Goal: Task Accomplishment & Management: Manage account settings

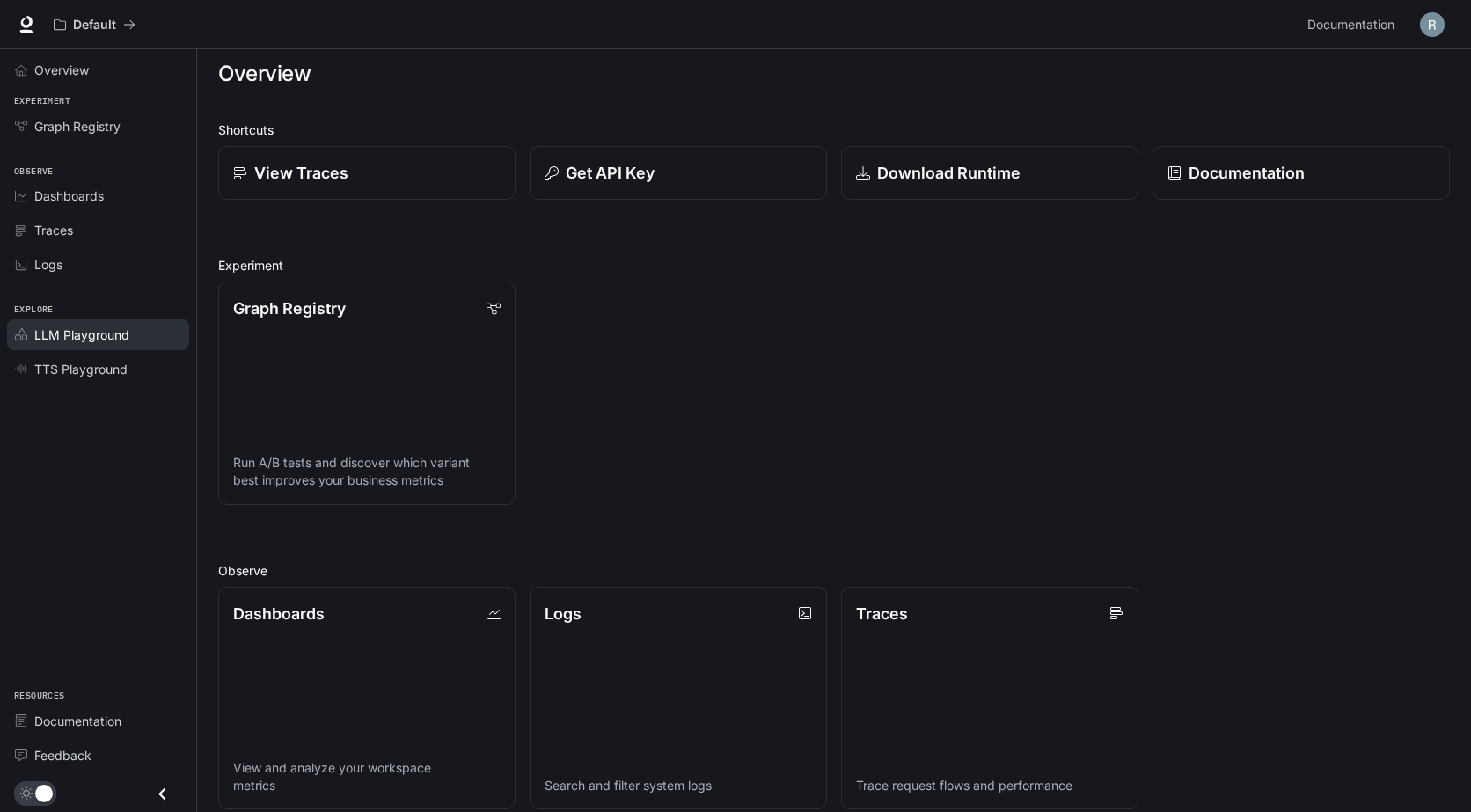
click at [76, 329] on span "LLM Playground" at bounding box center [82, 335] width 95 height 19
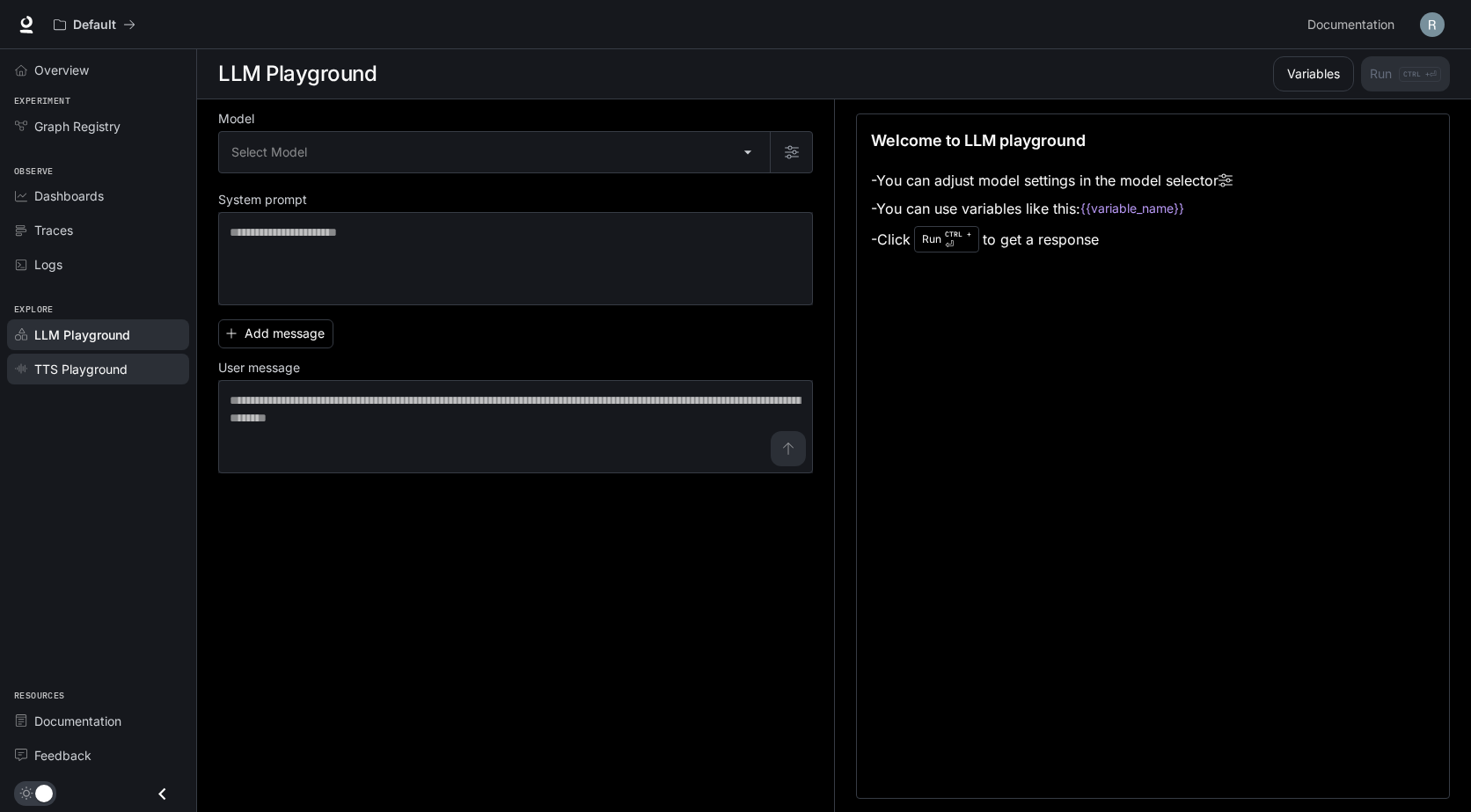
click at [106, 367] on span "TTS Playground" at bounding box center [81, 369] width 93 height 19
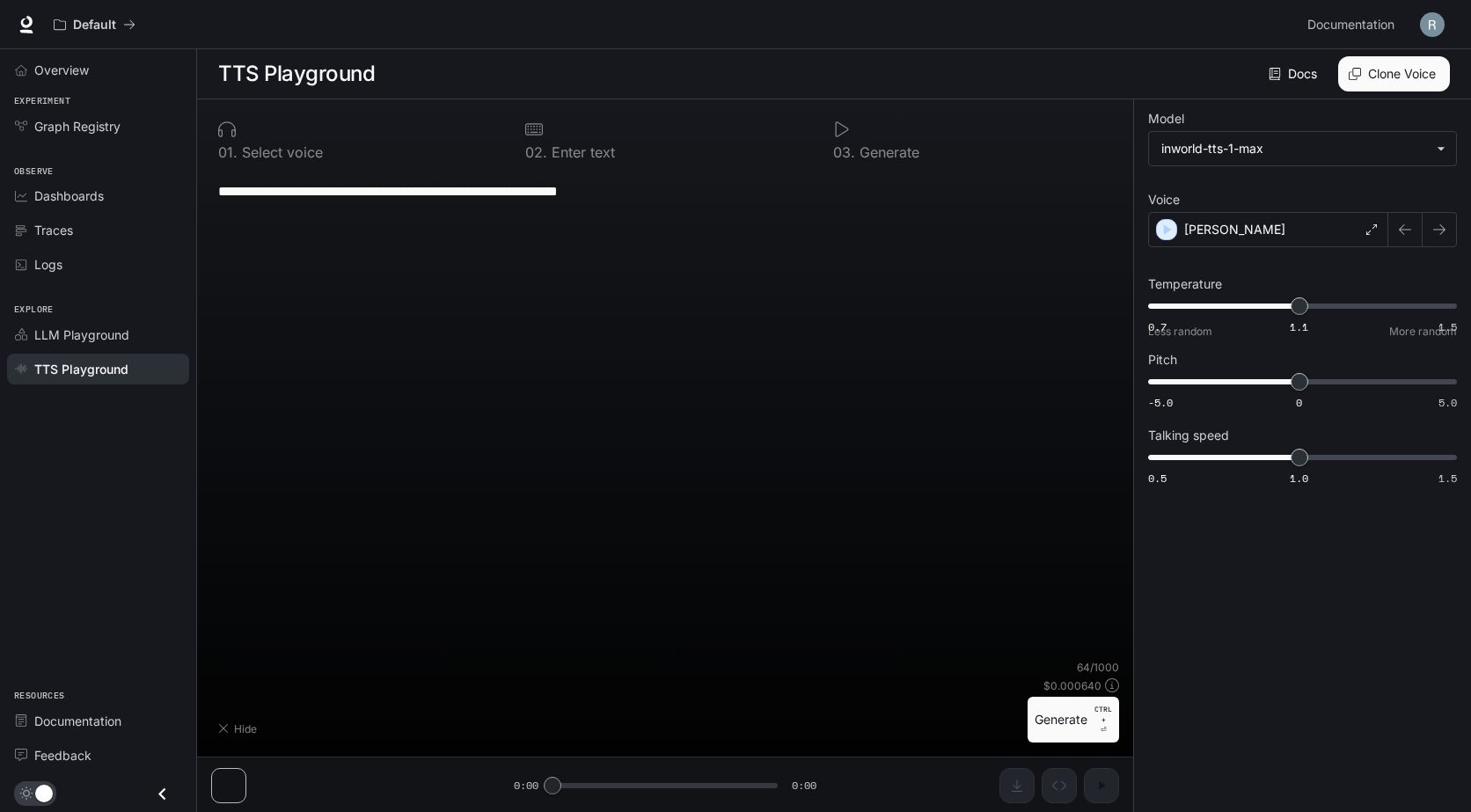
type textarea "**********"
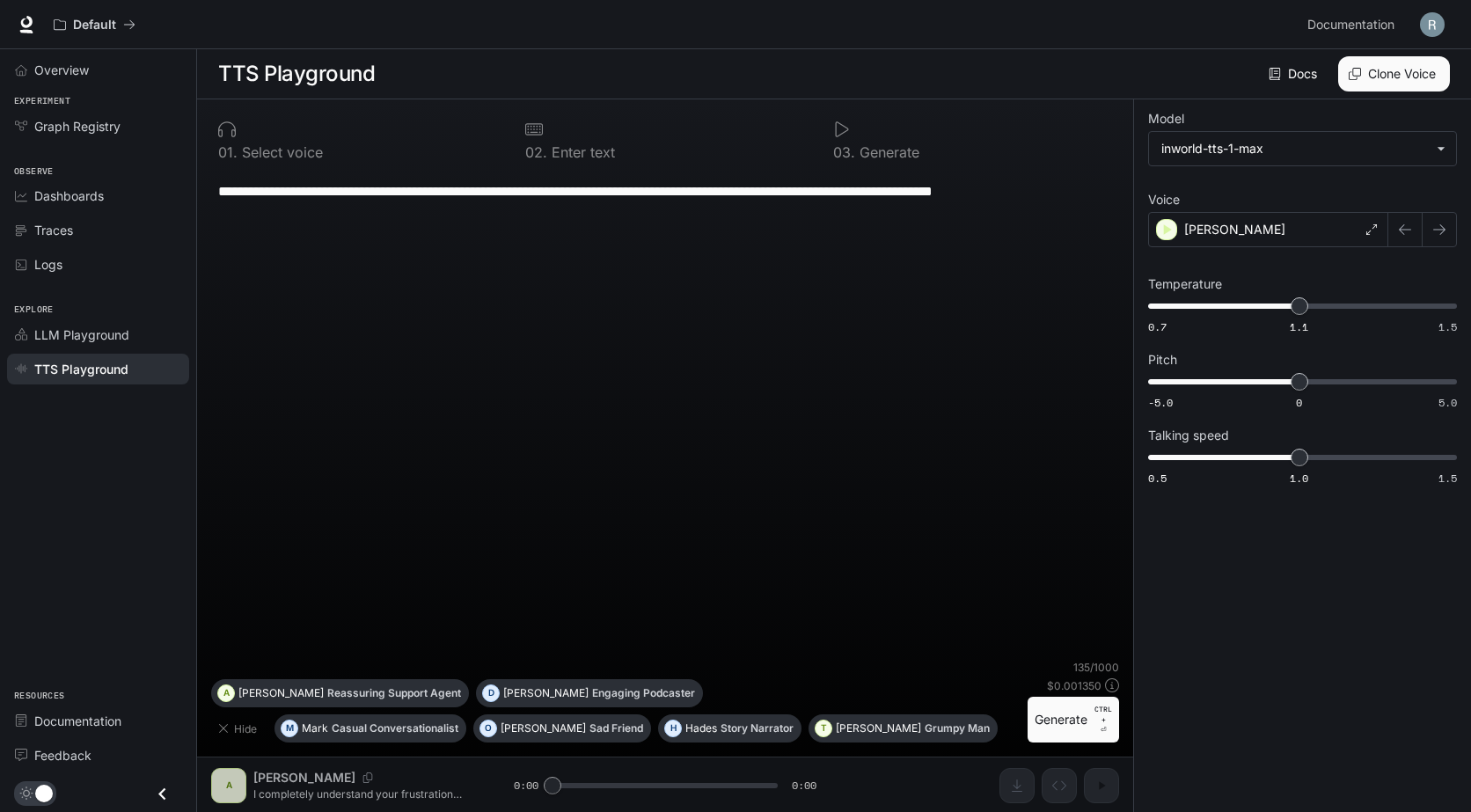
click at [1381, 73] on button "Clone Voice" at bounding box center [1393, 74] width 111 height 35
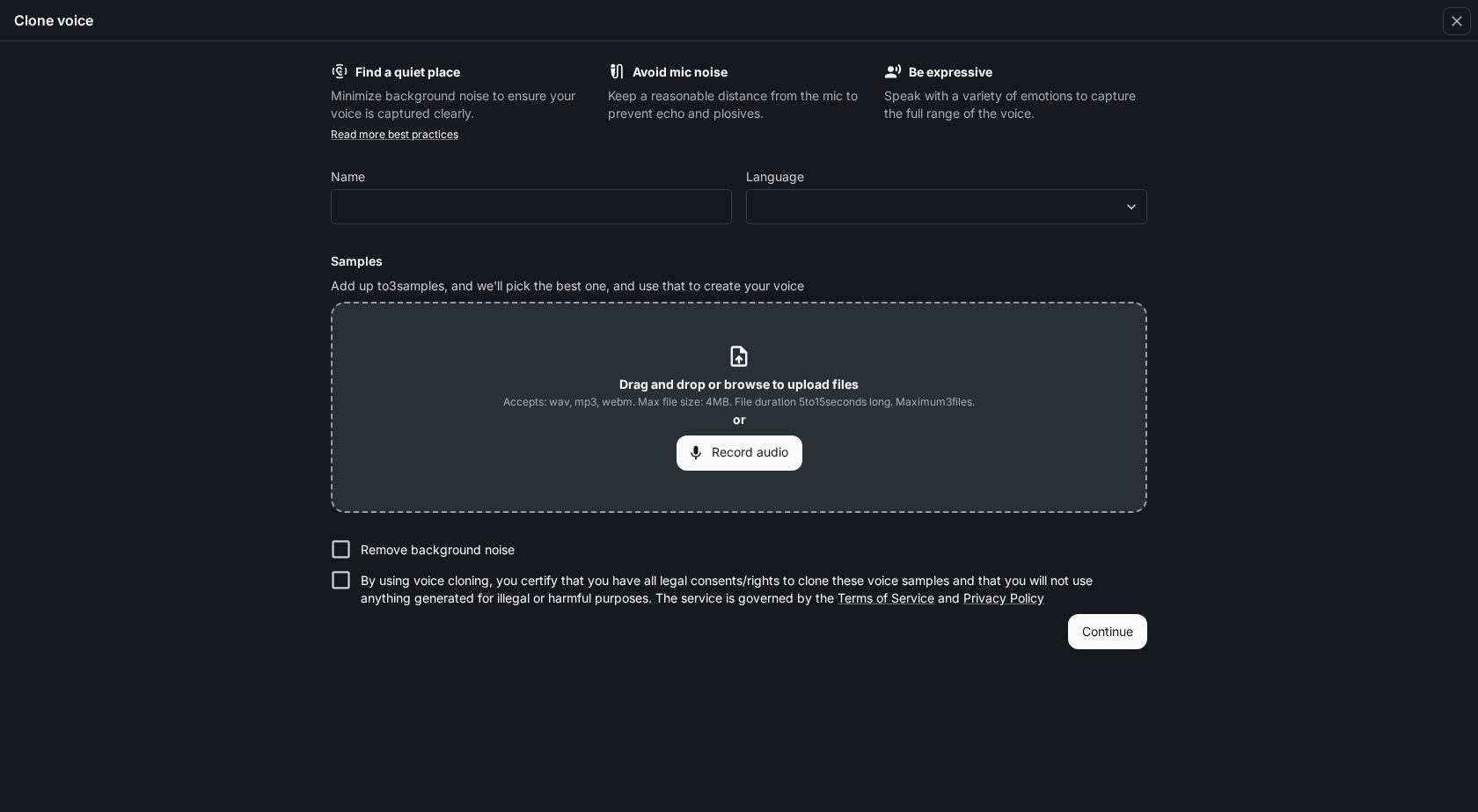
click at [731, 453] on button "Record audio" at bounding box center [740, 453] width 126 height 35
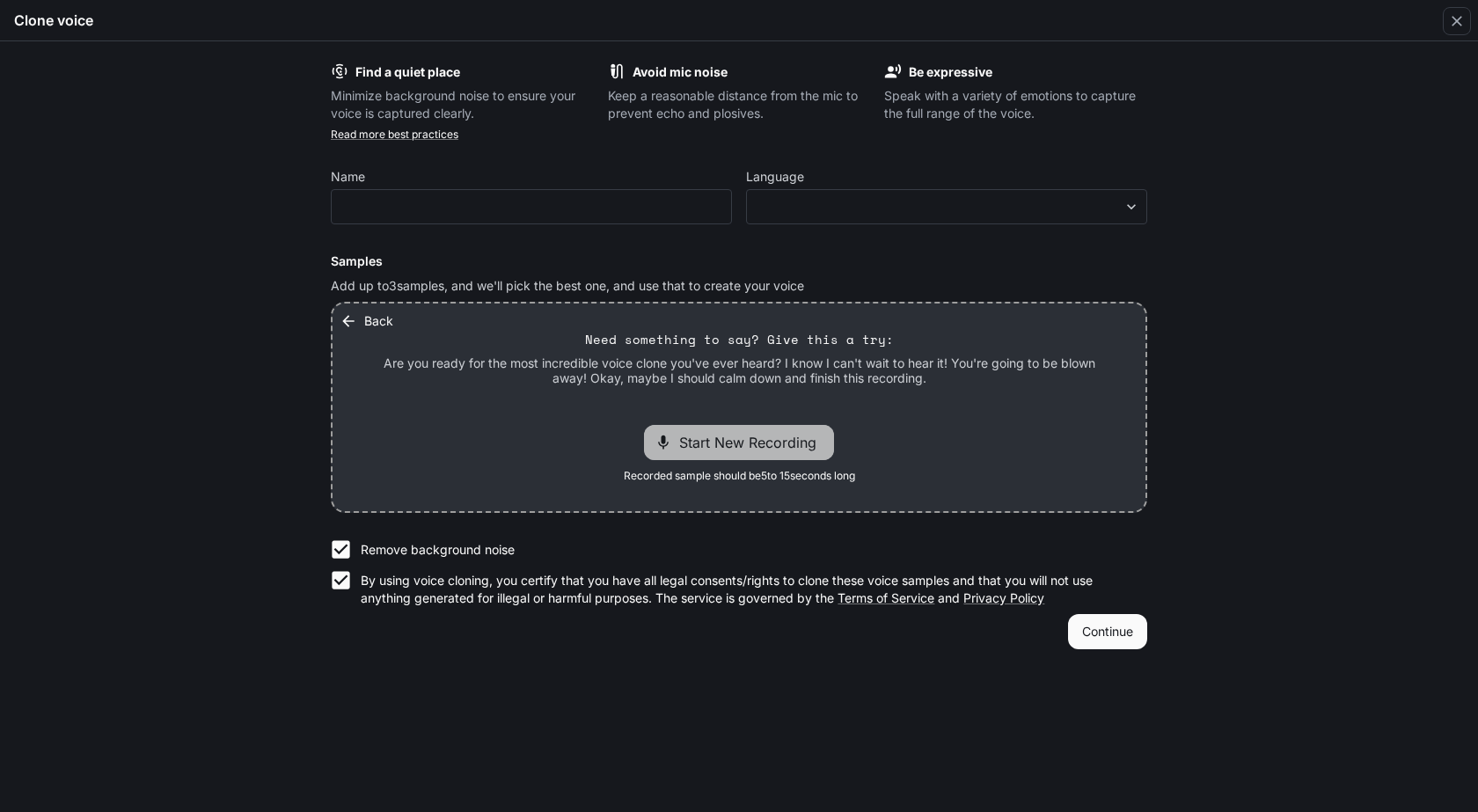
click at [763, 445] on span "Start New Recording" at bounding box center [753, 442] width 148 height 21
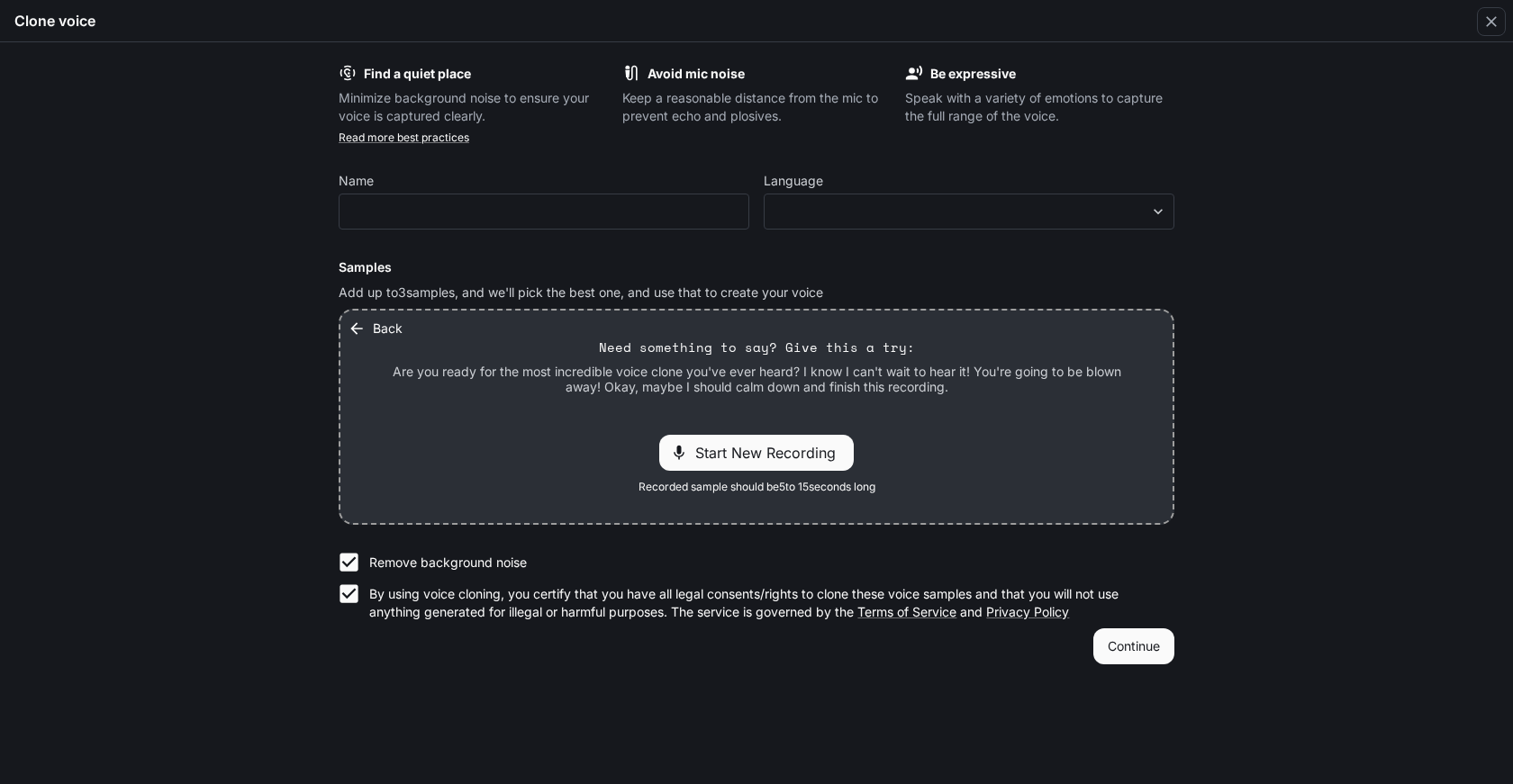
click at [813, 449] on span "Start New Recording" at bounding box center [771, 452] width 151 height 22
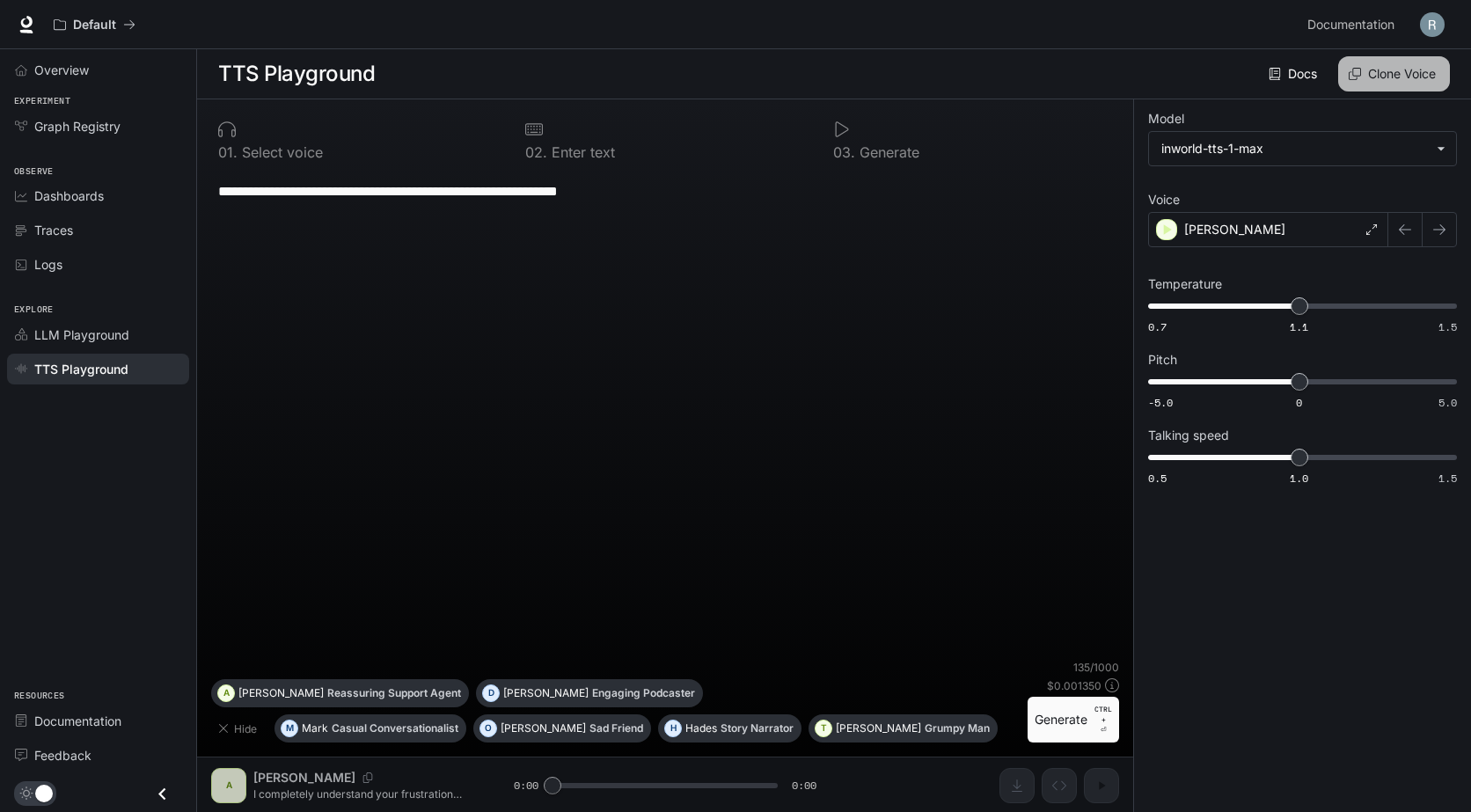
click at [1420, 72] on button "Clone Voice" at bounding box center [1393, 74] width 111 height 35
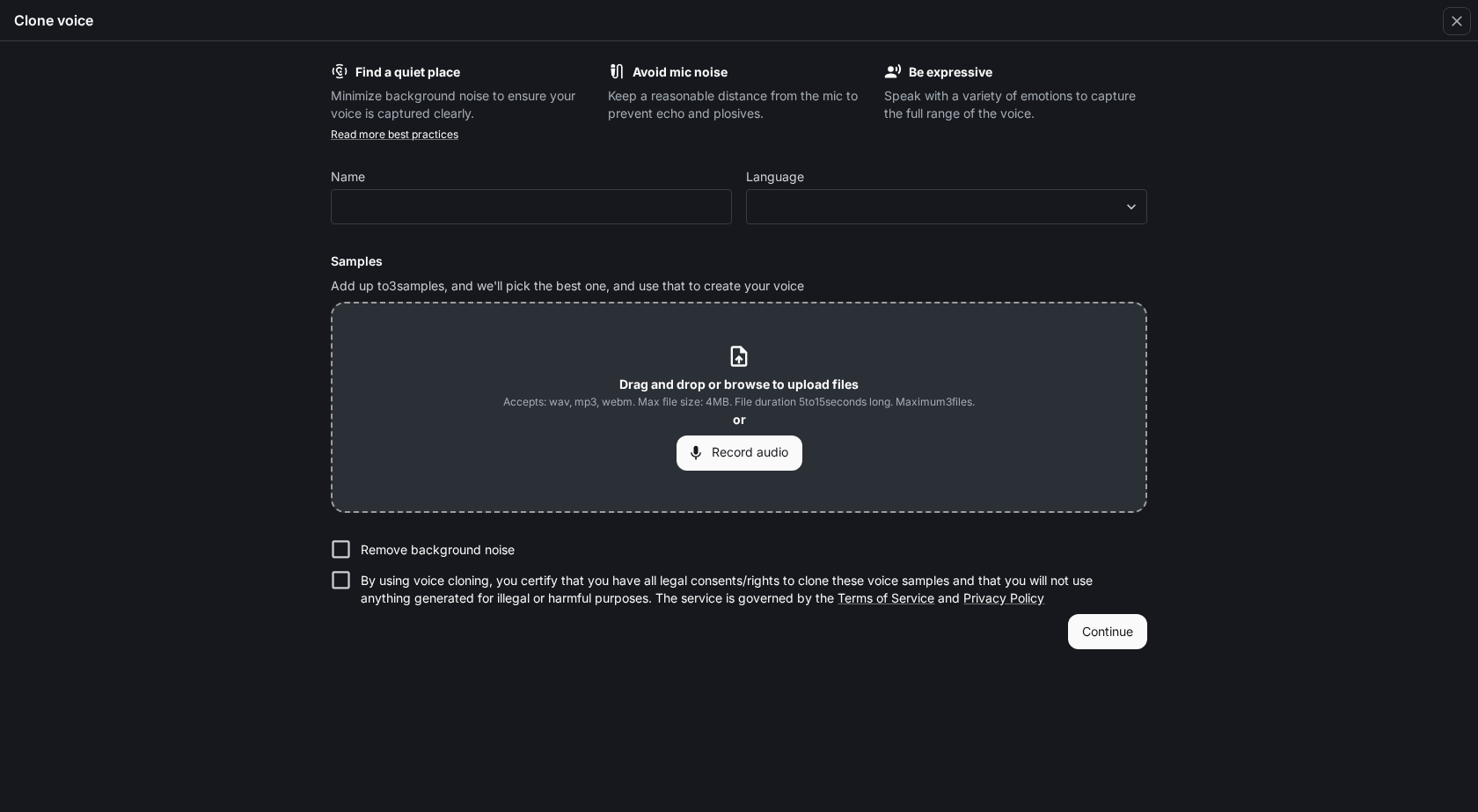
click at [397, 548] on p "Remove background noise" at bounding box center [438, 549] width 154 height 18
click at [736, 450] on button "Record audio" at bounding box center [740, 453] width 126 height 35
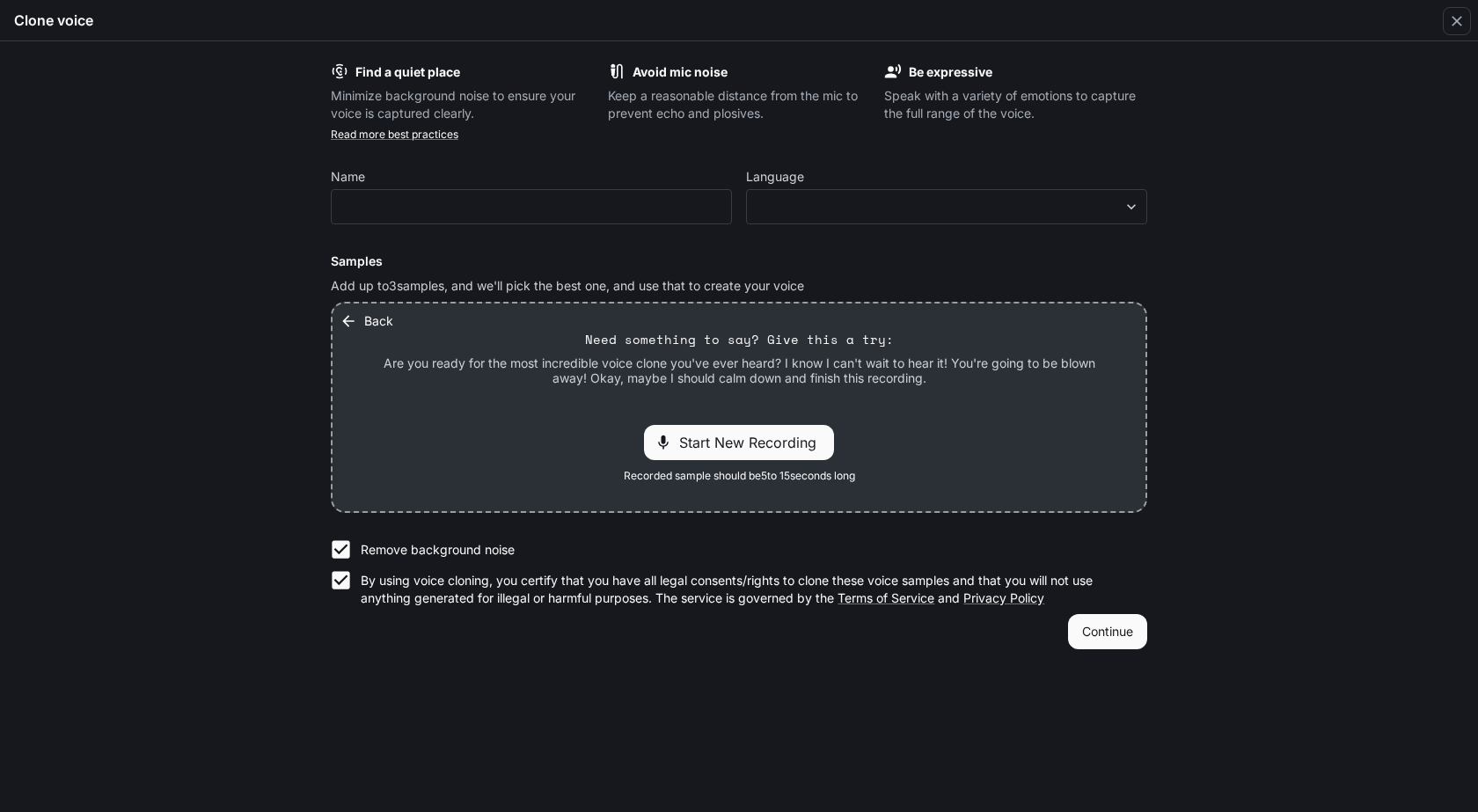
click at [743, 441] on span "Start New Recording" at bounding box center [753, 442] width 148 height 21
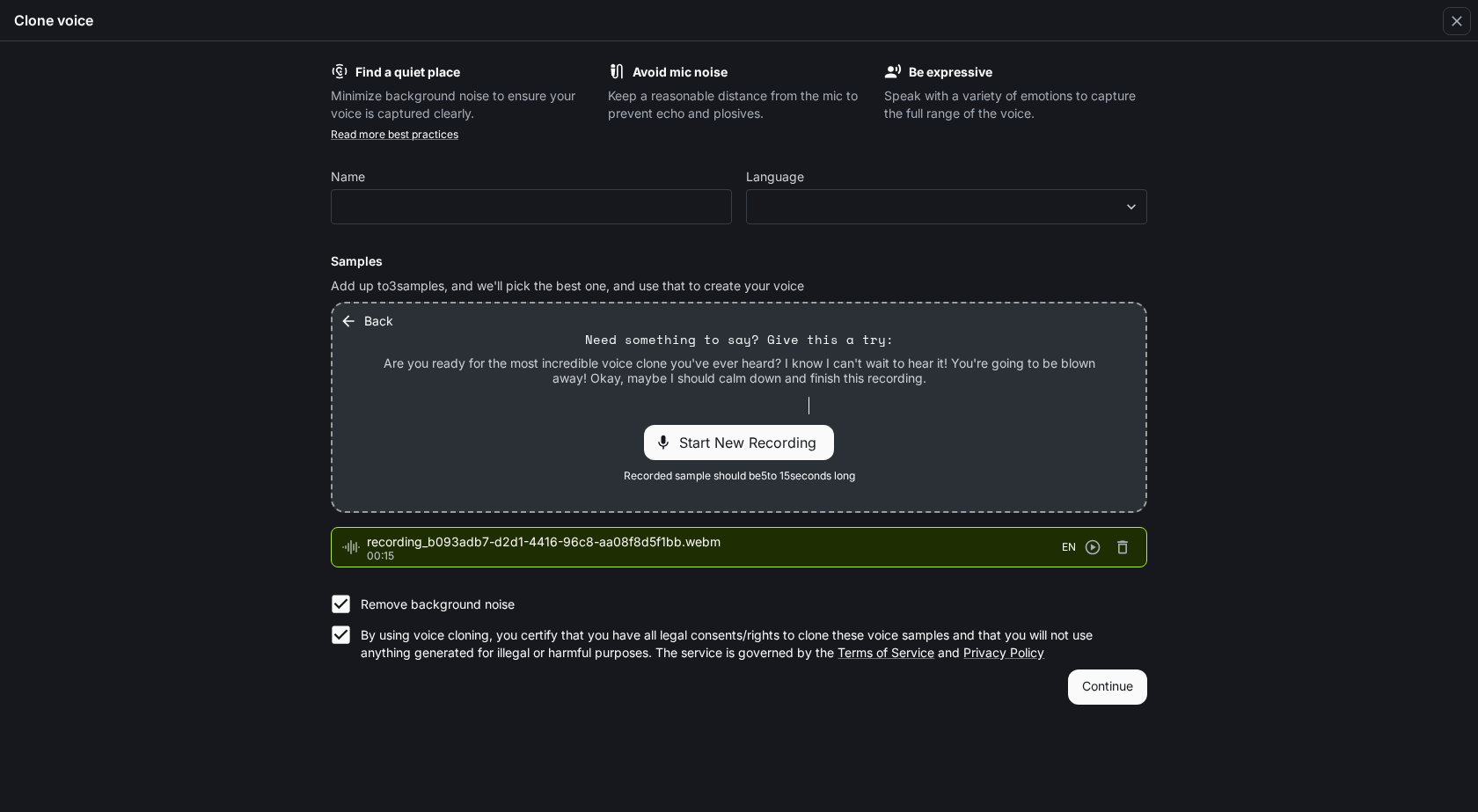
click at [715, 447] on span "Start New Recording" at bounding box center [753, 442] width 148 height 21
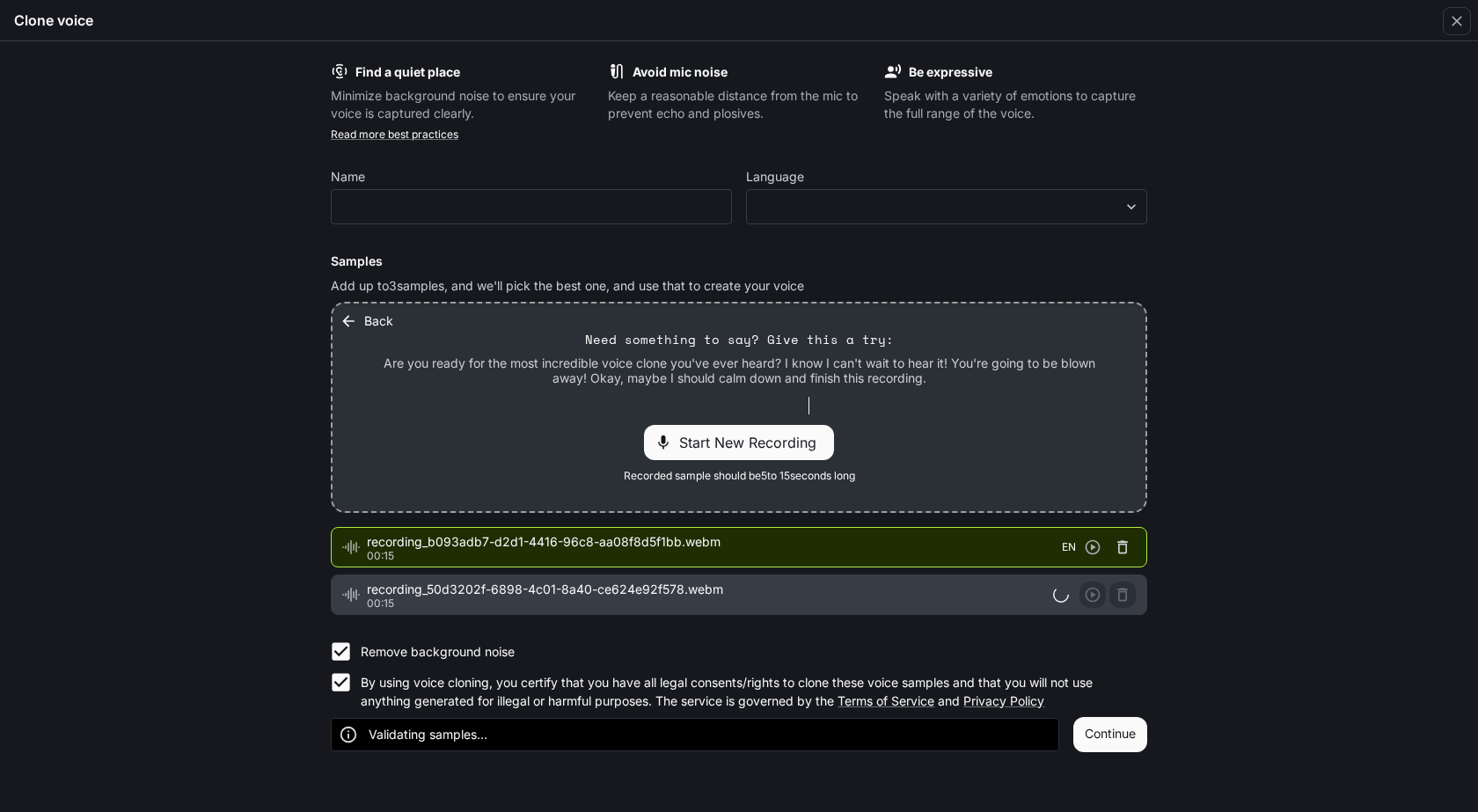
click at [1121, 540] on icon "button" at bounding box center [1122, 547] width 18 height 18
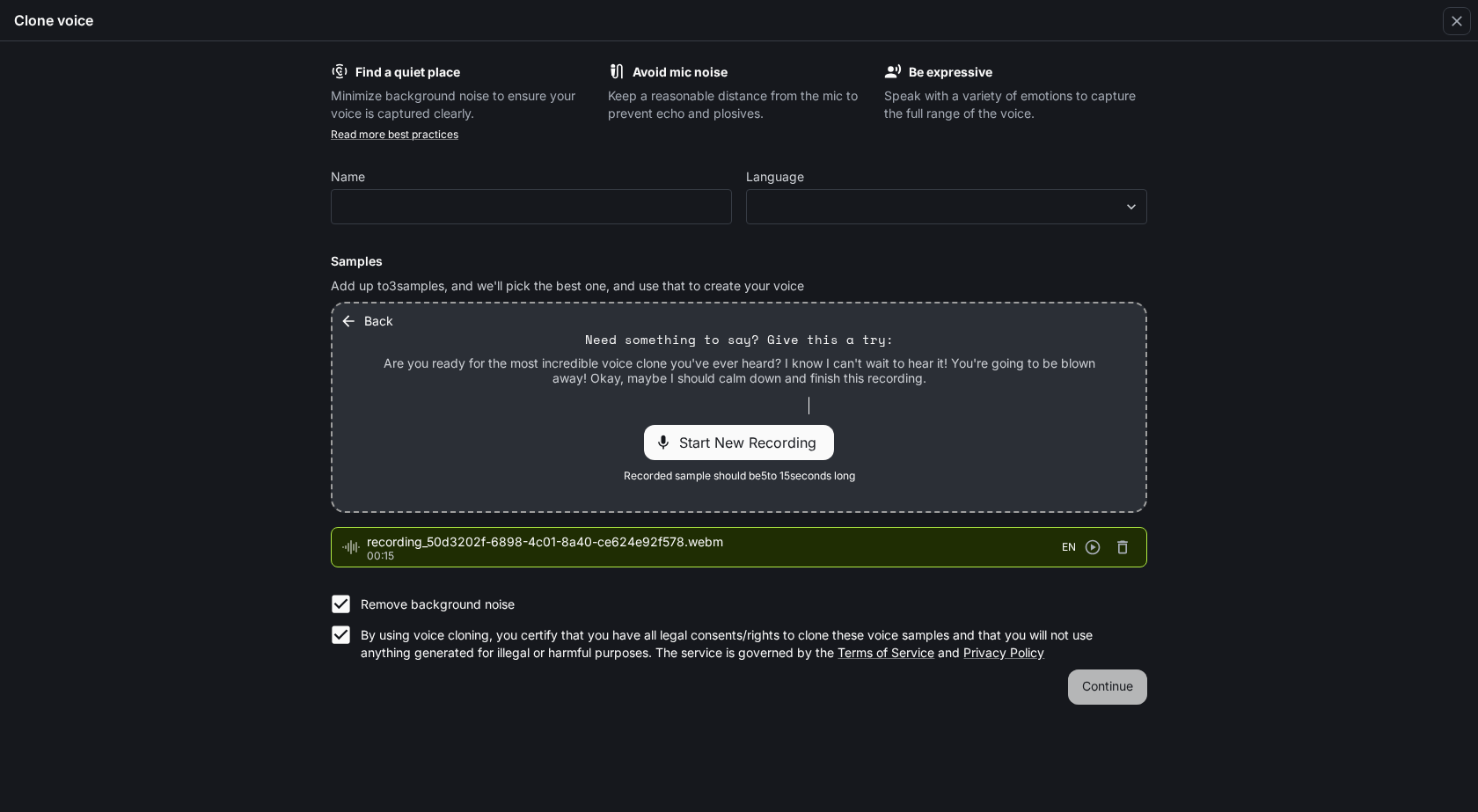
click at [1095, 674] on button "Continue" at bounding box center [1107, 687] width 79 height 35
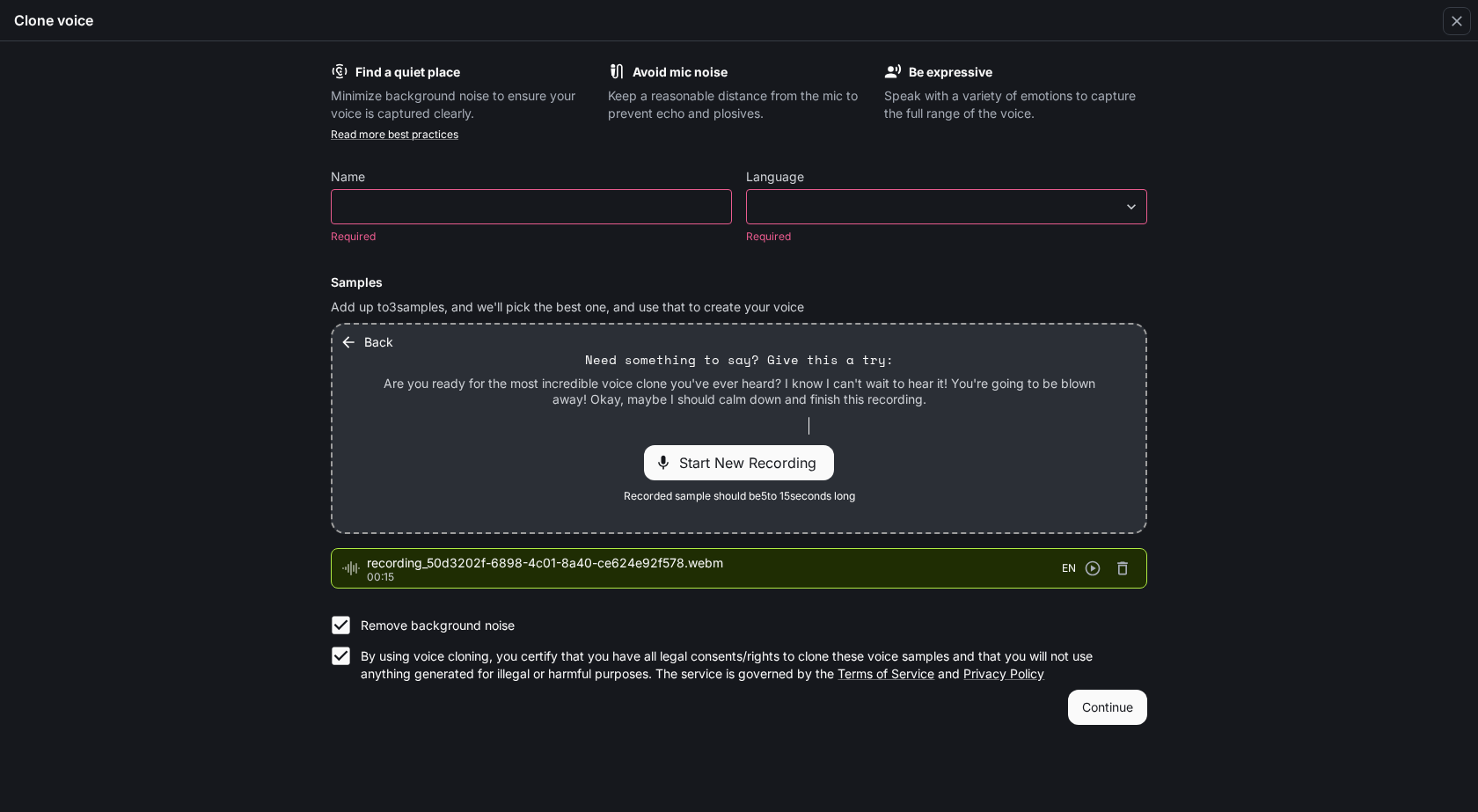
click at [1099, 709] on button "Continue" at bounding box center [1107, 707] width 79 height 35
click at [1436, 629] on div "Find a quiet place Minimize background noise to ensure your voice is captured c…" at bounding box center [739, 427] width 1478 height 770
click at [1088, 573] on icon "button" at bounding box center [1093, 569] width 15 height 15
click at [1119, 711] on button "Continue" at bounding box center [1107, 707] width 79 height 35
click at [479, 210] on input "text" at bounding box center [531, 206] width 399 height 18
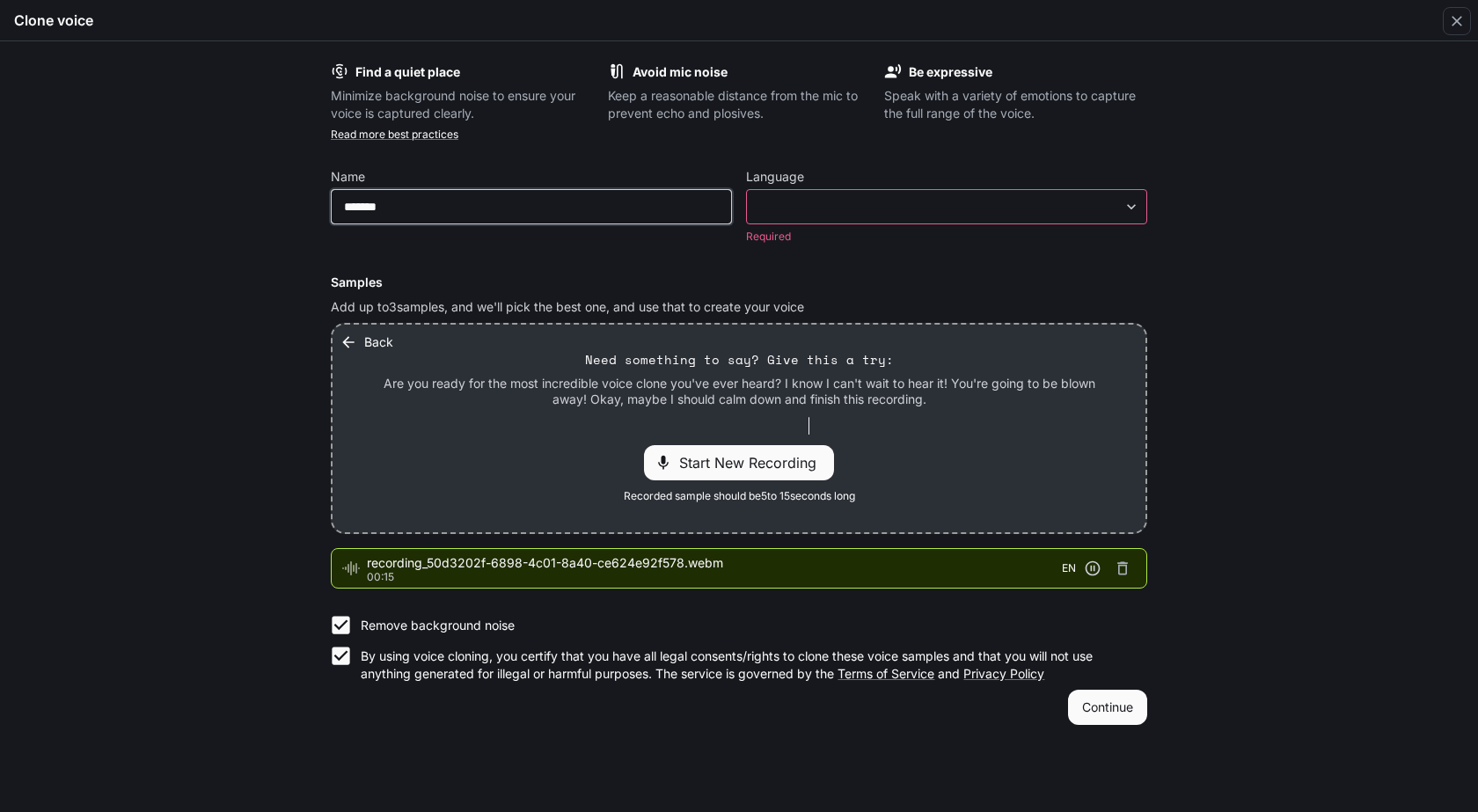
type input "*******"
click at [1100, 208] on body "**********" at bounding box center [739, 406] width 1478 height 813
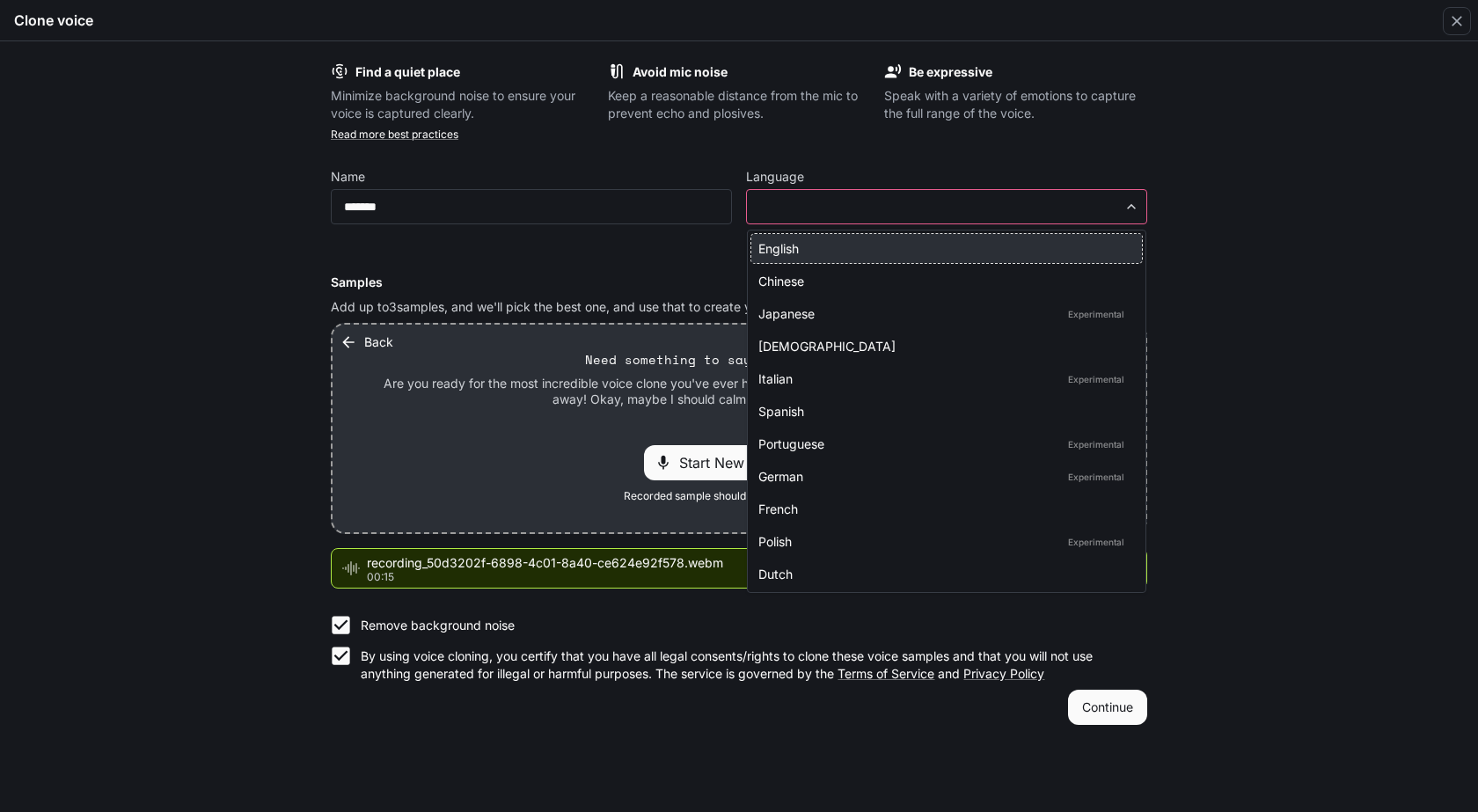
click at [837, 243] on div "English" at bounding box center [943, 249] width 370 height 19
type input "*****"
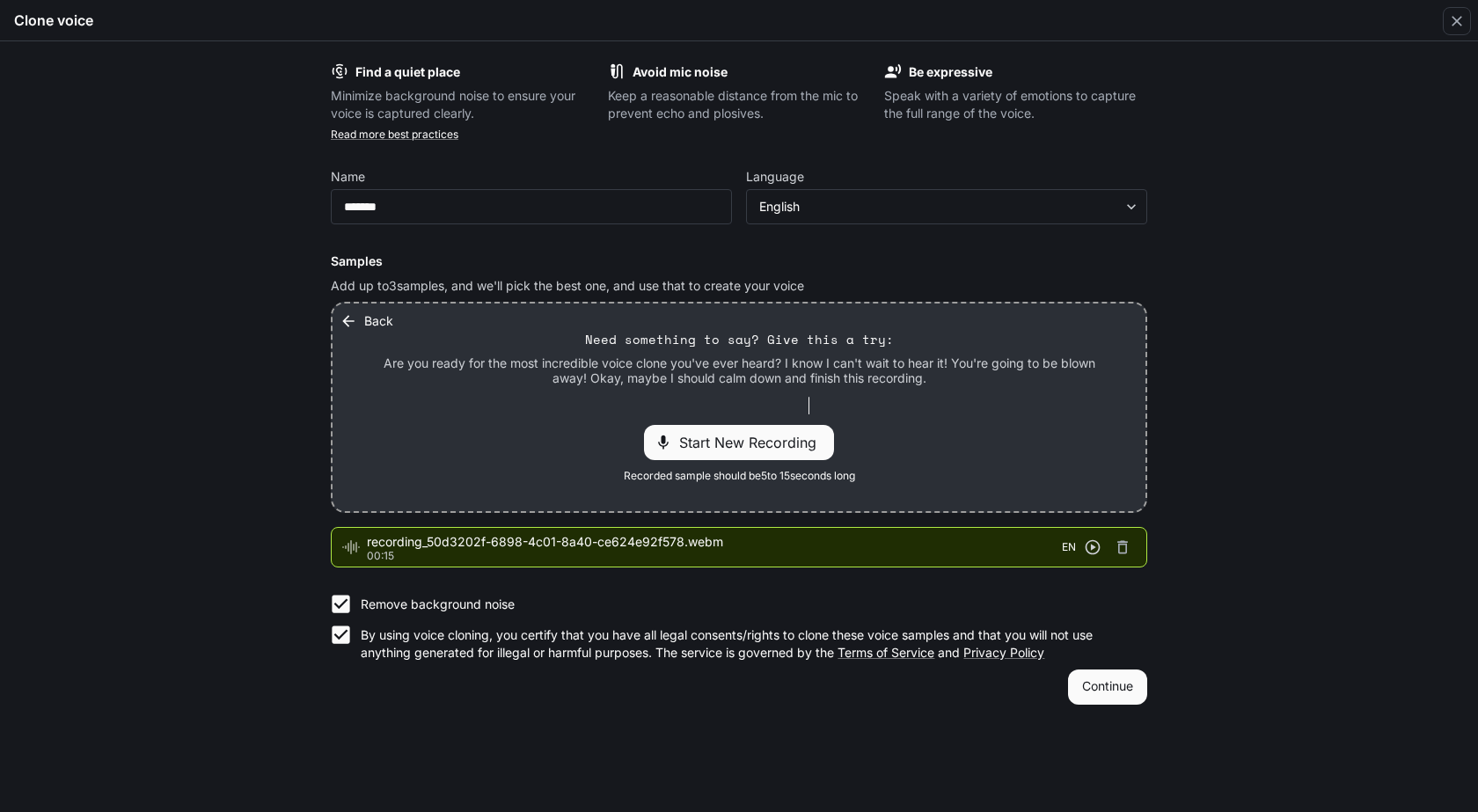
click at [1113, 655] on p "By using voice cloning, you certify that you have all legal consents/rights to …" at bounding box center [747, 644] width 772 height 35
click at [1117, 693] on button "Continue" at bounding box center [1107, 706] width 79 height 35
drag, startPoint x: 1109, startPoint y: 698, endPoint x: 1110, endPoint y: 709, distance: 11.0
click at [1110, 695] on button "Continue" at bounding box center [1107, 687] width 79 height 35
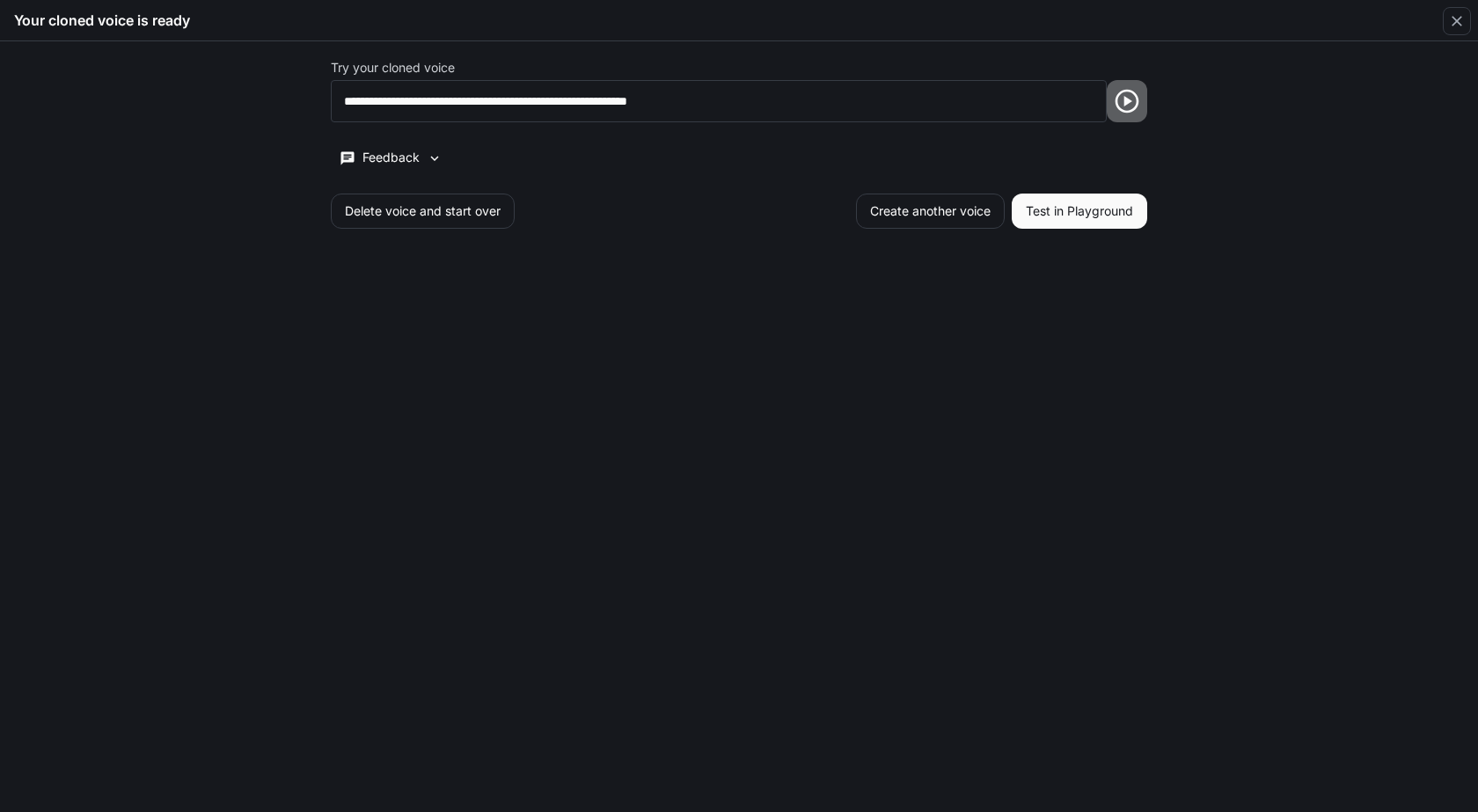
click at [1126, 95] on icon "button" at bounding box center [1127, 101] width 28 height 28
click at [430, 160] on icon "button" at bounding box center [434, 158] width 16 height 16
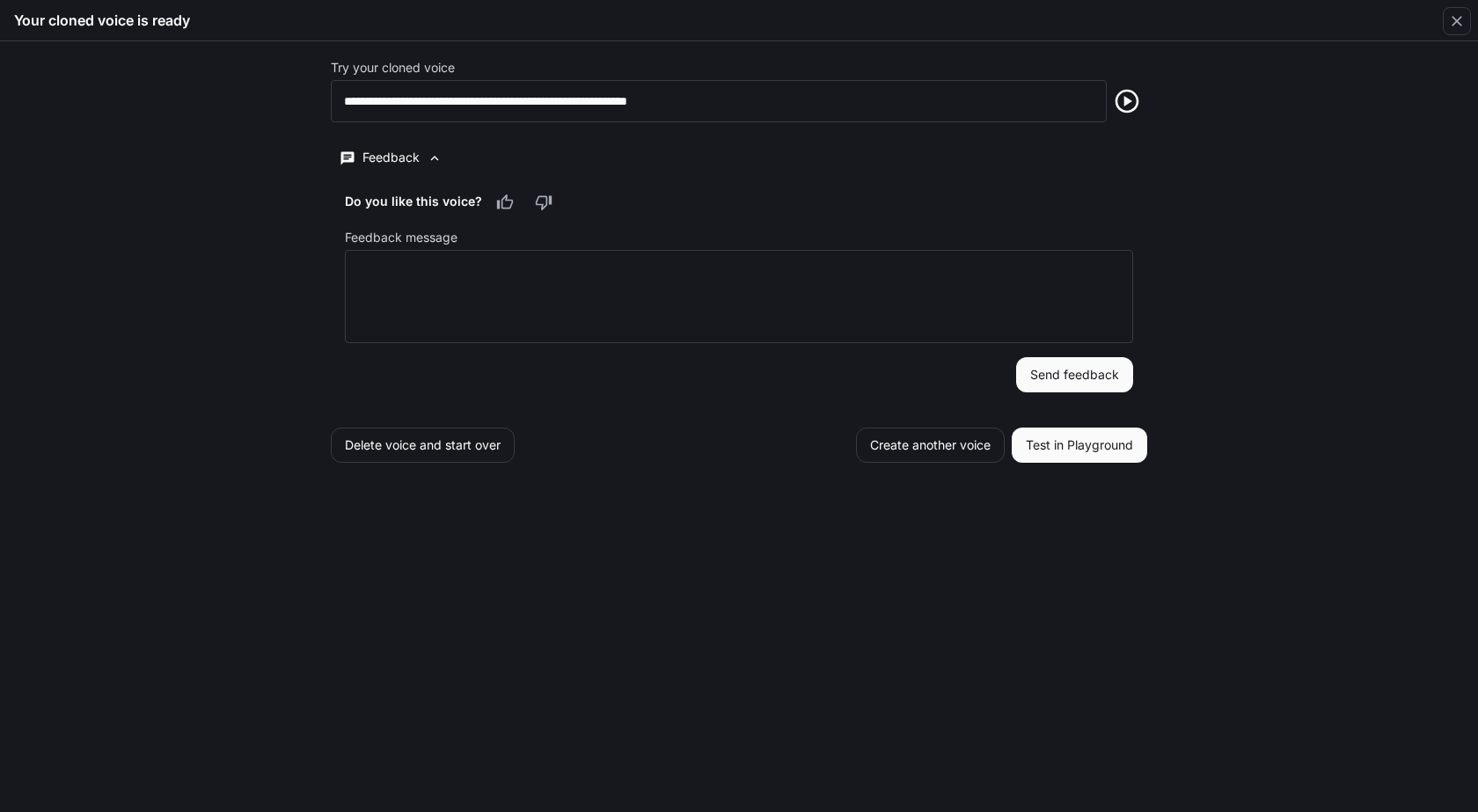
click at [432, 154] on icon "button" at bounding box center [434, 158] width 16 height 16
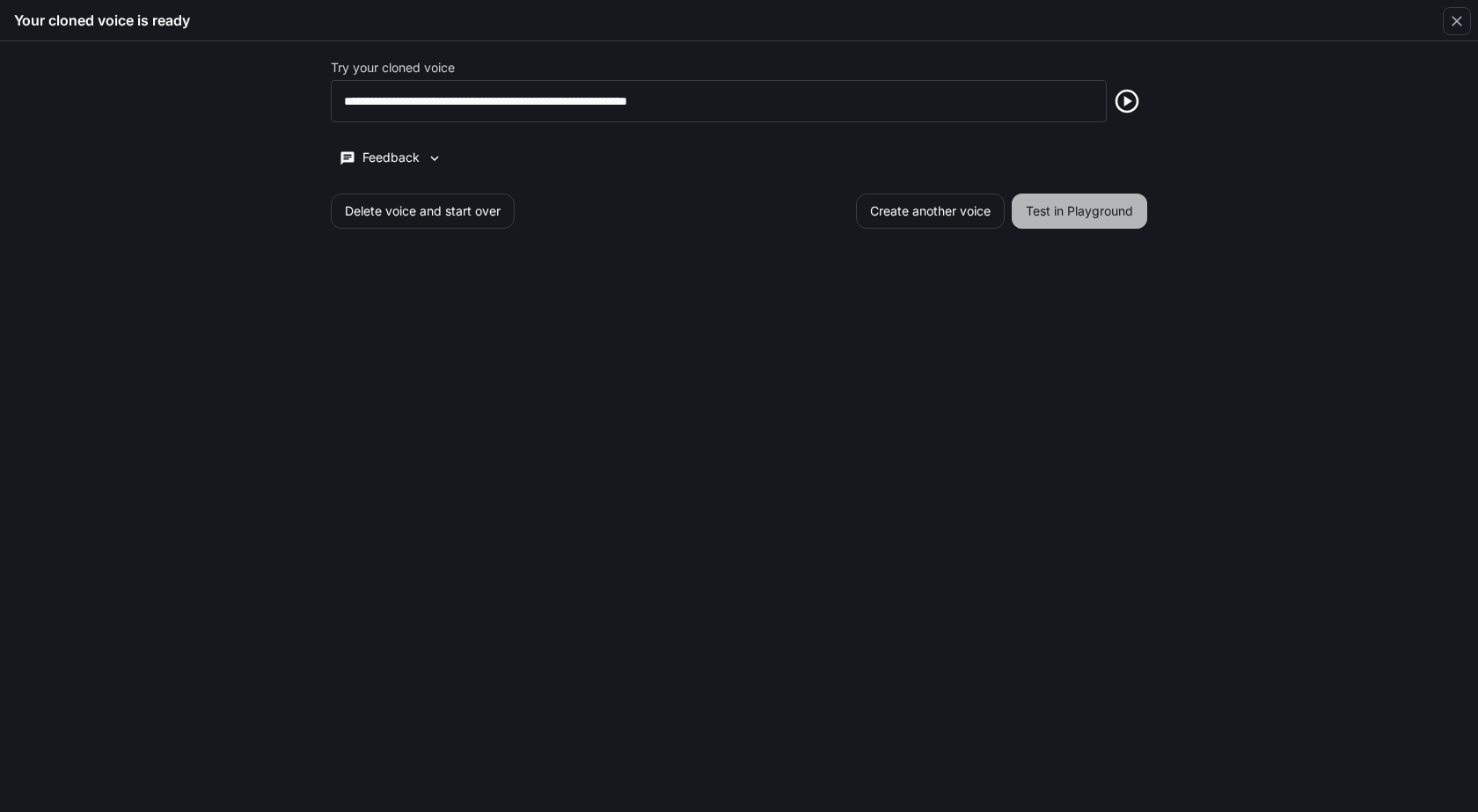
click at [1058, 210] on button "Test in Playground" at bounding box center [1080, 211] width 136 height 35
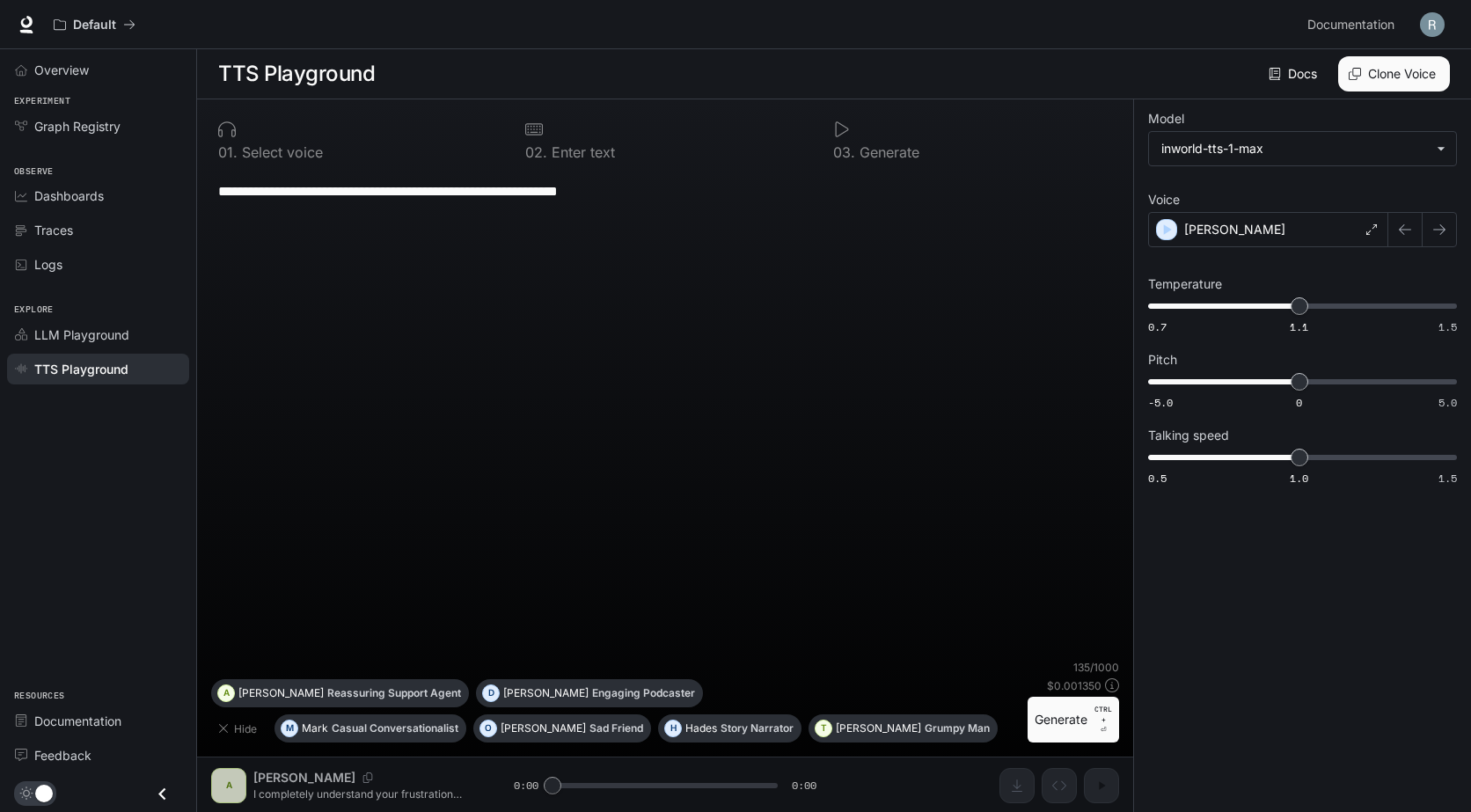
drag, startPoint x: 1057, startPoint y: 721, endPoint x: 1060, endPoint y: 738, distance: 17.3
click at [1057, 722] on button "Generate CTRL + ⏎" at bounding box center [1073, 719] width 92 height 45
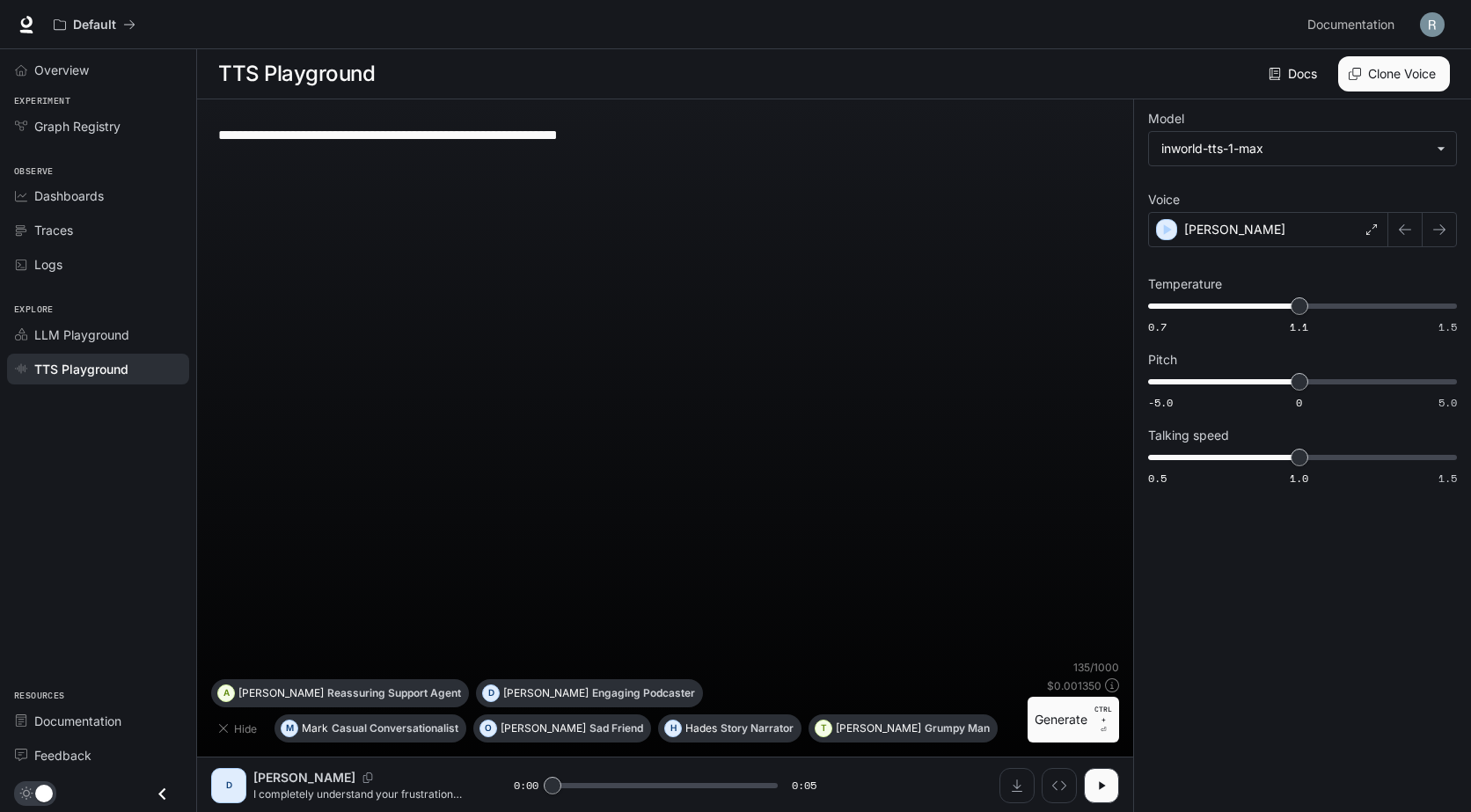
scroll to position [1, 0]
click at [516, 387] on div "**********" at bounding box center [665, 385] width 908 height 547
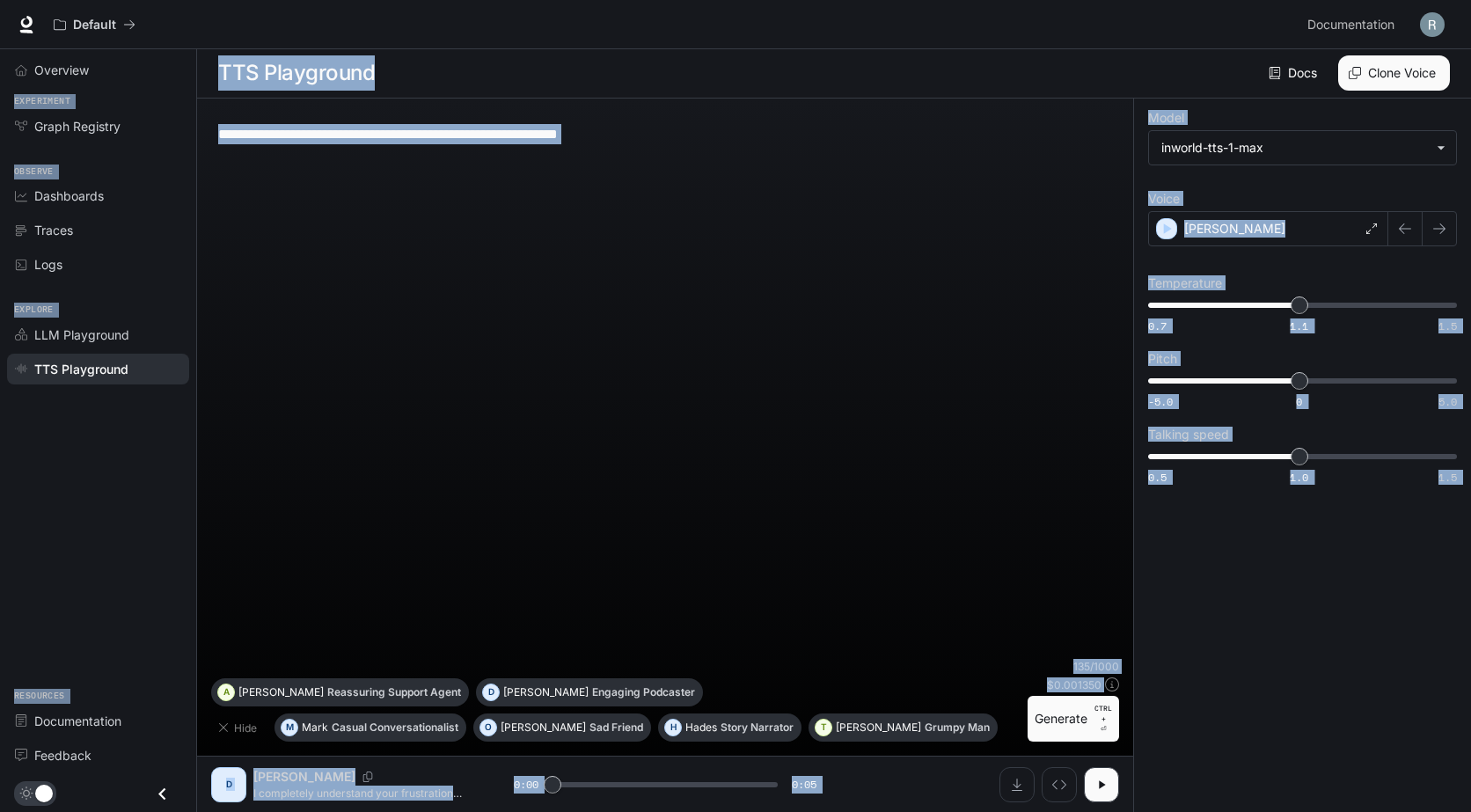
click at [606, 262] on div "**********" at bounding box center [665, 385] width 908 height 547
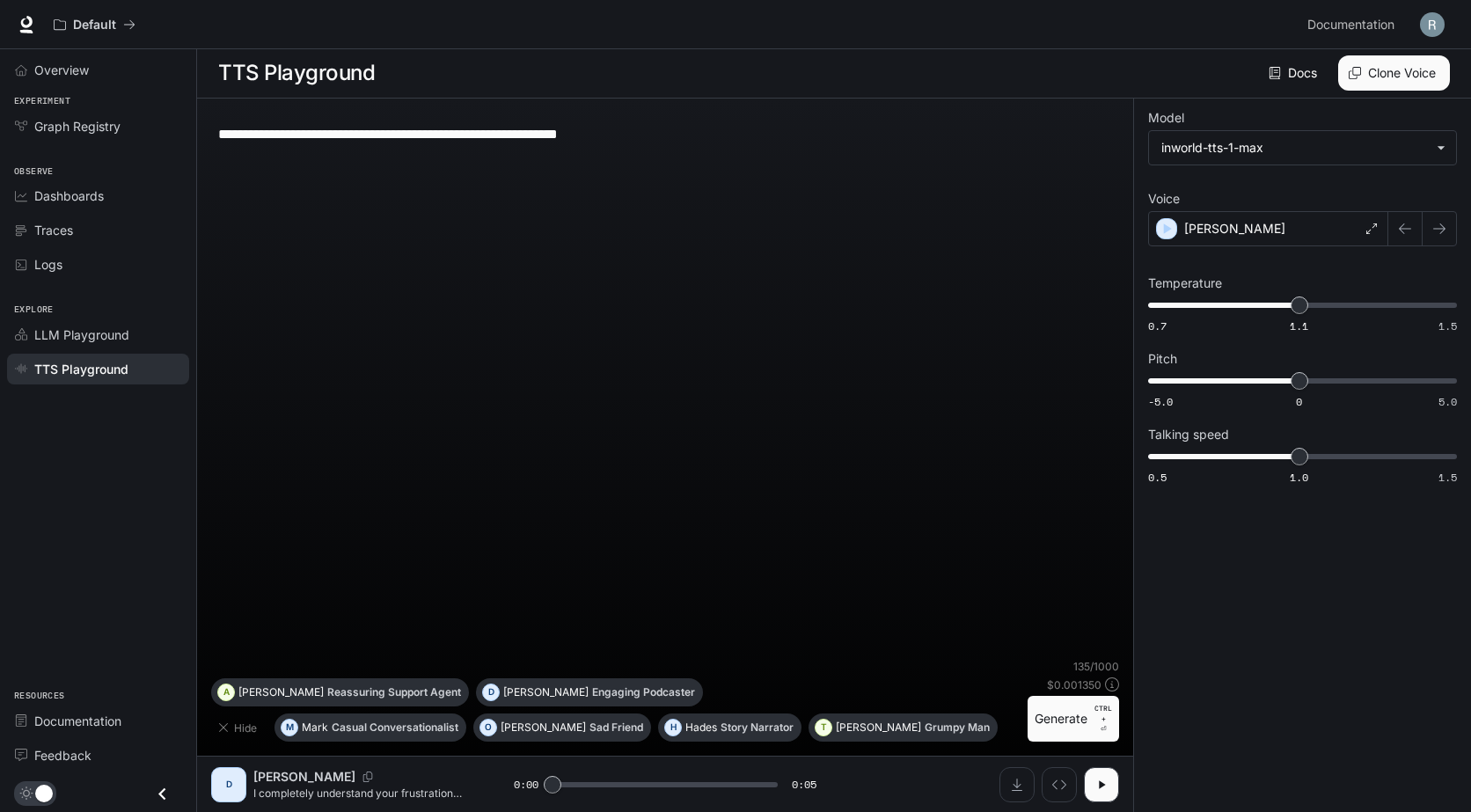
click at [613, 139] on textarea "**********" at bounding box center [665, 135] width 894 height 20
paste textarea "**********"
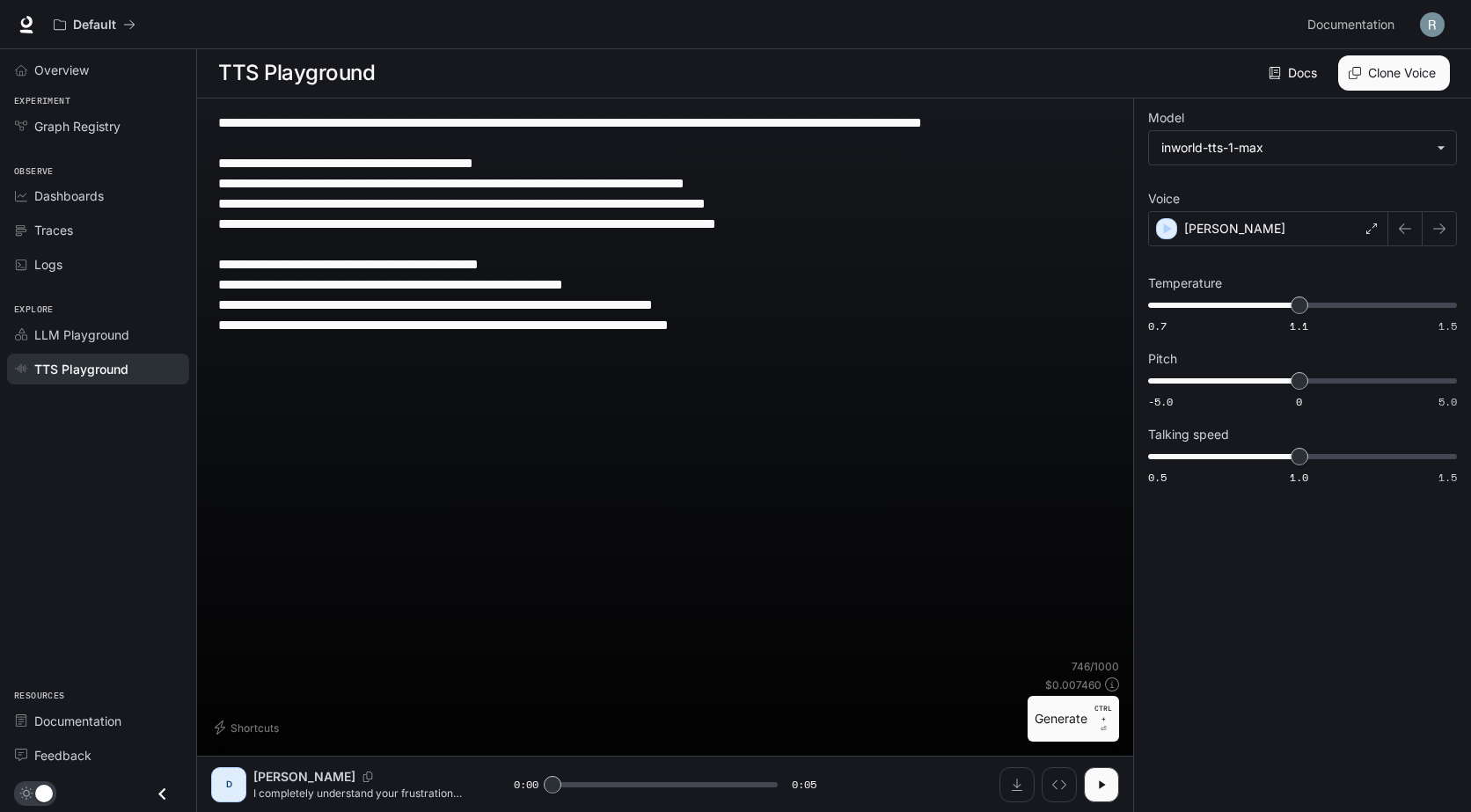
type textarea "**********"
drag, startPoint x: 1065, startPoint y: 704, endPoint x: 1055, endPoint y: 696, distance: 12.8
click at [1065, 705] on button "Generate CTRL + ⏎" at bounding box center [1073, 718] width 92 height 45
click at [1324, 157] on body "**********" at bounding box center [739, 406] width 1477 height 813
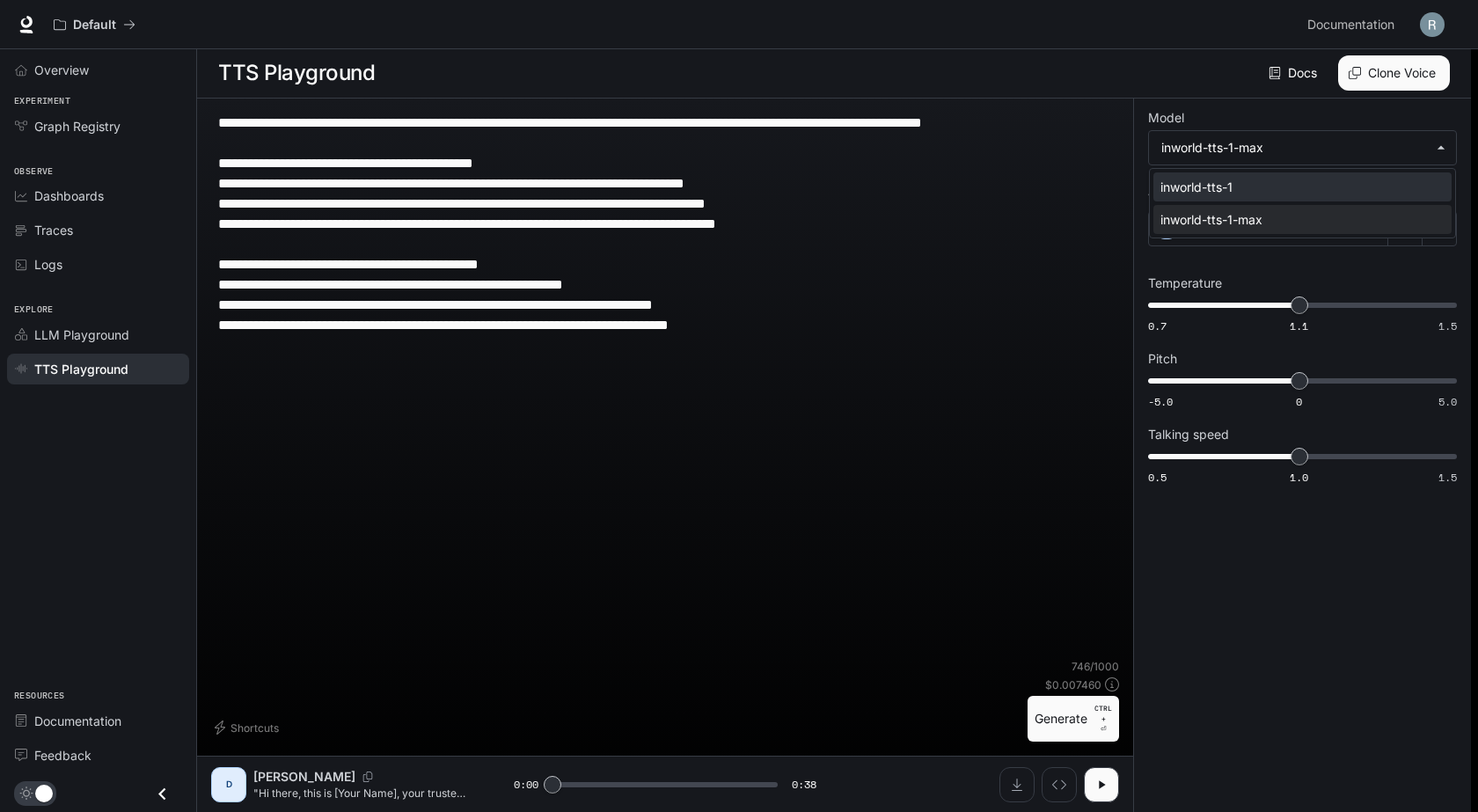
click at [1256, 181] on div "inworld-tts-1" at bounding box center [1299, 187] width 278 height 19
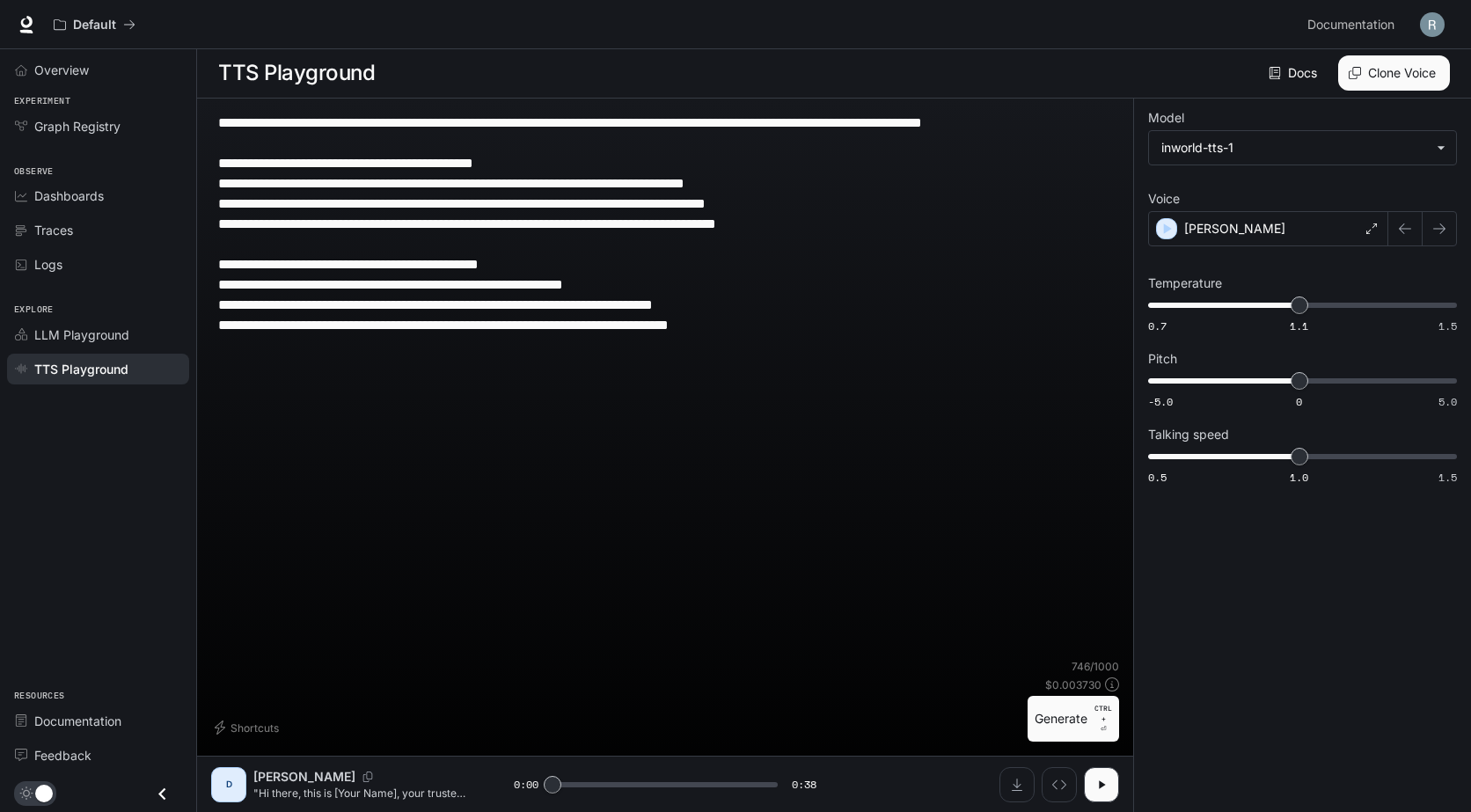
click at [1065, 713] on button "Generate CTRL + ⏎" at bounding box center [1073, 718] width 92 height 45
click at [884, 440] on div "**********" at bounding box center [665, 385] width 908 height 547
click at [123, 143] on div "Experiment Graph Registry" at bounding box center [97, 119] width 196 height 57
click at [132, 139] on link "Graph Registry" at bounding box center [98, 125] width 182 height 31
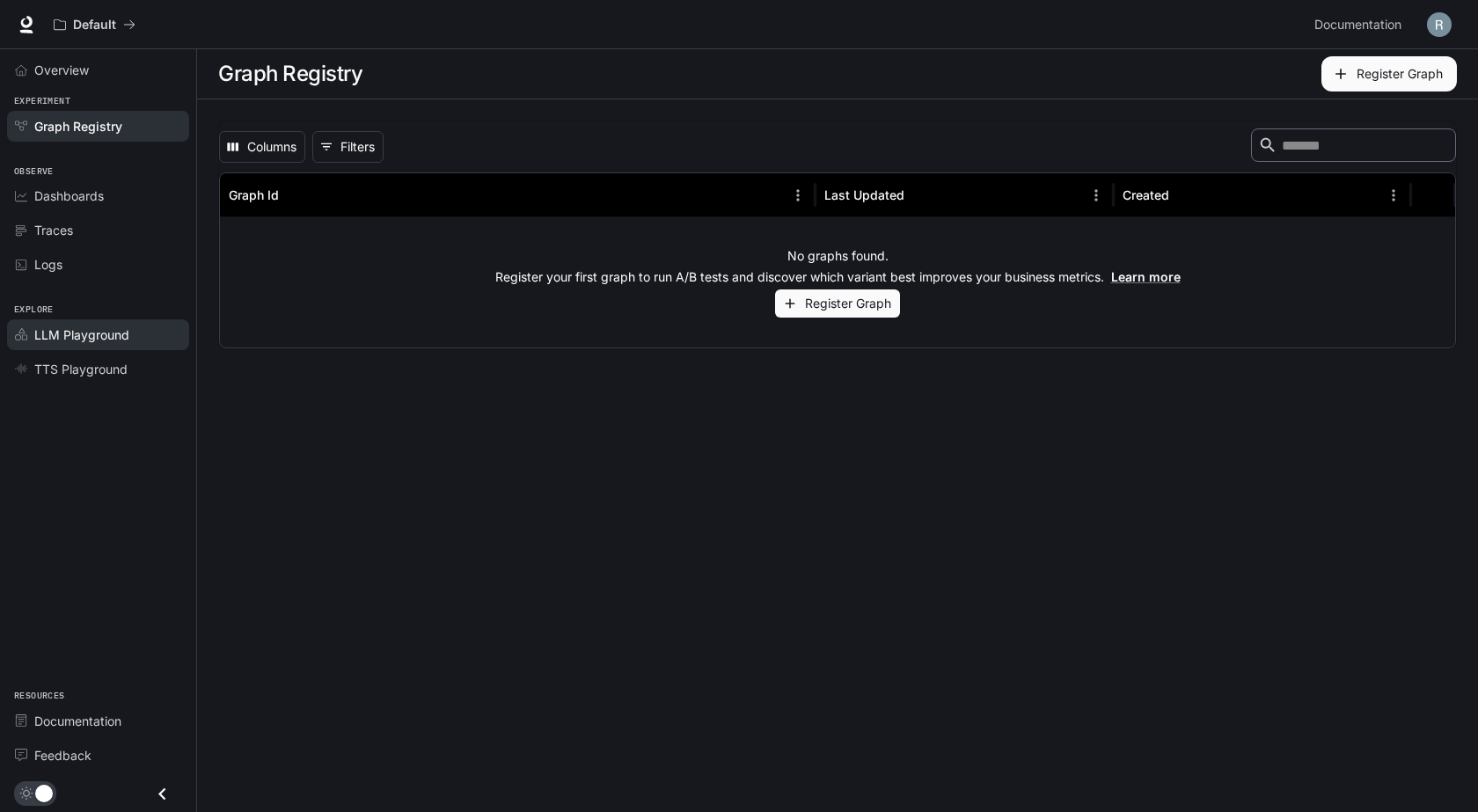
click at [82, 334] on span "LLM Playground" at bounding box center [82, 335] width 95 height 19
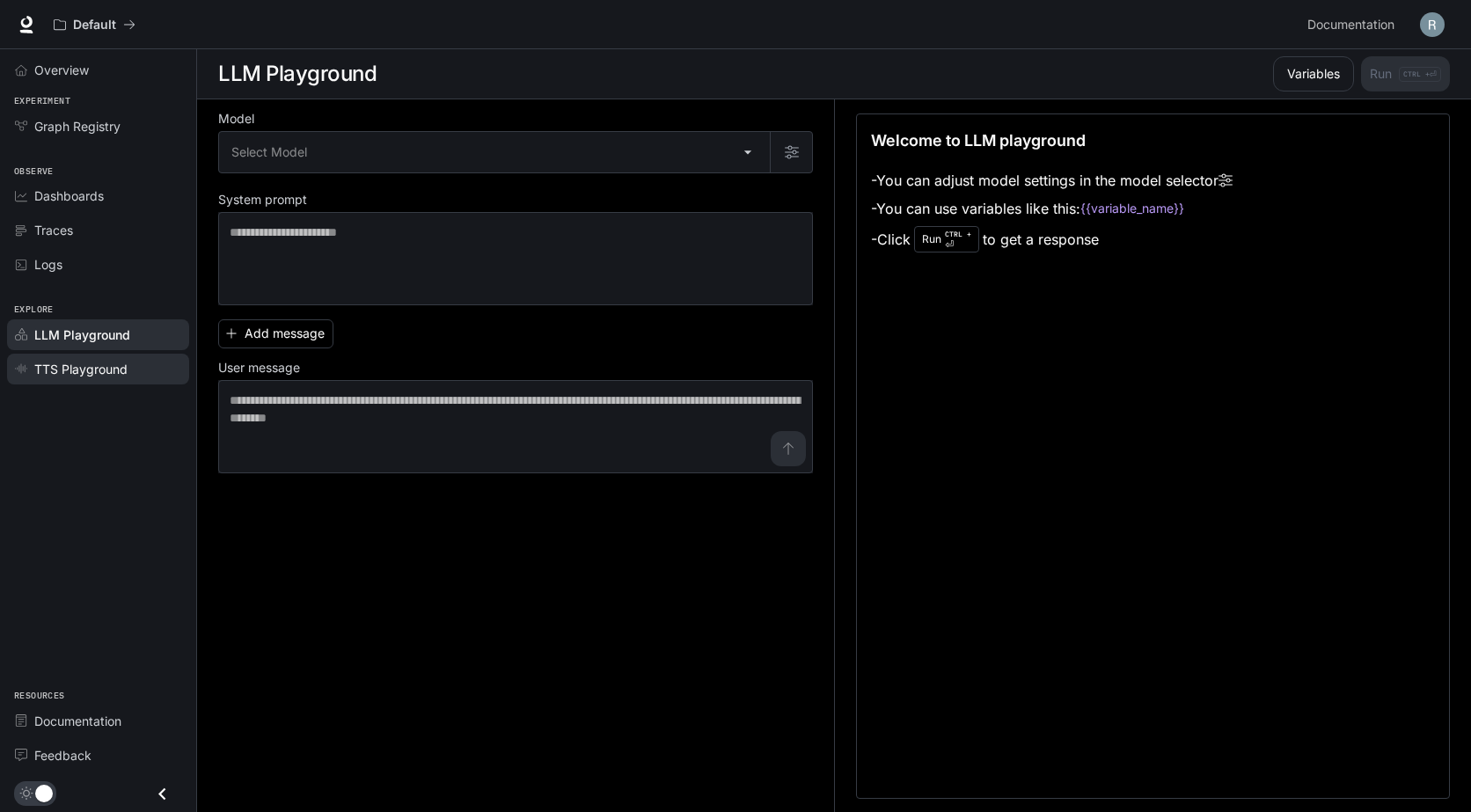
click at [93, 371] on span "TTS Playground" at bounding box center [81, 369] width 93 height 19
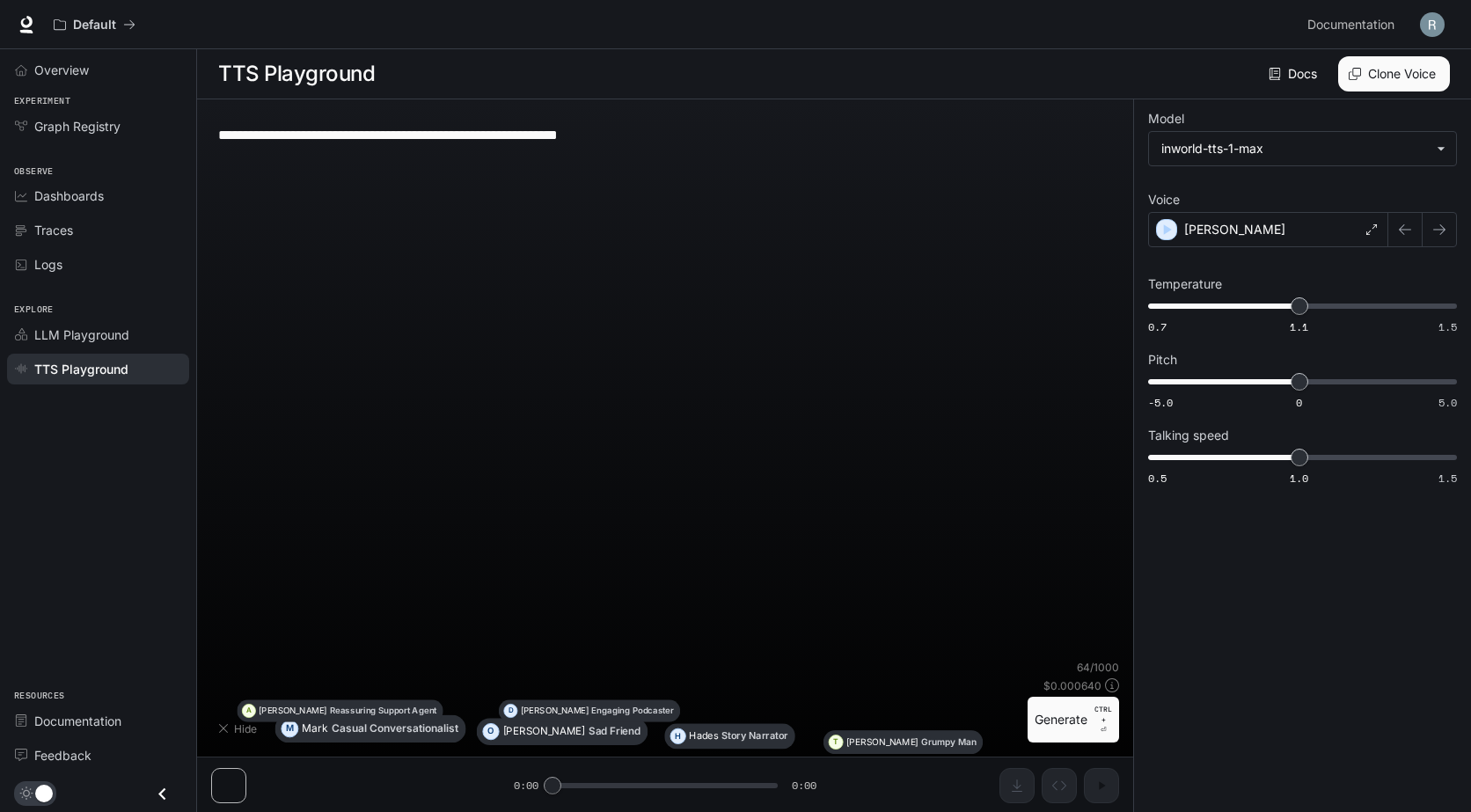
type textarea "**********"
type input "**********"
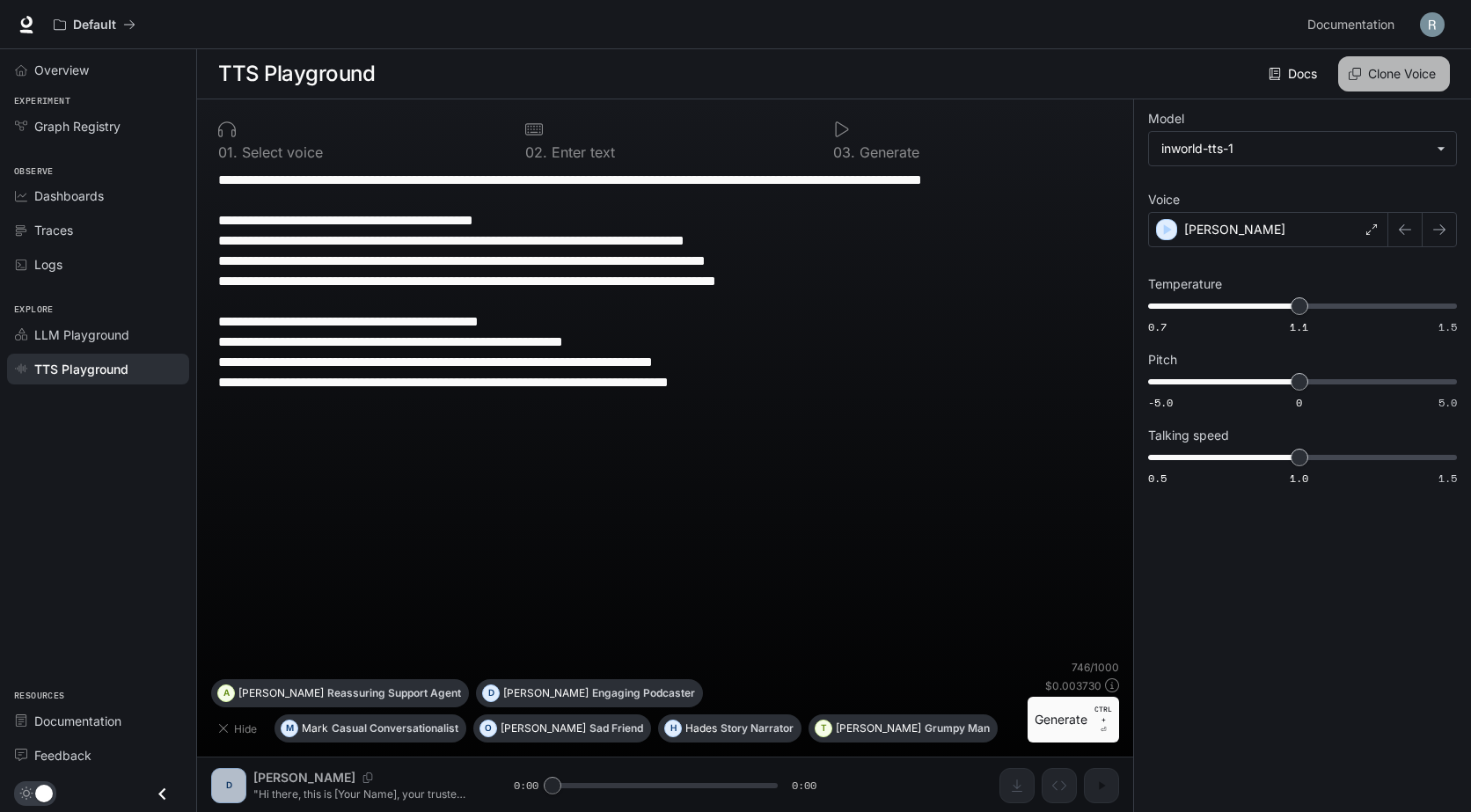
click at [1389, 59] on button "Clone Voice" at bounding box center [1393, 74] width 111 height 35
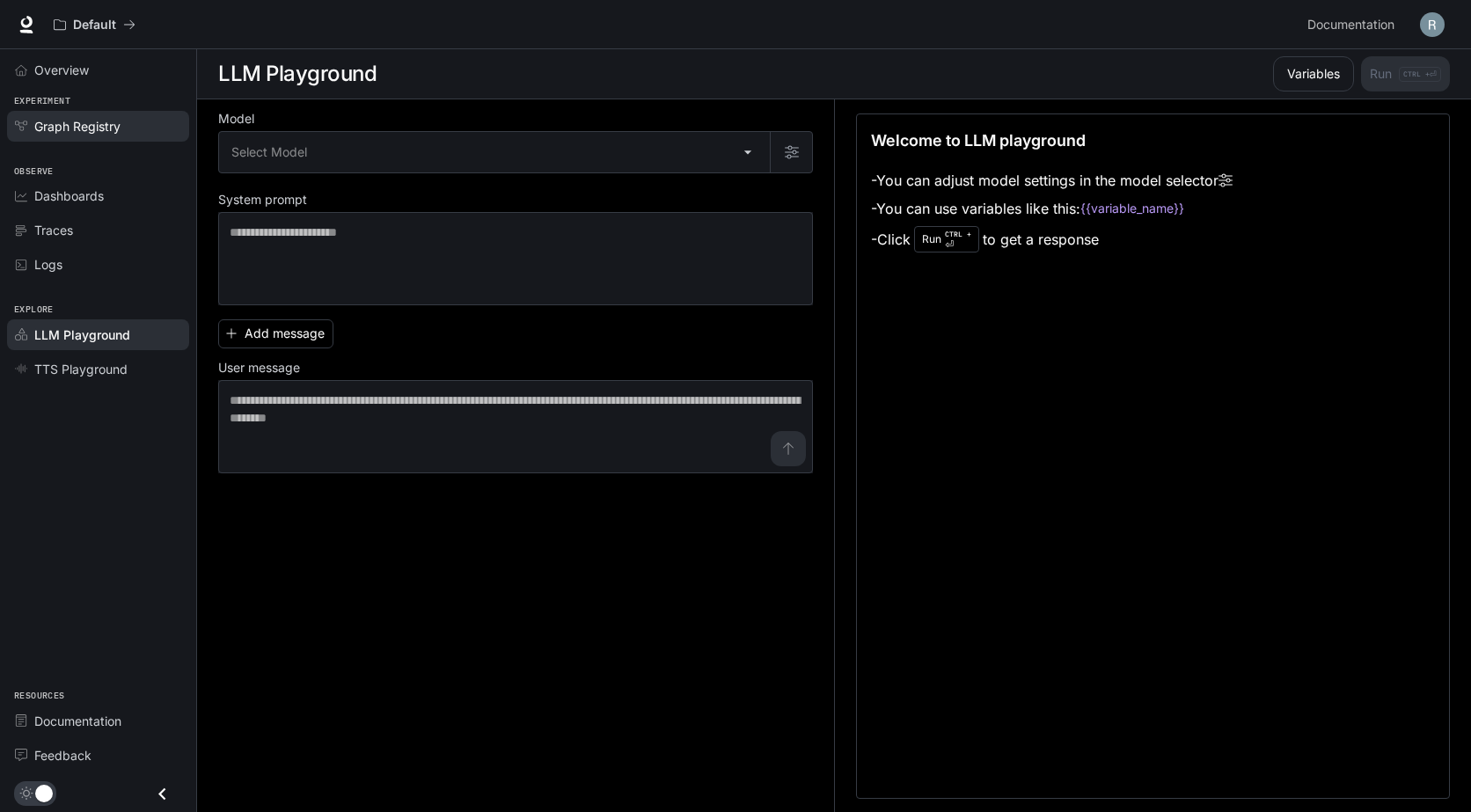
click at [92, 128] on span "Graph Registry" at bounding box center [77, 126] width 86 height 19
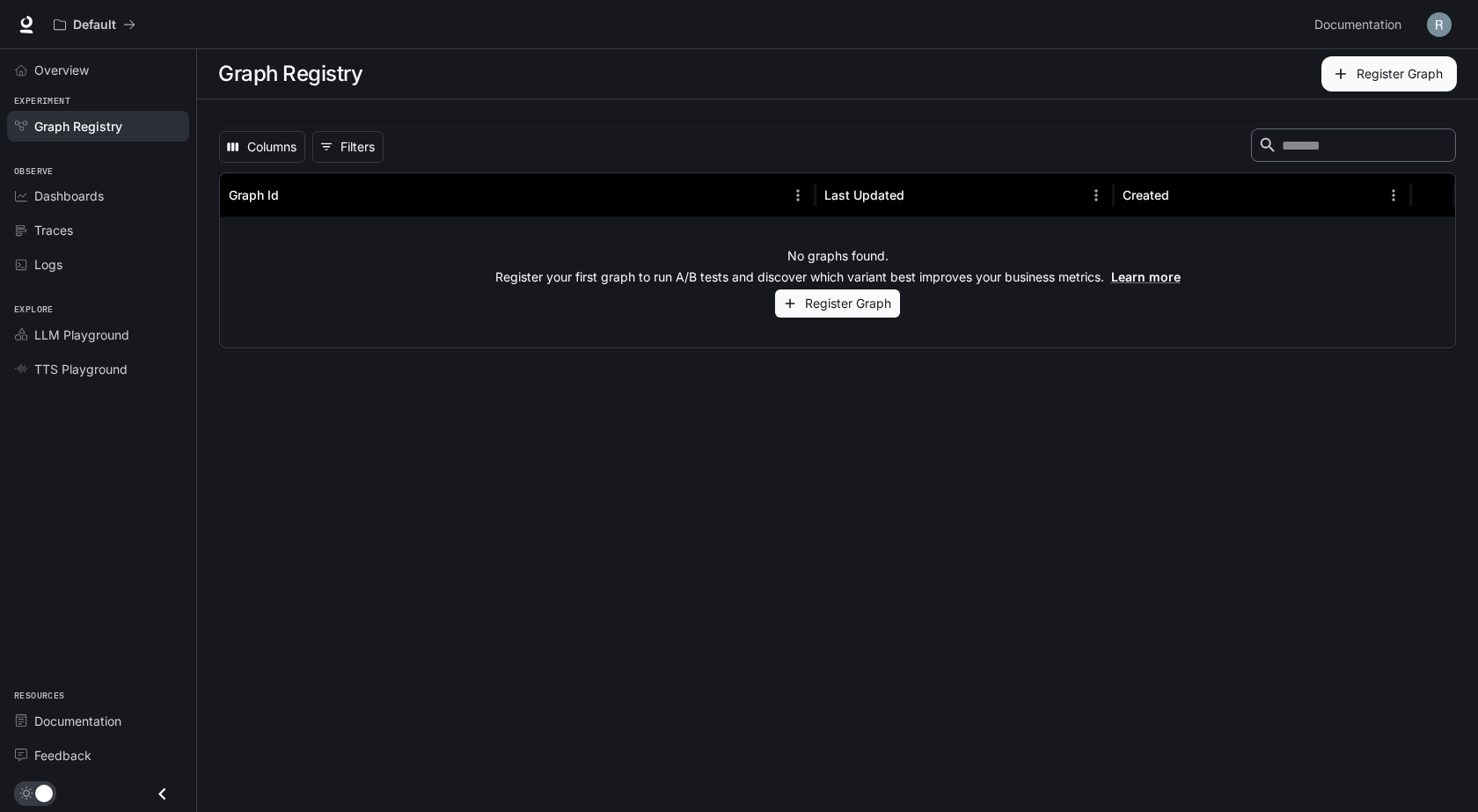
click at [54, 317] on li "LLM Playground" at bounding box center [97, 334] width 196 height 34
click at [55, 330] on span "LLM Playground" at bounding box center [82, 335] width 95 height 19
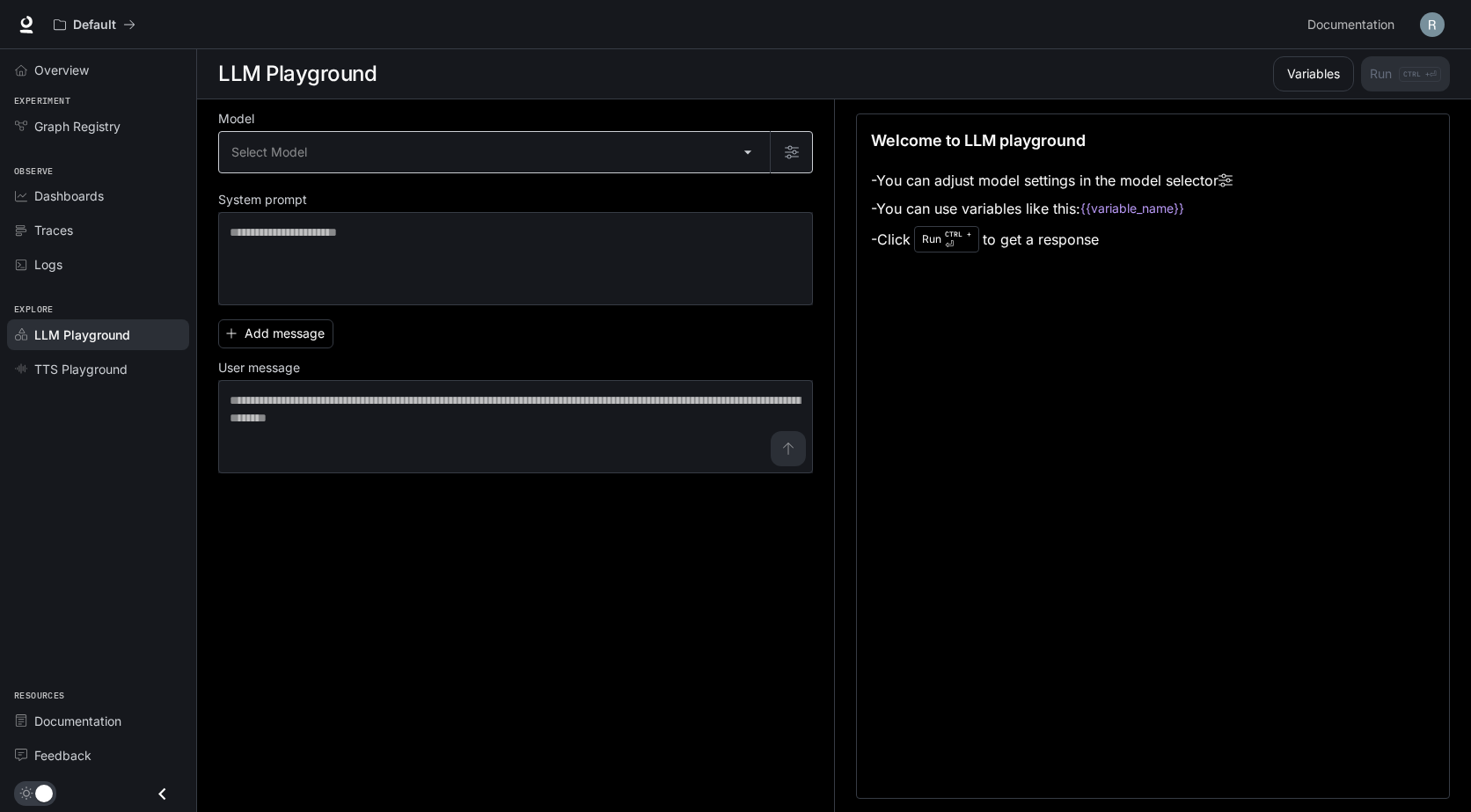
click at [380, 161] on body "Browse Stores Add to MyUS cart X Close YOU CAN SHOP HERE! Find the product you …" at bounding box center [735, 406] width 1471 height 813
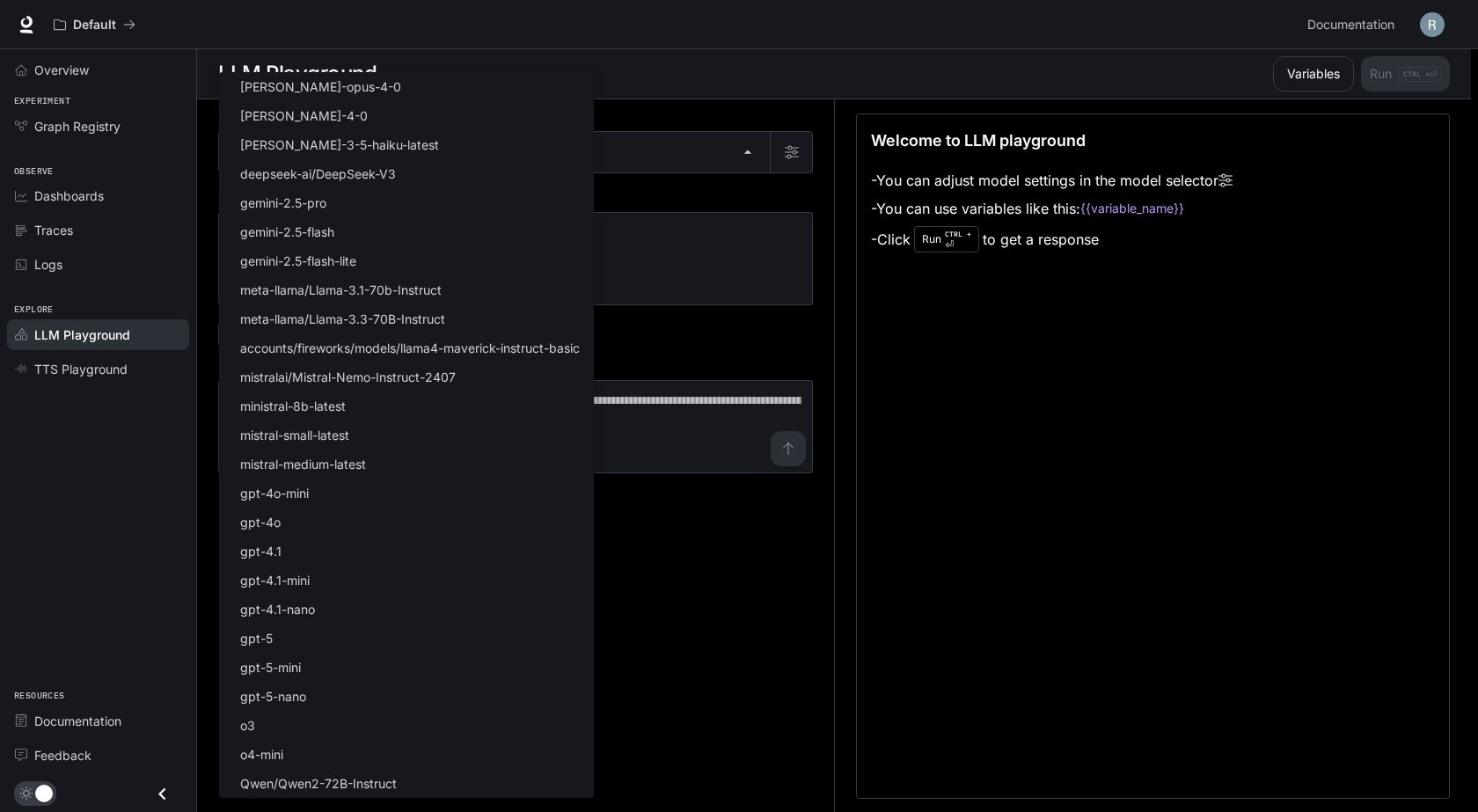
drag, startPoint x: 1057, startPoint y: 340, endPoint x: 1381, endPoint y: 93, distance: 407.4
click at [1062, 340] on div at bounding box center [739, 406] width 1478 height 812
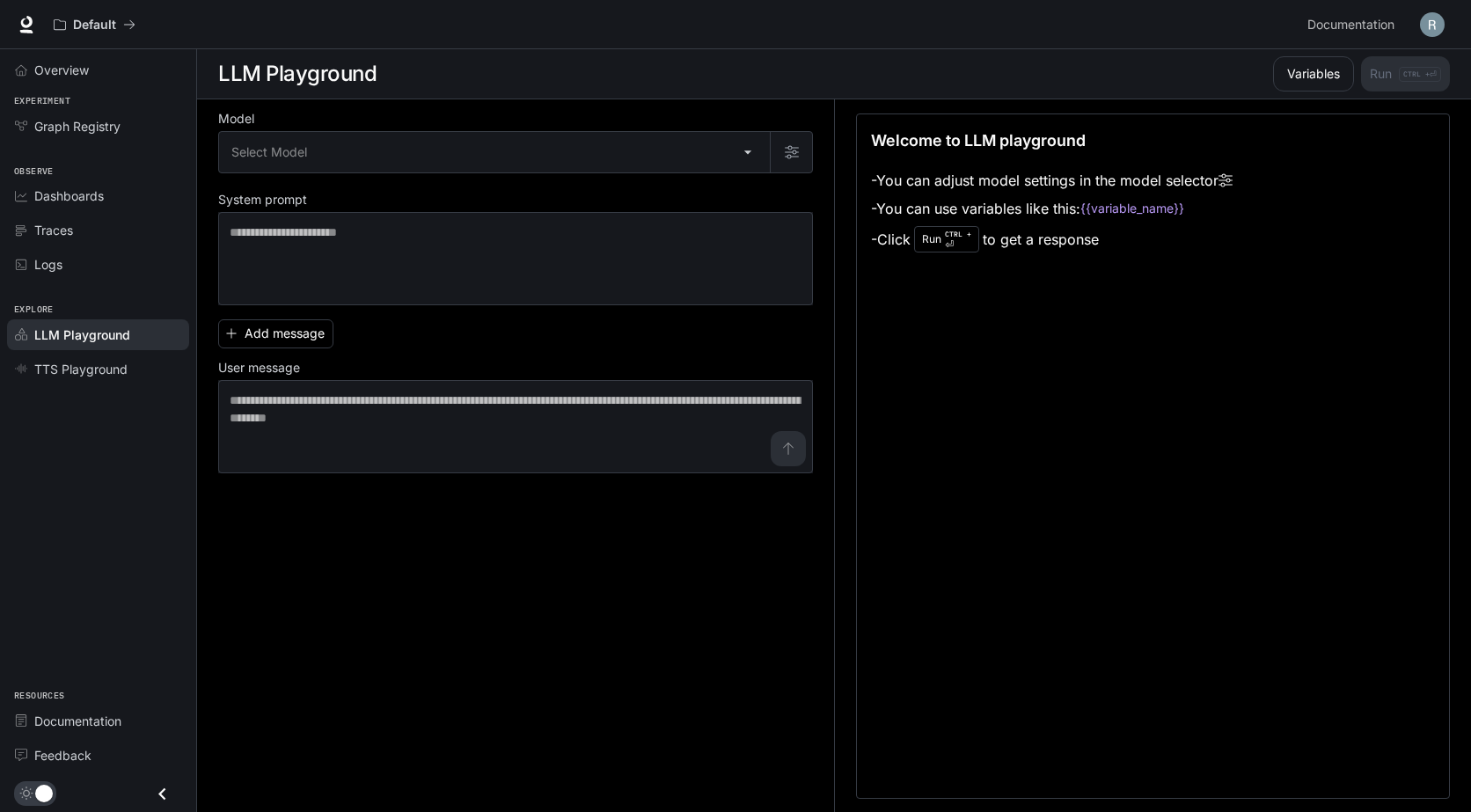
click at [1427, 14] on img "button" at bounding box center [1432, 24] width 25 height 25
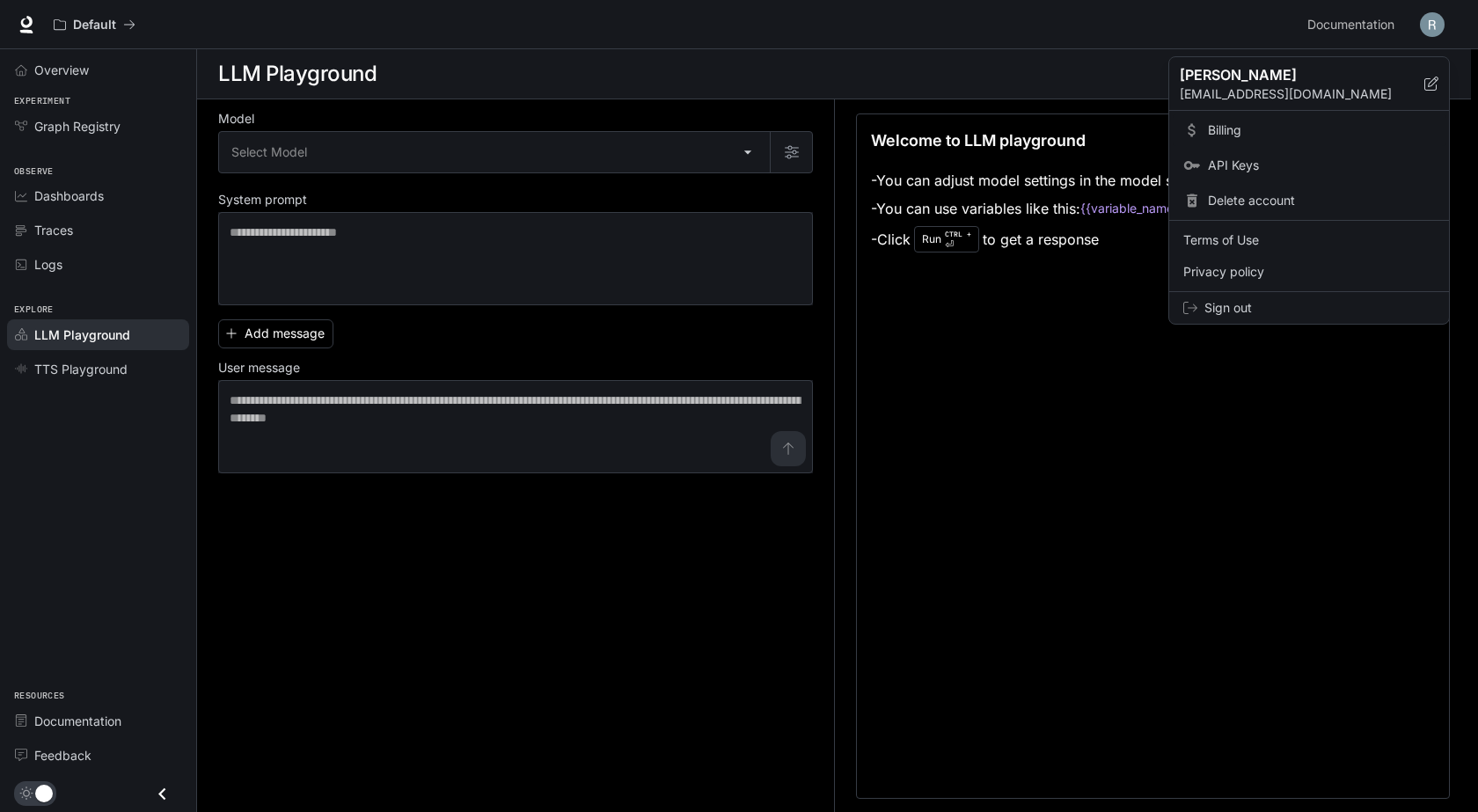
click at [1252, 131] on span "Billing" at bounding box center [1321, 130] width 227 height 18
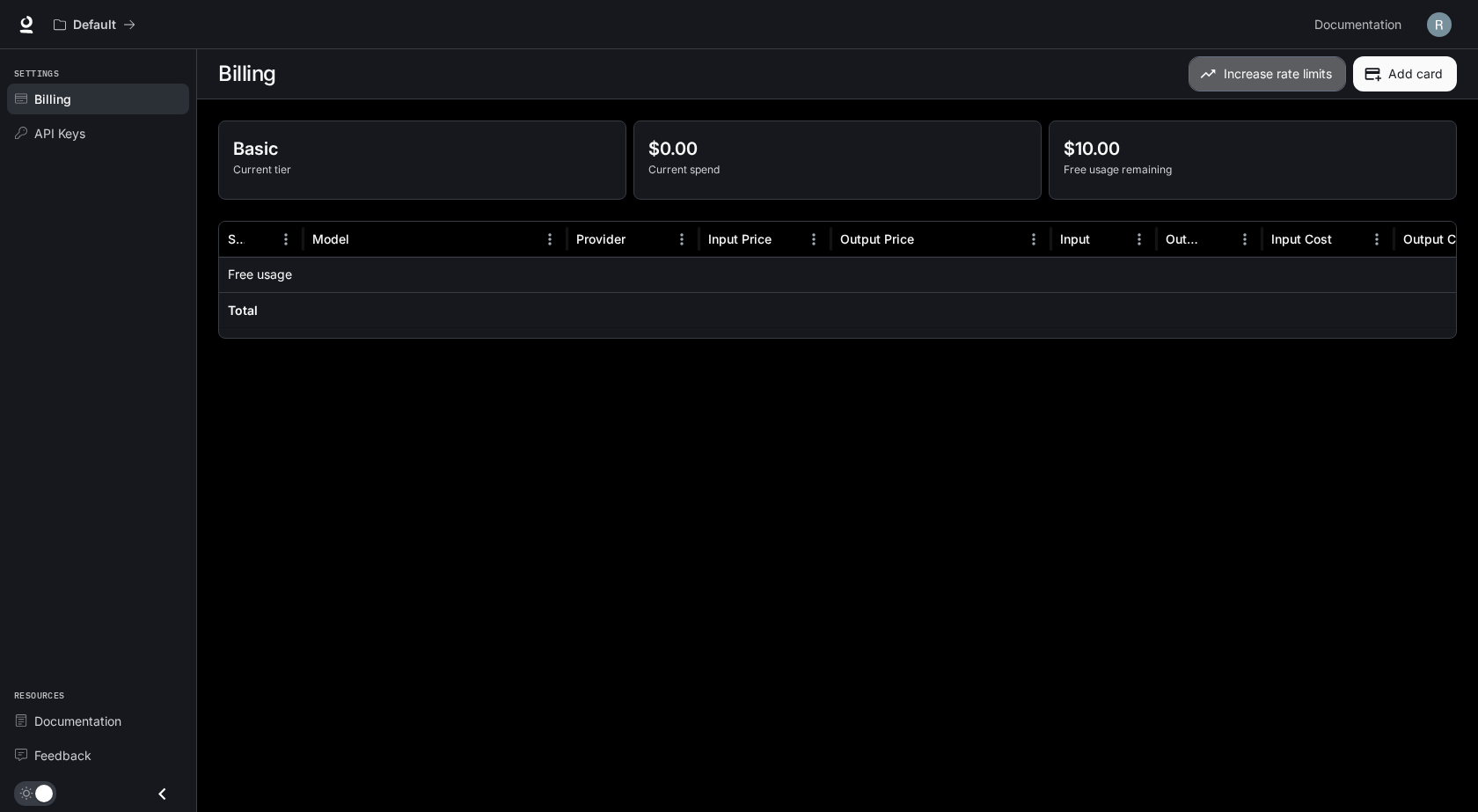
click at [1294, 71] on button "Increase rate limits" at bounding box center [1267, 74] width 158 height 35
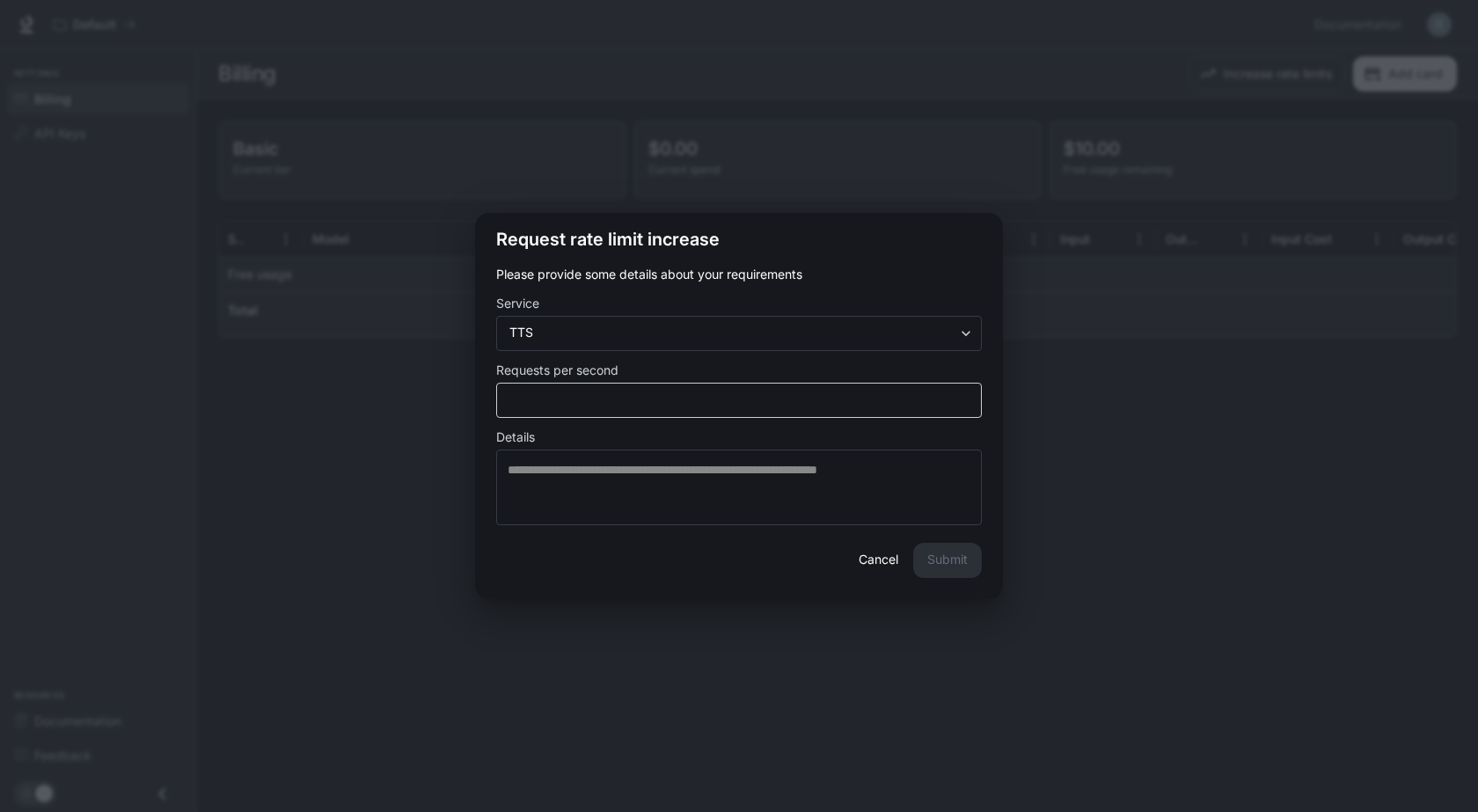
click at [644, 383] on div "* ​" at bounding box center [738, 400] width 486 height 35
click at [648, 327] on body "**********" at bounding box center [739, 406] width 1478 height 812
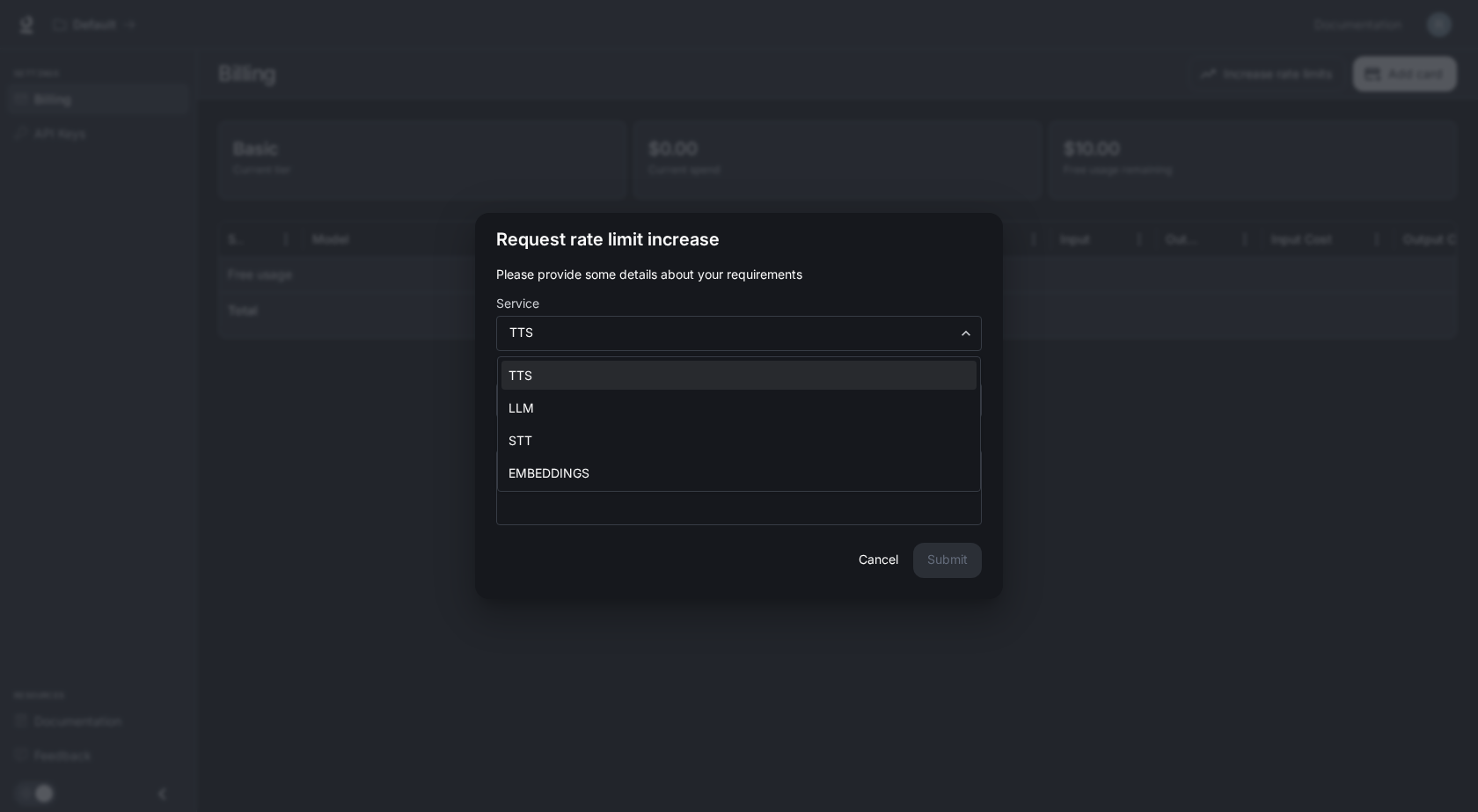
click at [1199, 575] on div at bounding box center [739, 406] width 1478 height 812
click at [869, 564] on button "Cancel" at bounding box center [877, 561] width 57 height 35
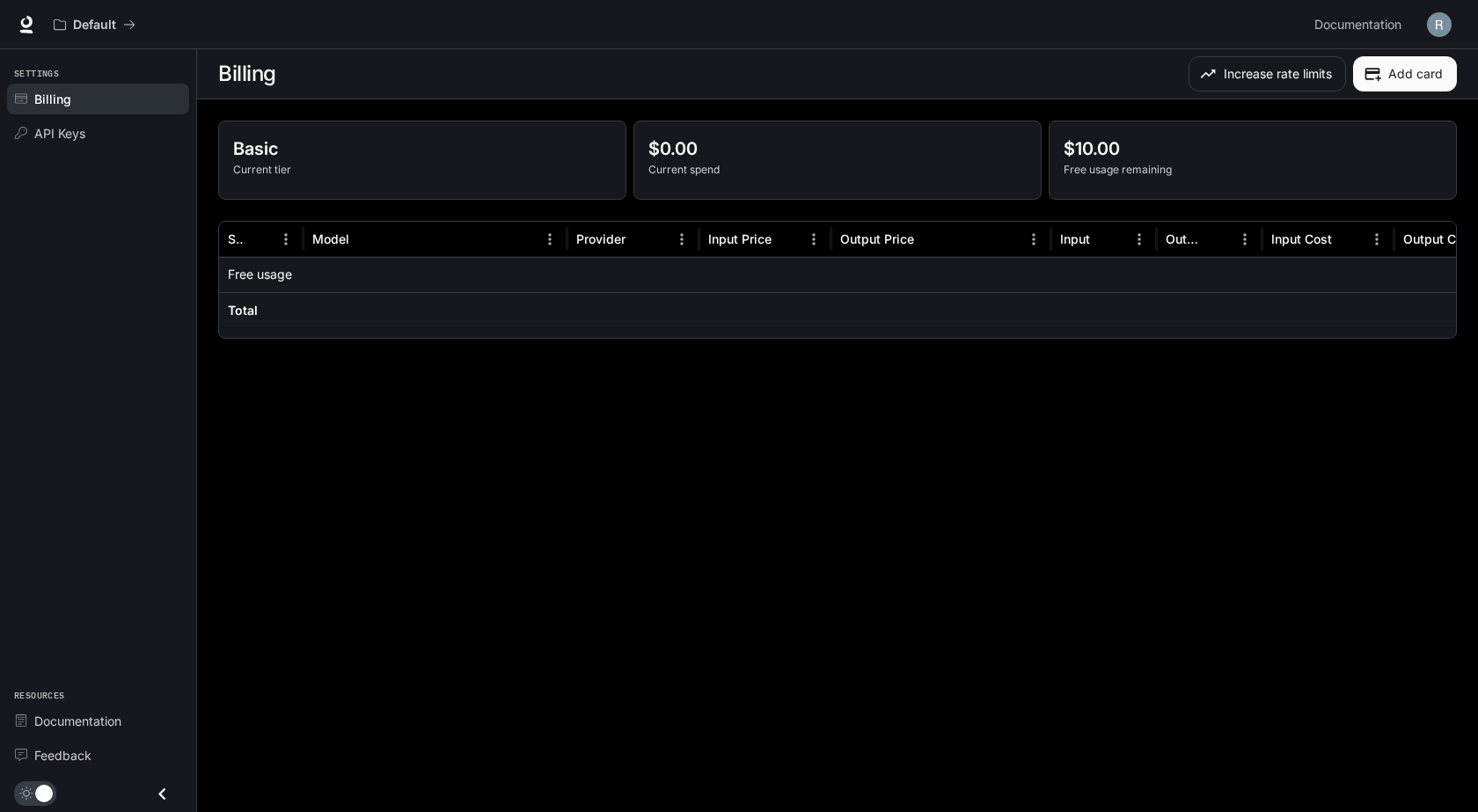
click at [1432, 21] on img "button" at bounding box center [1439, 24] width 25 height 25
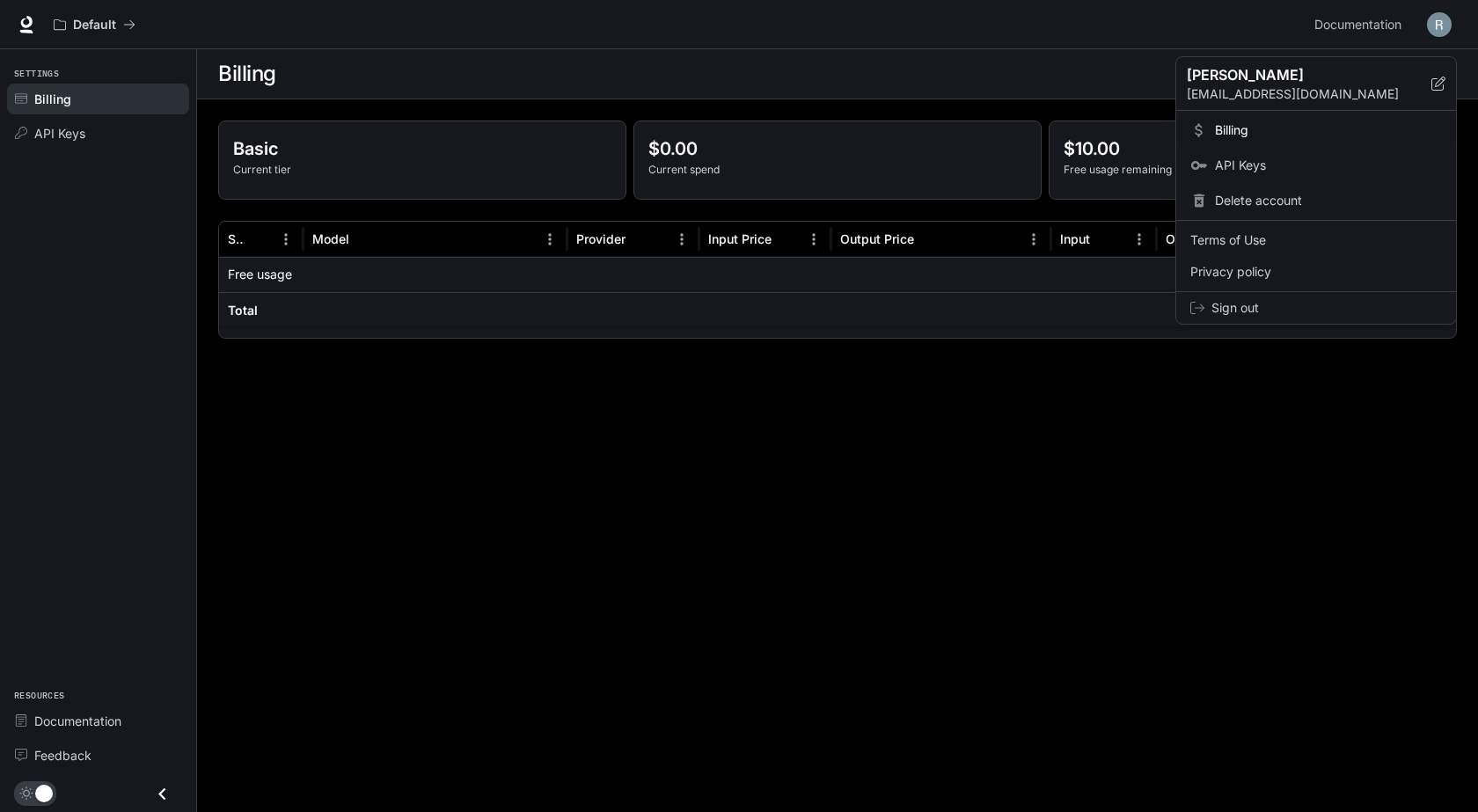
drag, startPoint x: 55, startPoint y: 708, endPoint x: 46, endPoint y: 723, distance: 17.5
click at [50, 717] on div at bounding box center [739, 406] width 1478 height 812
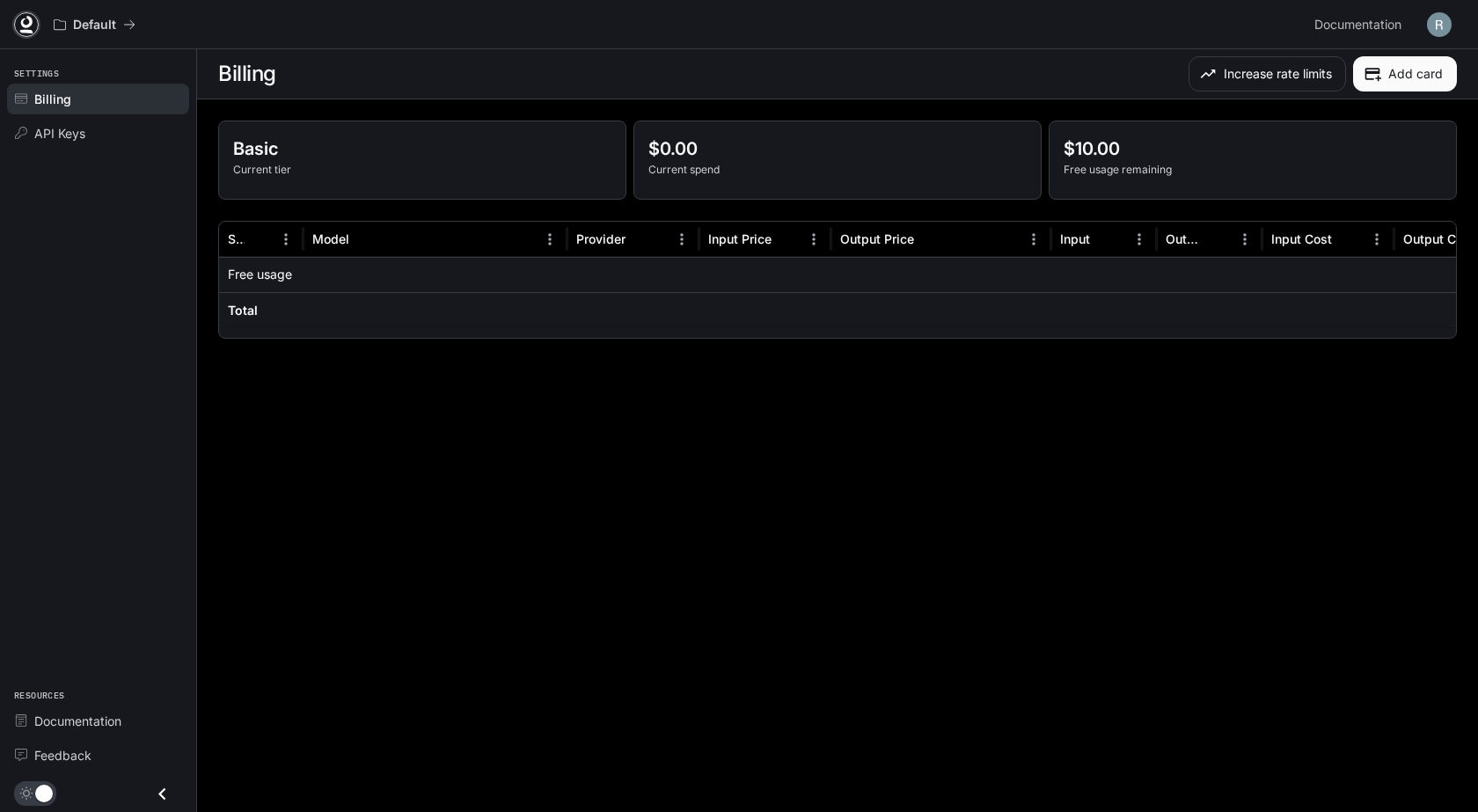
click at [19, 25] on icon at bounding box center [26, 24] width 18 height 18
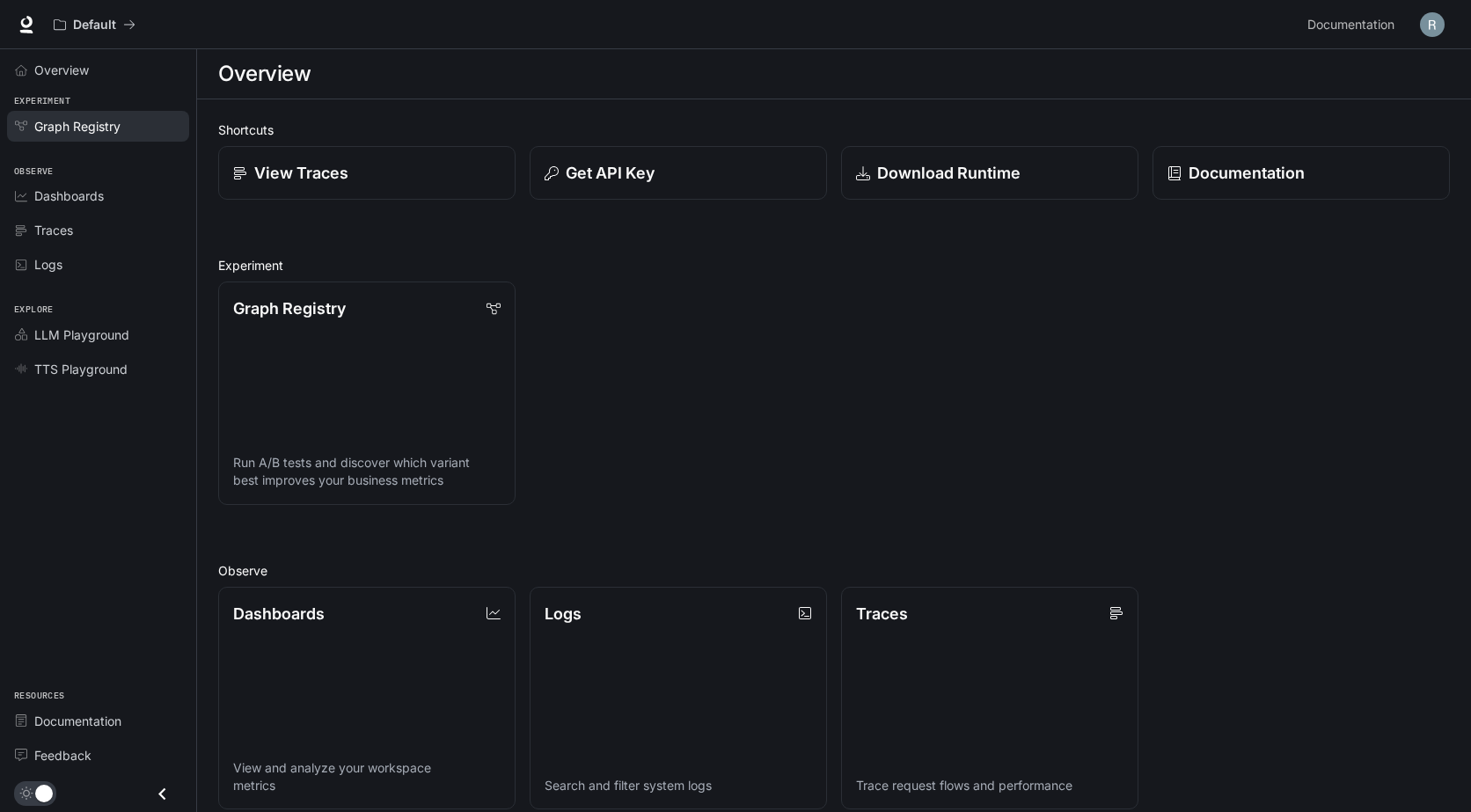
click at [50, 110] on link "Graph Registry" at bounding box center [98, 125] width 182 height 31
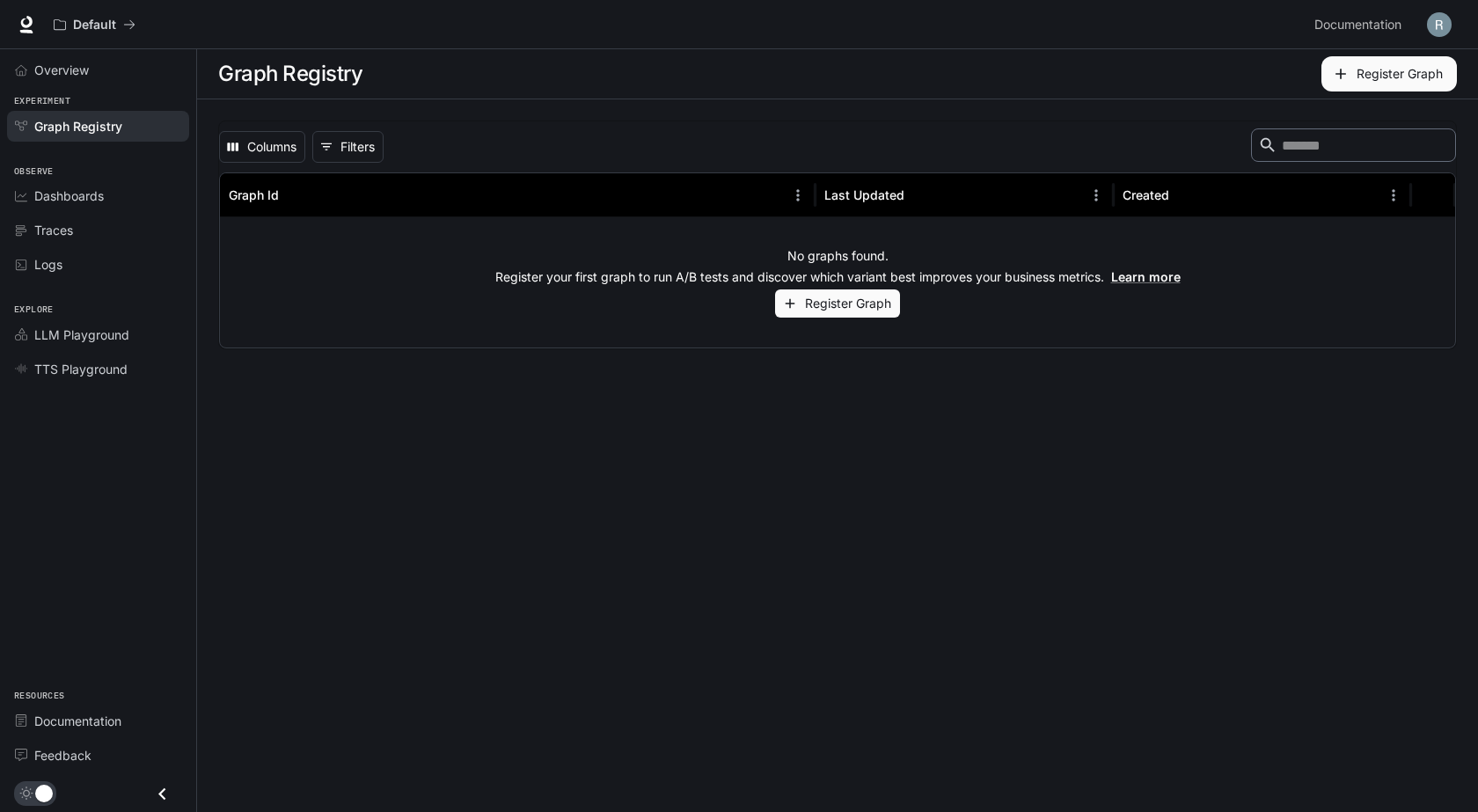
click at [1412, 74] on button "Register Graph" at bounding box center [1389, 74] width 136 height 35
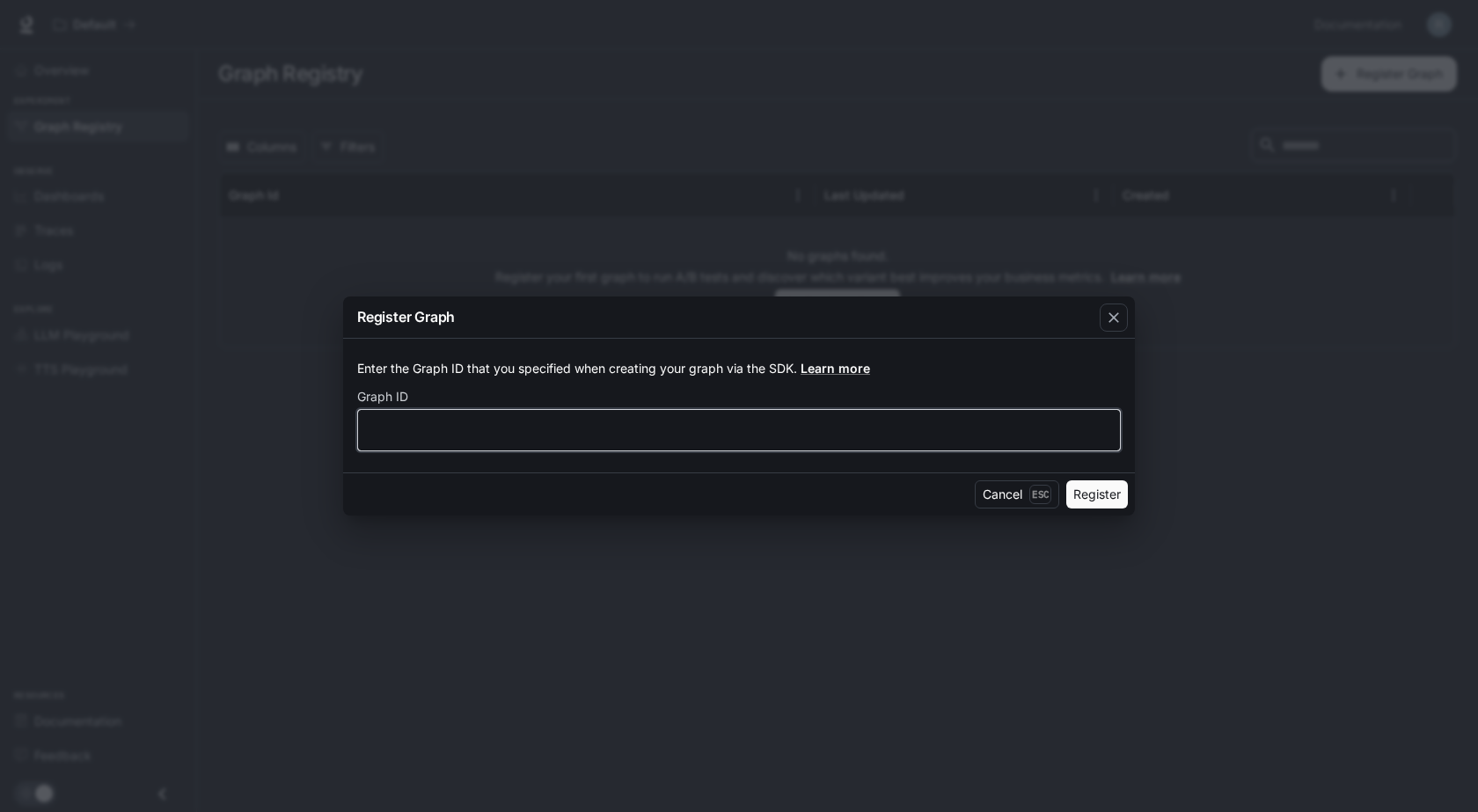
click at [895, 432] on input "text" at bounding box center [739, 430] width 762 height 18
type input "***"
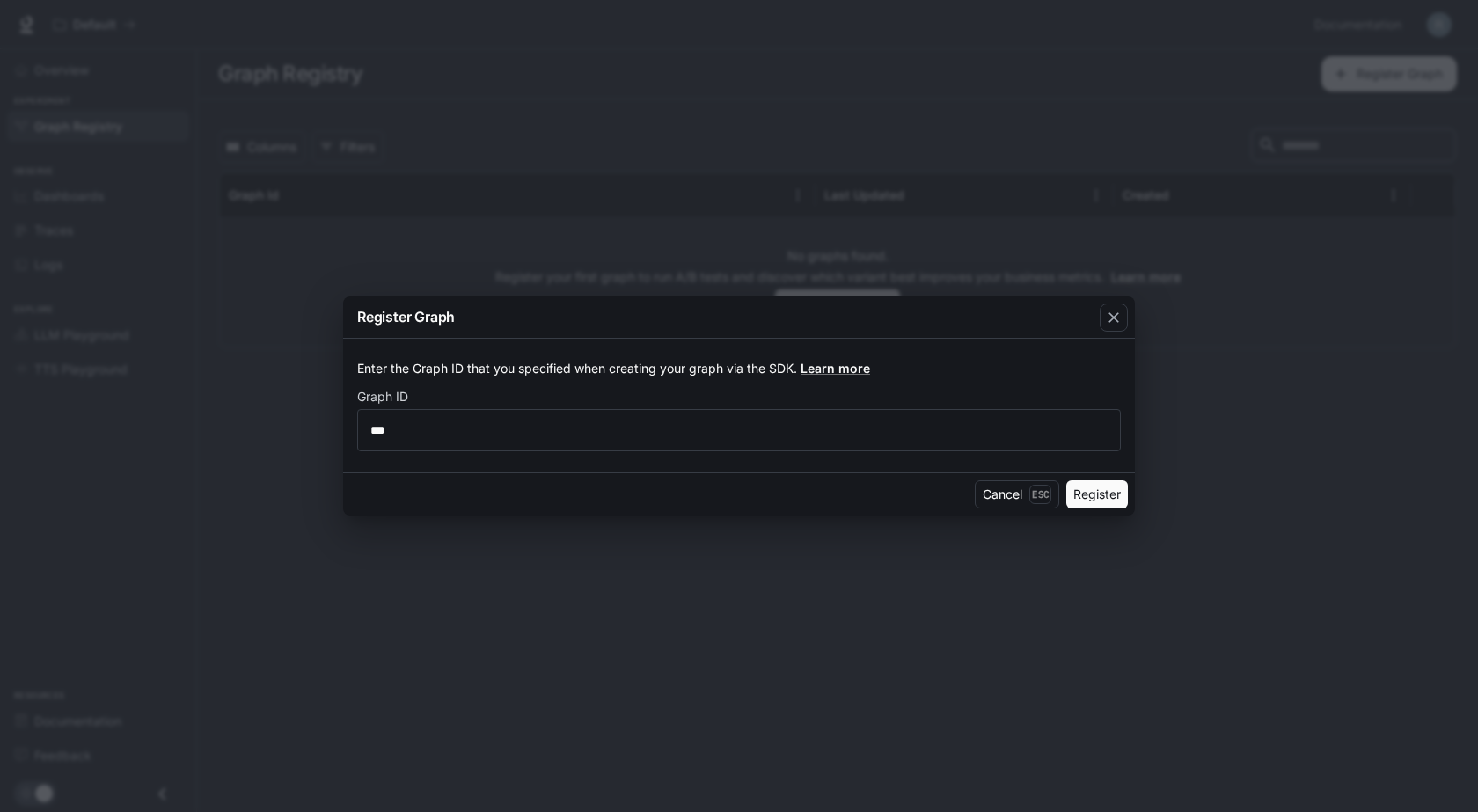
click at [1112, 486] on button "Register" at bounding box center [1097, 494] width 61 height 28
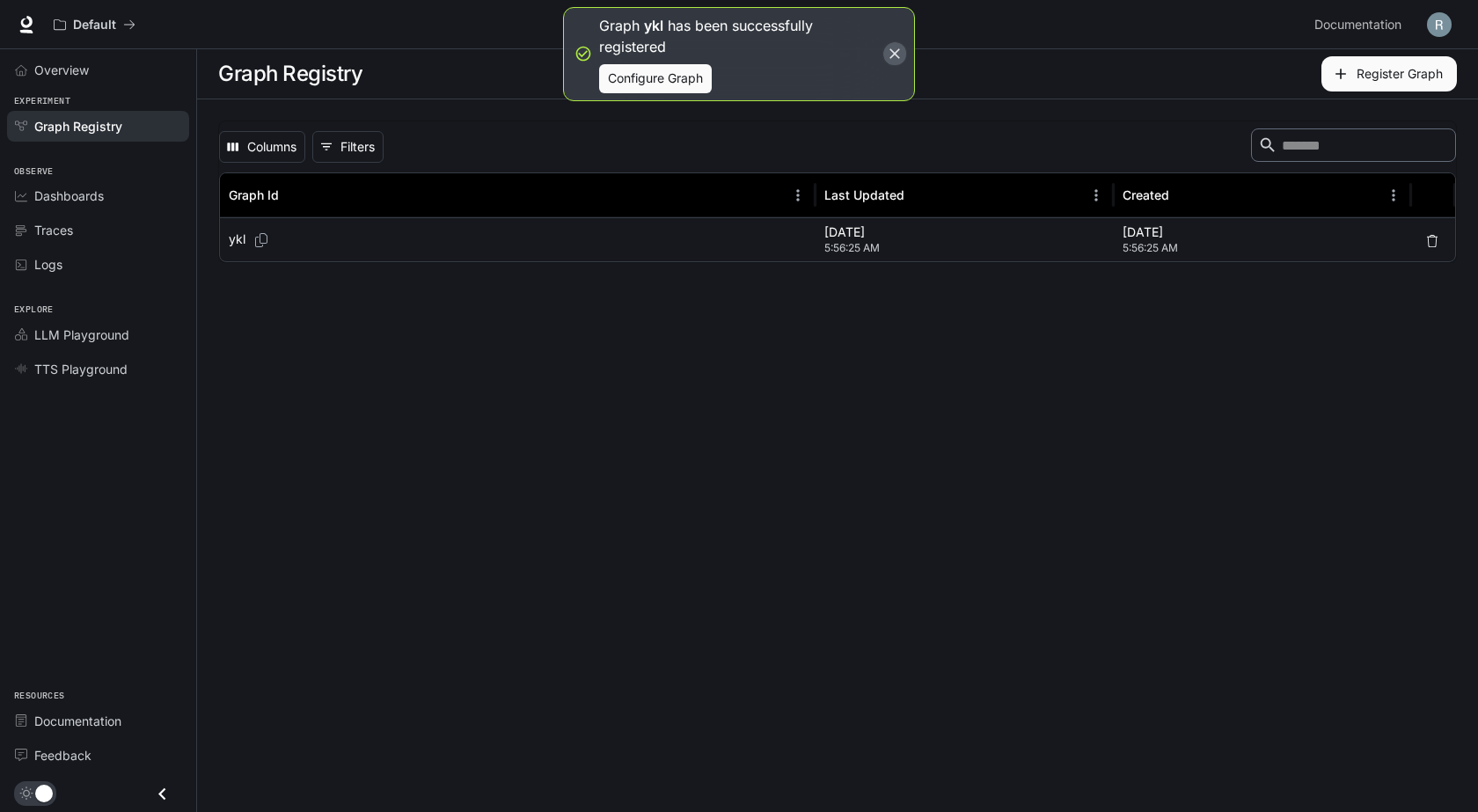
drag, startPoint x: 900, startPoint y: 52, endPoint x: 519, endPoint y: 212, distance: 413.2
click at [899, 49] on icon "button" at bounding box center [894, 53] width 18 height 18
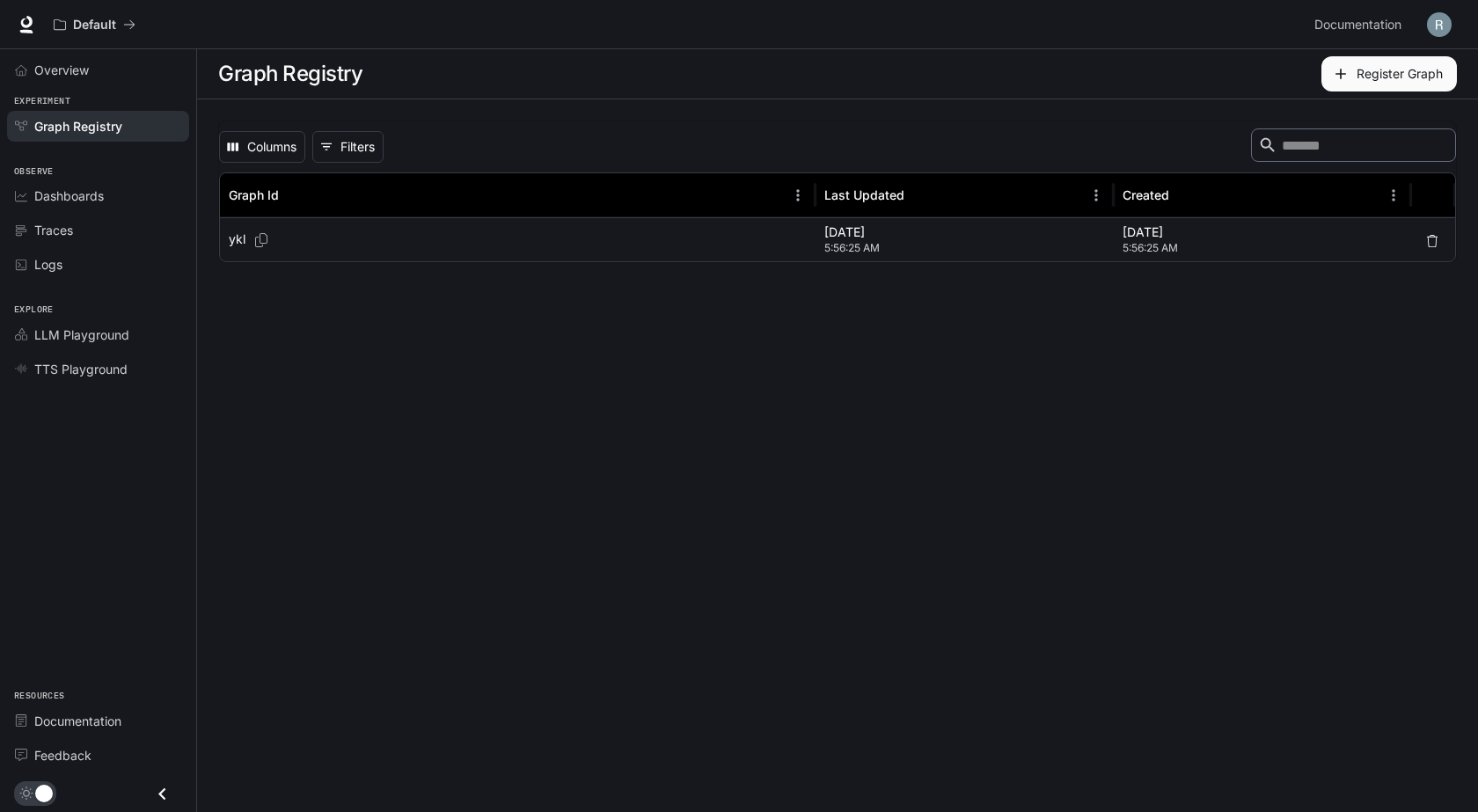
click at [460, 229] on div "ykl" at bounding box center [517, 239] width 578 height 43
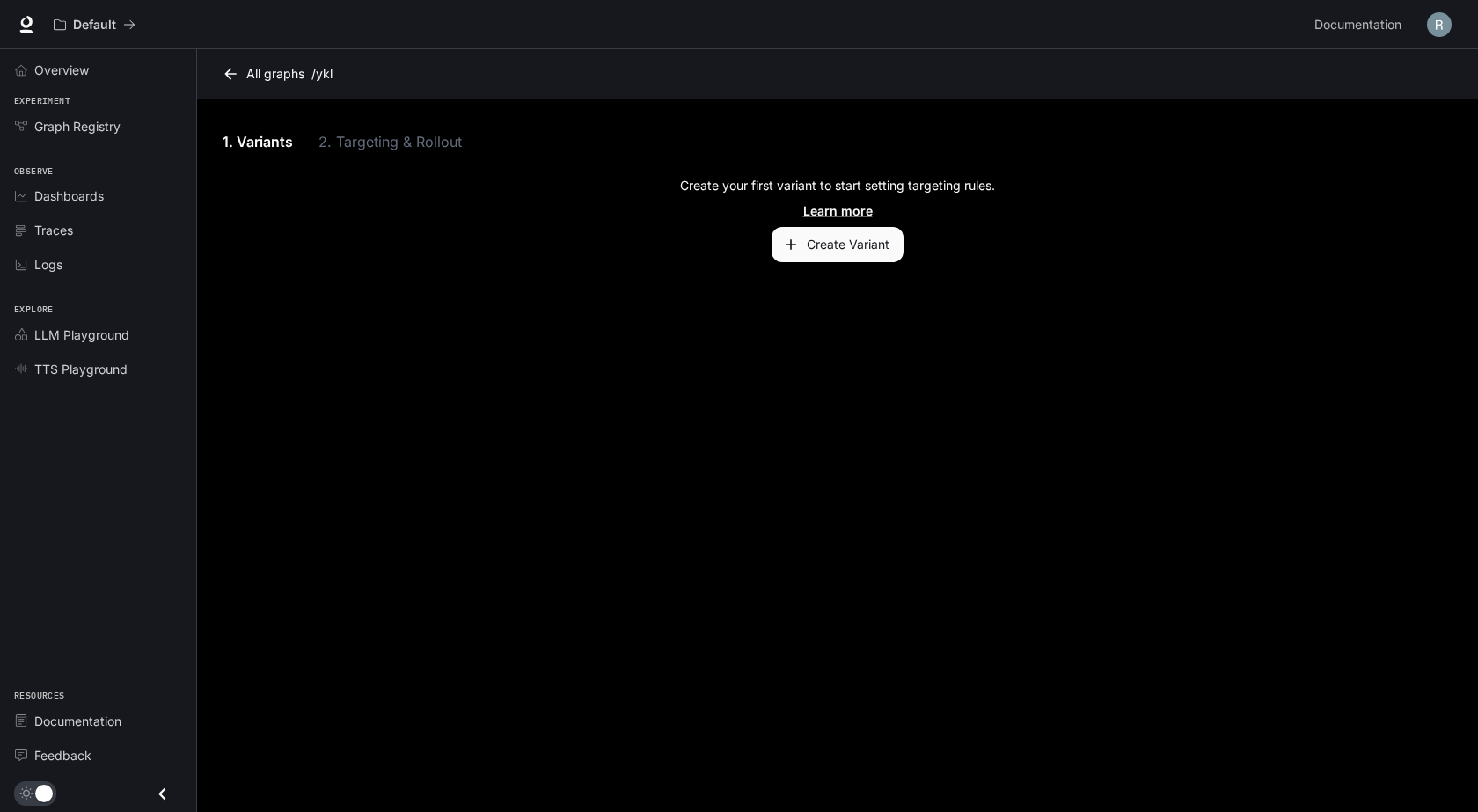
click at [829, 251] on button "Create Variant" at bounding box center [837, 245] width 132 height 35
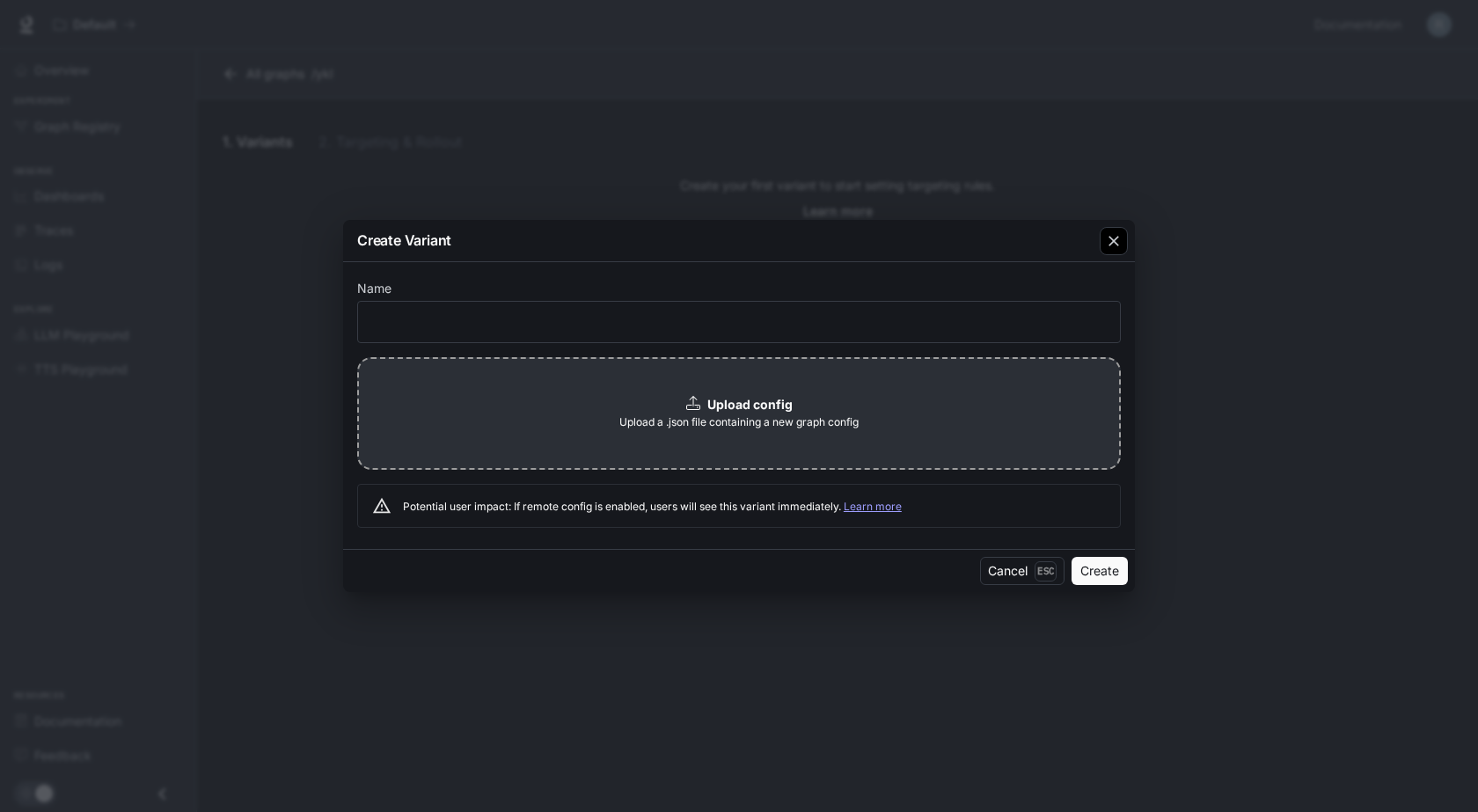
click at [1110, 236] on icon "button" at bounding box center [1113, 240] width 18 height 18
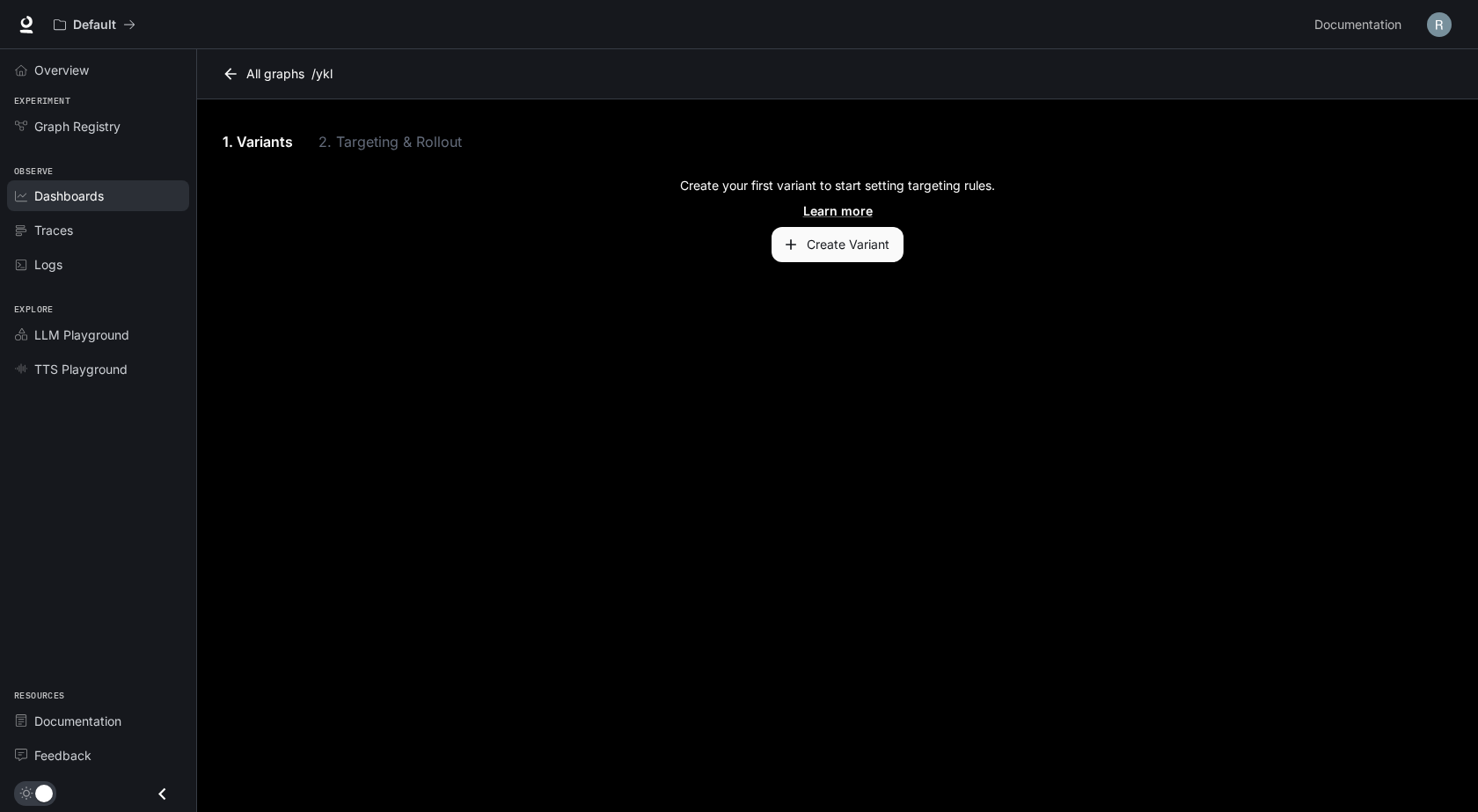
click at [91, 197] on span "Dashboards" at bounding box center [69, 196] width 70 height 19
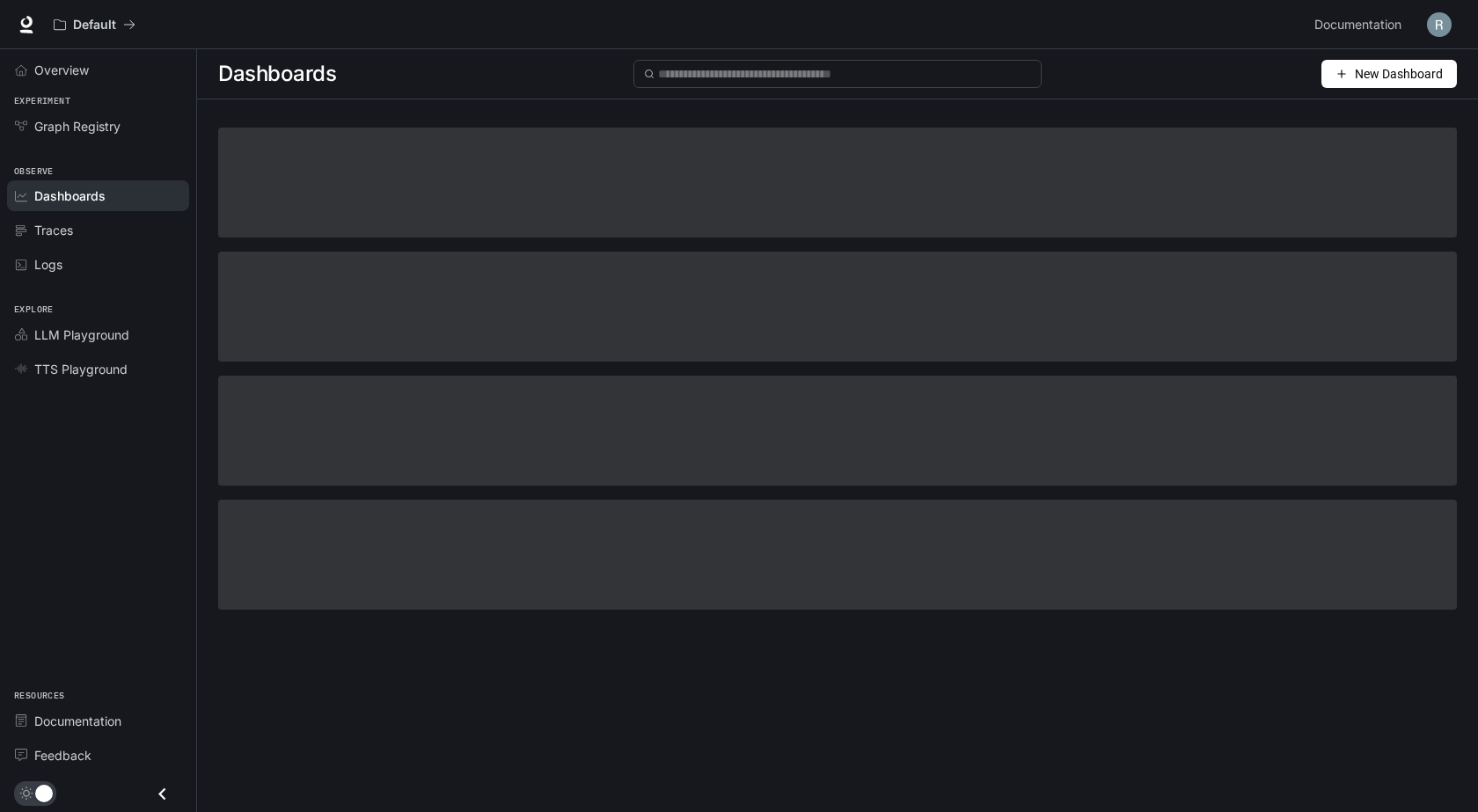
click at [77, 281] on li "Logs" at bounding box center [97, 264] width 196 height 34
click at [76, 262] on div "Logs" at bounding box center [108, 264] width 147 height 19
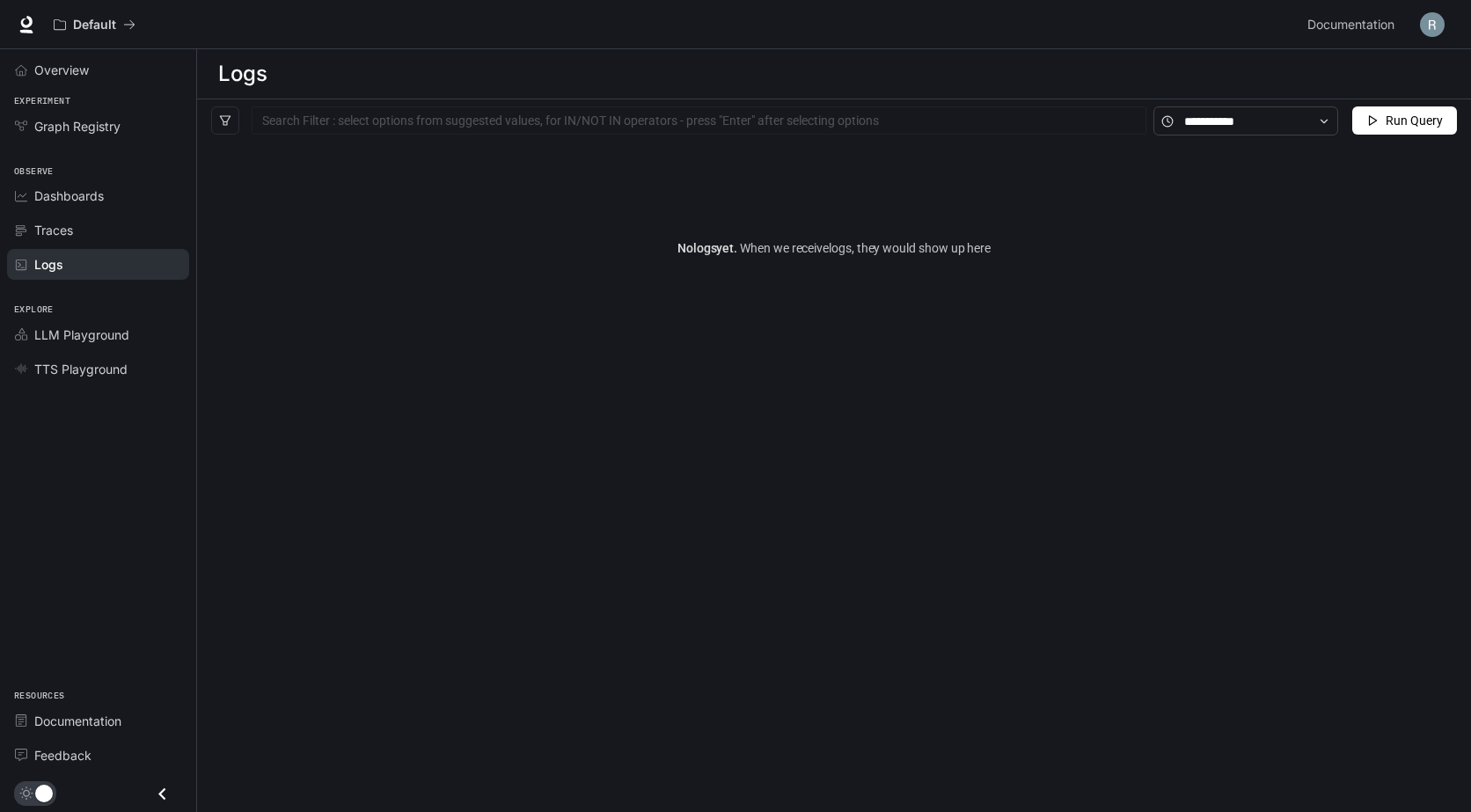
click at [93, 213] on li "Traces" at bounding box center [97, 229] width 196 height 34
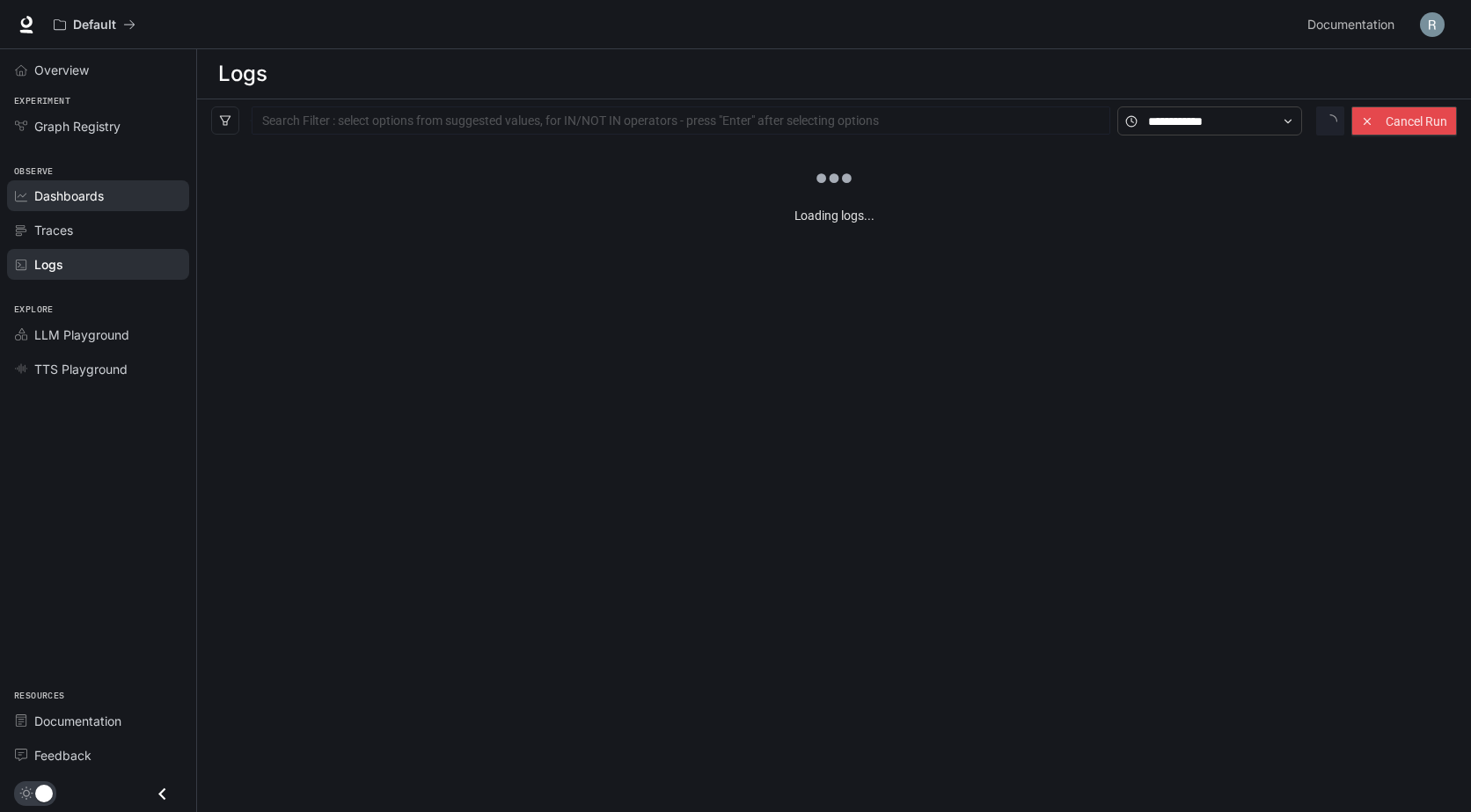
click at [75, 191] on span "Dashboards" at bounding box center [69, 196] width 70 height 19
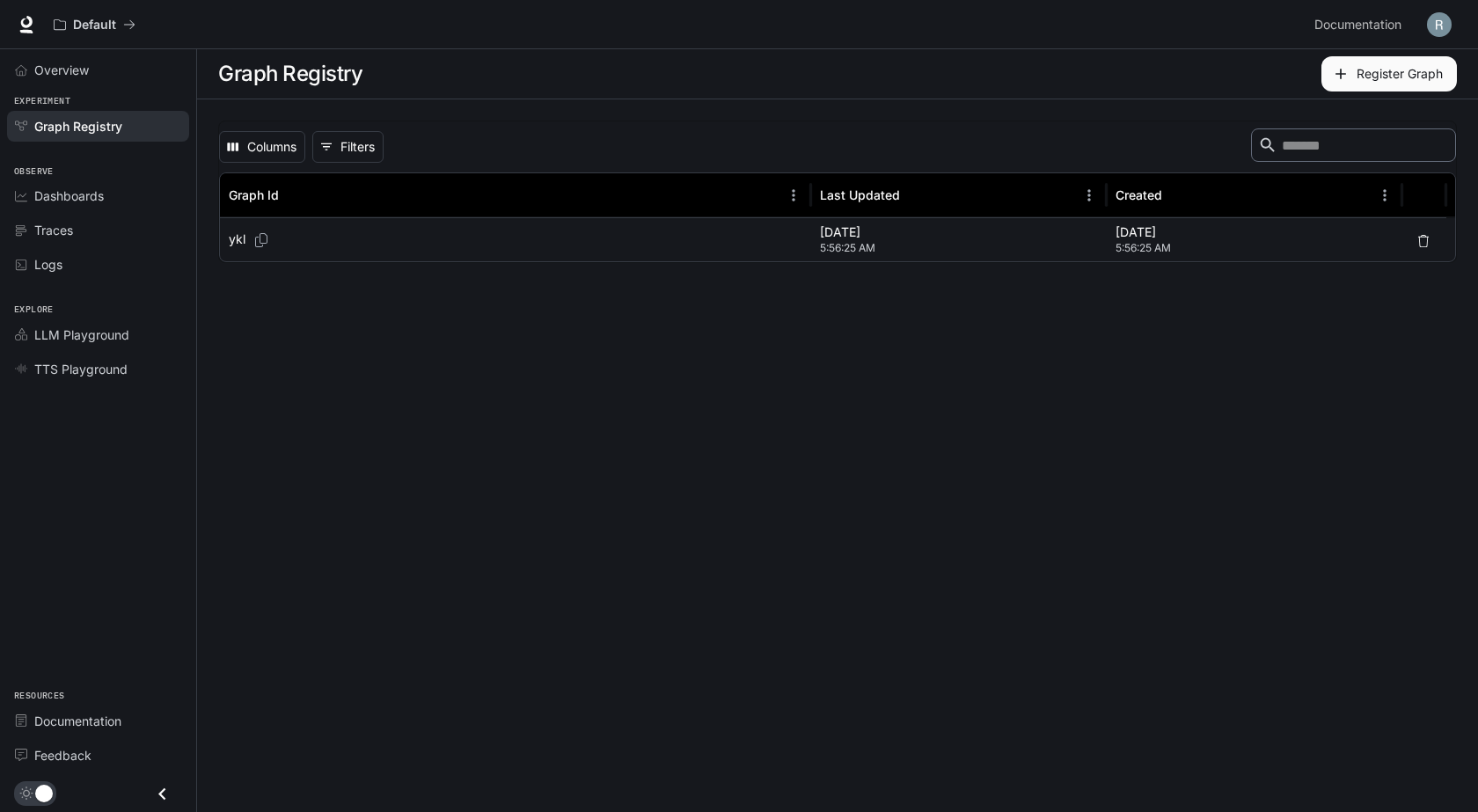
click at [101, 120] on span "Graph Registry" at bounding box center [78, 126] width 88 height 19
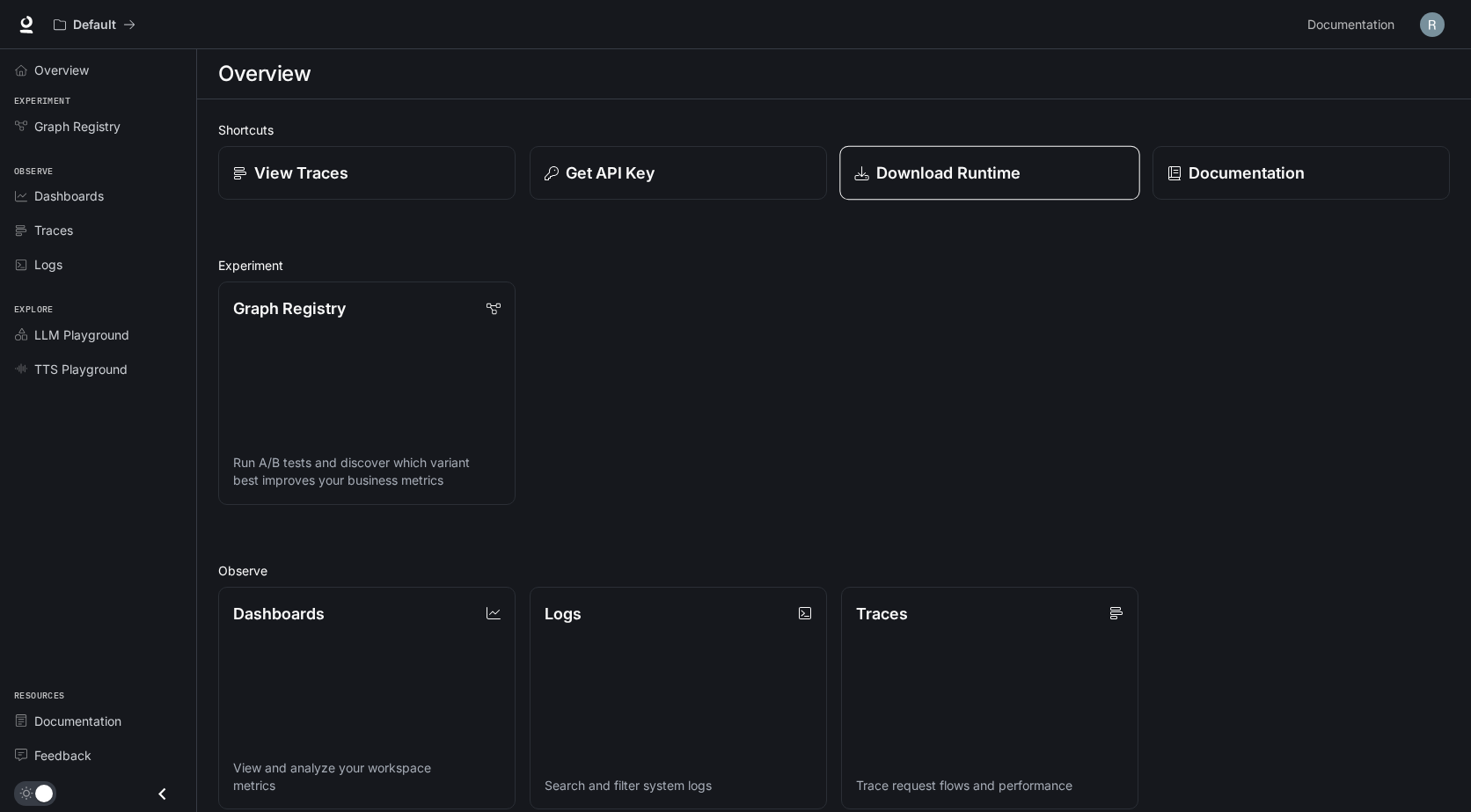
drag, startPoint x: 1087, startPoint y: 129, endPoint x: 968, endPoint y: 169, distance: 125.5
click at [1087, 129] on h2 "Shortcuts" at bounding box center [833, 130] width 1232 height 19
click at [625, 181] on p "Get API Key" at bounding box center [609, 173] width 90 height 24
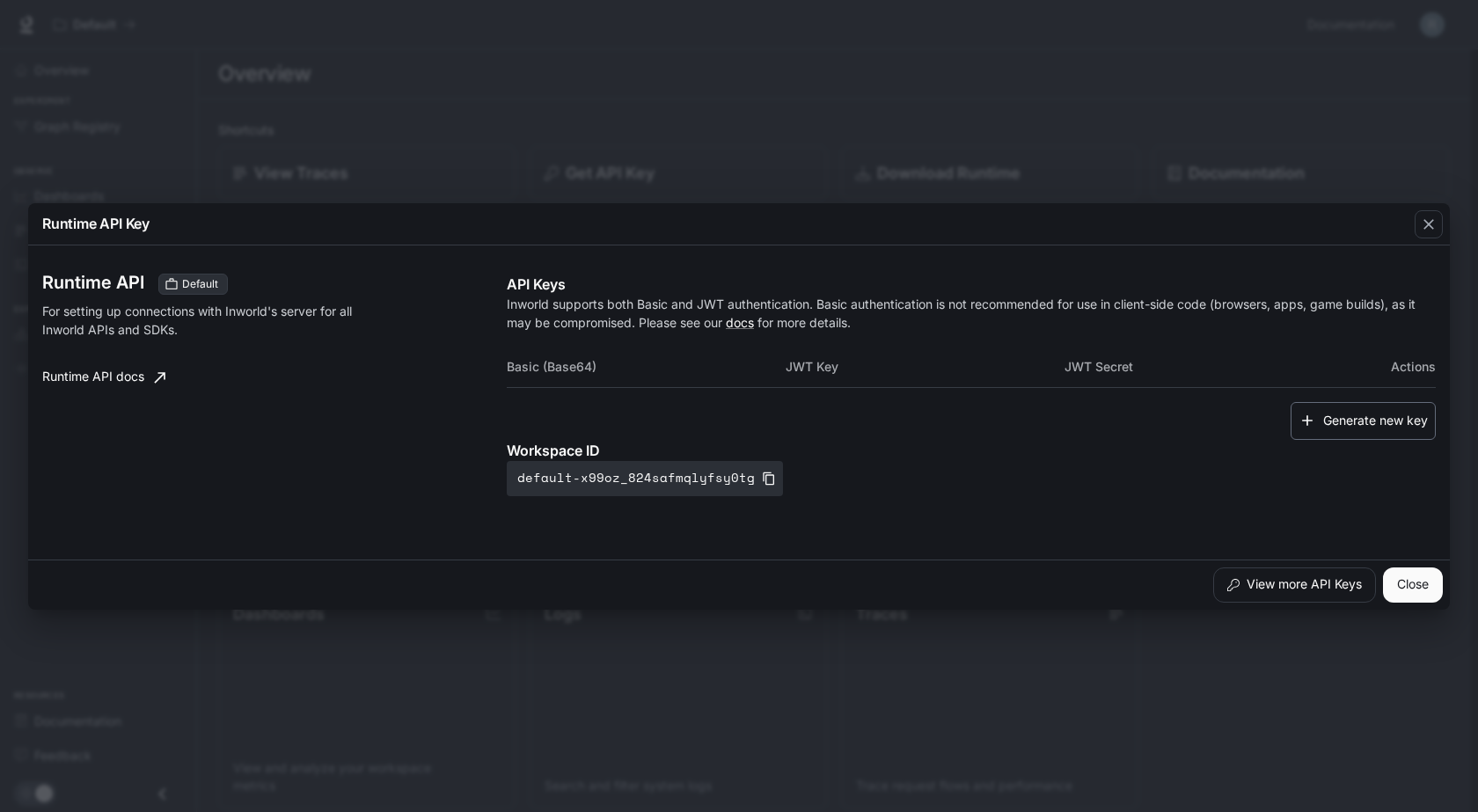
click at [1382, 428] on button "Generate new key" at bounding box center [1363, 420] width 145 height 38
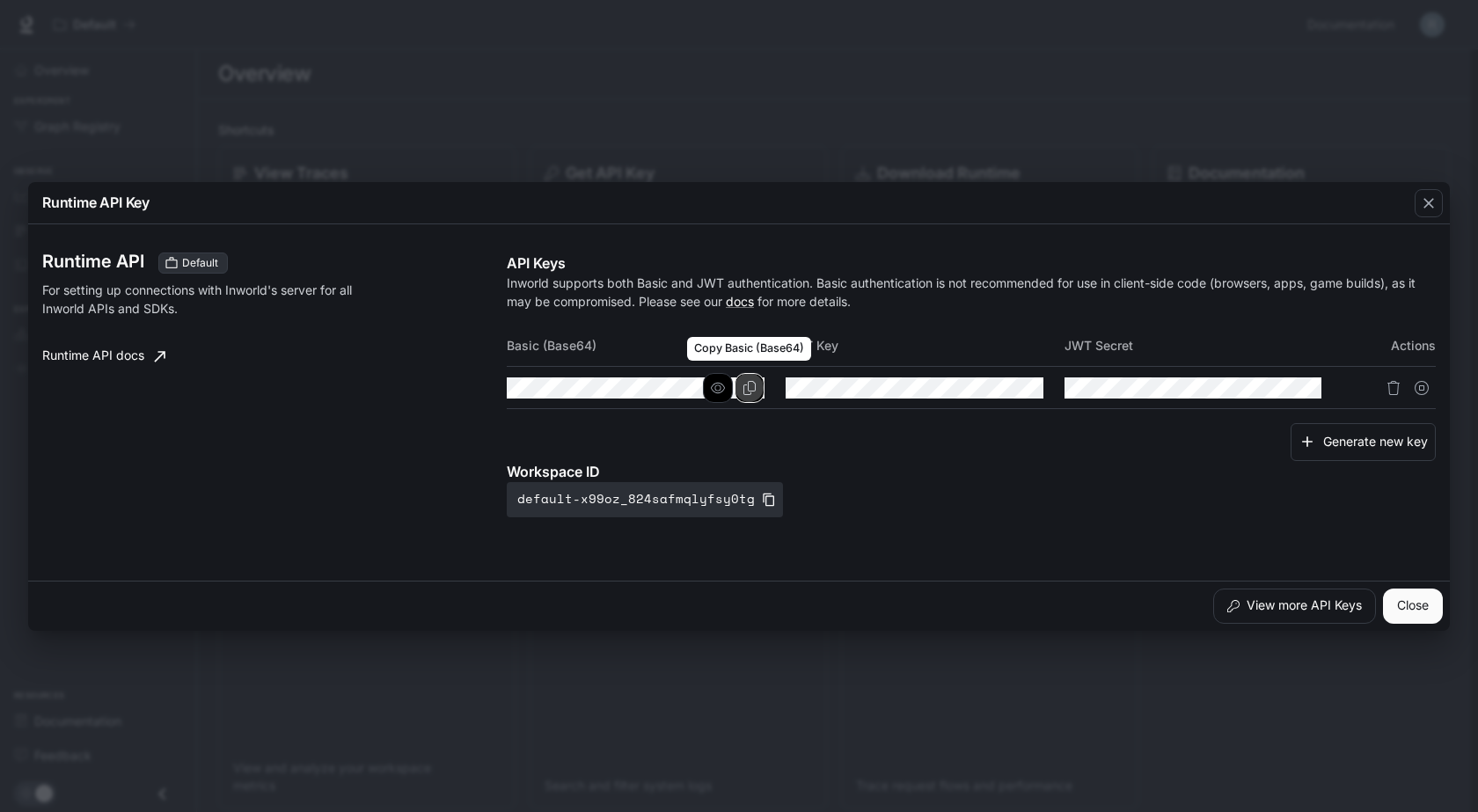
click at [751, 394] on icon "Copy Basic (Base64)" at bounding box center [749, 387] width 14 height 14
click at [721, 384] on icon "button" at bounding box center [718, 387] width 14 height 14
click at [1435, 198] on icon "button" at bounding box center [1429, 202] width 18 height 18
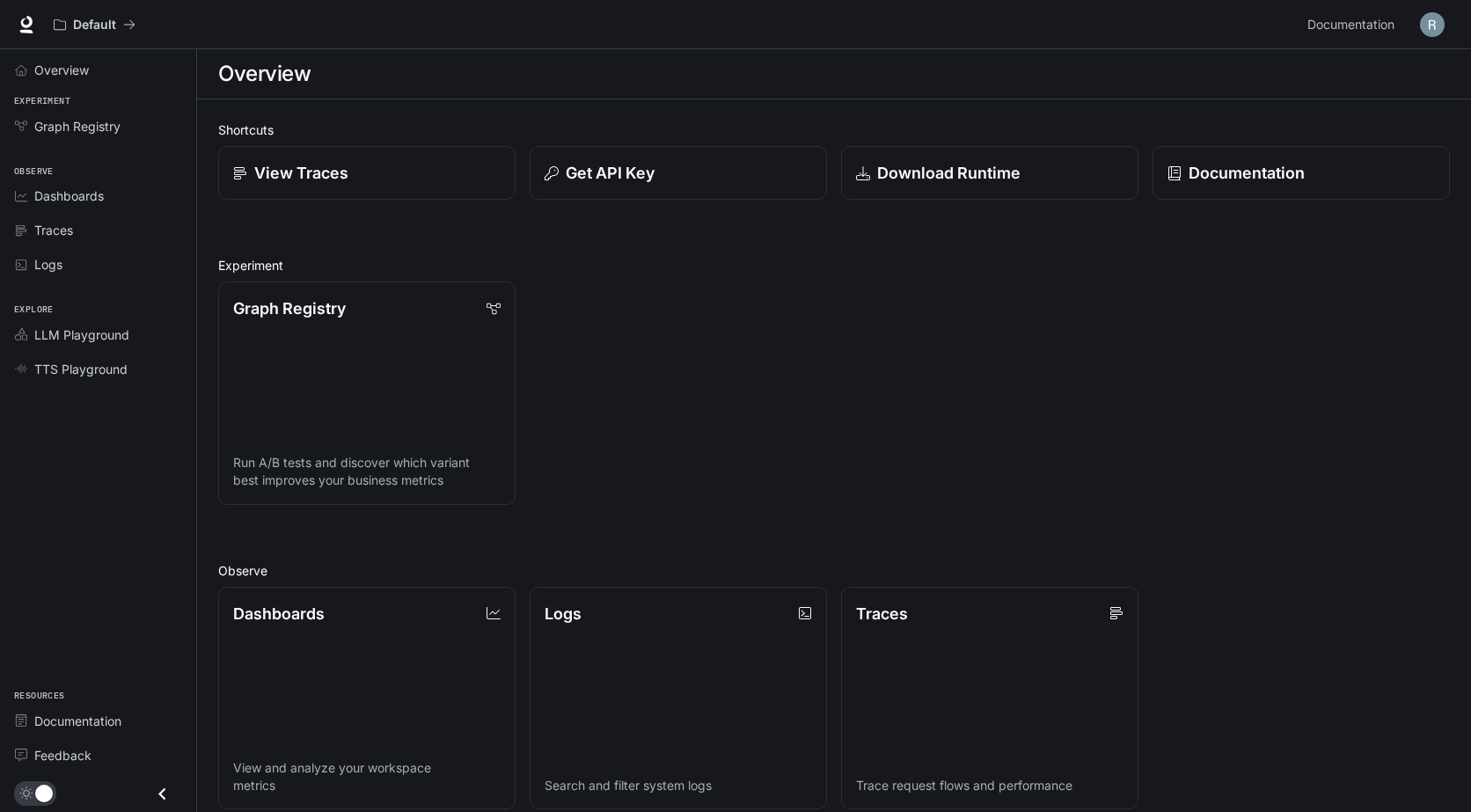
click at [1413, 36] on div "Documentation Documentation" at bounding box center [1374, 25] width 149 height 35
click at [1444, 8] on button "button" at bounding box center [1432, 25] width 35 height 35
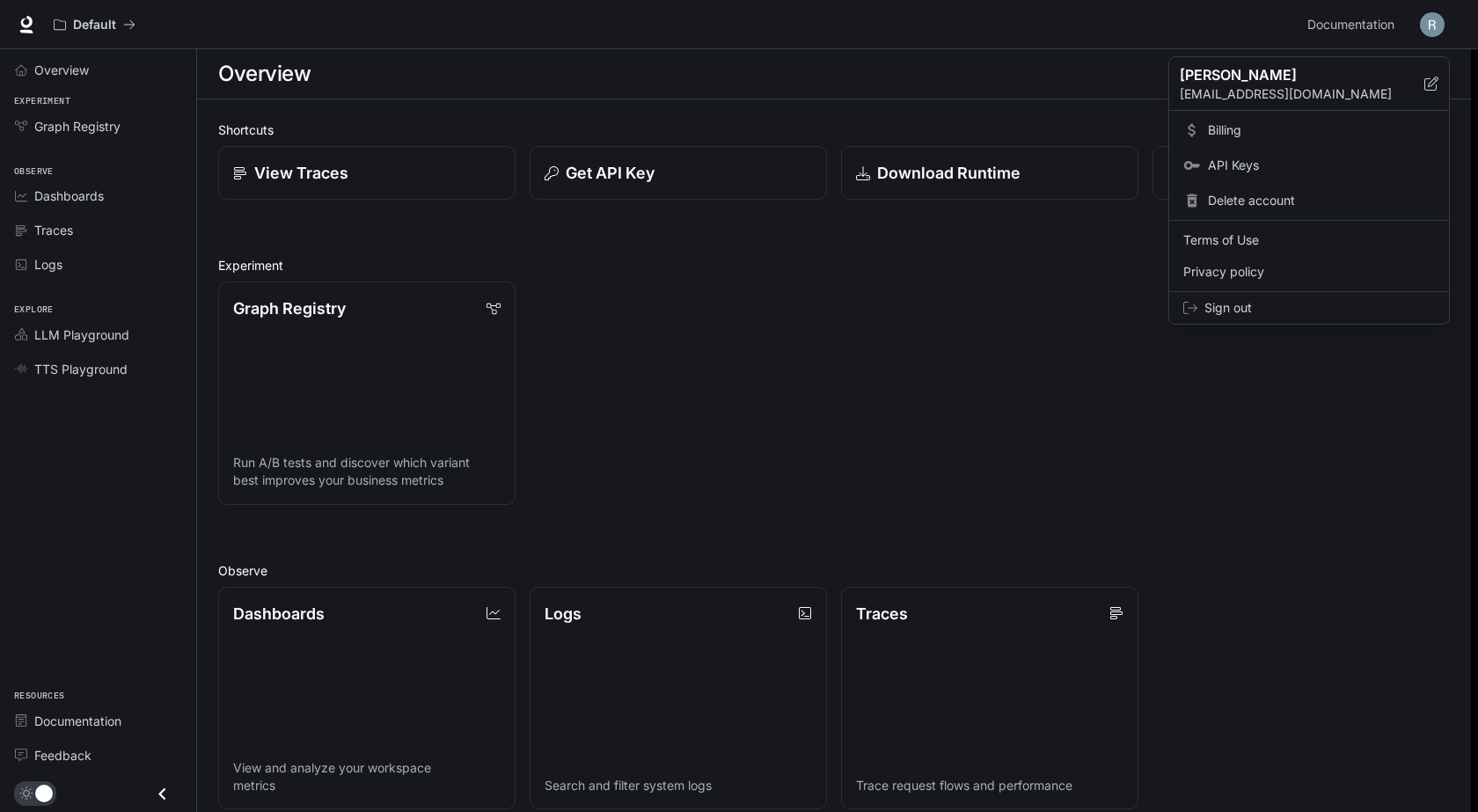
click at [1437, 18] on div at bounding box center [739, 406] width 1478 height 812
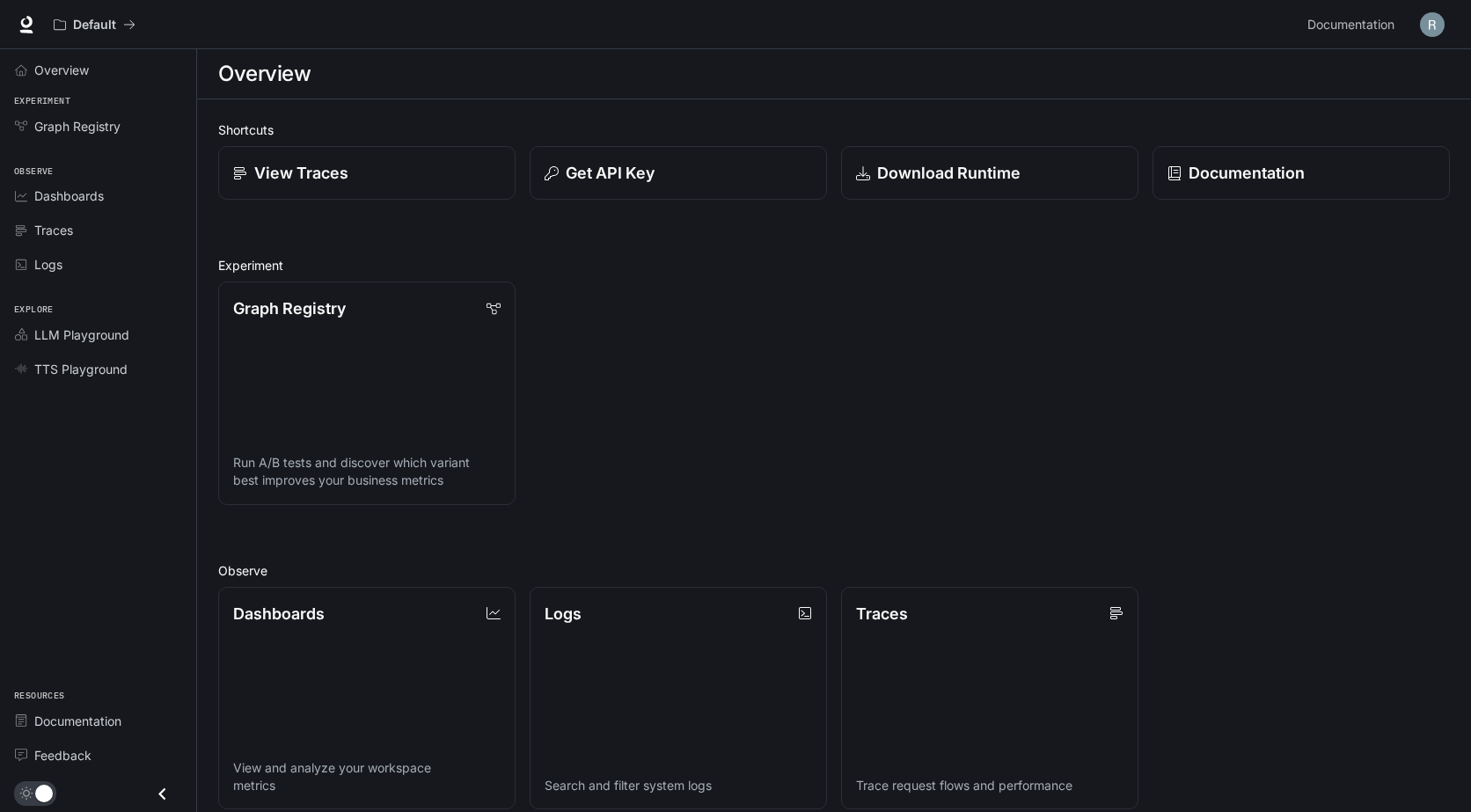
click at [1432, 19] on img "button" at bounding box center [1432, 24] width 25 height 25
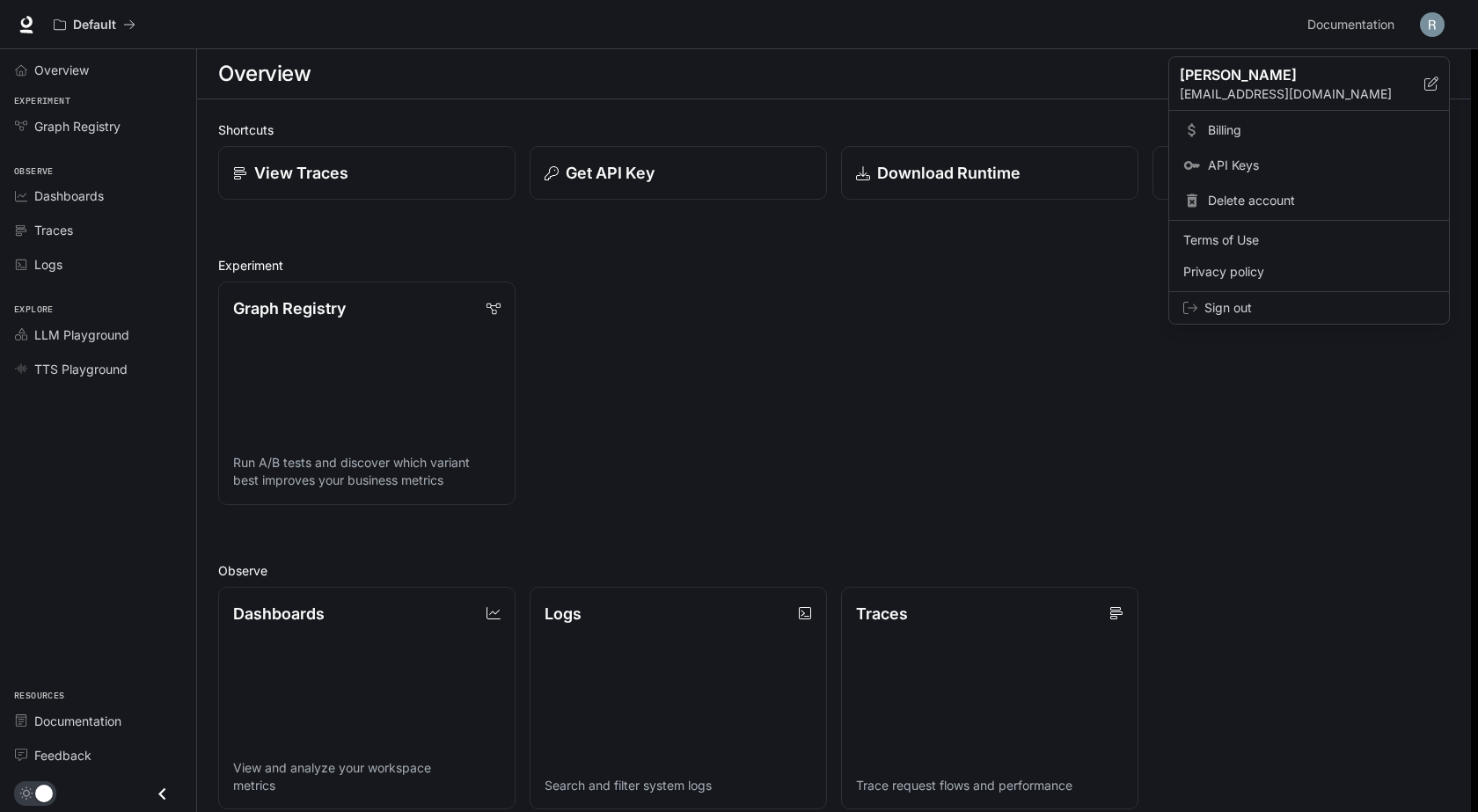
click at [1249, 162] on span "API Keys" at bounding box center [1321, 165] width 227 height 18
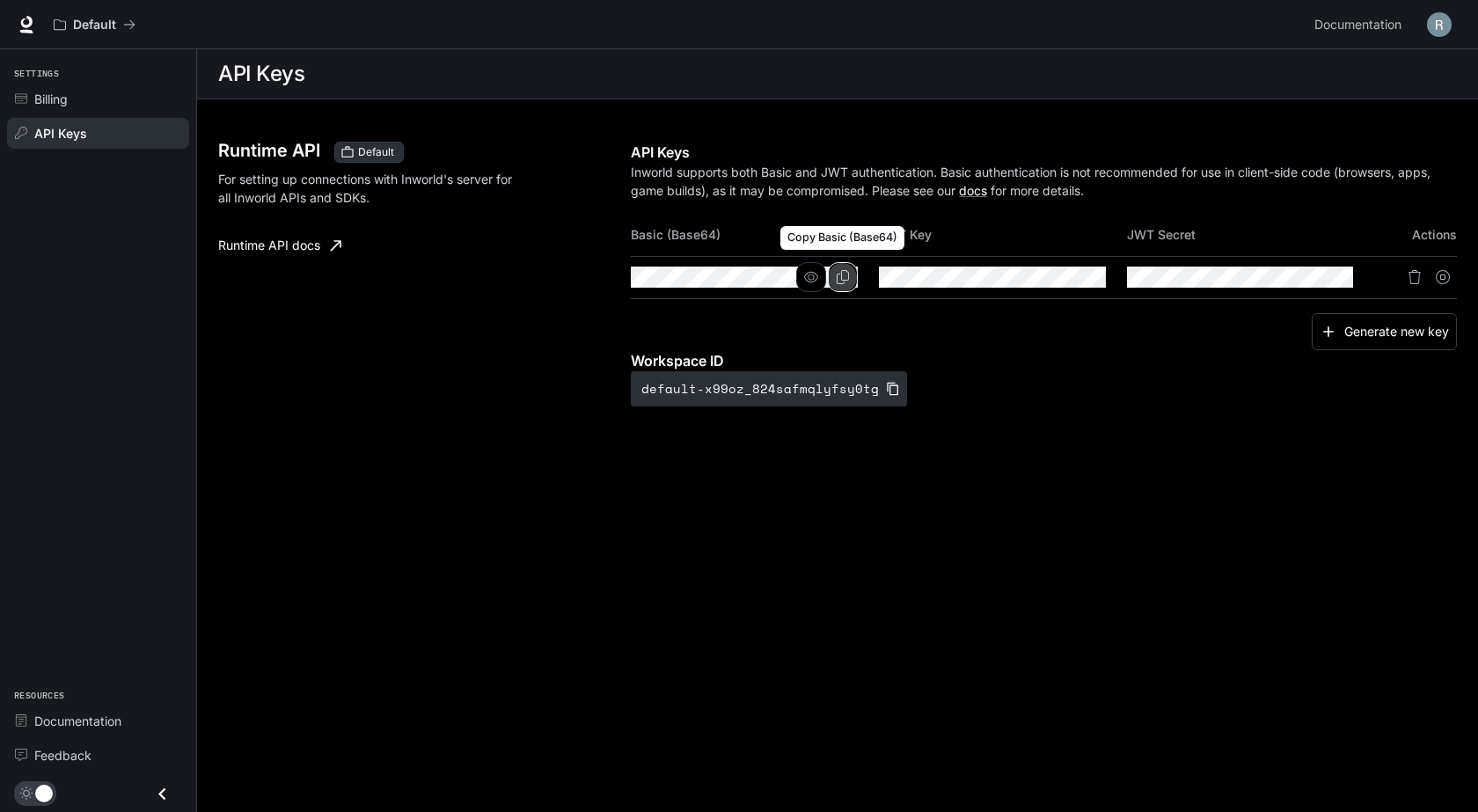
click at [839, 279] on icon "Copy Basic (Base64)" at bounding box center [842, 277] width 14 height 14
click at [111, 96] on div "Billing" at bounding box center [108, 99] width 147 height 19
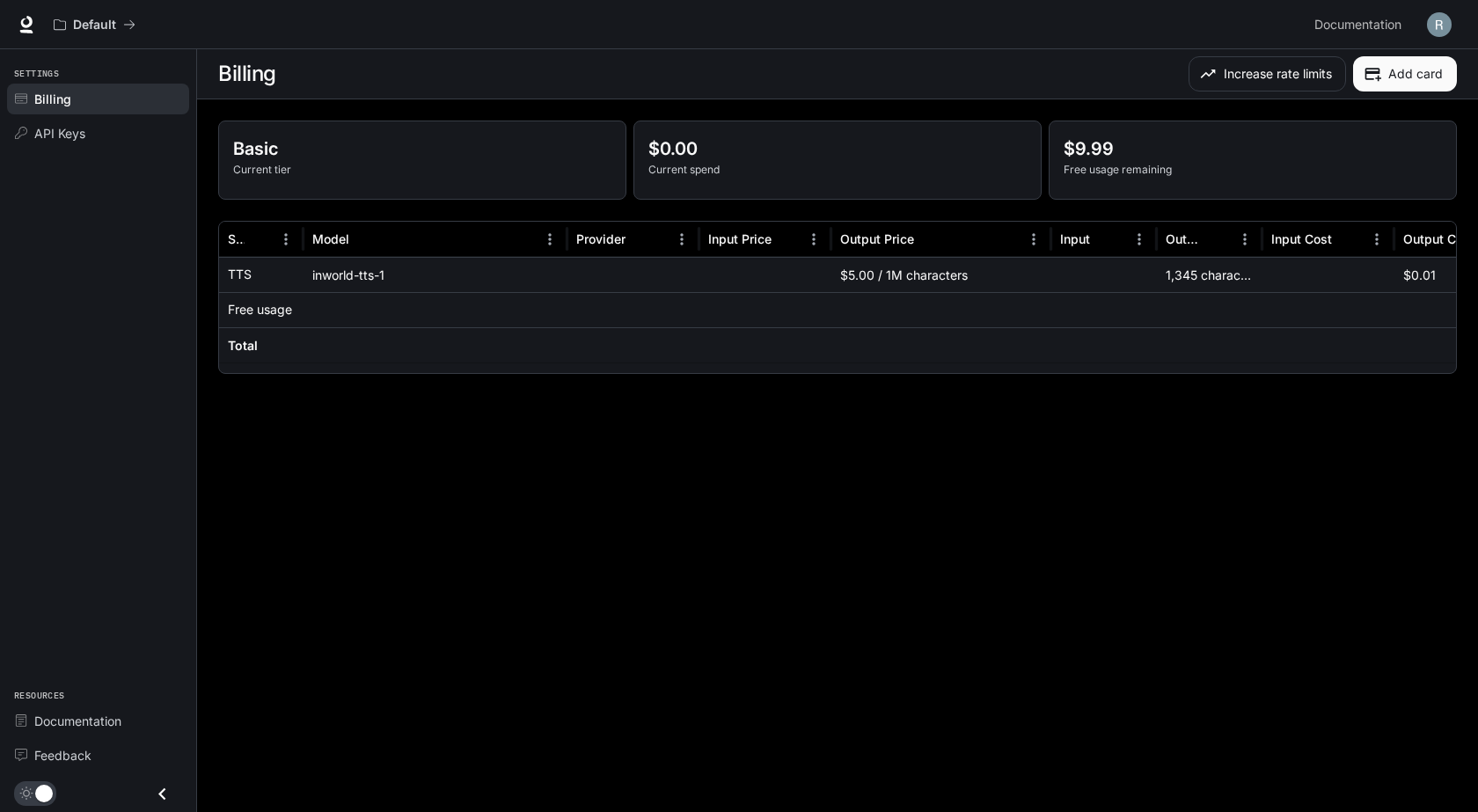
click at [361, 273] on div "inworld-tts-1" at bounding box center [435, 275] width 264 height 35
click at [900, 365] on div at bounding box center [939, 367] width 1439 height 12
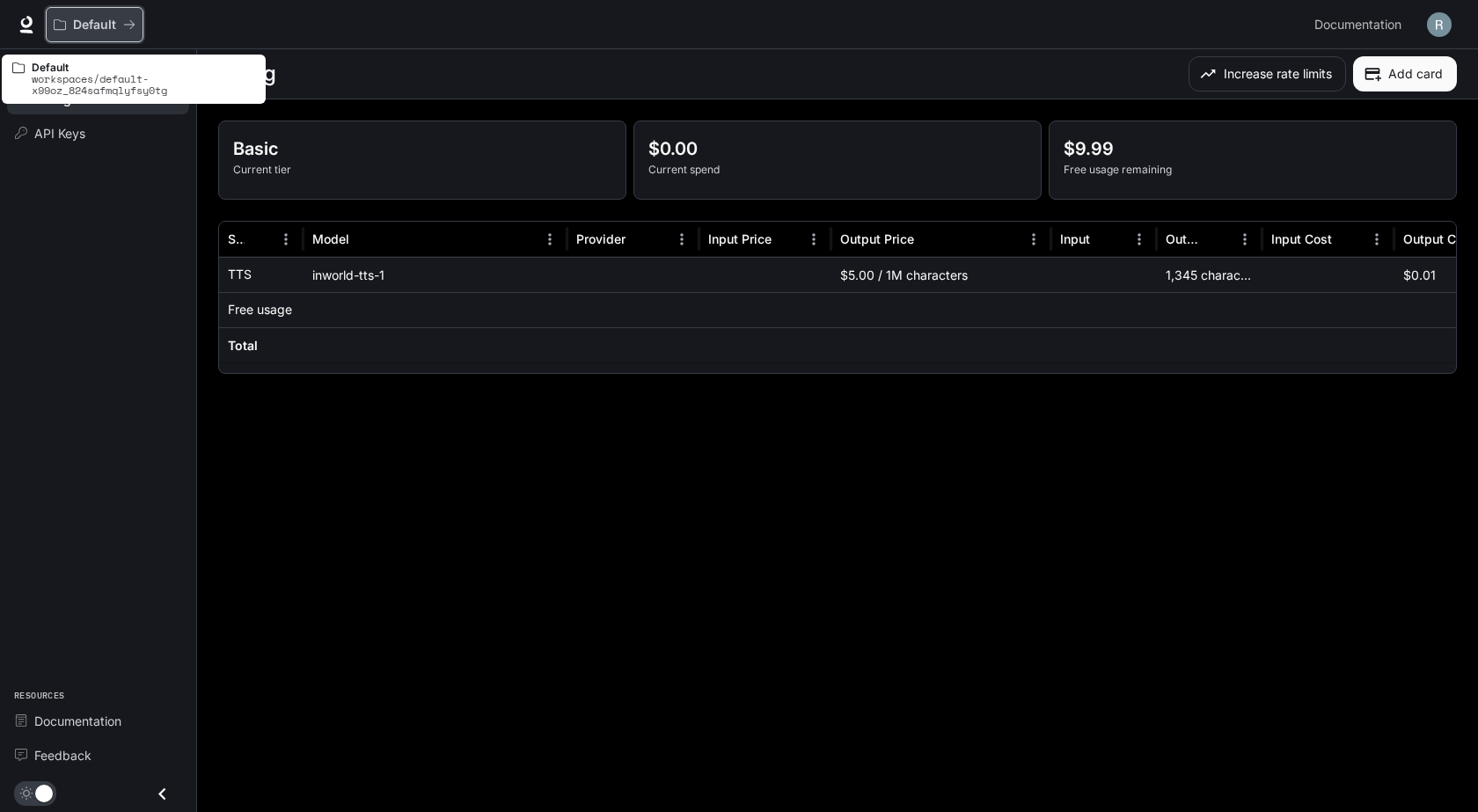
click at [100, 25] on p "Default" at bounding box center [95, 25] width 43 height 15
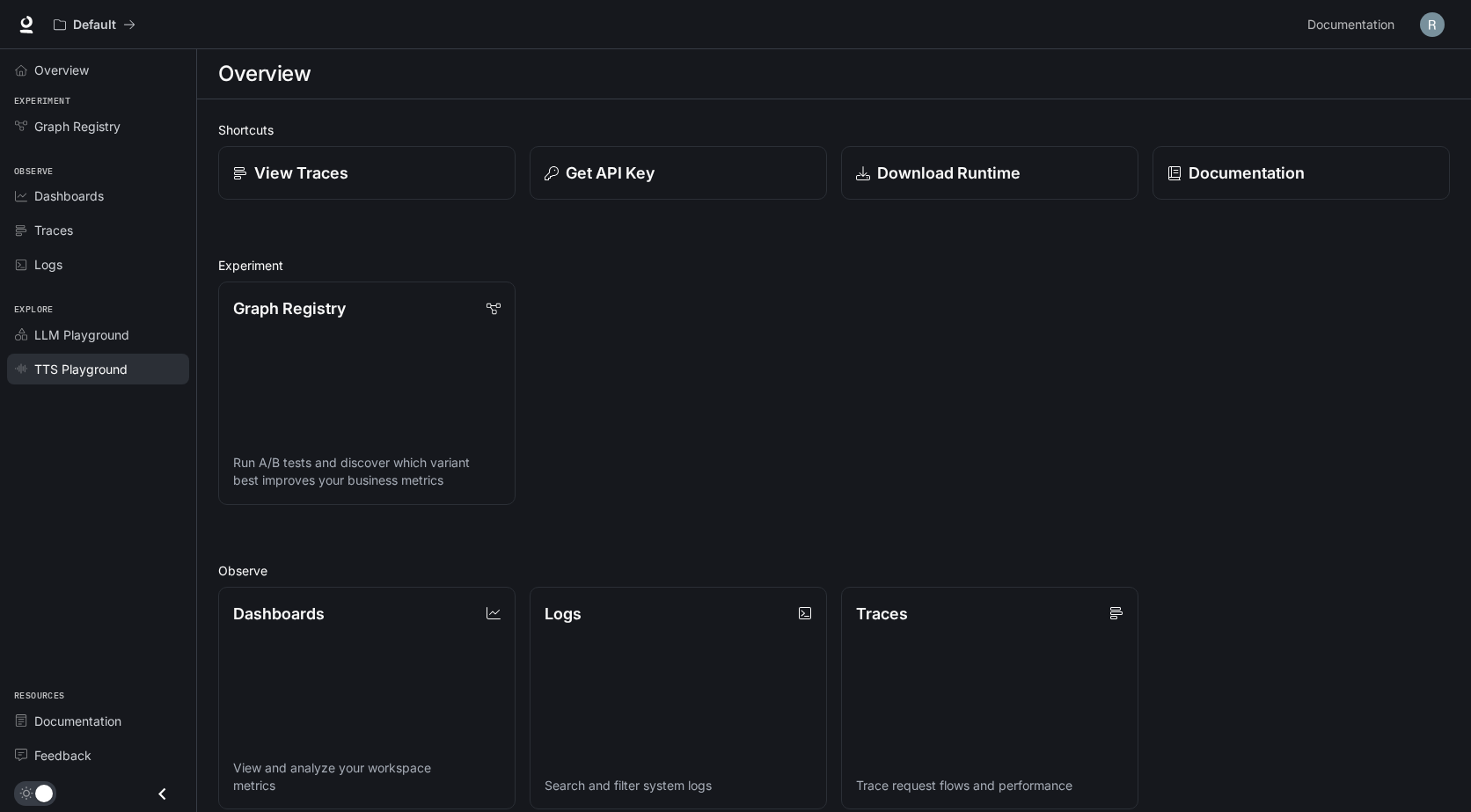
click at [67, 362] on span "TTS Playground" at bounding box center [81, 369] width 93 height 19
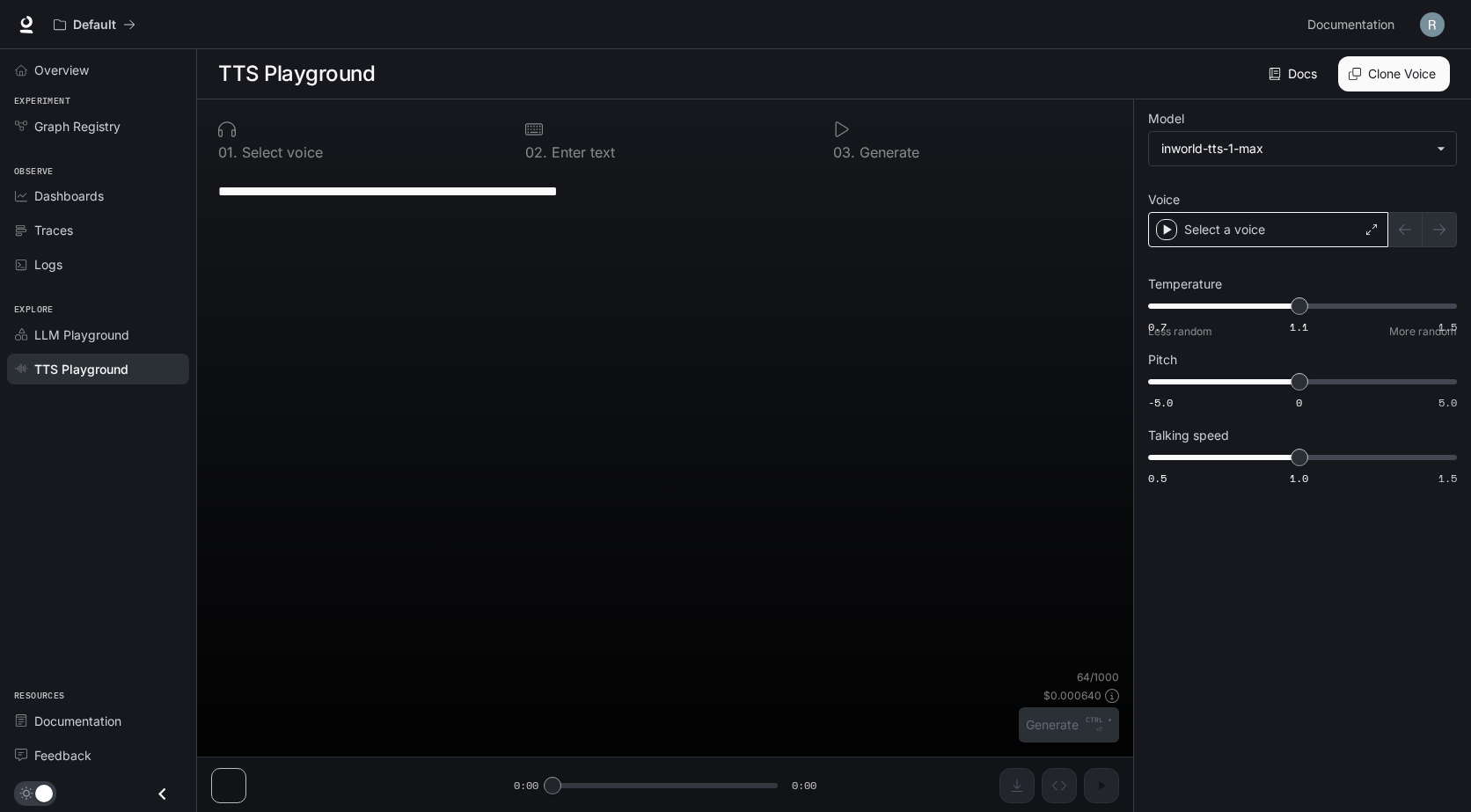
click at [1286, 229] on div "Select a voice" at bounding box center [1268, 229] width 240 height 35
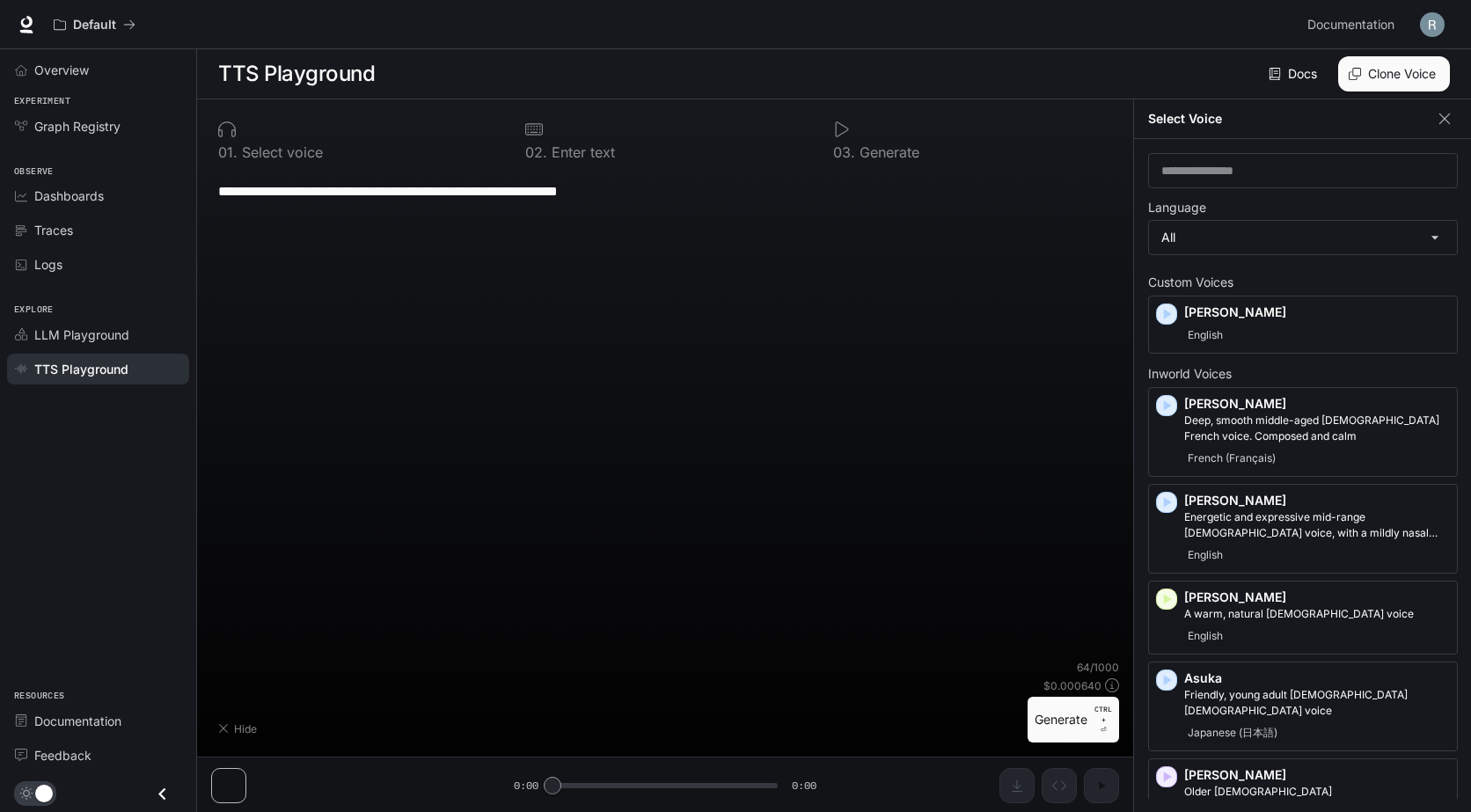
type textarea "**********"
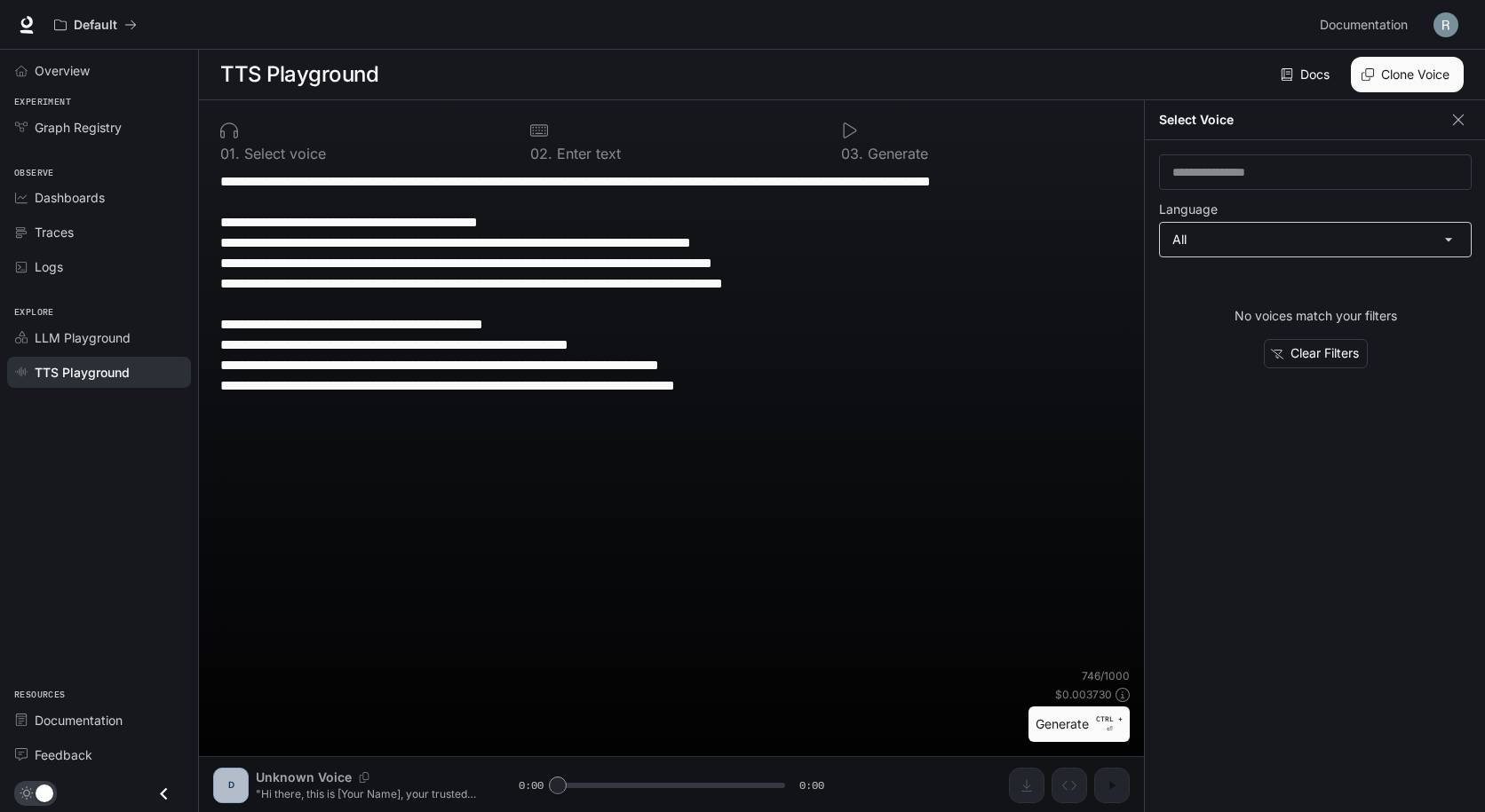
click at [1251, 232] on body "**********" at bounding box center [742, 406] width 1485 height 813
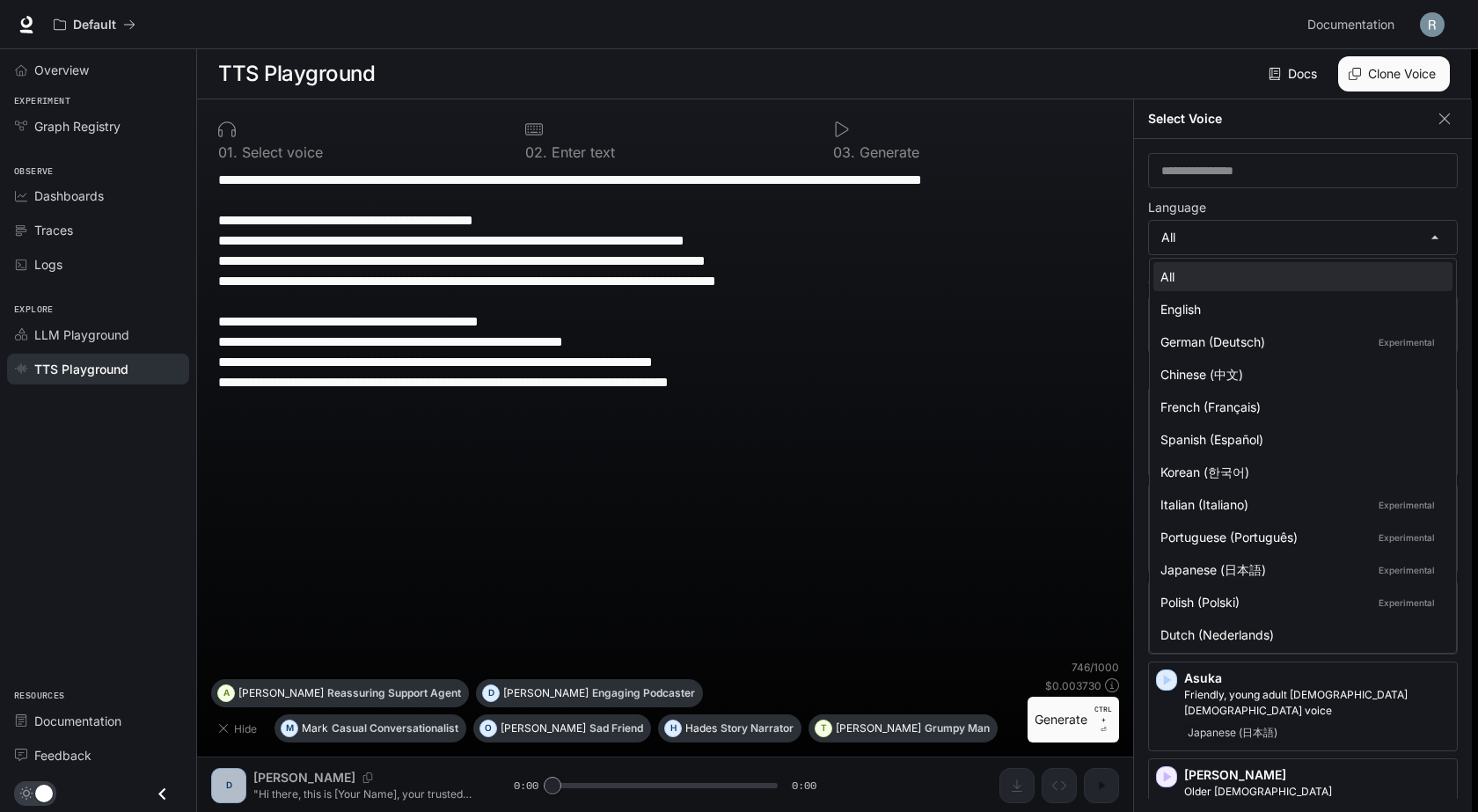
click at [937, 198] on div at bounding box center [739, 406] width 1478 height 812
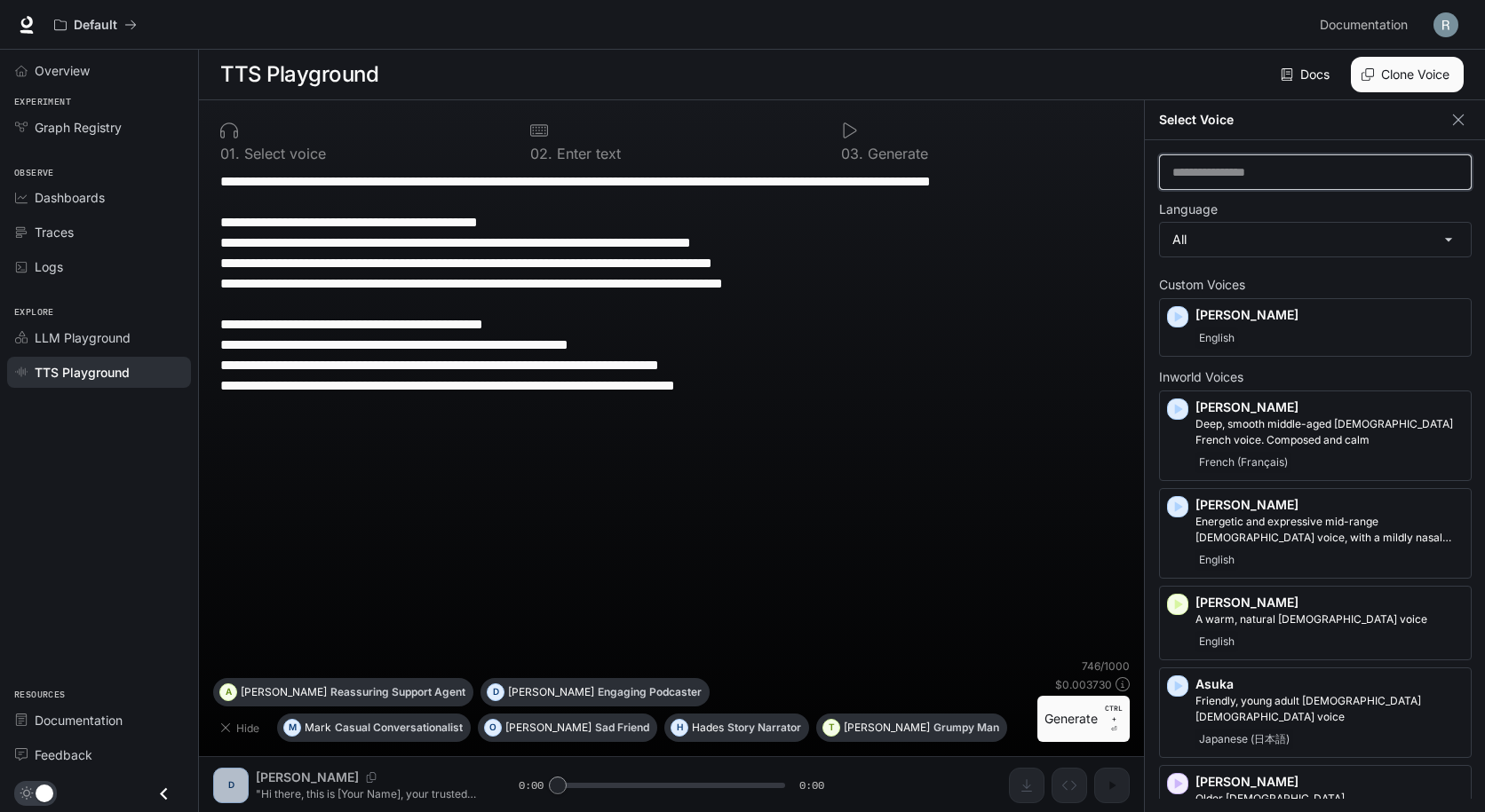
click at [1279, 170] on input "text" at bounding box center [1315, 171] width 311 height 18
click at [1458, 121] on icon "button" at bounding box center [1457, 119] width 10 height 10
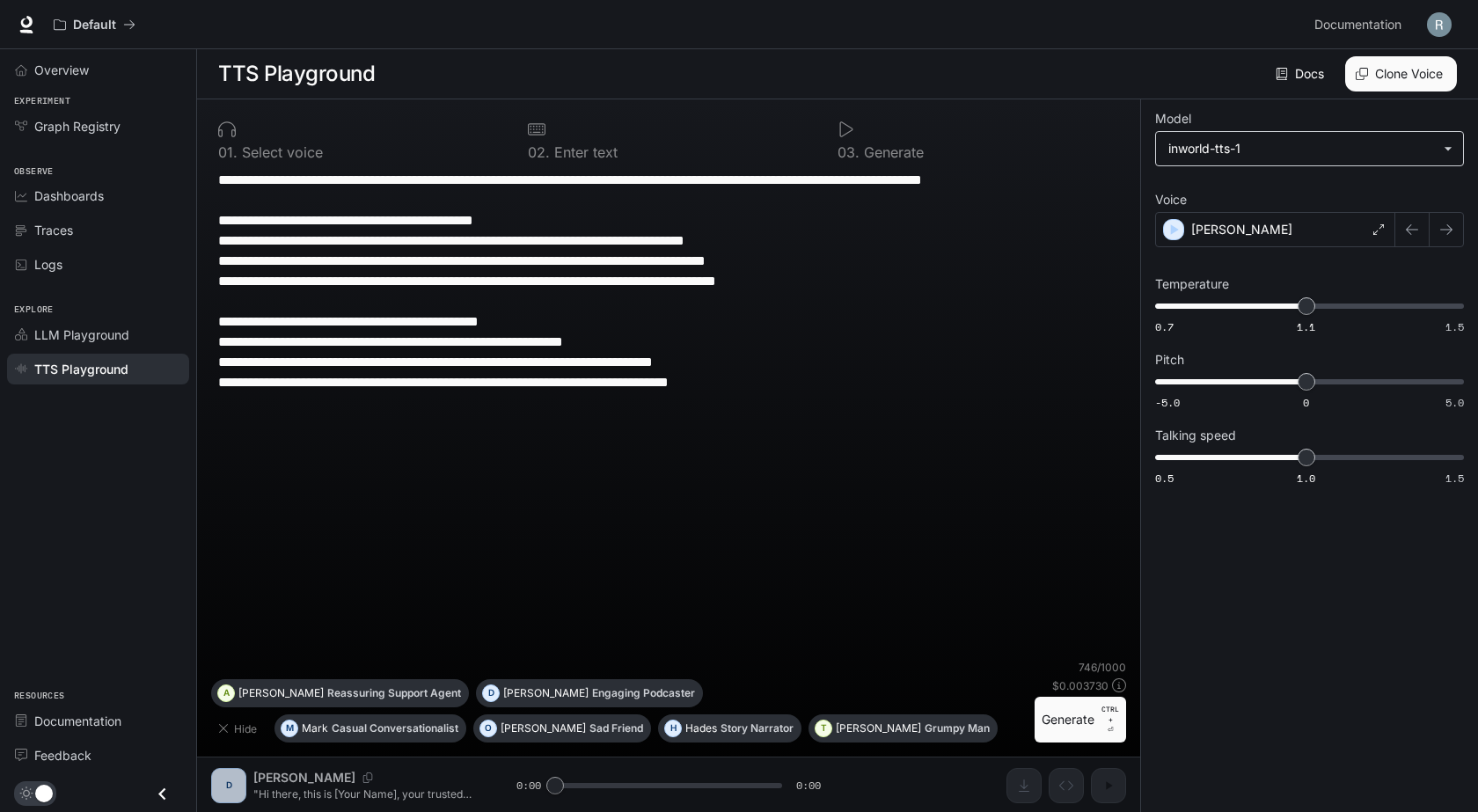
click at [1325, 143] on body "**********" at bounding box center [739, 406] width 1478 height 813
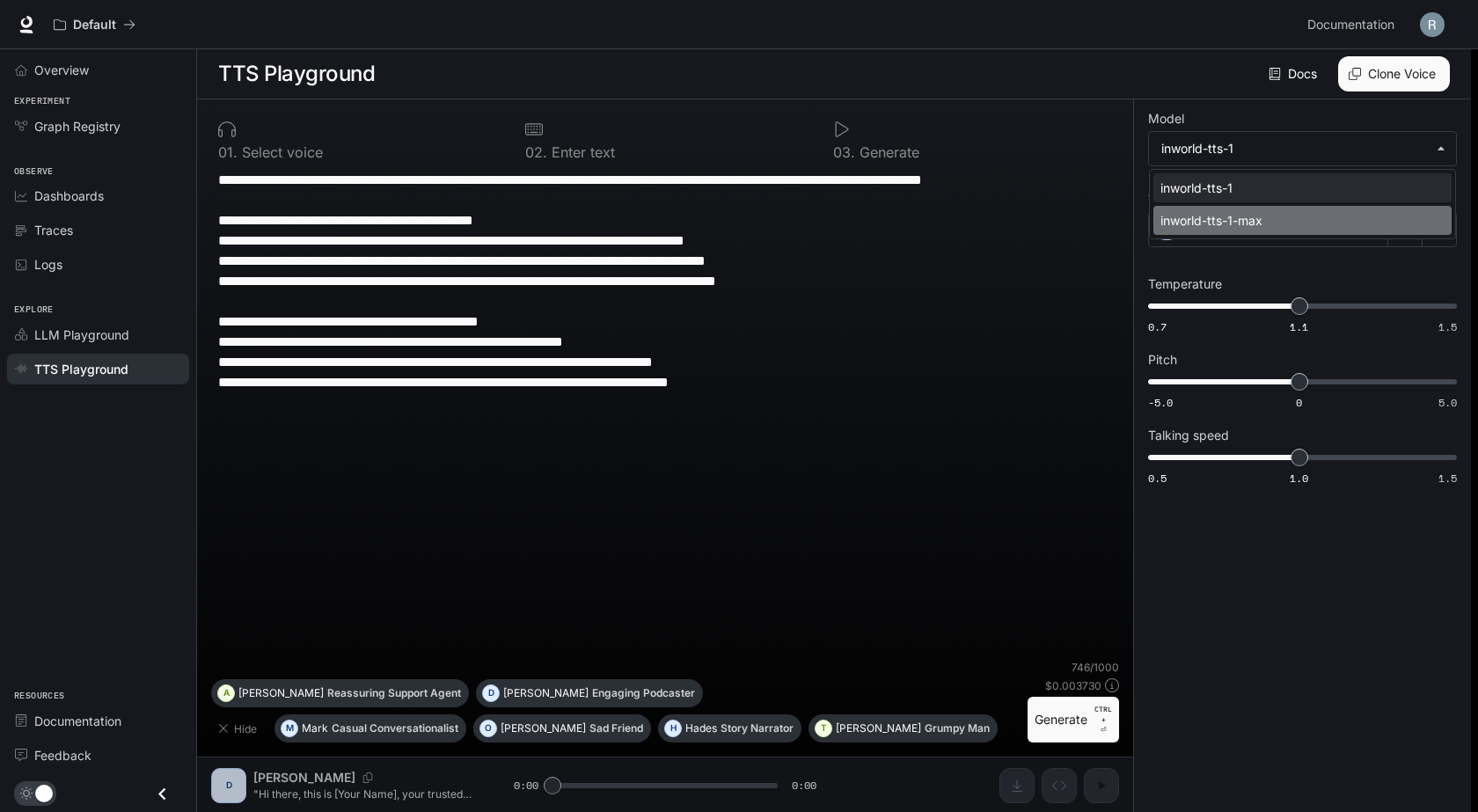
click at [1275, 214] on div "inworld-tts-1-max" at bounding box center [1299, 220] width 278 height 19
type input "**********"
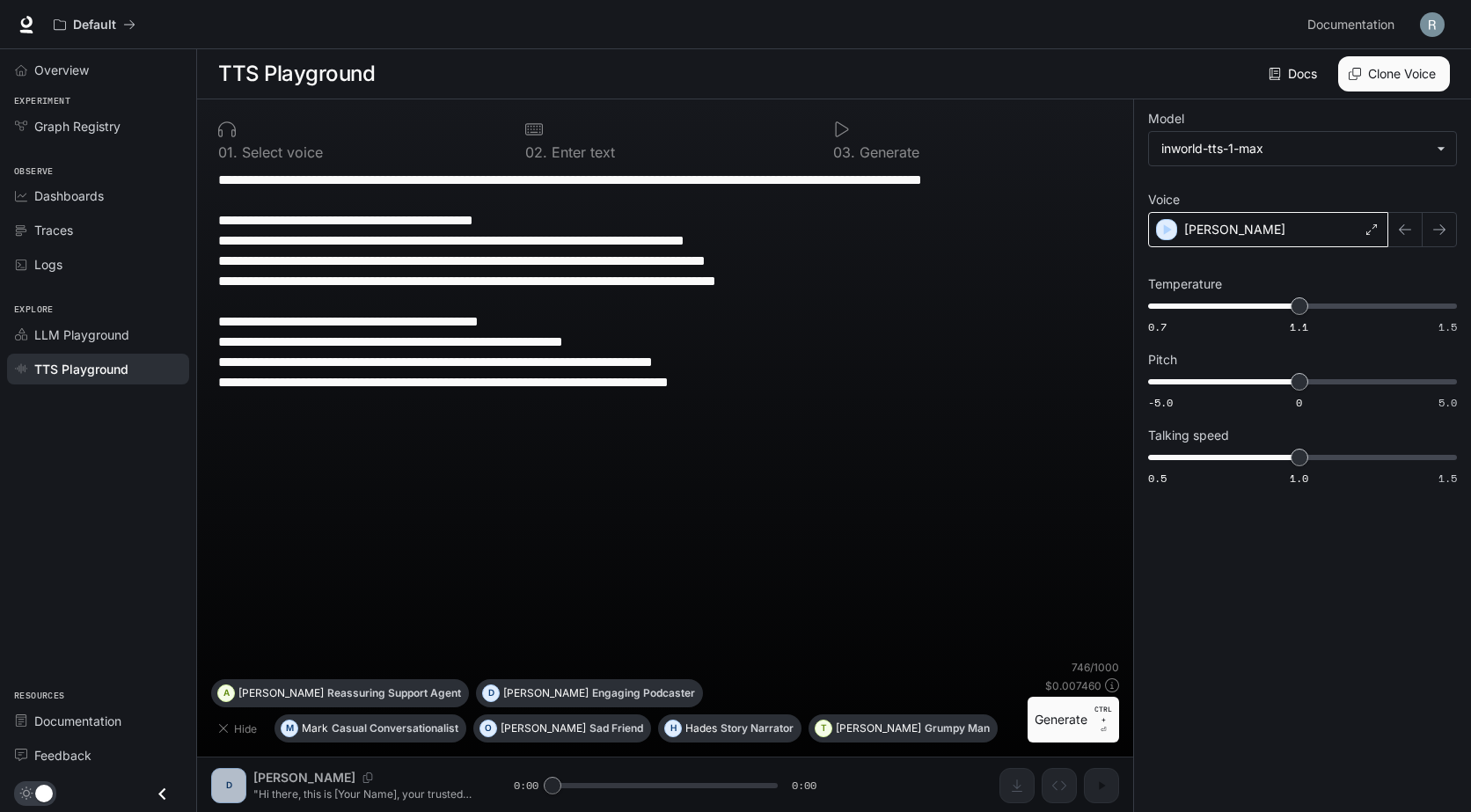
click at [1261, 234] on div "Raymund" at bounding box center [1268, 229] width 240 height 35
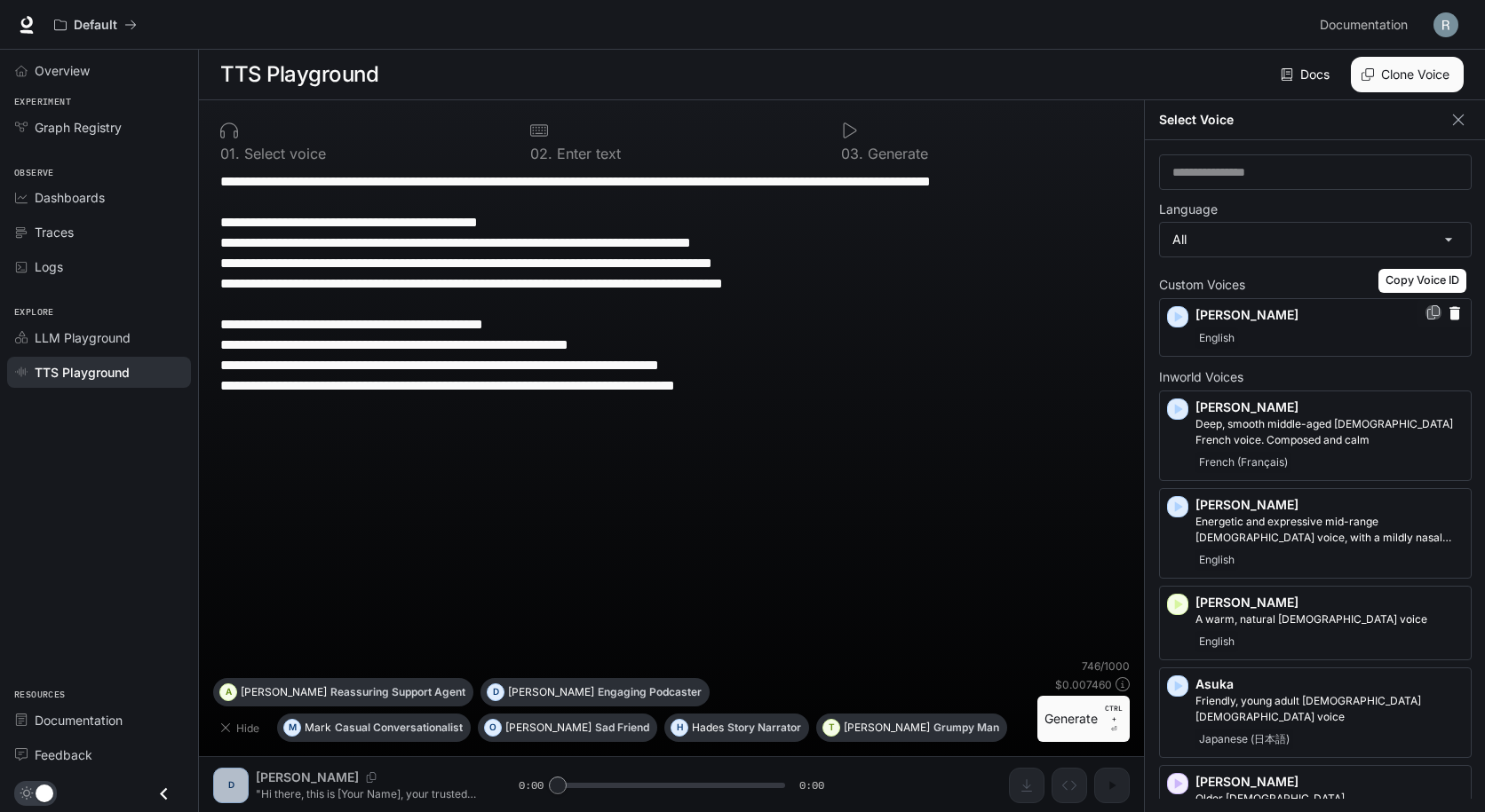
click at [1427, 317] on icon "Copy Voice ID" at bounding box center [1433, 312] width 12 height 14
click at [913, 483] on div "**********" at bounding box center [671, 415] width 916 height 487
click at [788, 382] on textarea "**********" at bounding box center [671, 284] width 902 height 225
paste textarea "**********"
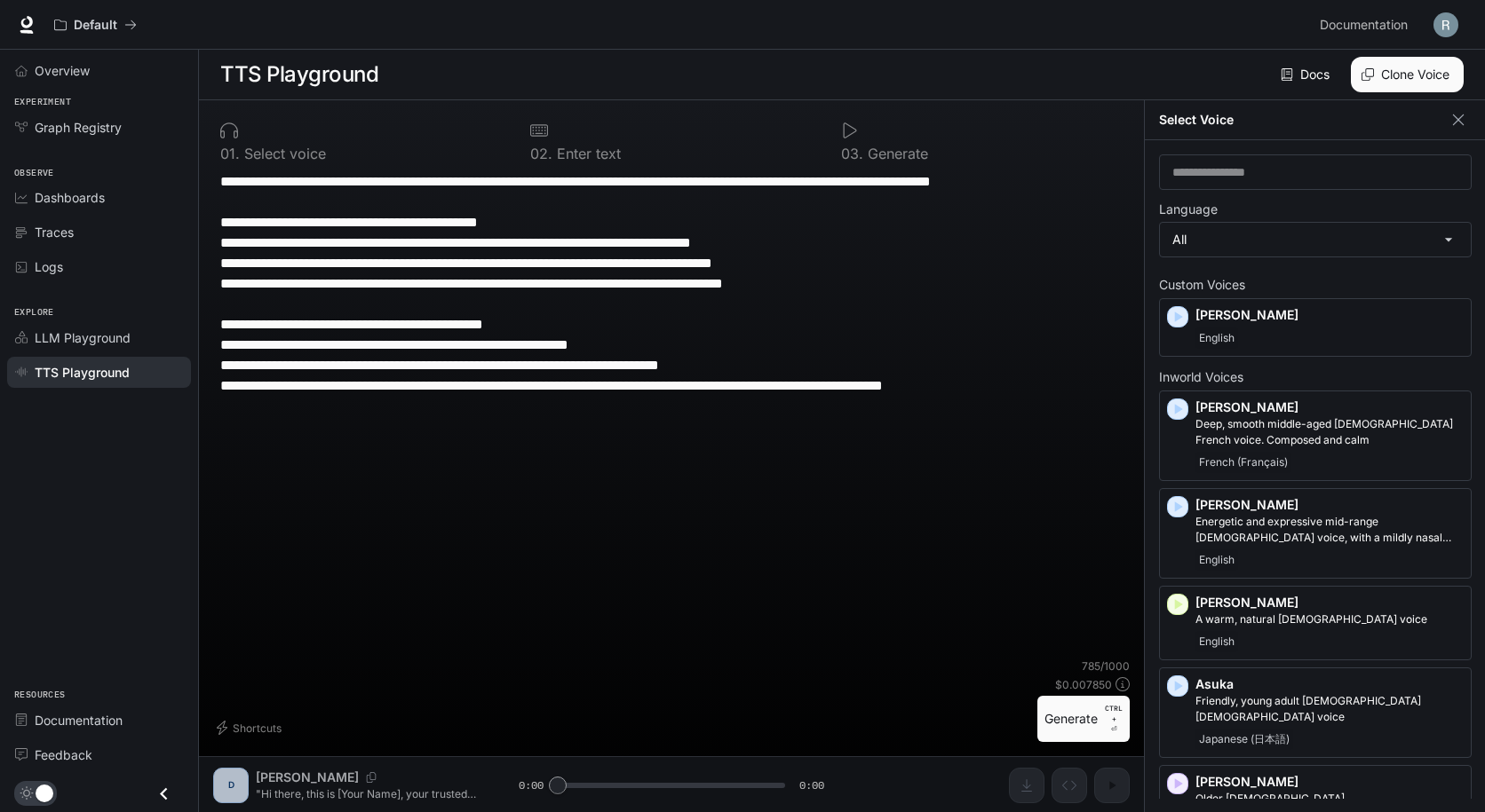
type textarea "**********"
click at [1448, 19] on img "button" at bounding box center [1446, 24] width 25 height 25
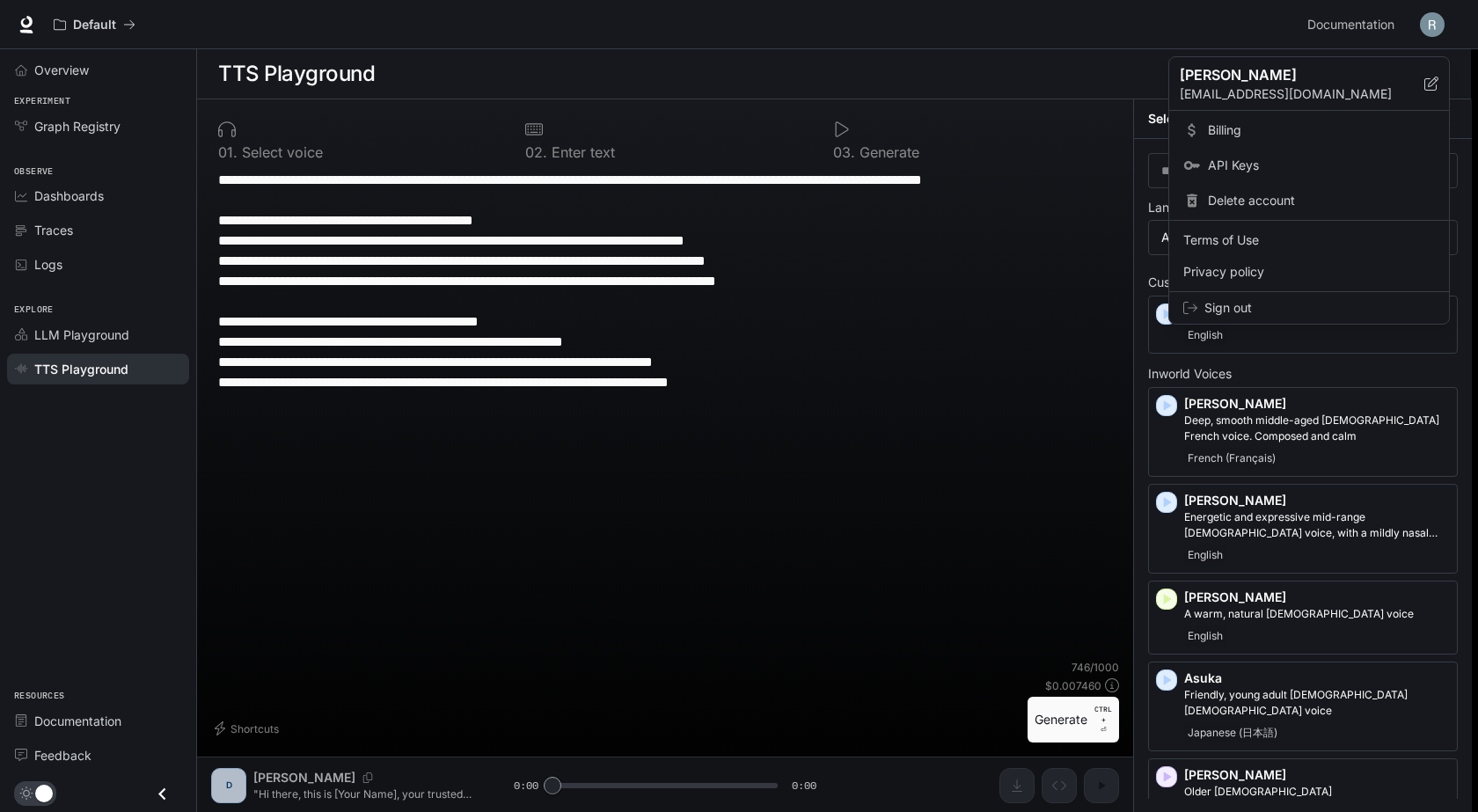
click at [1224, 126] on span "Billing" at bounding box center [1321, 130] width 227 height 18
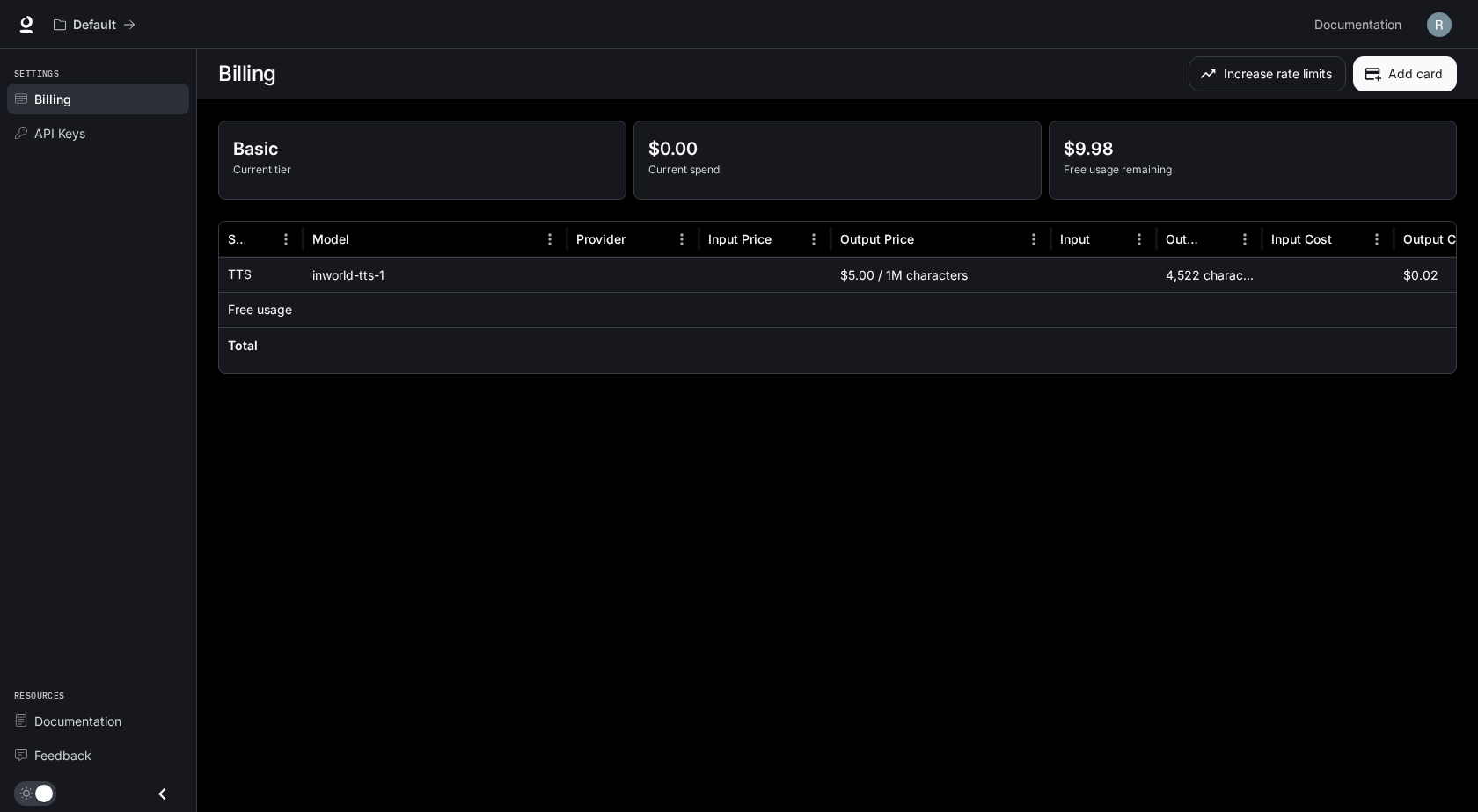
click at [147, 101] on div "Billing" at bounding box center [108, 99] width 147 height 19
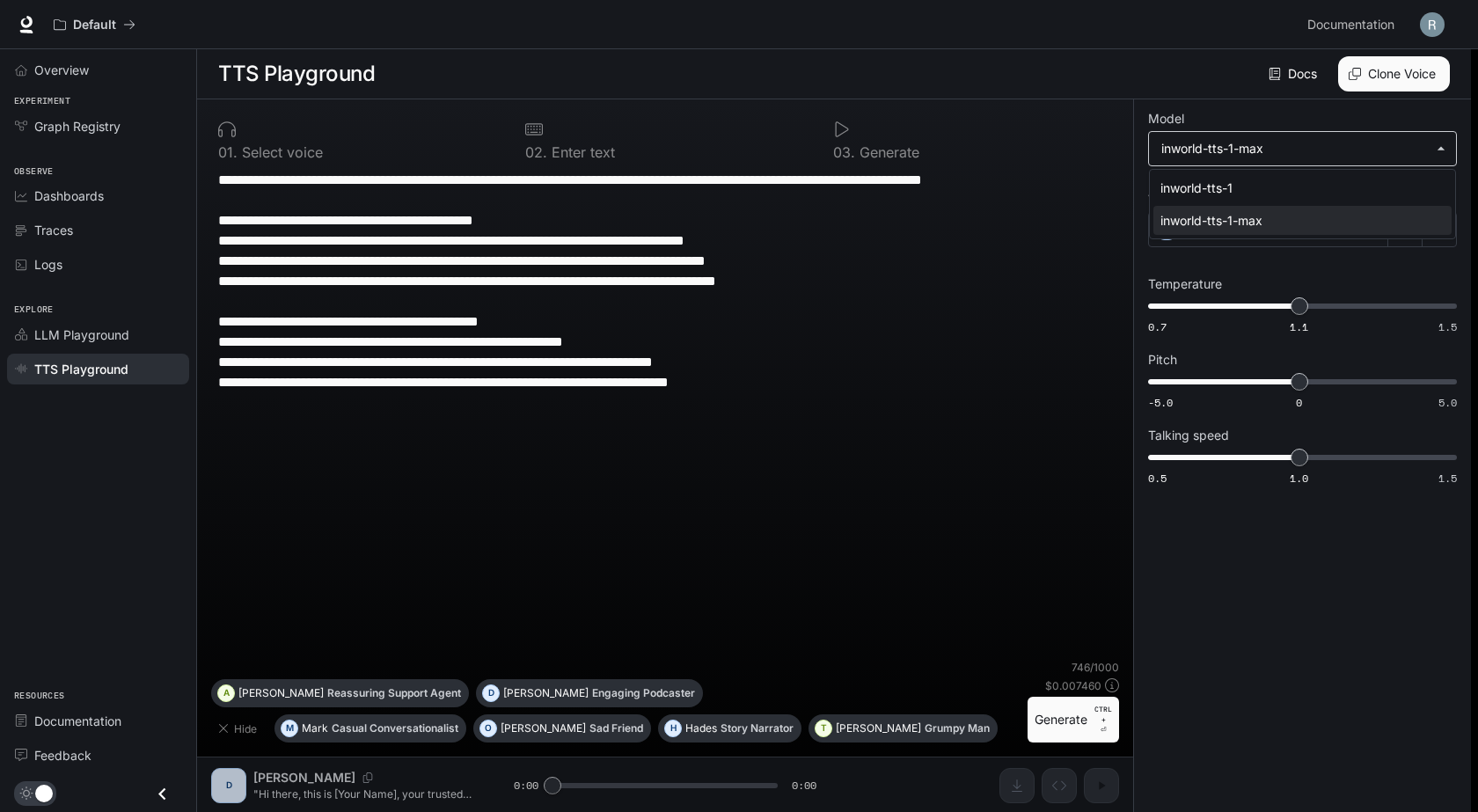
click at [1276, 149] on body "**********" at bounding box center [739, 406] width 1478 height 813
click at [1276, 149] on div at bounding box center [739, 406] width 1478 height 812
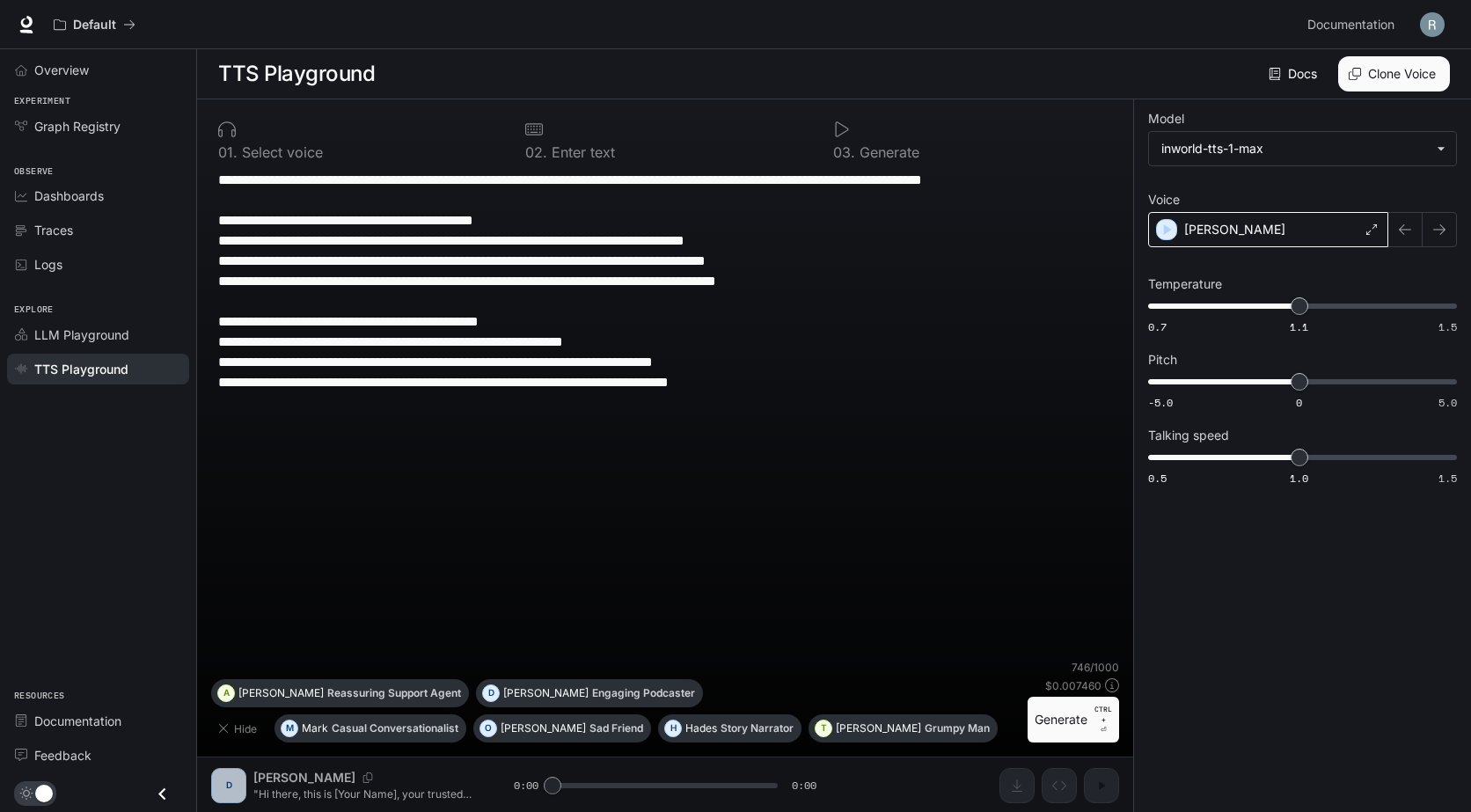
click at [1257, 237] on div "Raymund" at bounding box center [1268, 229] width 240 height 35
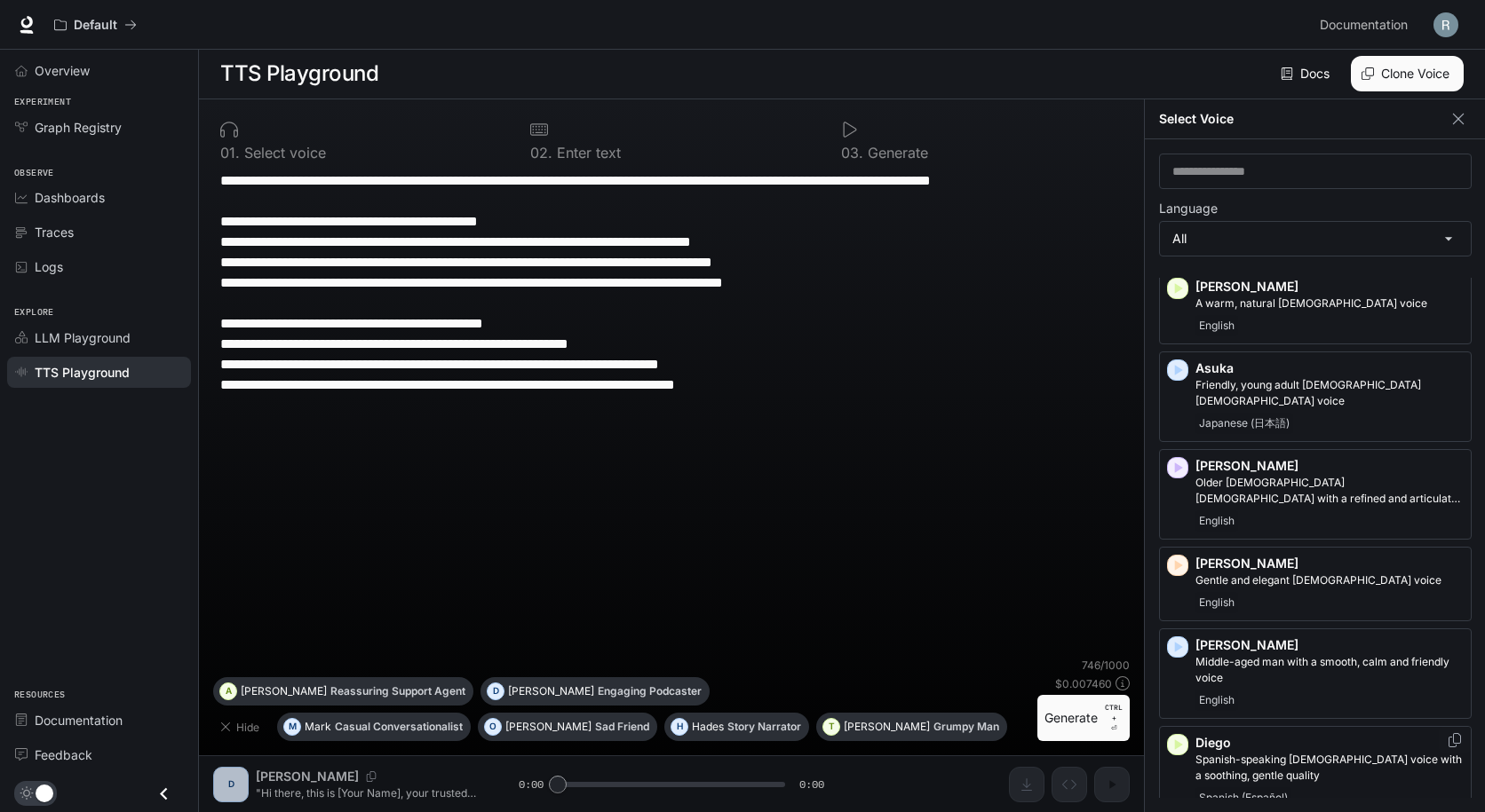
scroll to position [444, 0]
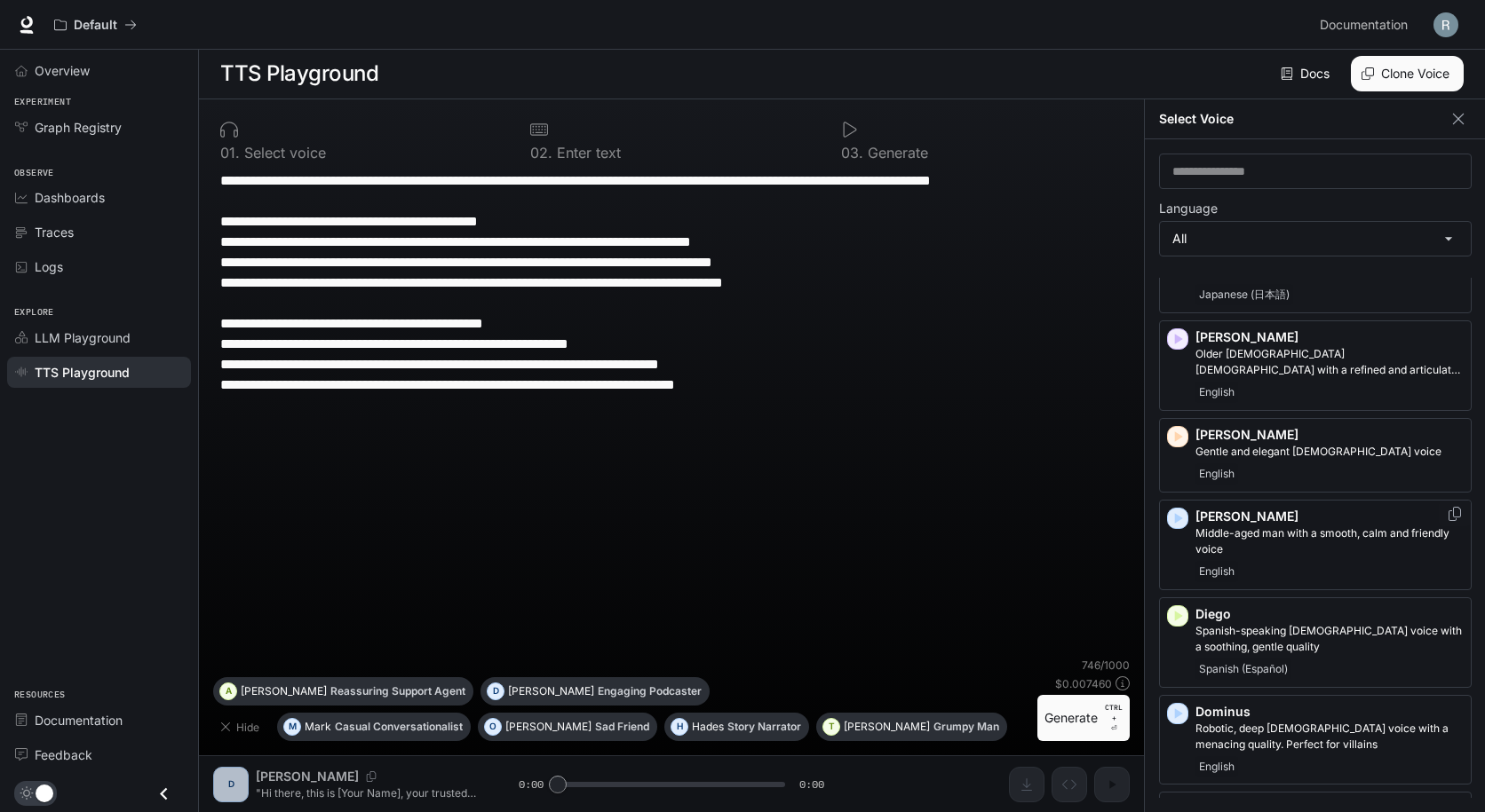
click at [1371, 508] on p "Dennis" at bounding box center [1329, 516] width 268 height 18
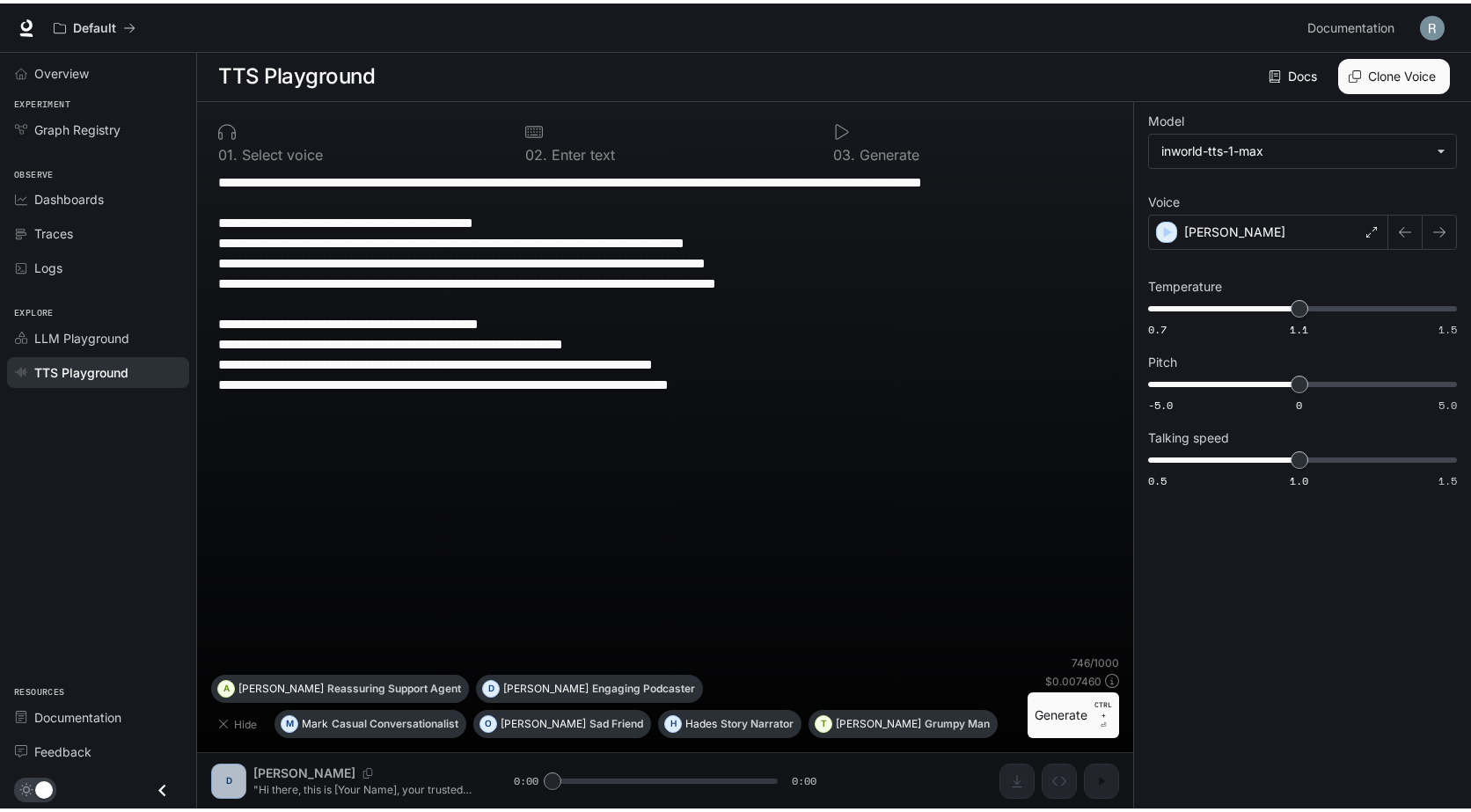
scroll to position [1, 0]
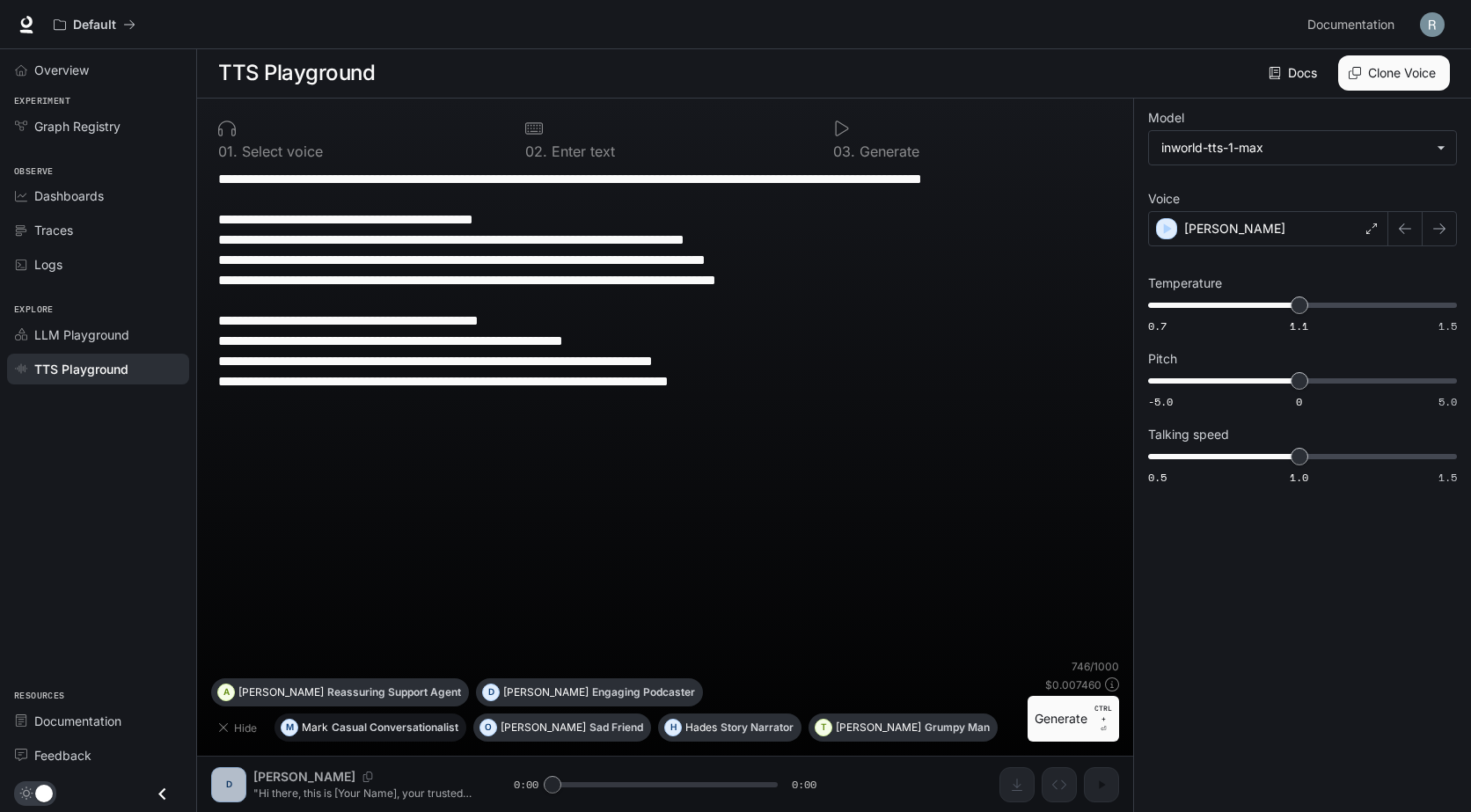
click at [404, 732] on button "M Mark Casual Conversationalist" at bounding box center [370, 728] width 192 height 28
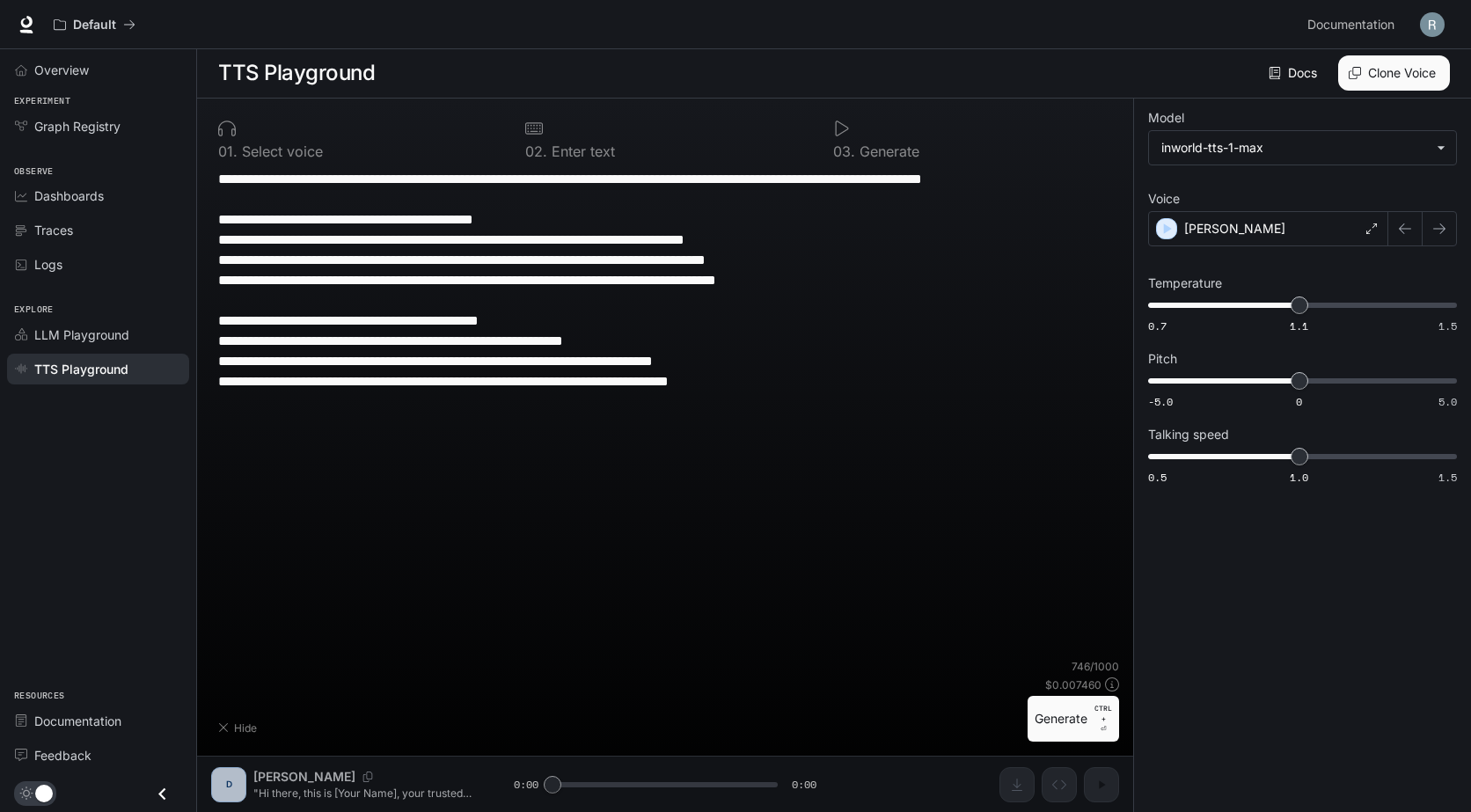
type textarea "**********"
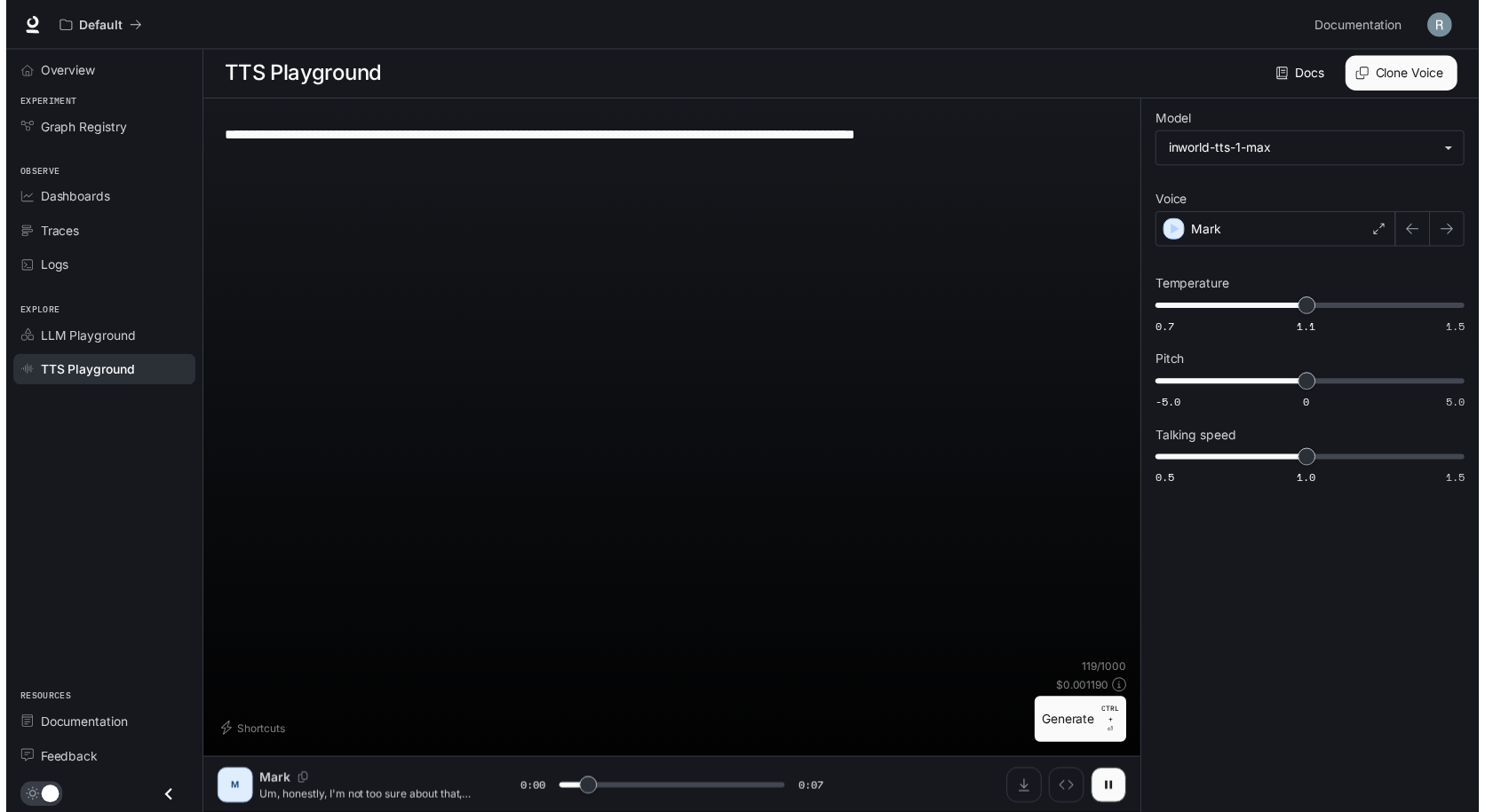
scroll to position [0, 0]
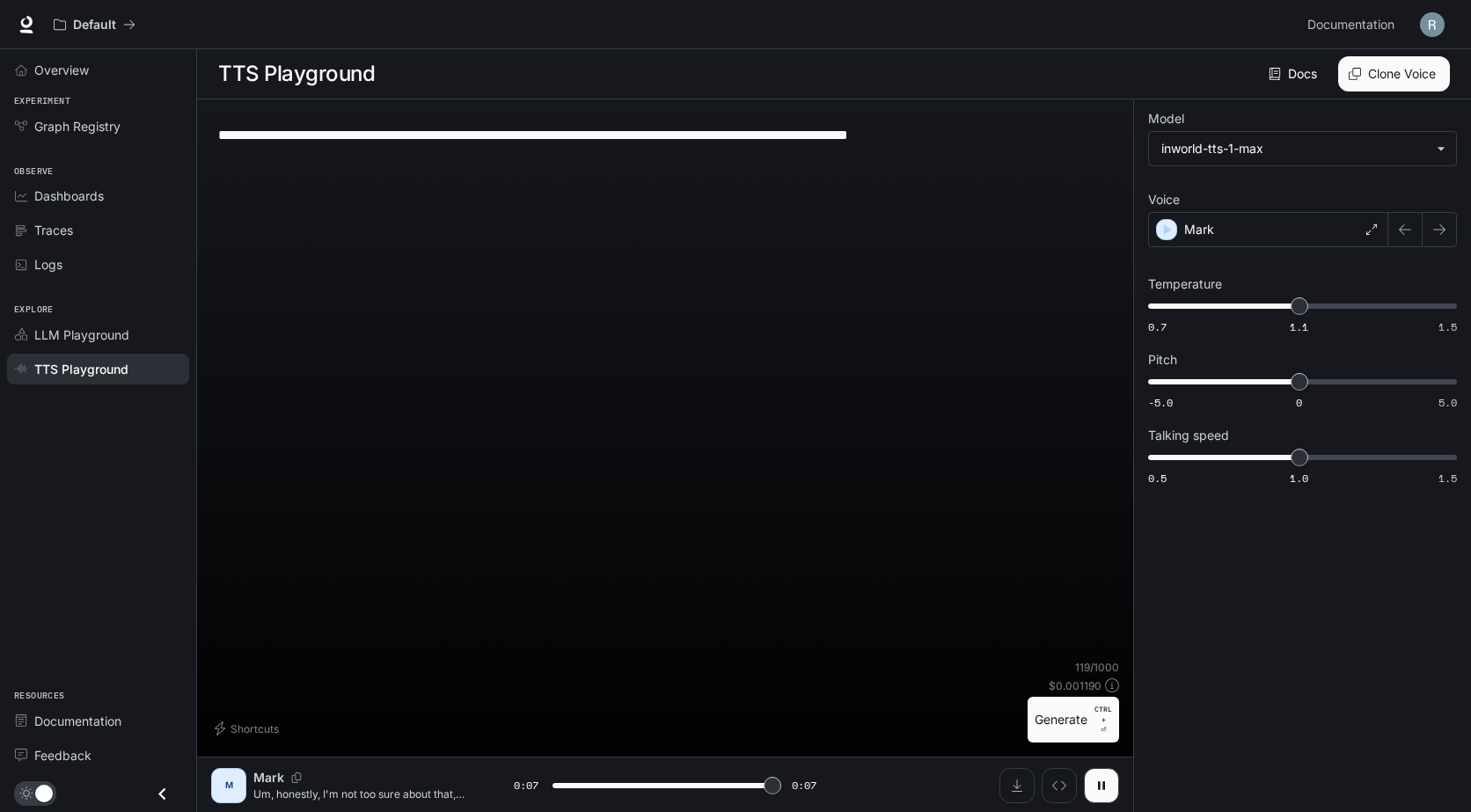
type input "*"
click at [1321, 238] on div "Mark" at bounding box center [1268, 229] width 240 height 35
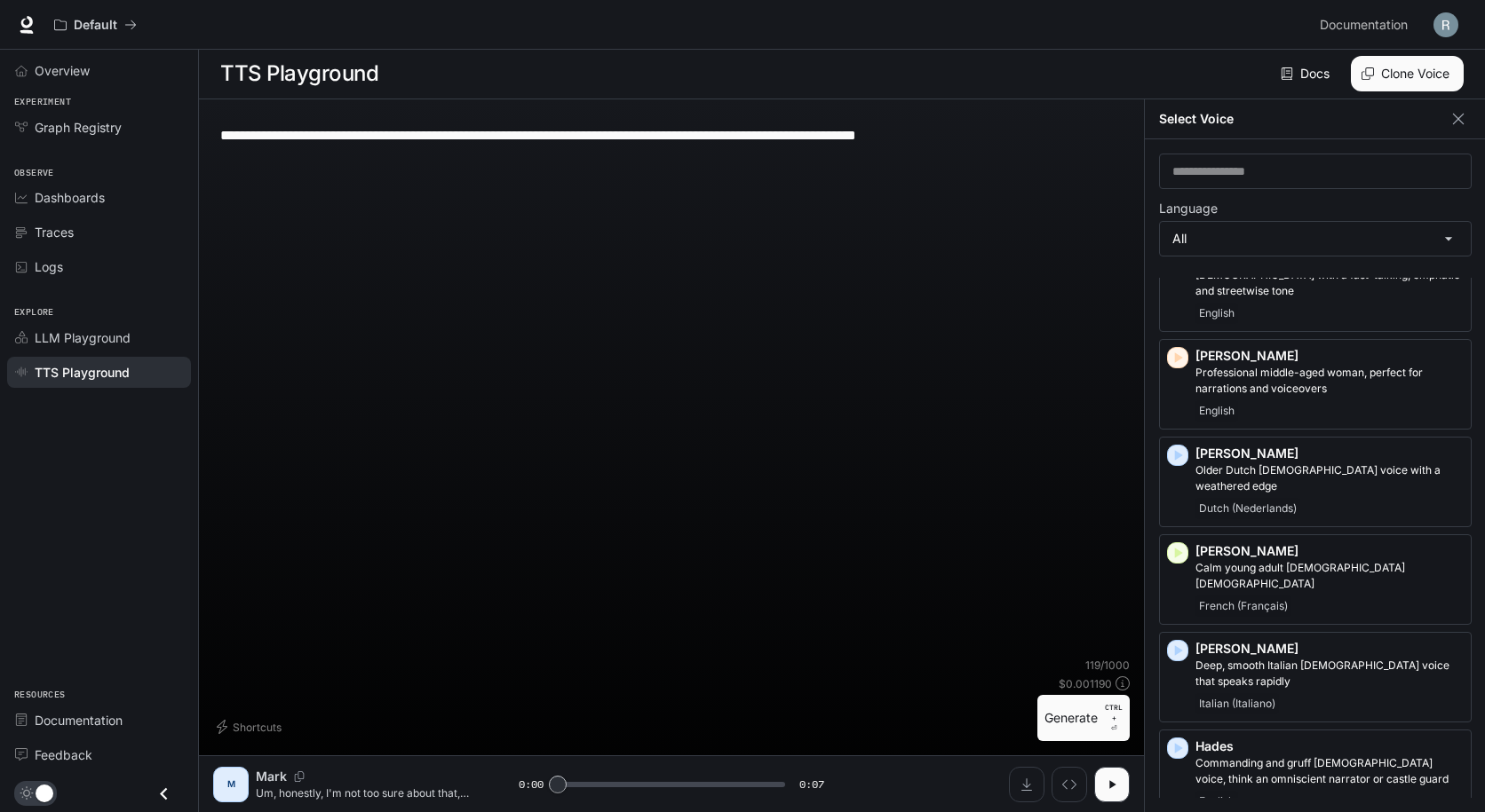
scroll to position [1243, 0]
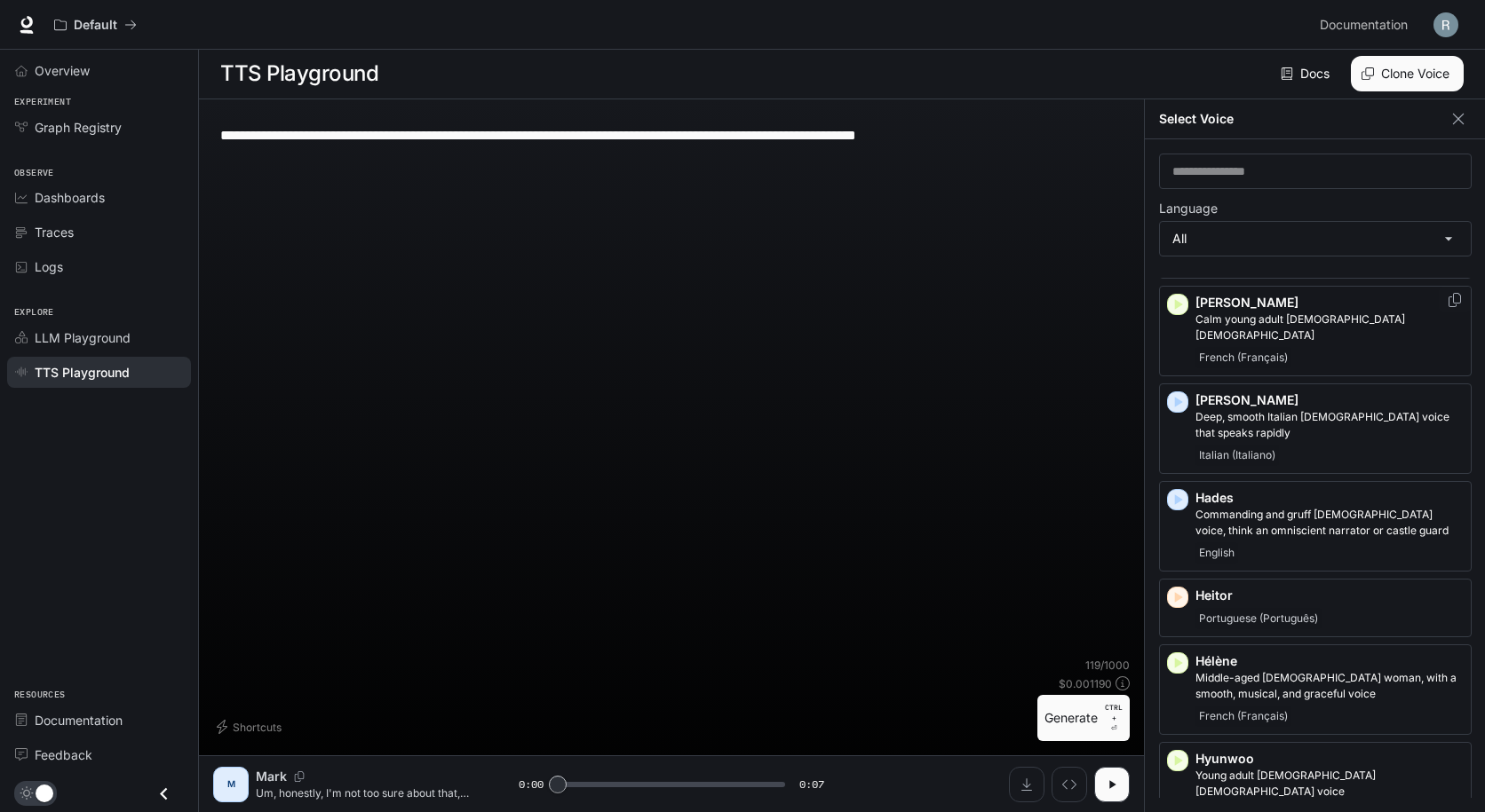
click at [1304, 347] on div "French (Français)" at bounding box center [1329, 358] width 268 height 22
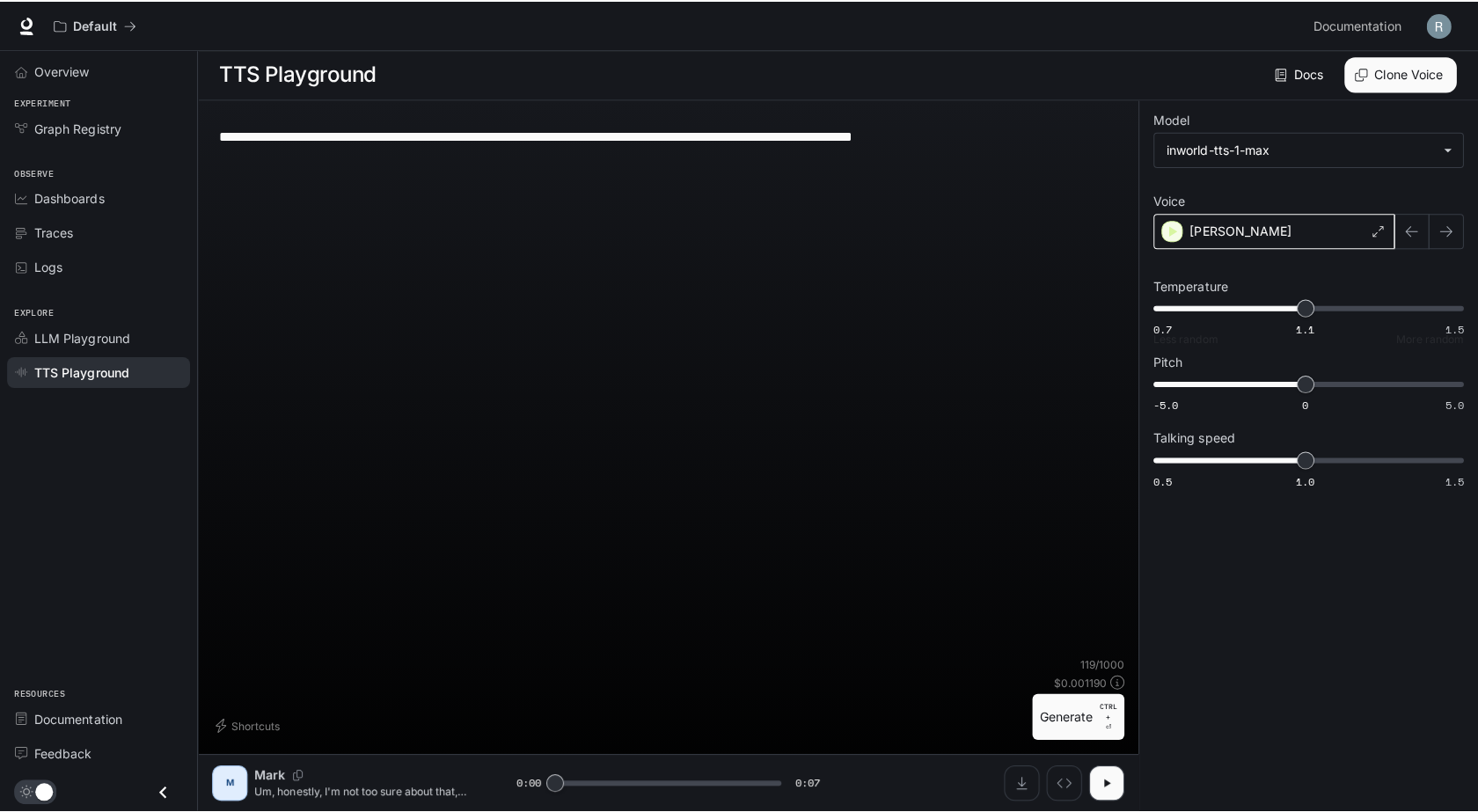
scroll to position [0, 0]
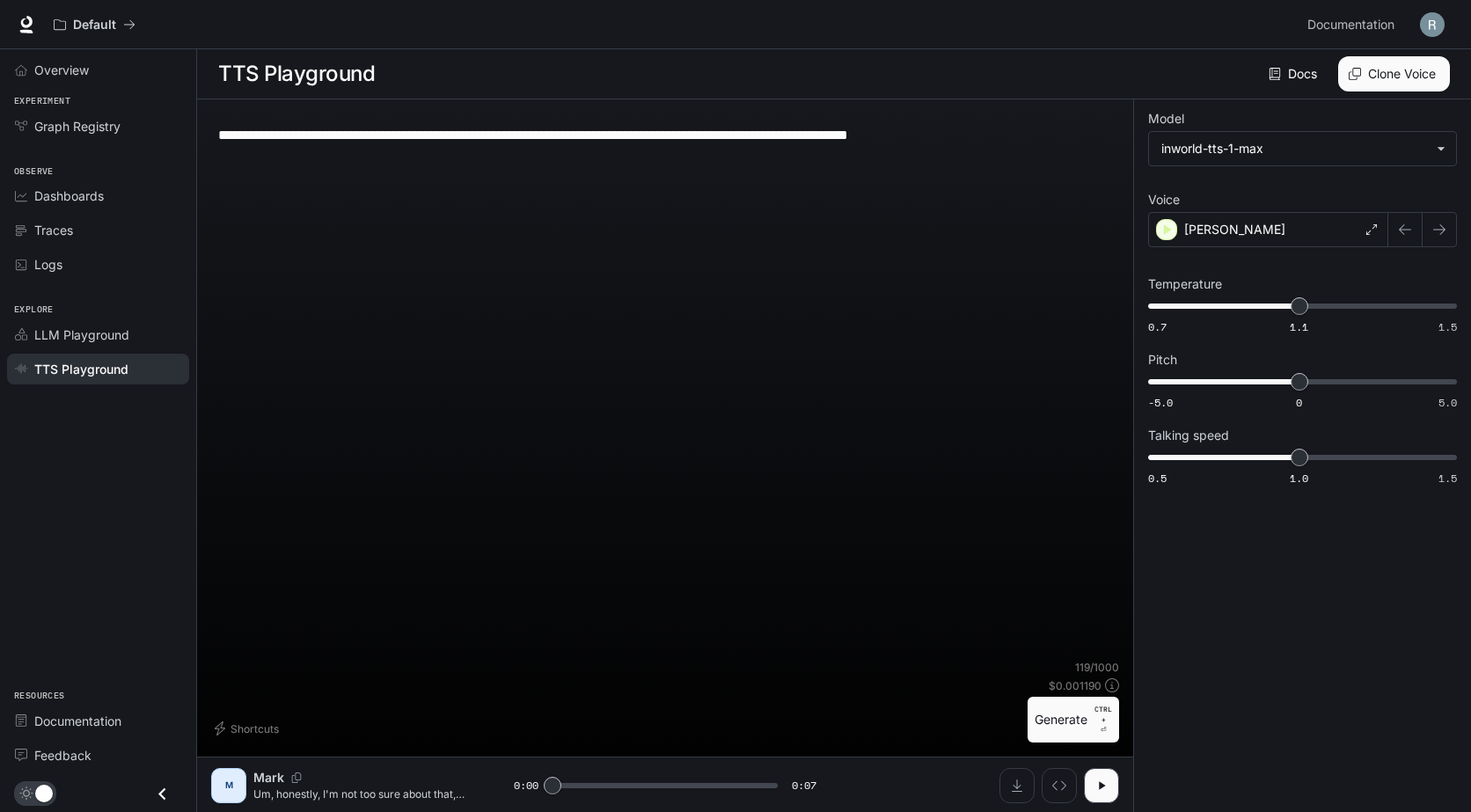
click at [1430, 31] on img "button" at bounding box center [1432, 24] width 25 height 25
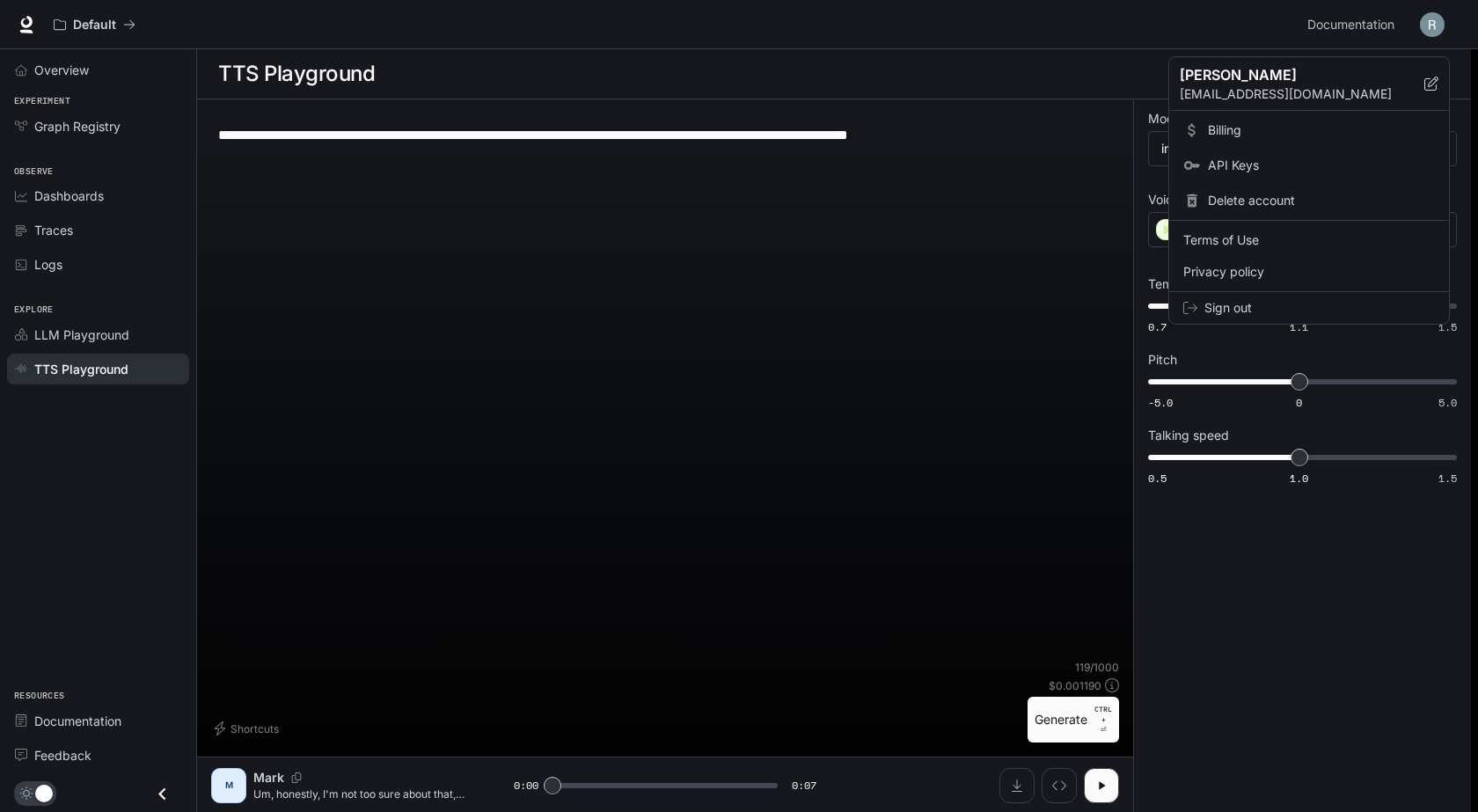
click at [1277, 135] on span "Billing" at bounding box center [1321, 130] width 227 height 18
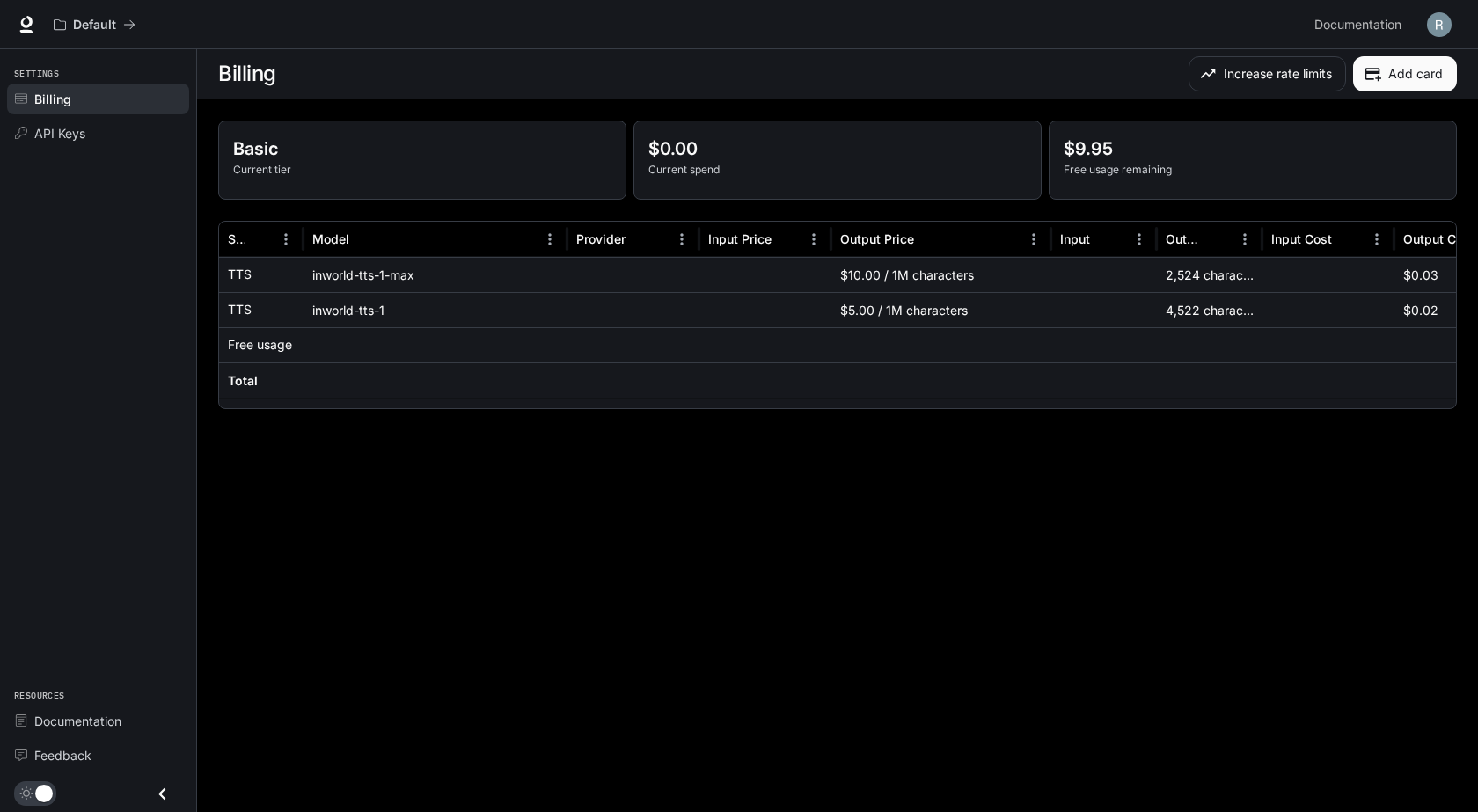
scroll to position [0, 202]
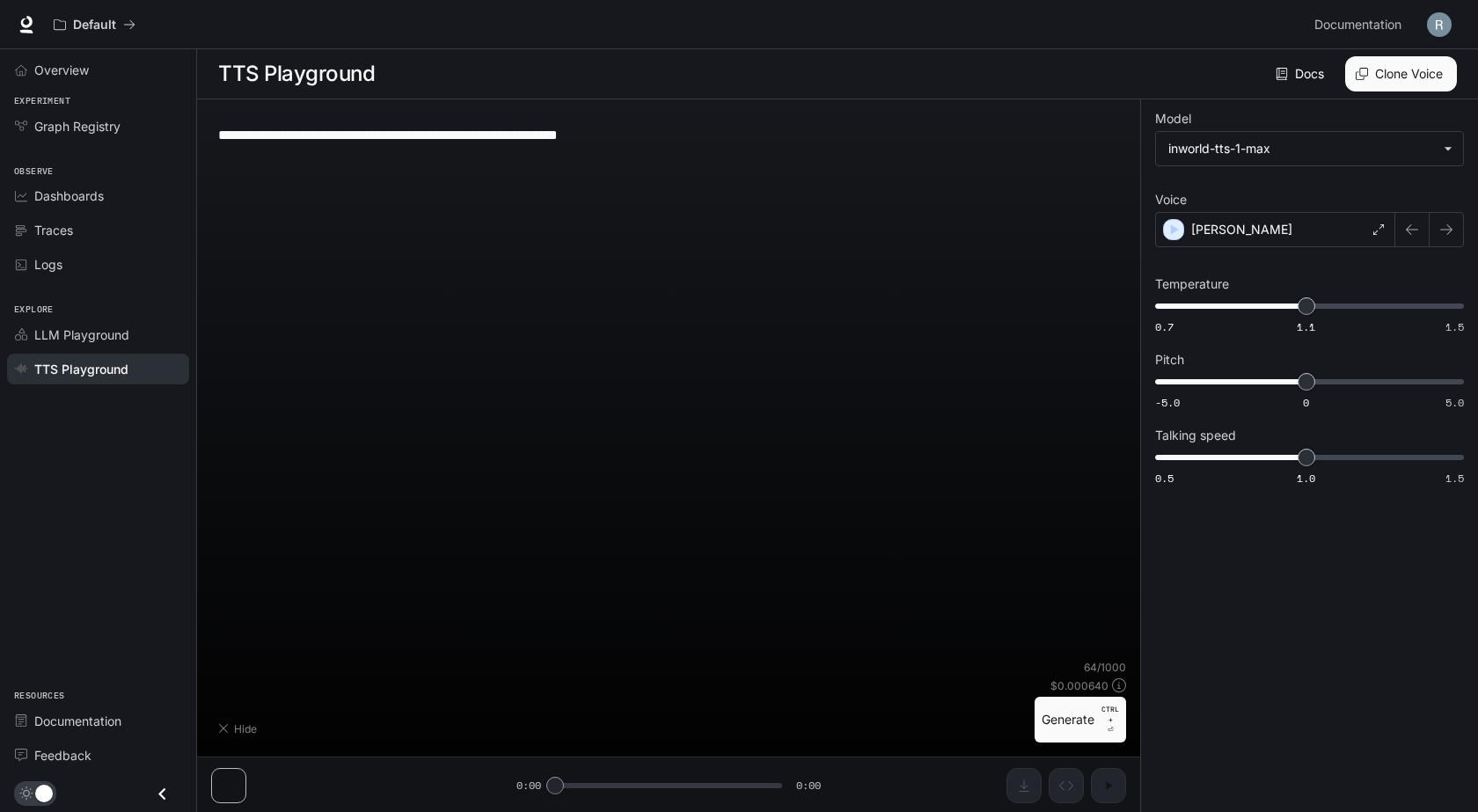
type textarea "**********"
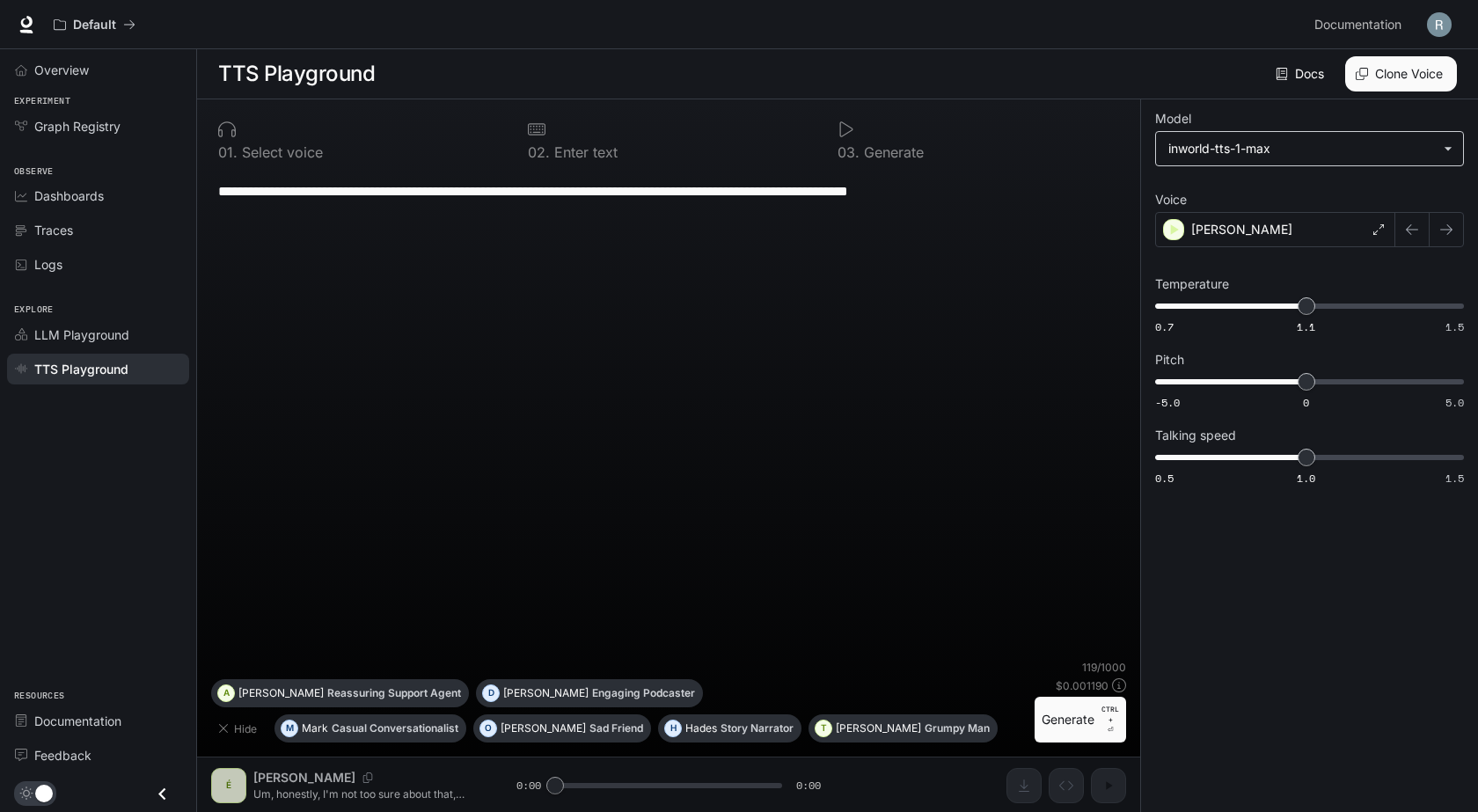
click at [1339, 145] on body "**********" at bounding box center [739, 406] width 1478 height 813
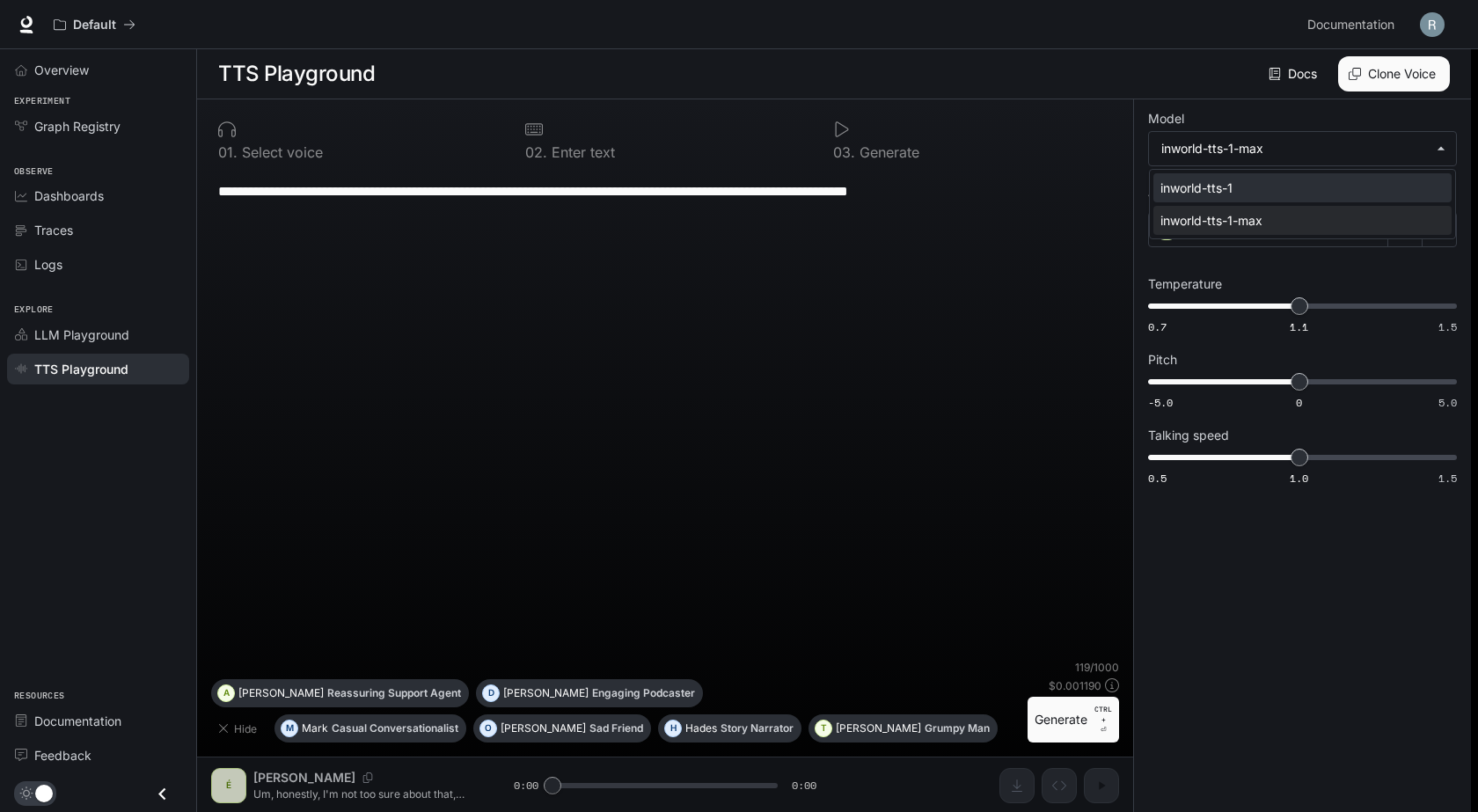
click at [1300, 188] on div "inworld-tts-1" at bounding box center [1299, 187] width 278 height 19
type input "**********"
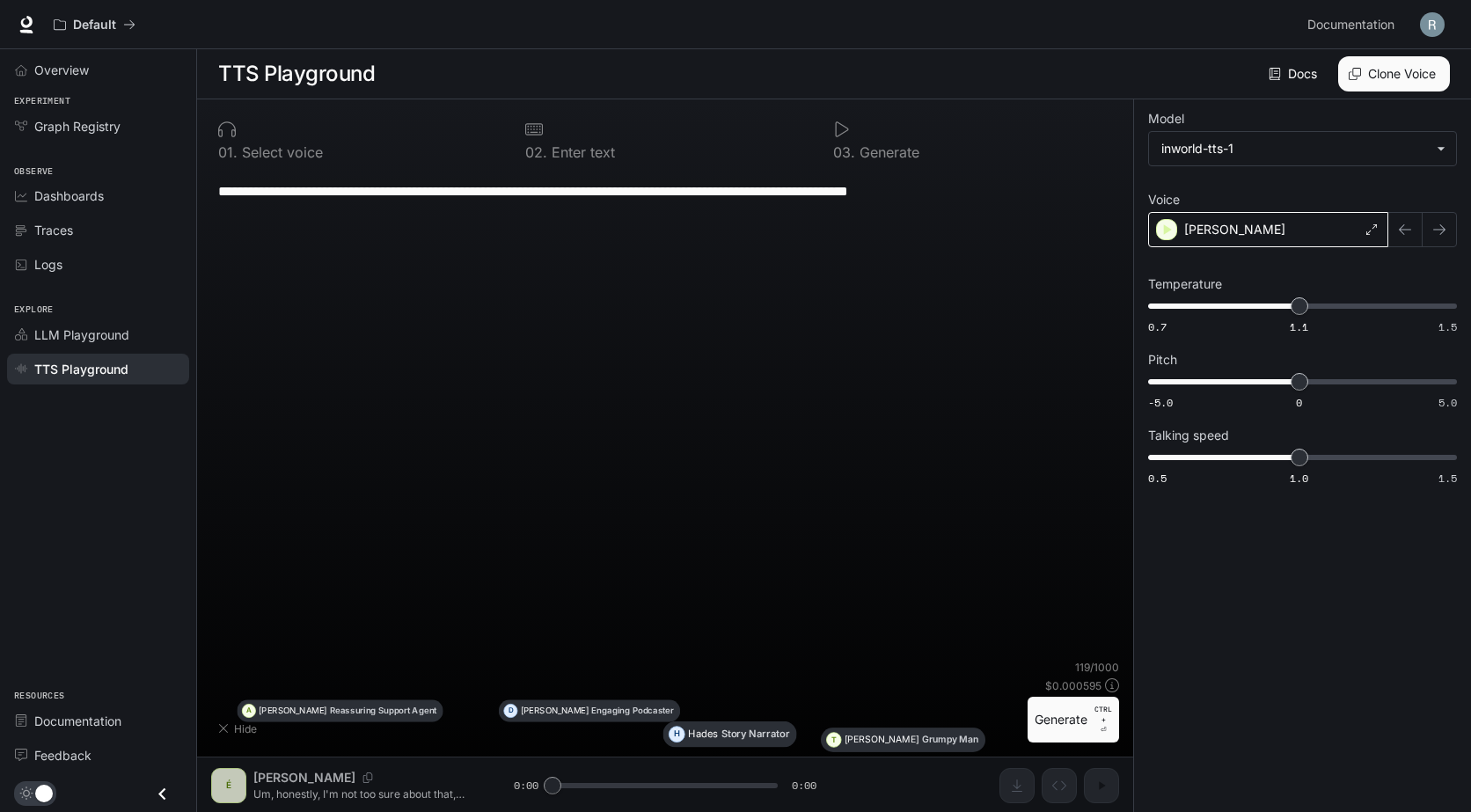
click at [1319, 228] on div "Étienne" at bounding box center [1268, 229] width 240 height 35
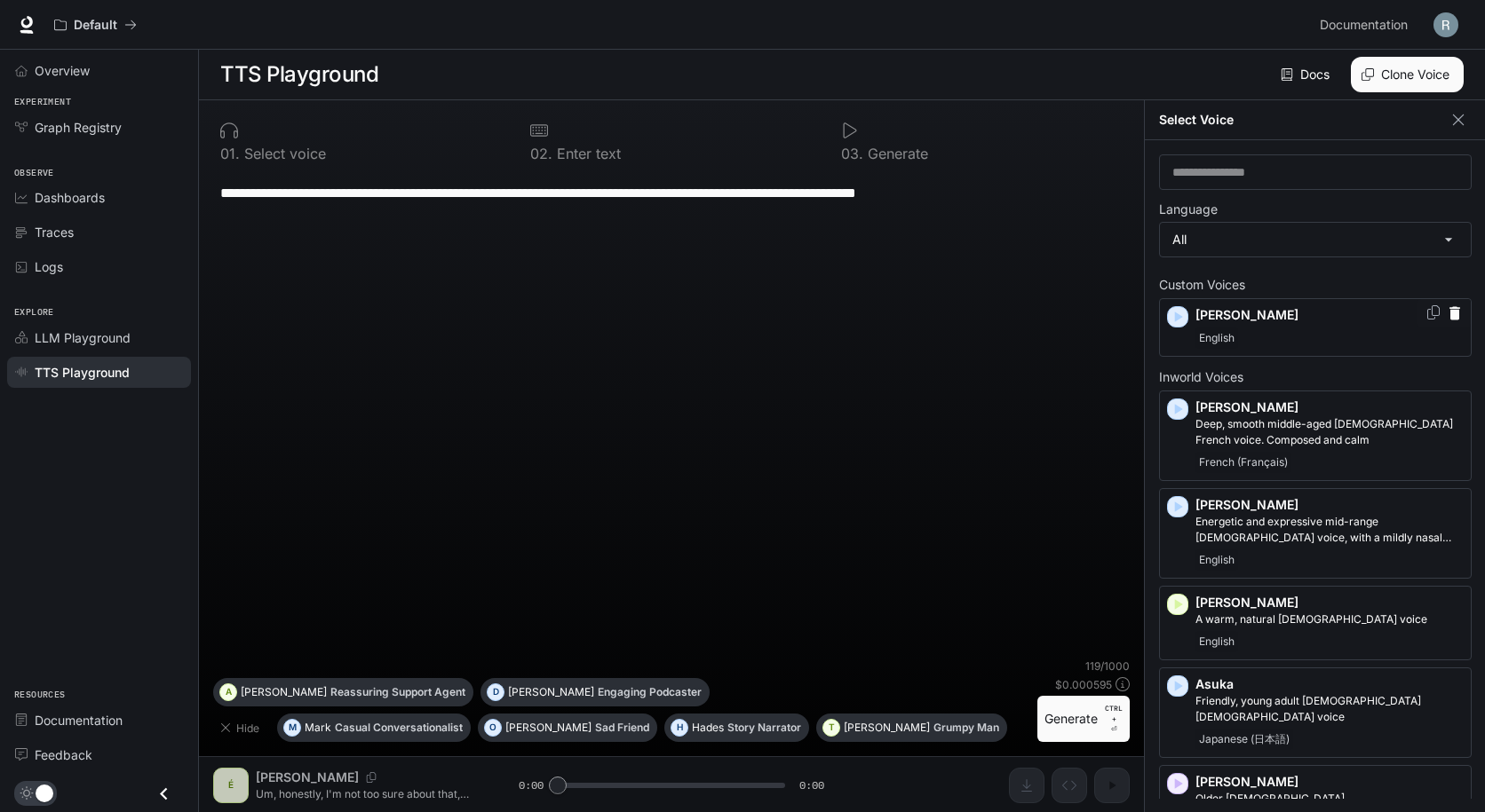
click at [1298, 320] on p "Raymund" at bounding box center [1329, 315] width 268 height 18
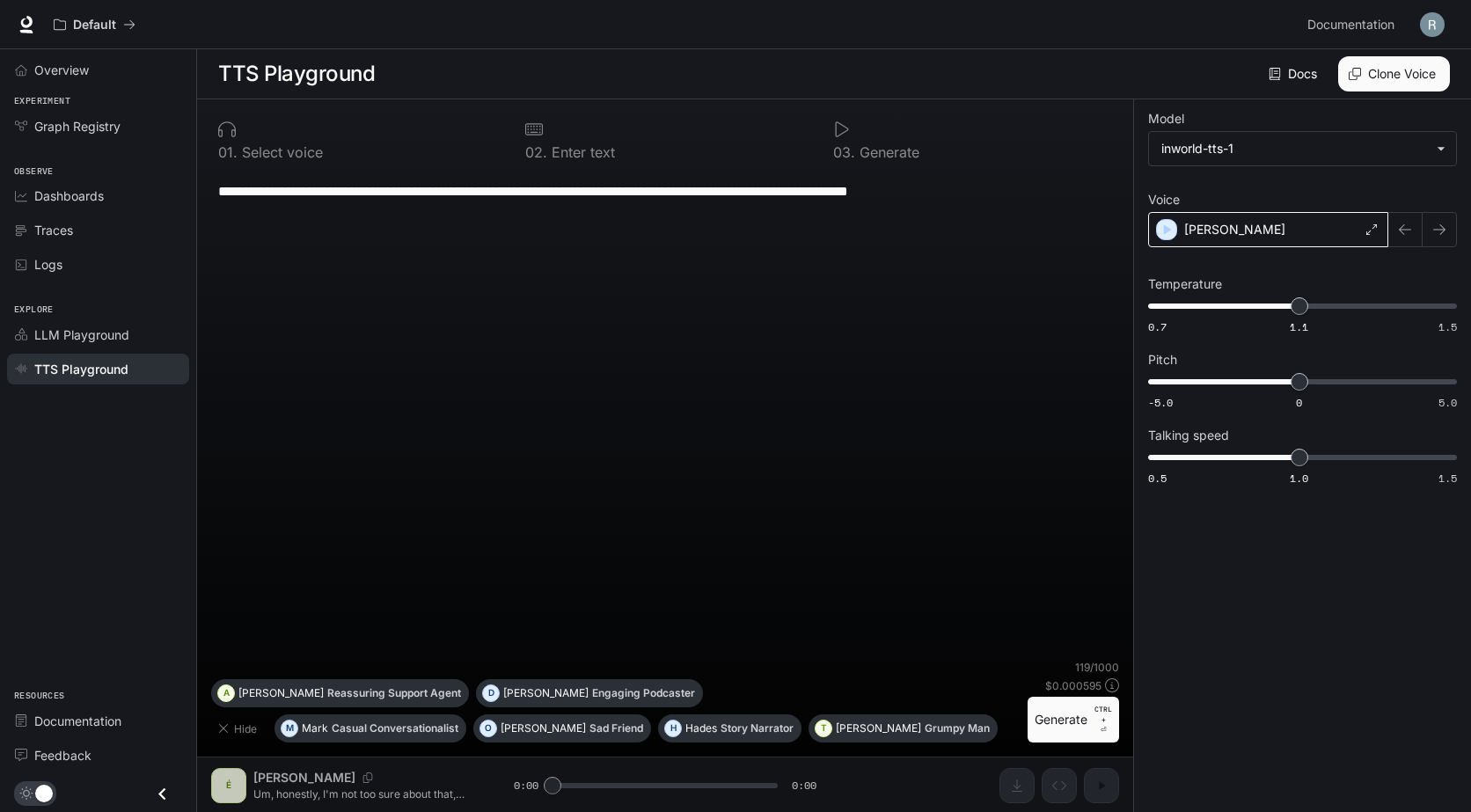
click at [1252, 224] on div "Raymund" at bounding box center [1268, 229] width 240 height 35
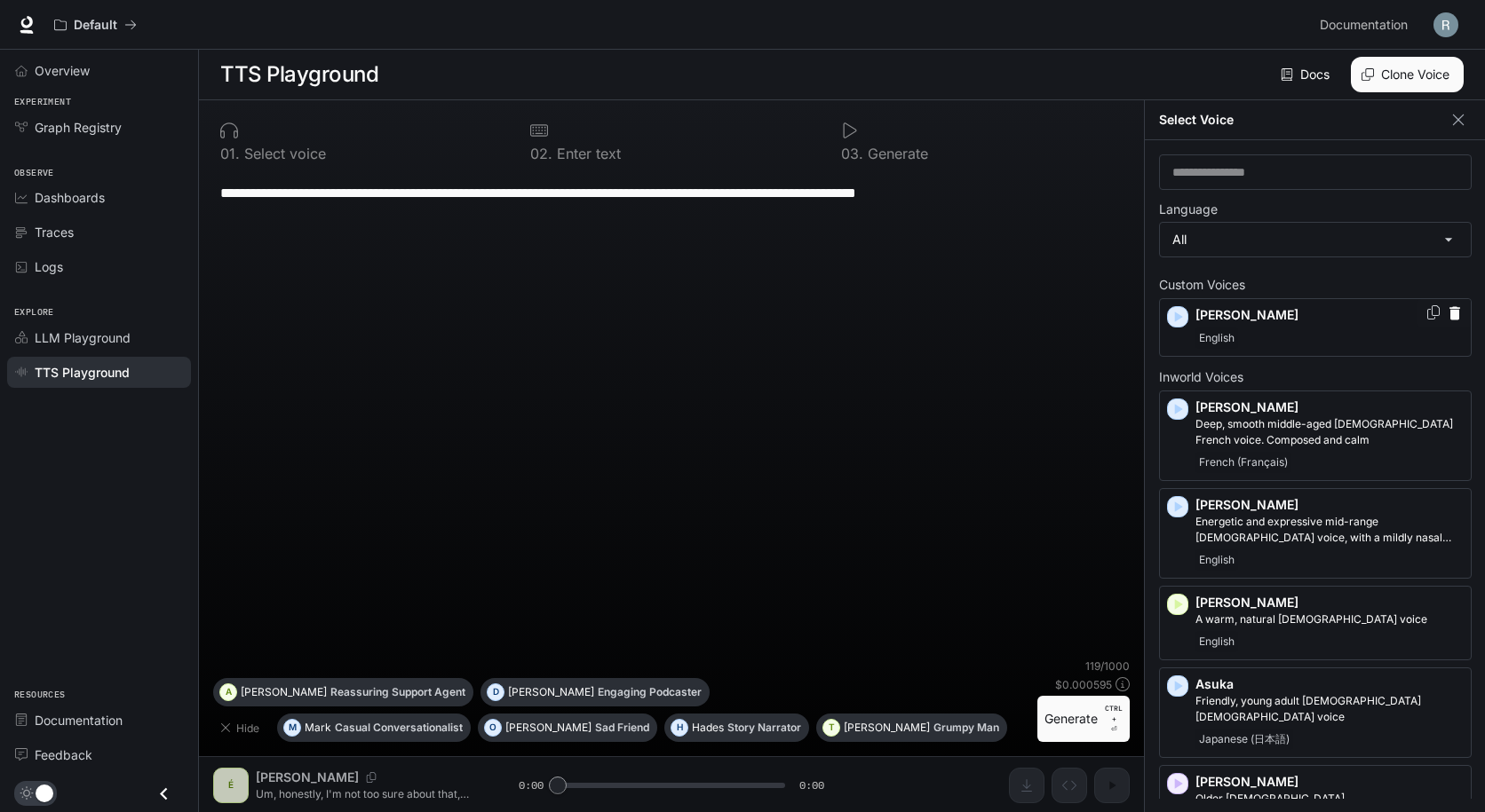
click at [1427, 311] on icon "Copy Voice ID" at bounding box center [1433, 312] width 12 height 14
click at [1439, 25] on img "button" at bounding box center [1446, 24] width 25 height 25
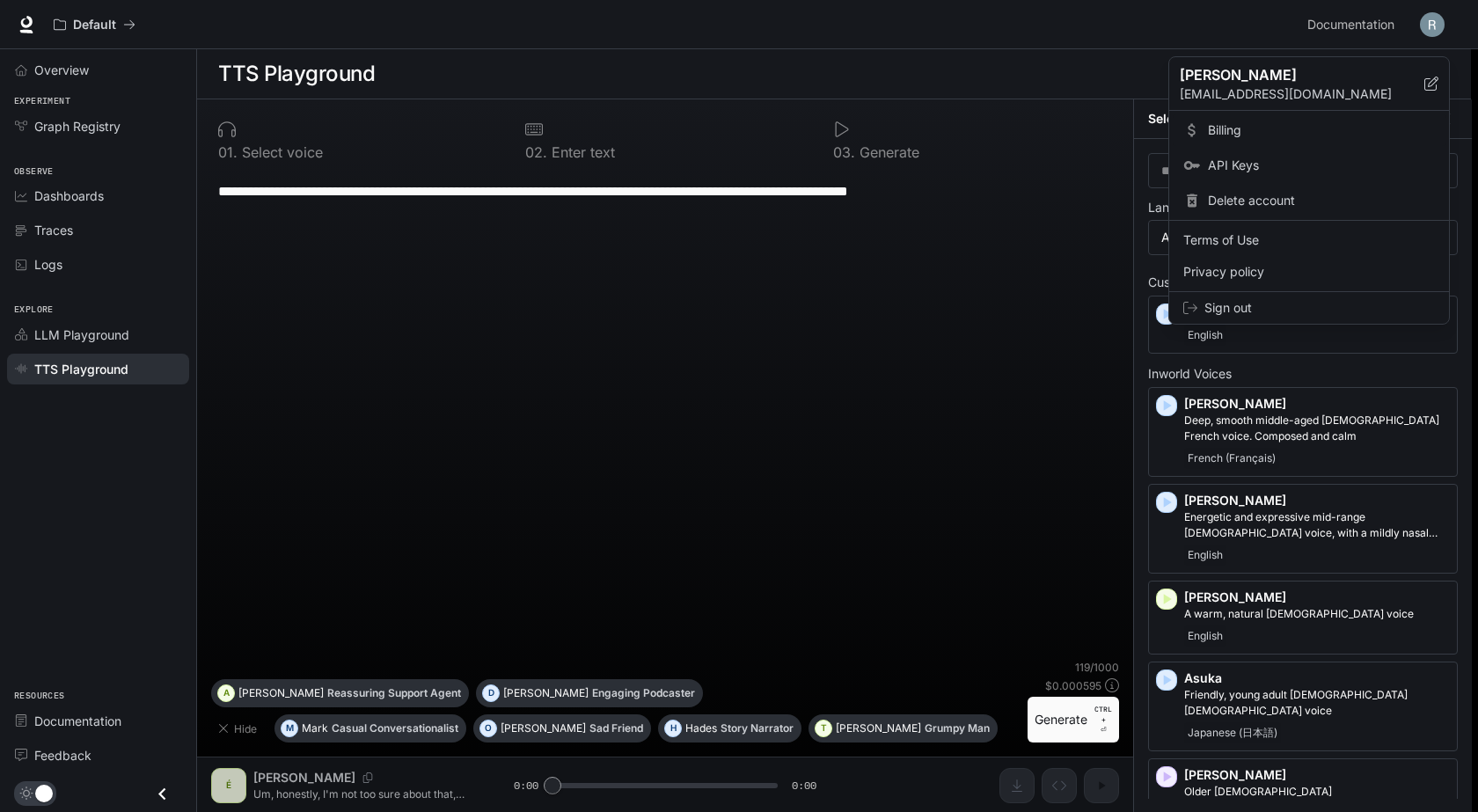
click at [1234, 122] on span "Billing" at bounding box center [1321, 130] width 227 height 18
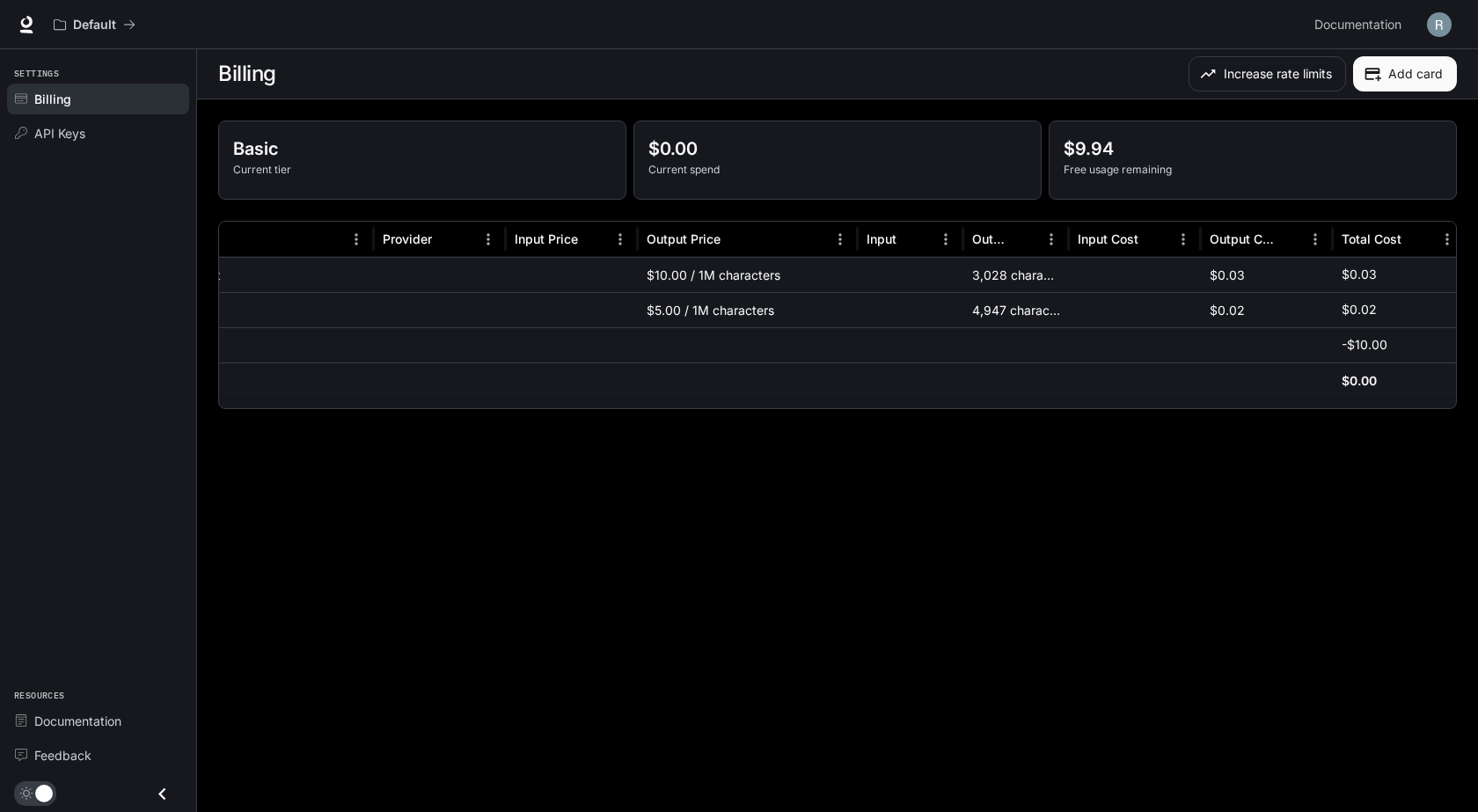
scroll to position [0, 202]
drag, startPoint x: 984, startPoint y: 400, endPoint x: 601, endPoint y: 406, distance: 383.0
click at [601, 406] on div at bounding box center [837, 401] width 1237 height 12
click at [58, 144] on link "API Keys" at bounding box center [98, 133] width 182 height 31
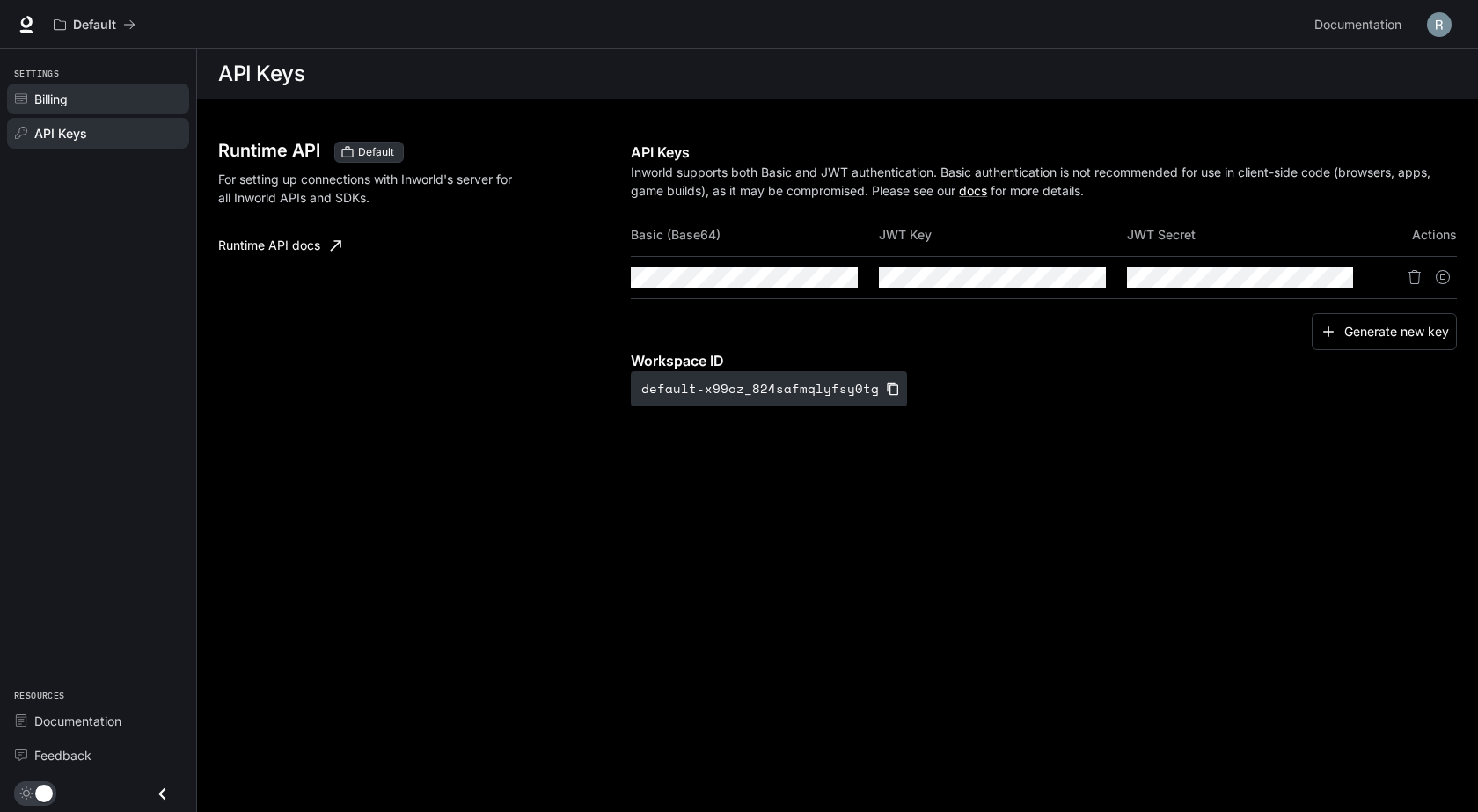
click at [96, 99] on div "Billing" at bounding box center [108, 99] width 147 height 19
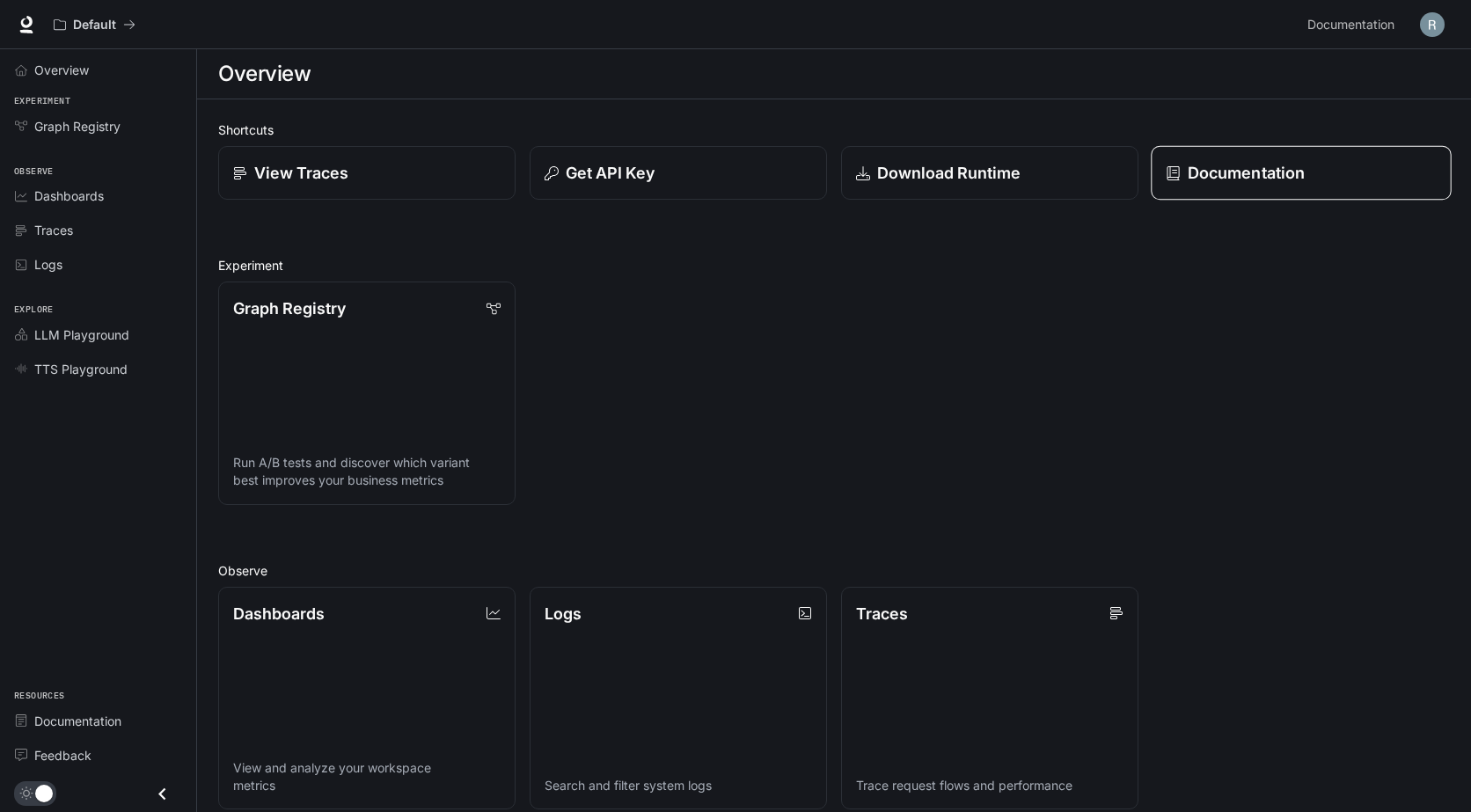
click at [1329, 183] on div "Documentation" at bounding box center [1300, 173] width 270 height 24
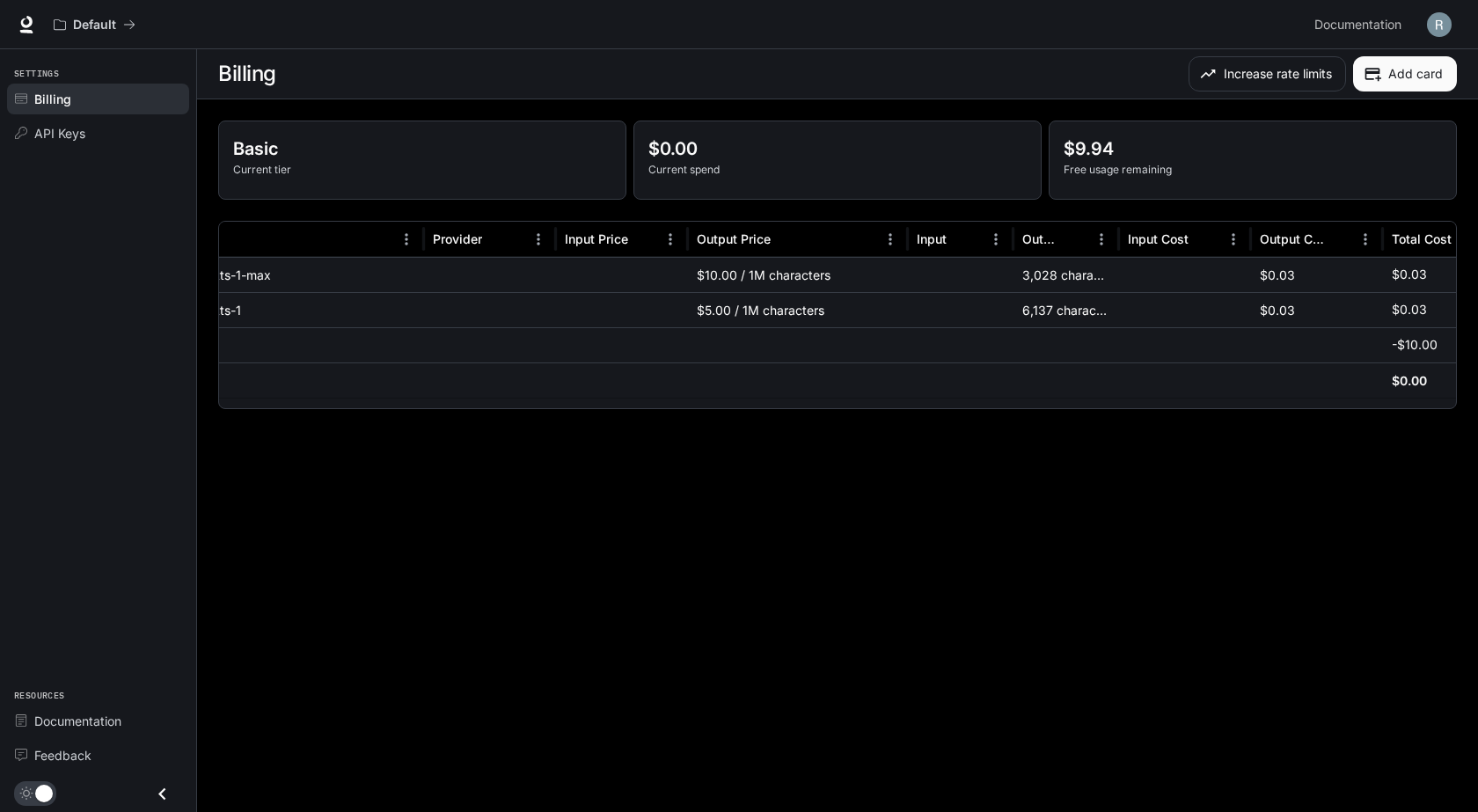
scroll to position [0, 202]
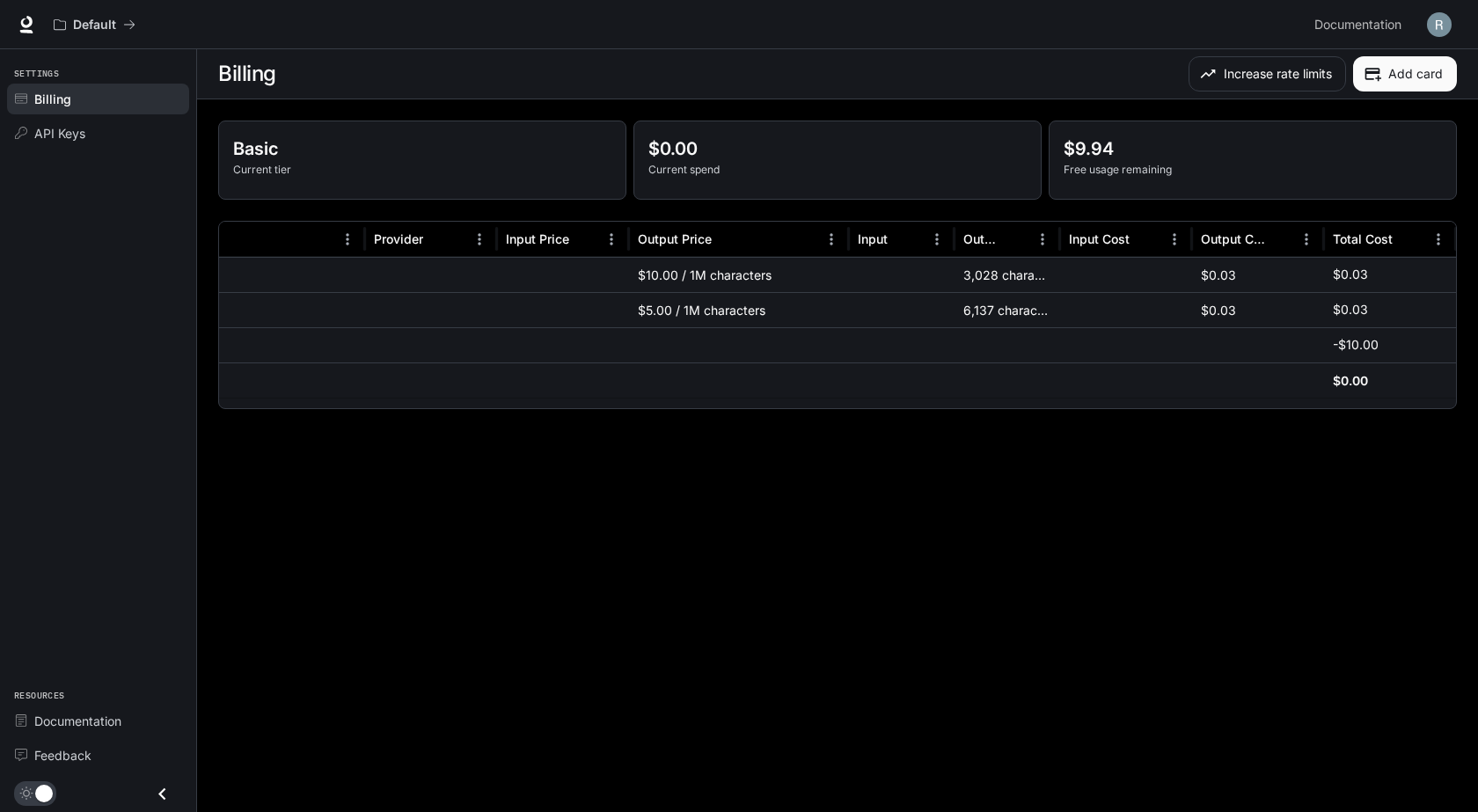
click at [1096, 301] on div at bounding box center [1126, 310] width 132 height 35
click at [1026, 320] on div "6,137 characters" at bounding box center [1007, 310] width 106 height 35
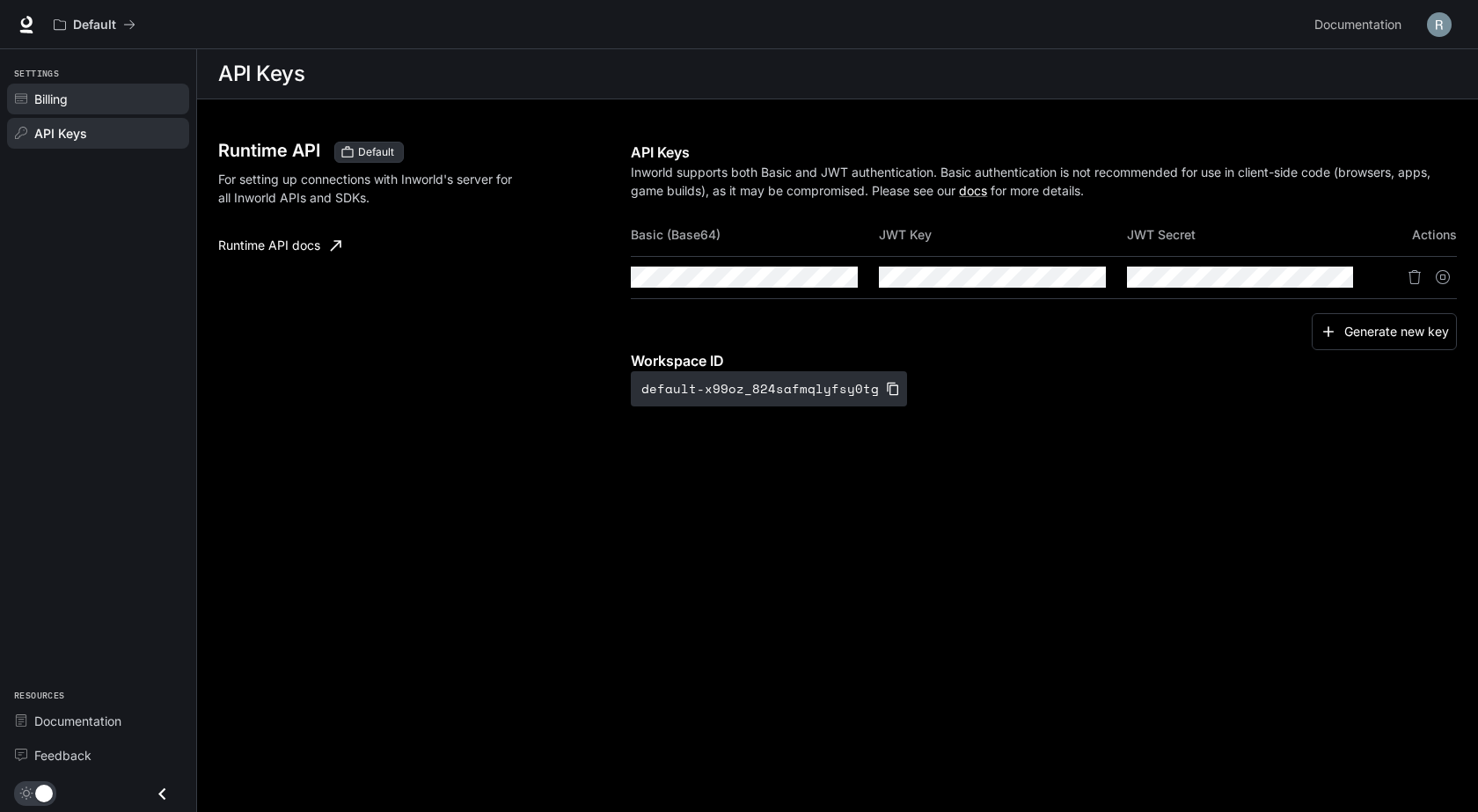
click at [45, 97] on span "Billing" at bounding box center [51, 99] width 33 height 19
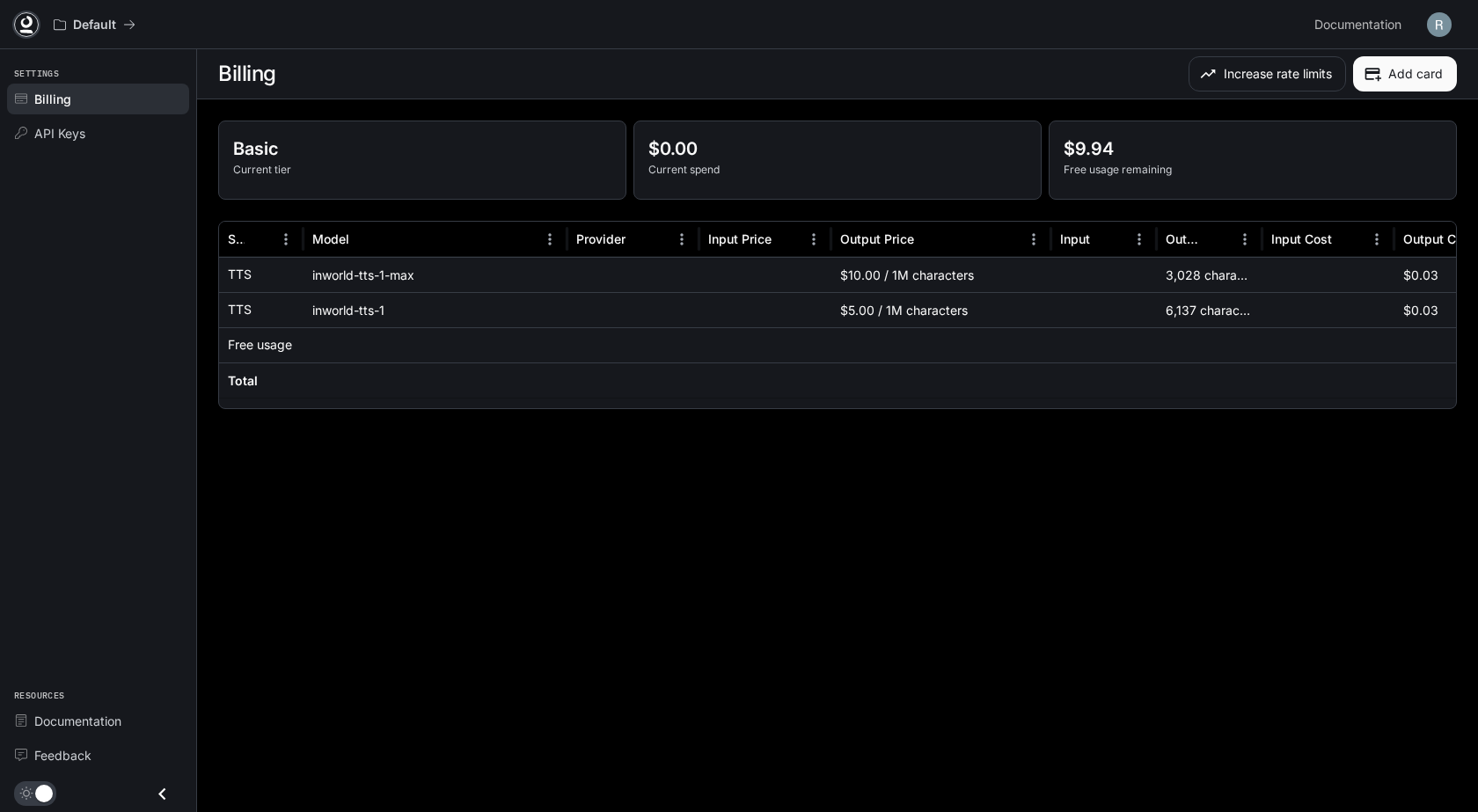
click at [28, 25] on icon at bounding box center [27, 21] width 11 height 12
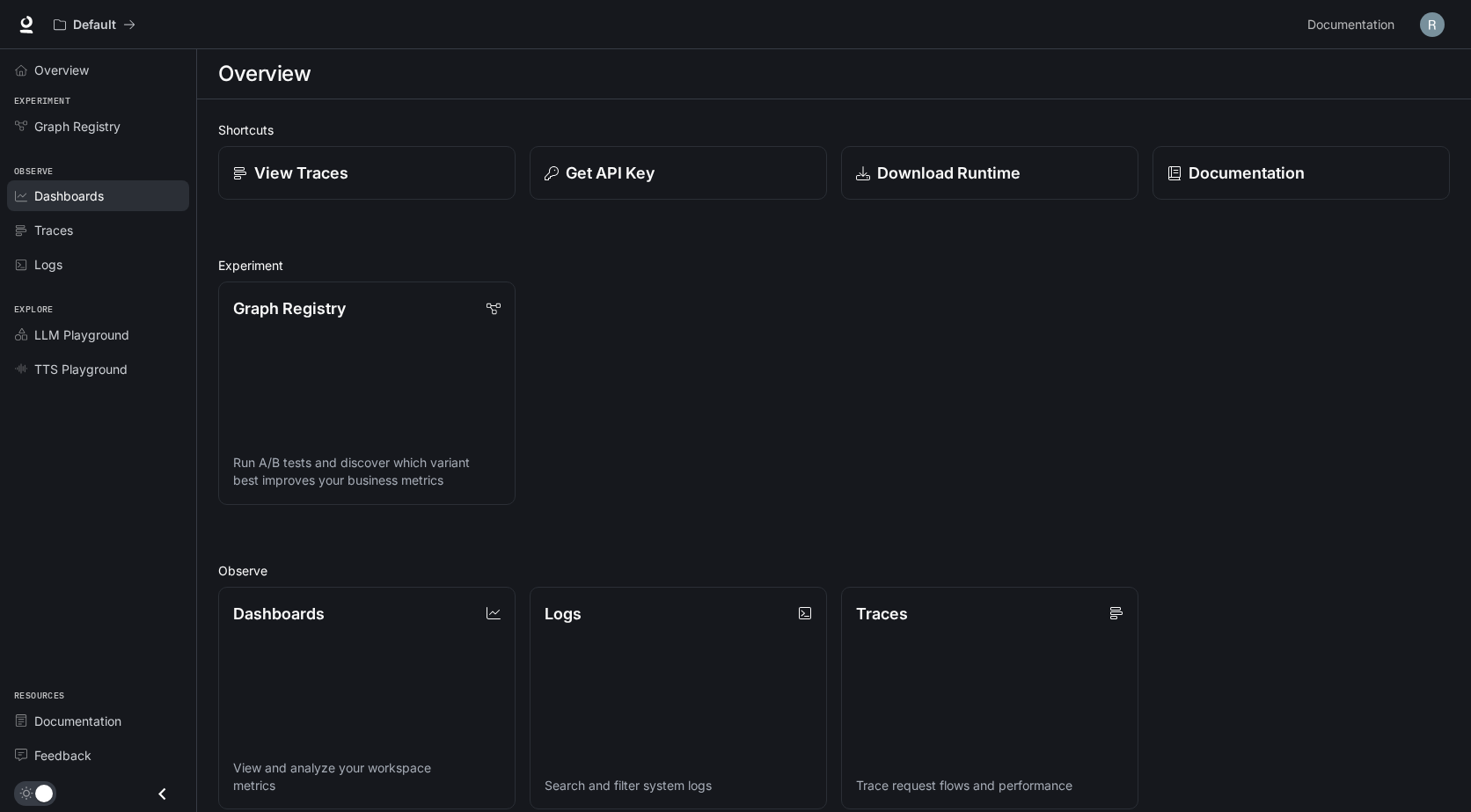
click at [83, 192] on span "Dashboards" at bounding box center [69, 196] width 70 height 19
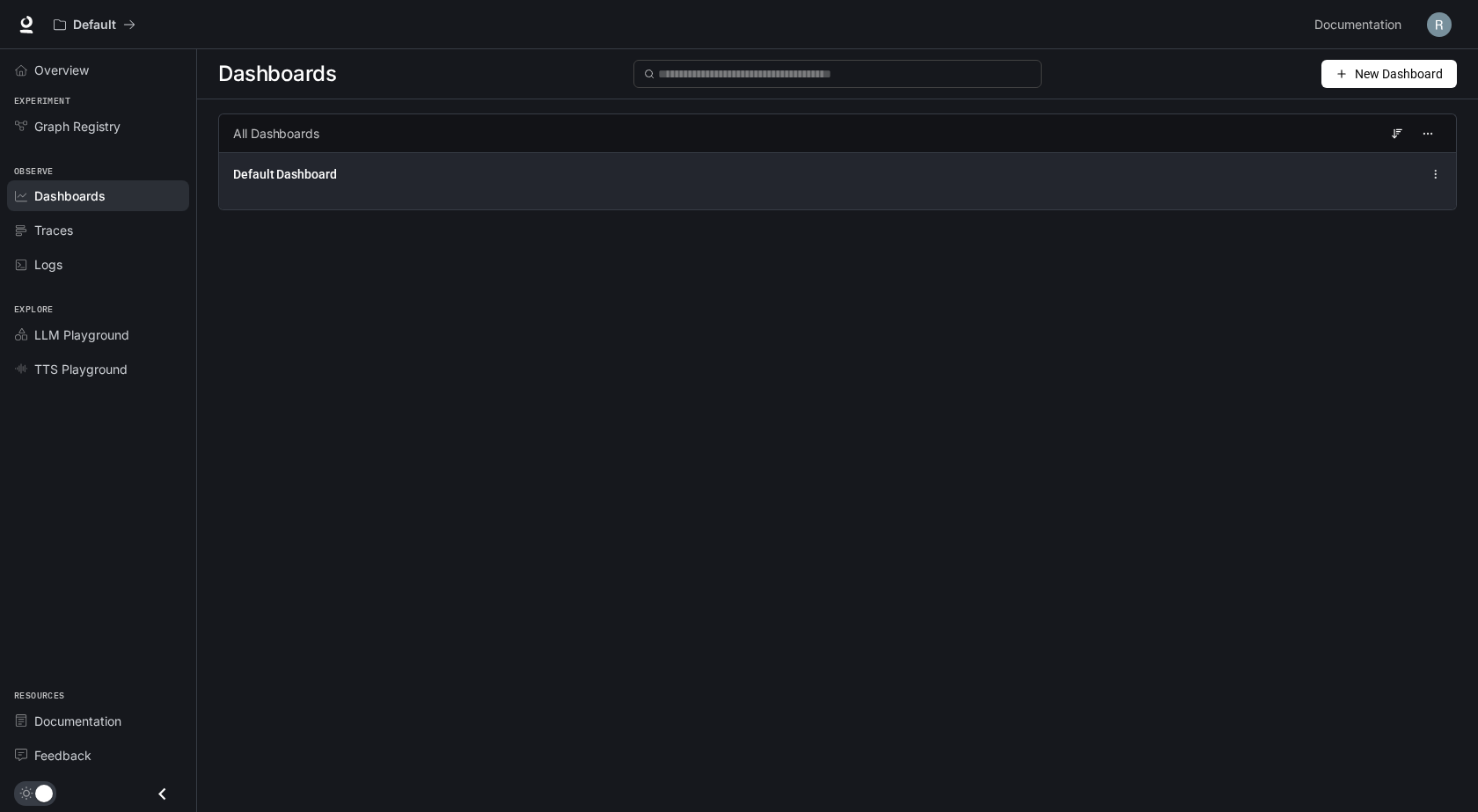
click at [585, 187] on div "Default Dashboard" at bounding box center [837, 181] width 1237 height 58
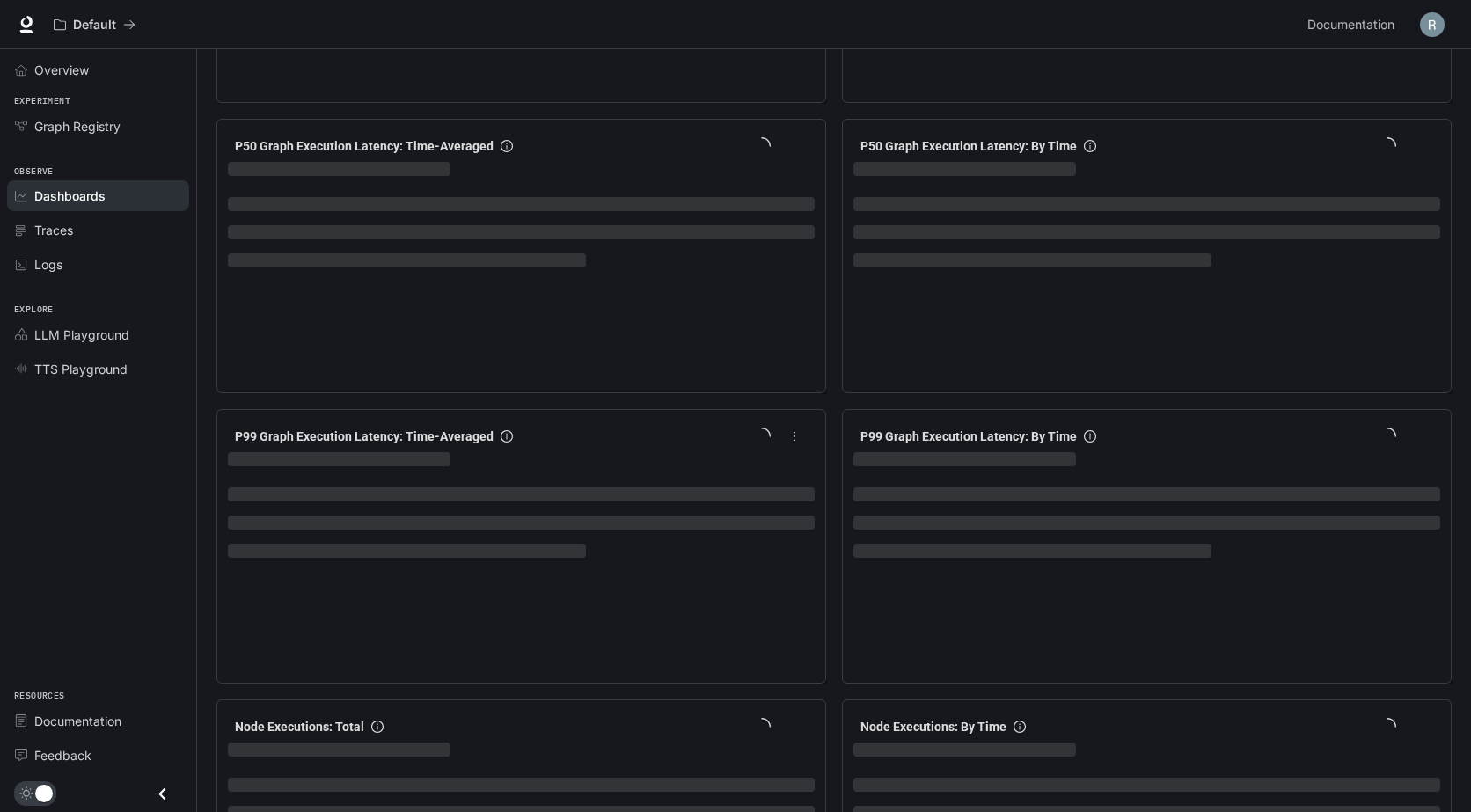
scroll to position [352, 0]
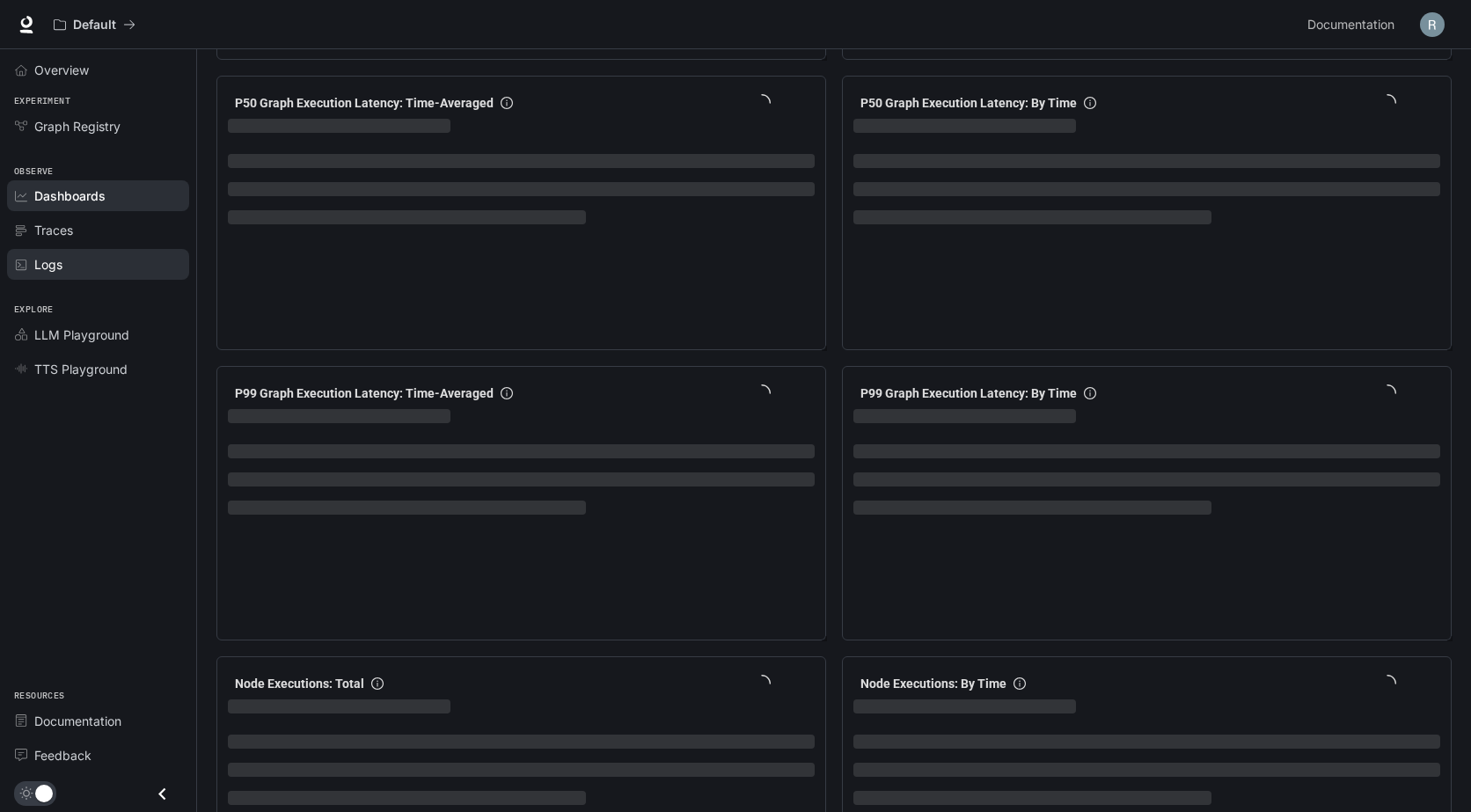
click at [93, 272] on div "Logs" at bounding box center [108, 264] width 147 height 19
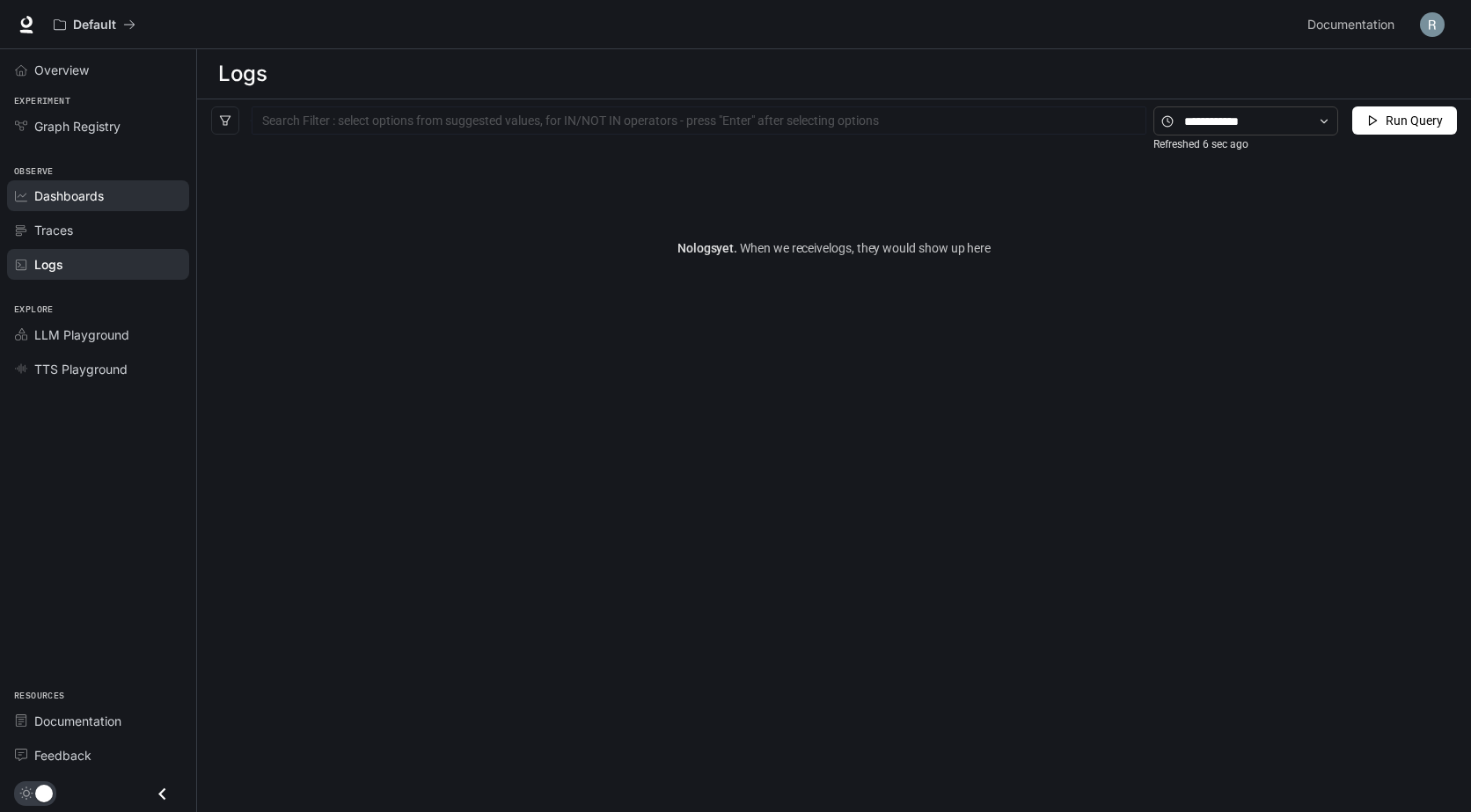
click at [89, 190] on span "Dashboards" at bounding box center [69, 196] width 70 height 19
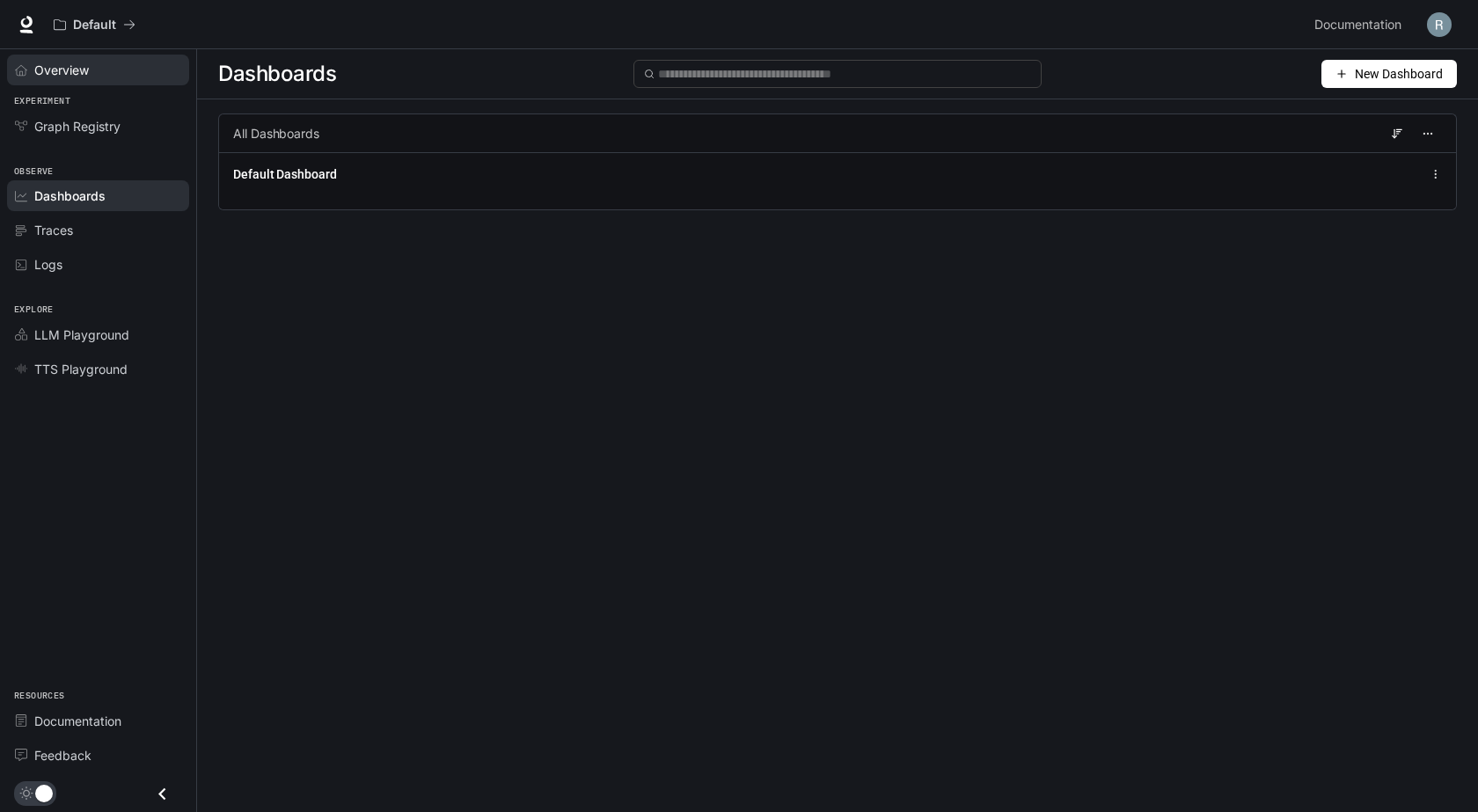
click at [90, 76] on div "Overview" at bounding box center [108, 70] width 147 height 19
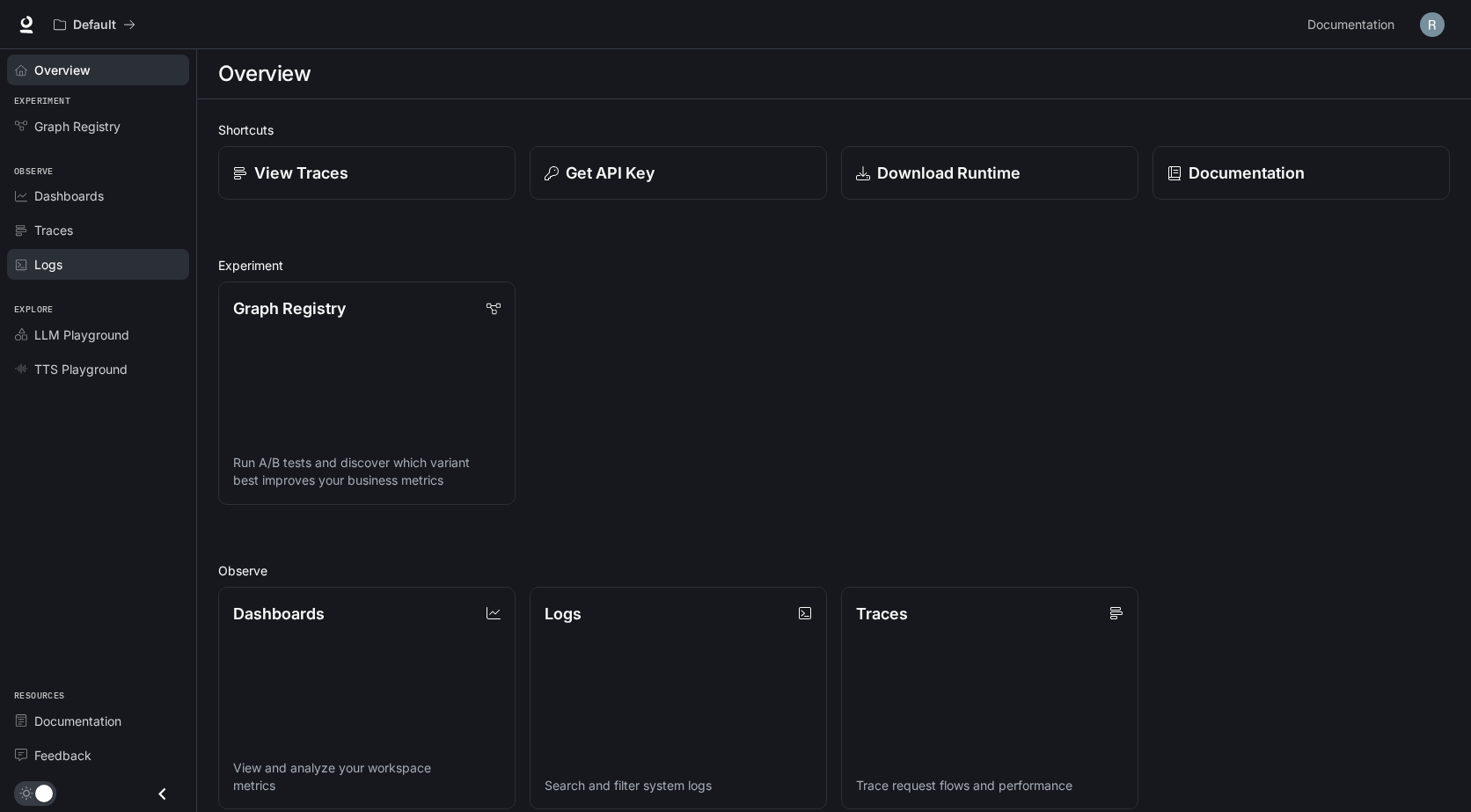
click at [116, 266] on div "Logs" at bounding box center [108, 264] width 147 height 19
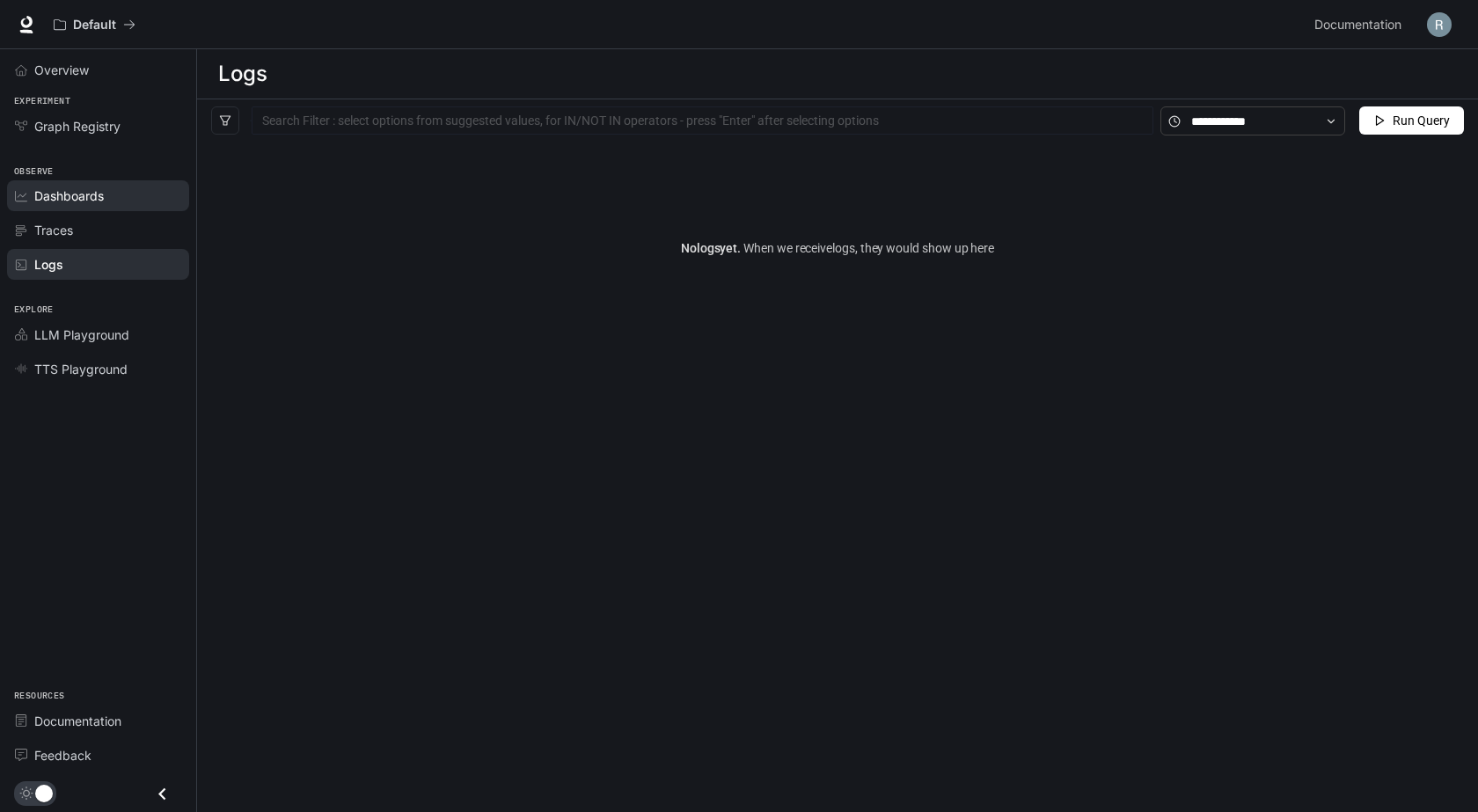
click at [143, 206] on link "Dashboards" at bounding box center [98, 195] width 182 height 31
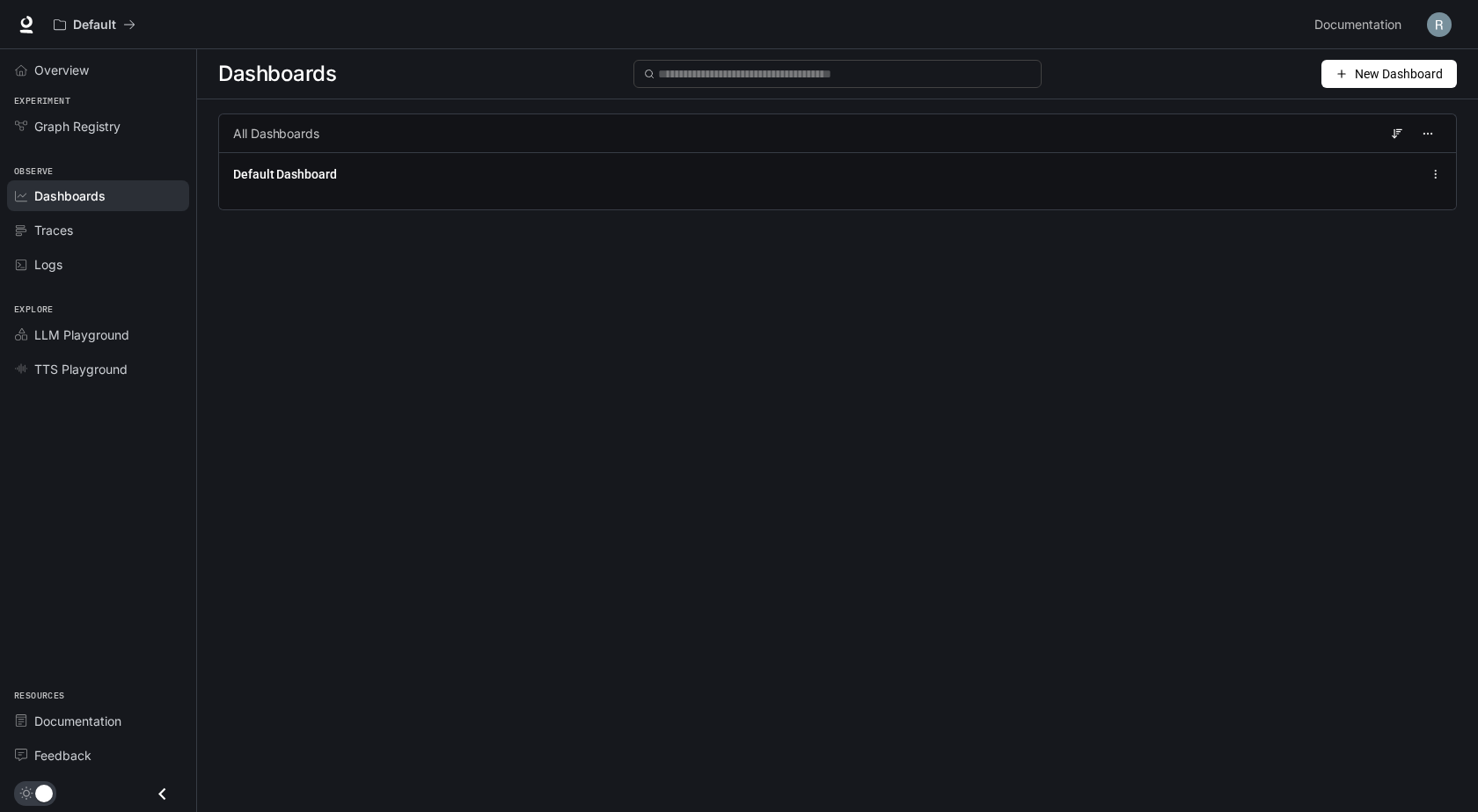
click at [1394, 80] on span "New Dashboard" at bounding box center [1398, 73] width 88 height 19
click at [1342, 114] on div "Create dashboard" at bounding box center [1368, 111] width 146 height 19
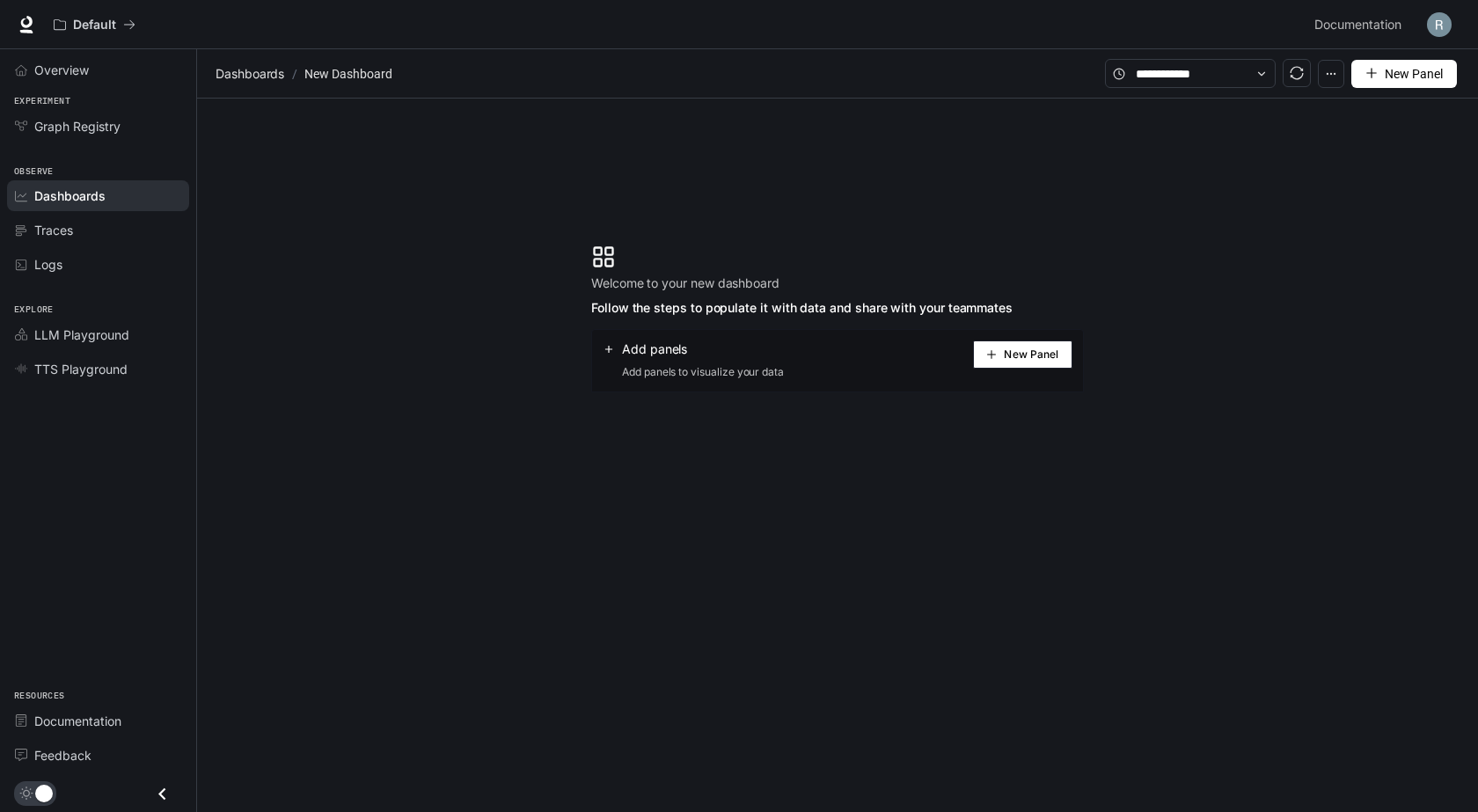
click at [1028, 357] on span "New Panel" at bounding box center [1031, 354] width 55 height 8
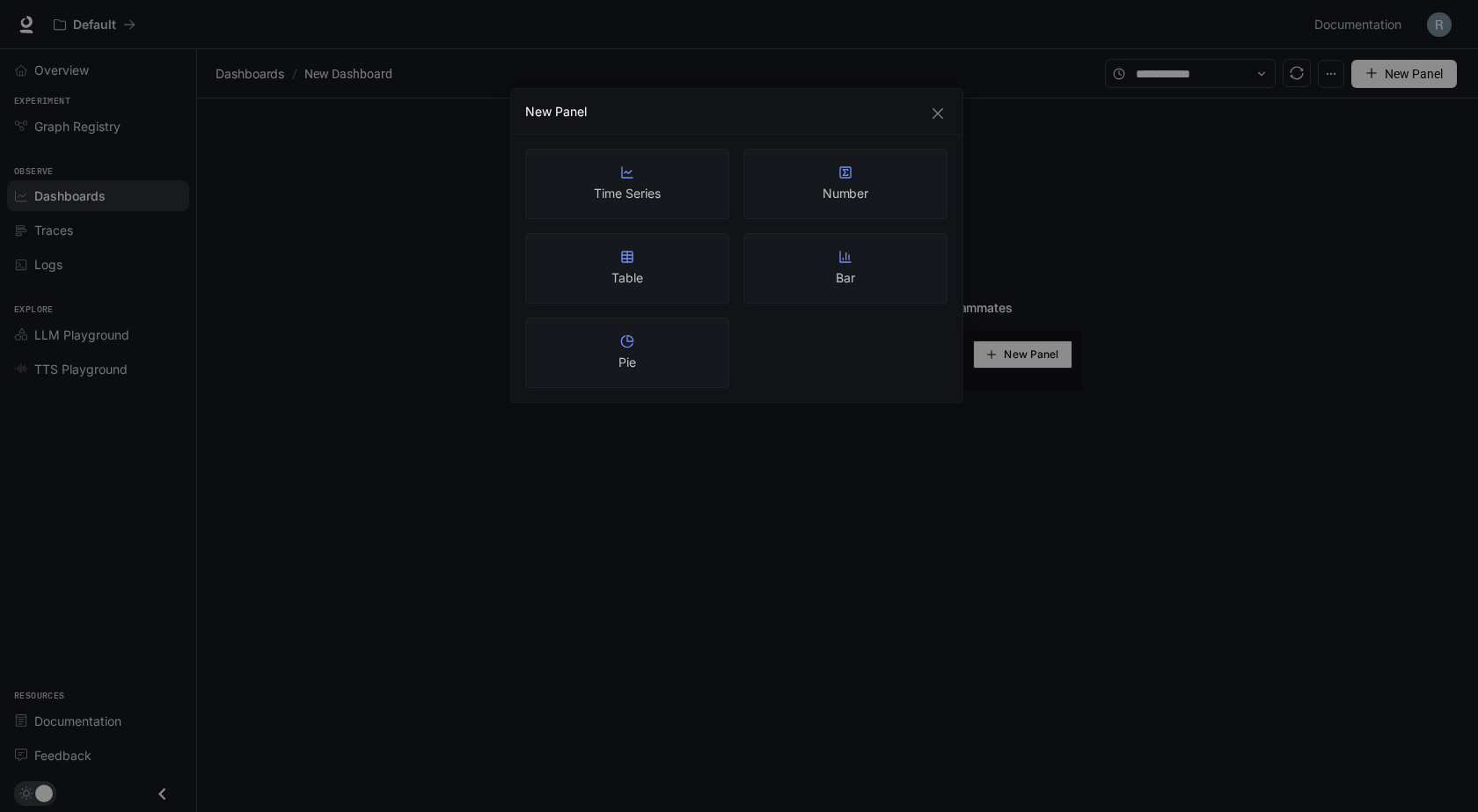
click at [827, 261] on div "Bar" at bounding box center [846, 268] width 204 height 71
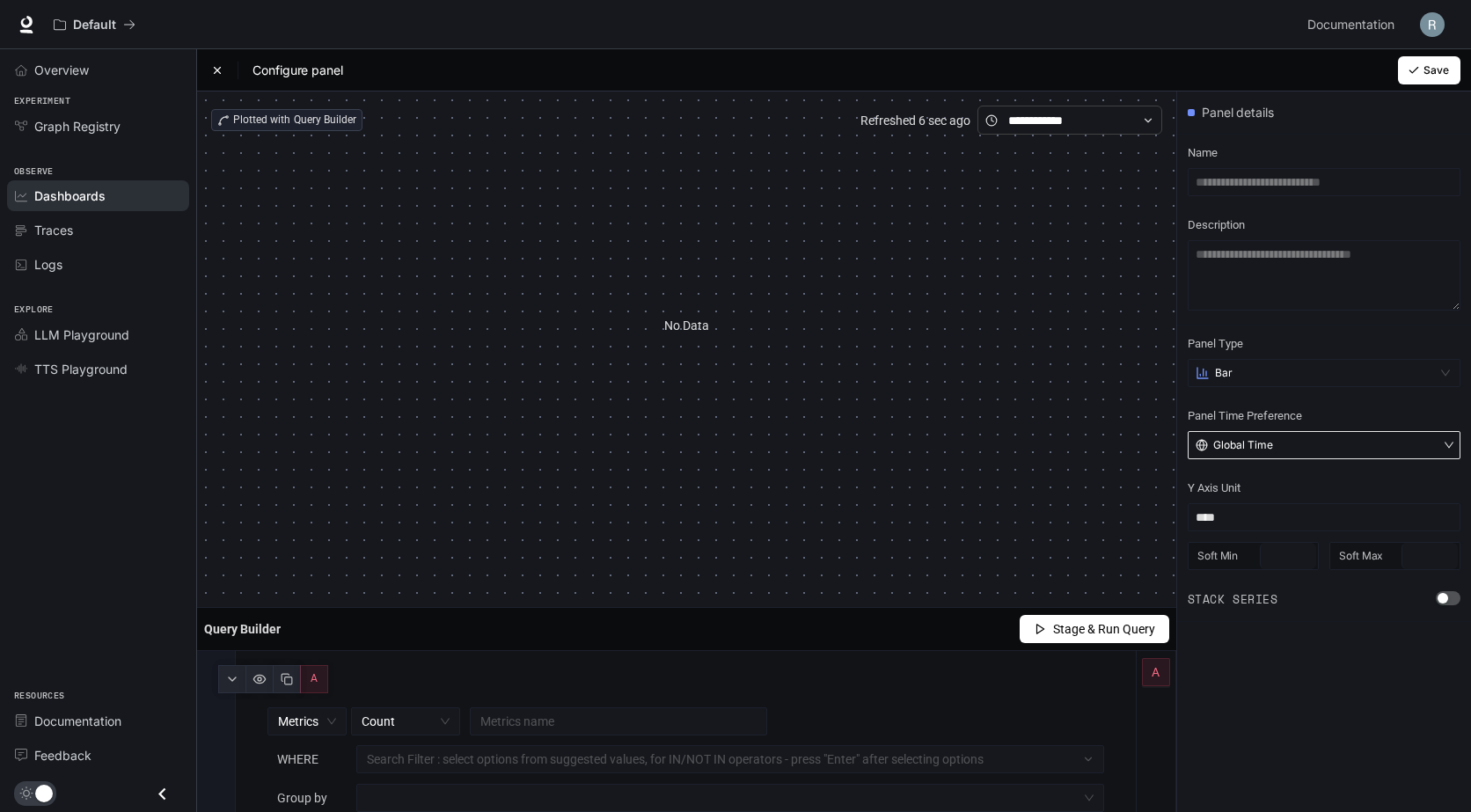
click at [1276, 444] on button "Global Time" at bounding box center [1323, 445] width 273 height 28
click at [1273, 440] on button "Global Time" at bounding box center [1323, 445] width 273 height 28
click at [1277, 440] on button "Global Time" at bounding box center [1323, 445] width 273 height 28
click at [1263, 458] on button "Global Time" at bounding box center [1323, 445] width 273 height 28
click at [1276, 369] on div "Bar" at bounding box center [1315, 372] width 239 height 14
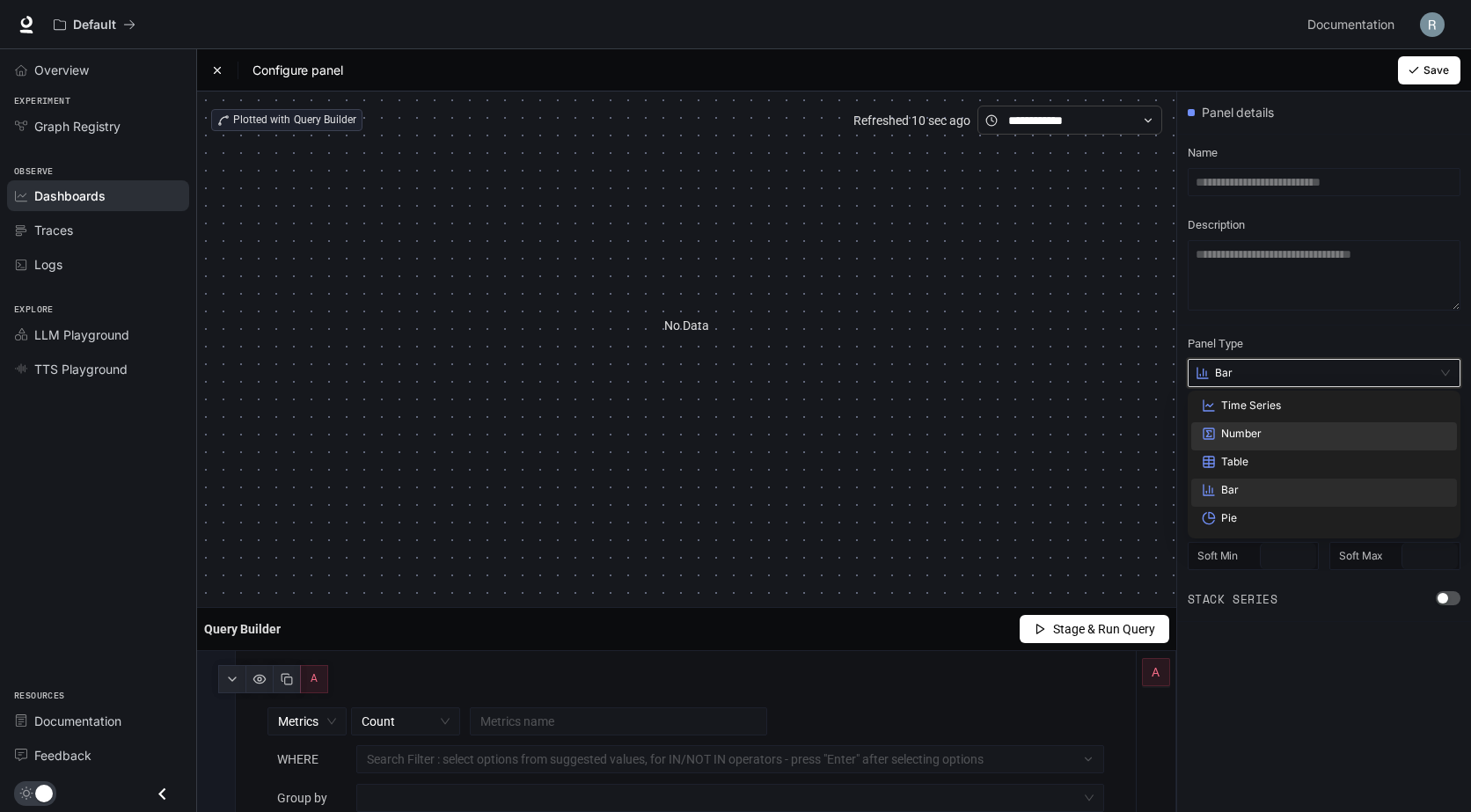
click at [1245, 430] on span "Number" at bounding box center [1241, 433] width 41 height 14
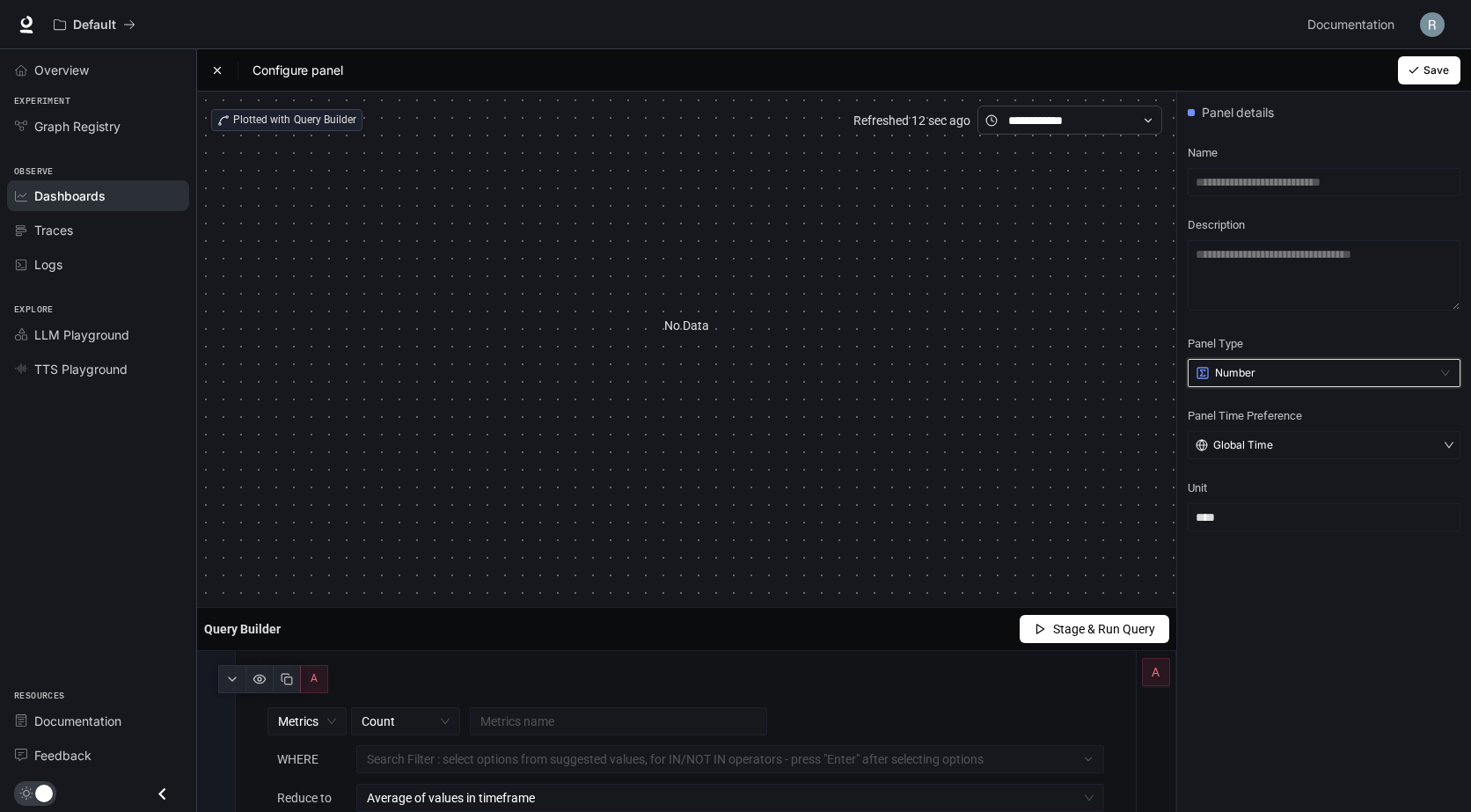
click at [919, 127] on article "Refreshed 12 sec ago" at bounding box center [911, 120] width 117 height 19
click at [831, 124] on div "Plotted with Query Builder Refreshed 12 sec ago" at bounding box center [686, 120] width 950 height 29
click at [1041, 123] on input "text" at bounding box center [1069, 120] width 123 height 19
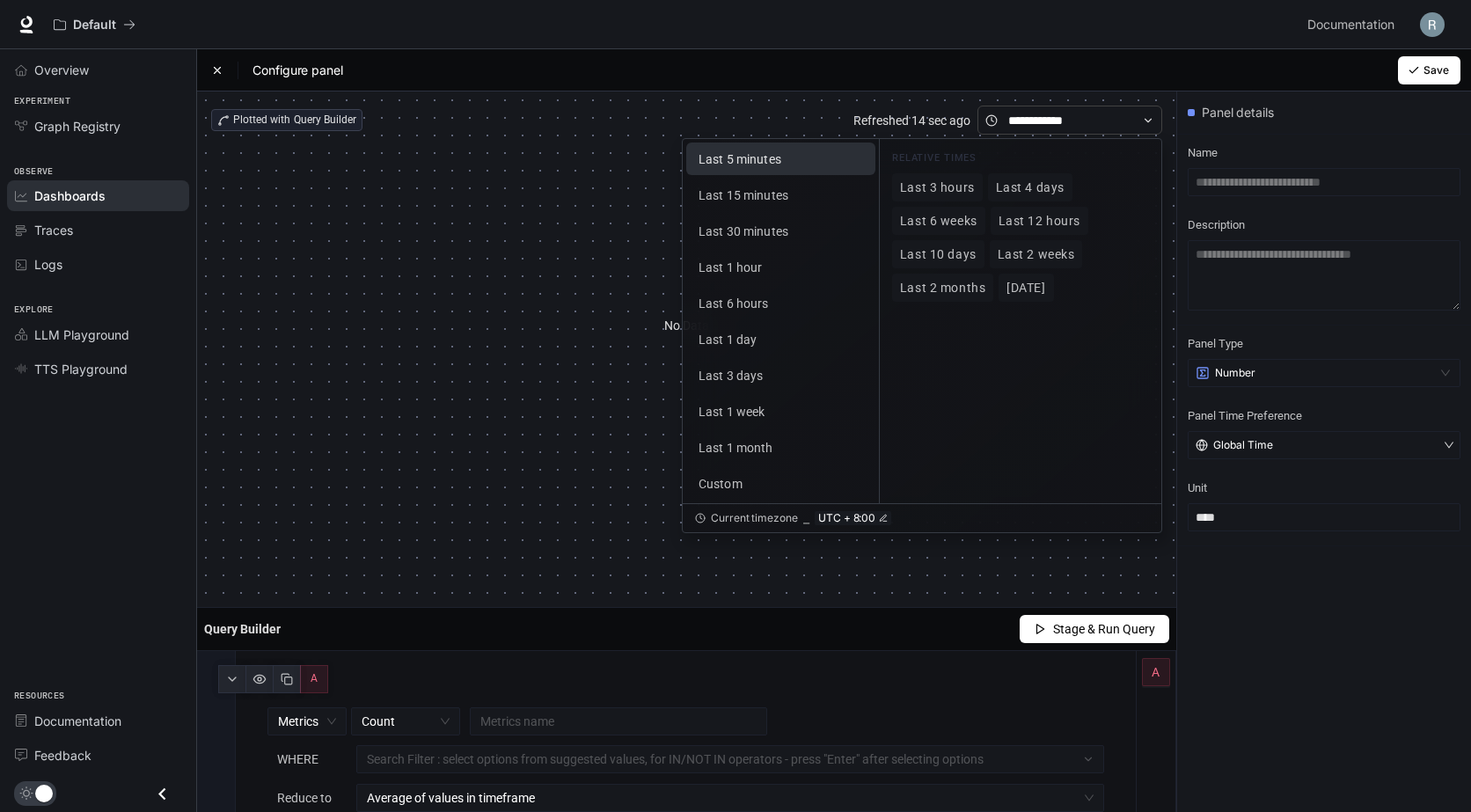
click at [751, 172] on button "Last 5 minutes" at bounding box center [781, 159] width 189 height 32
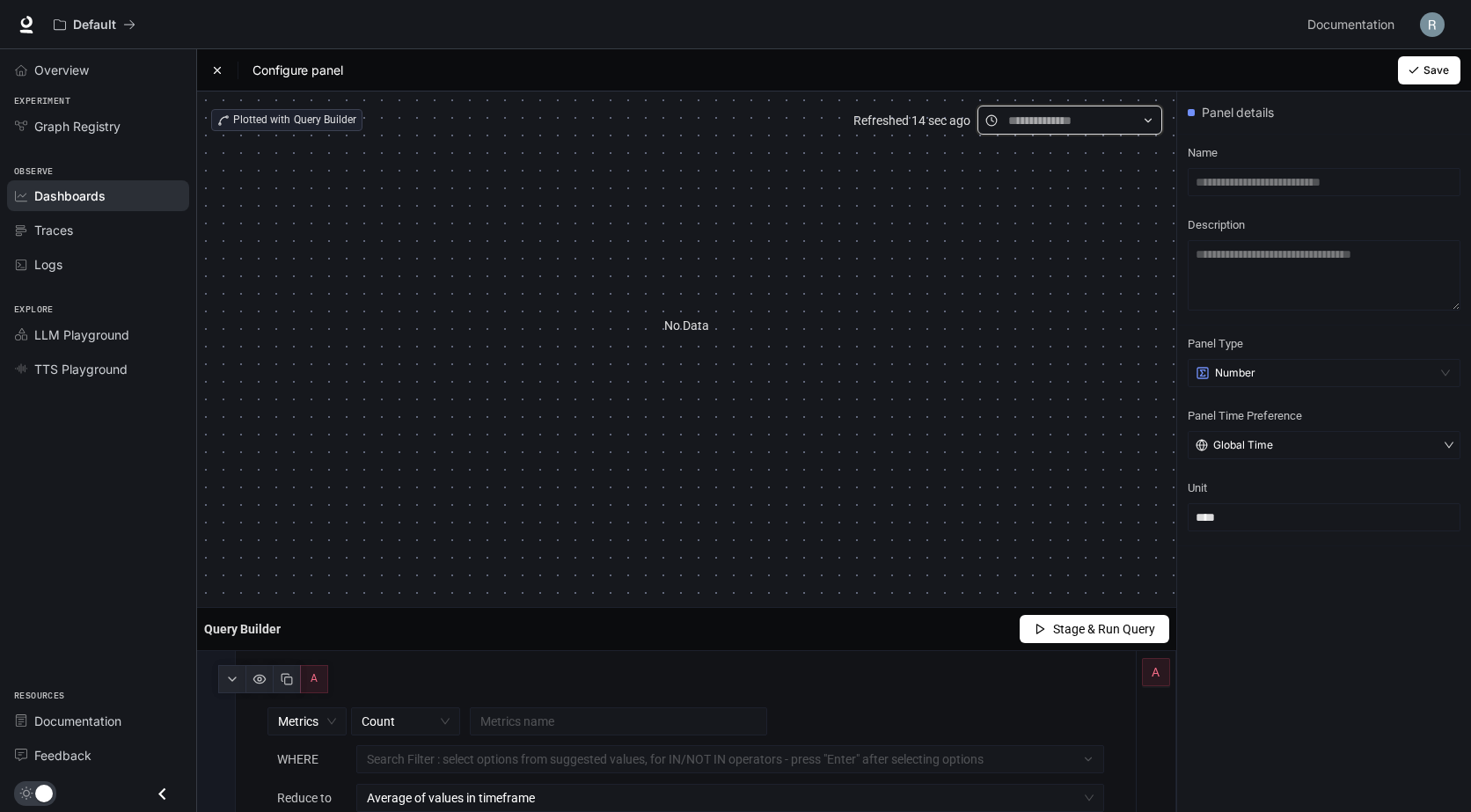
click at [1071, 122] on input "text" at bounding box center [1069, 120] width 123 height 19
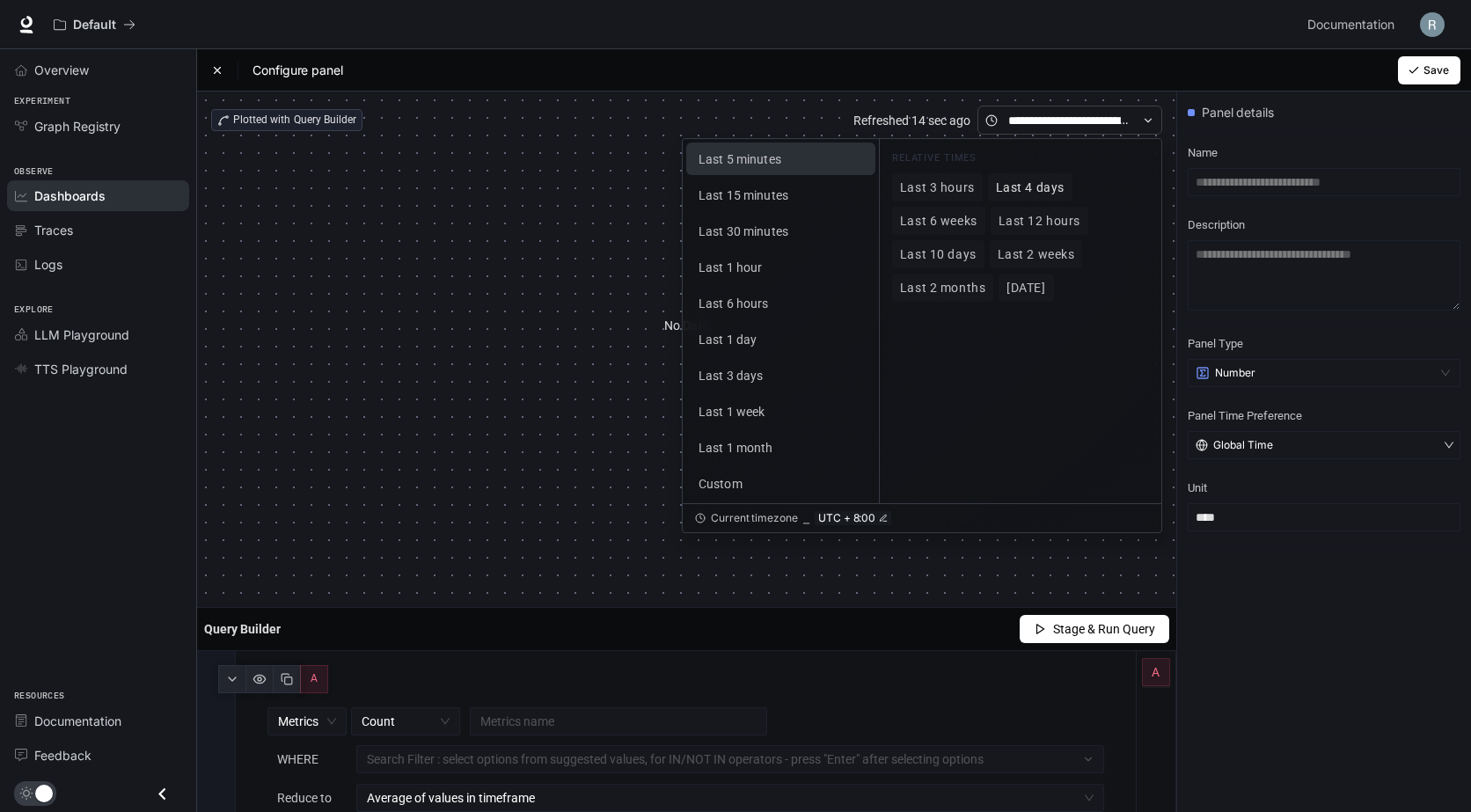
click at [1049, 196] on button "Last 4 days" at bounding box center [1029, 187] width 84 height 28
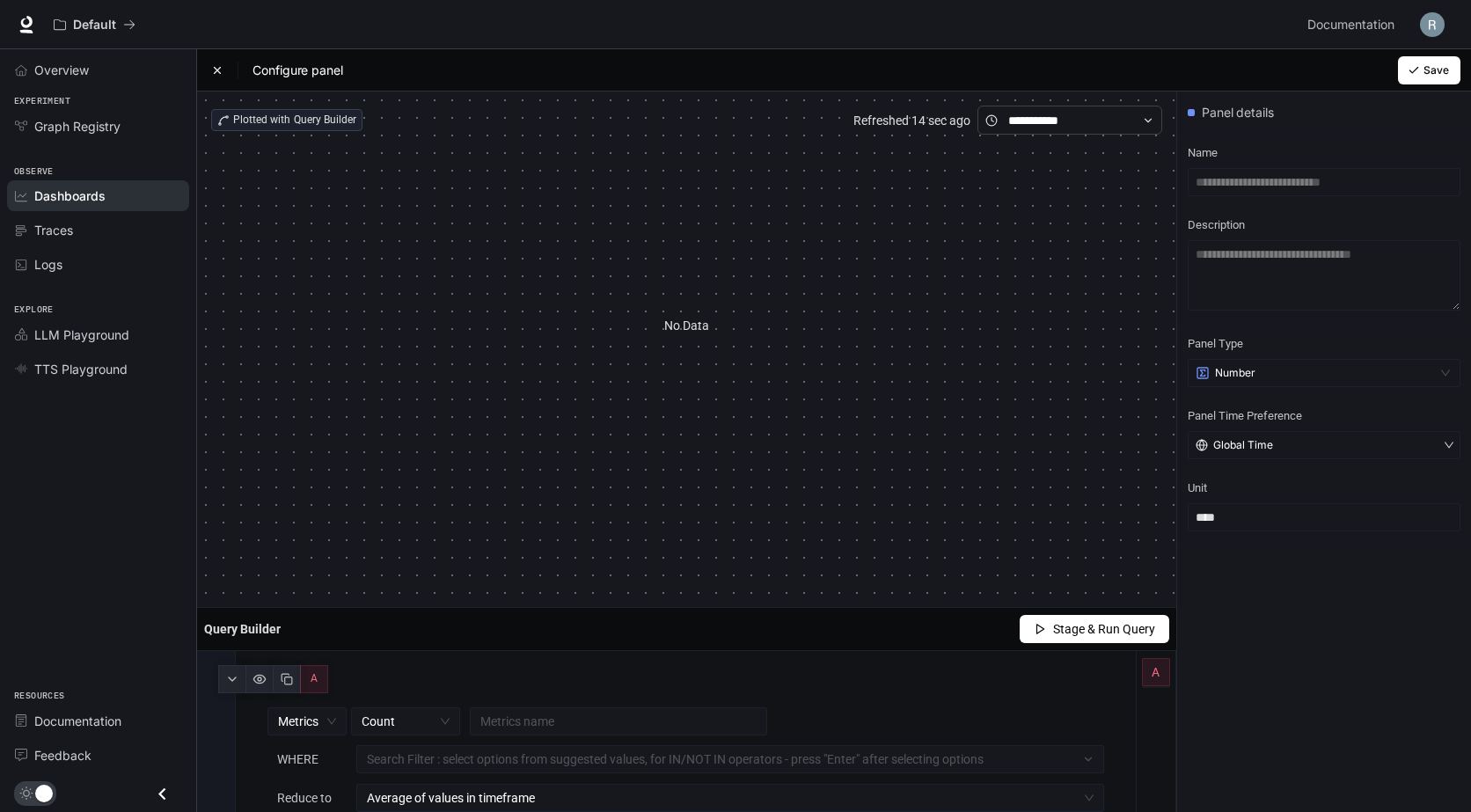
click at [1419, 76] on button "Save" at bounding box center [1428, 71] width 62 height 28
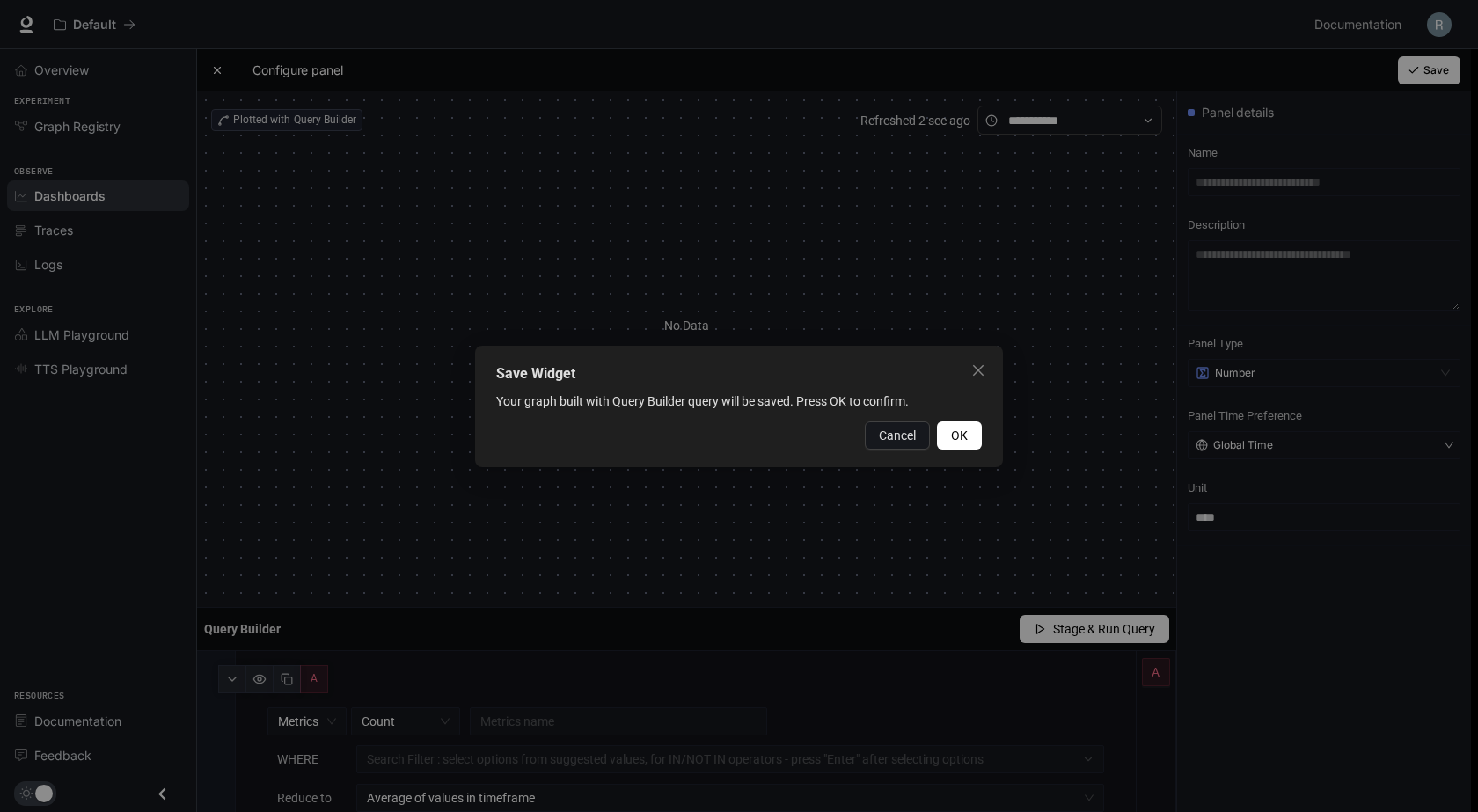
click at [956, 429] on span "OK" at bounding box center [959, 435] width 17 height 19
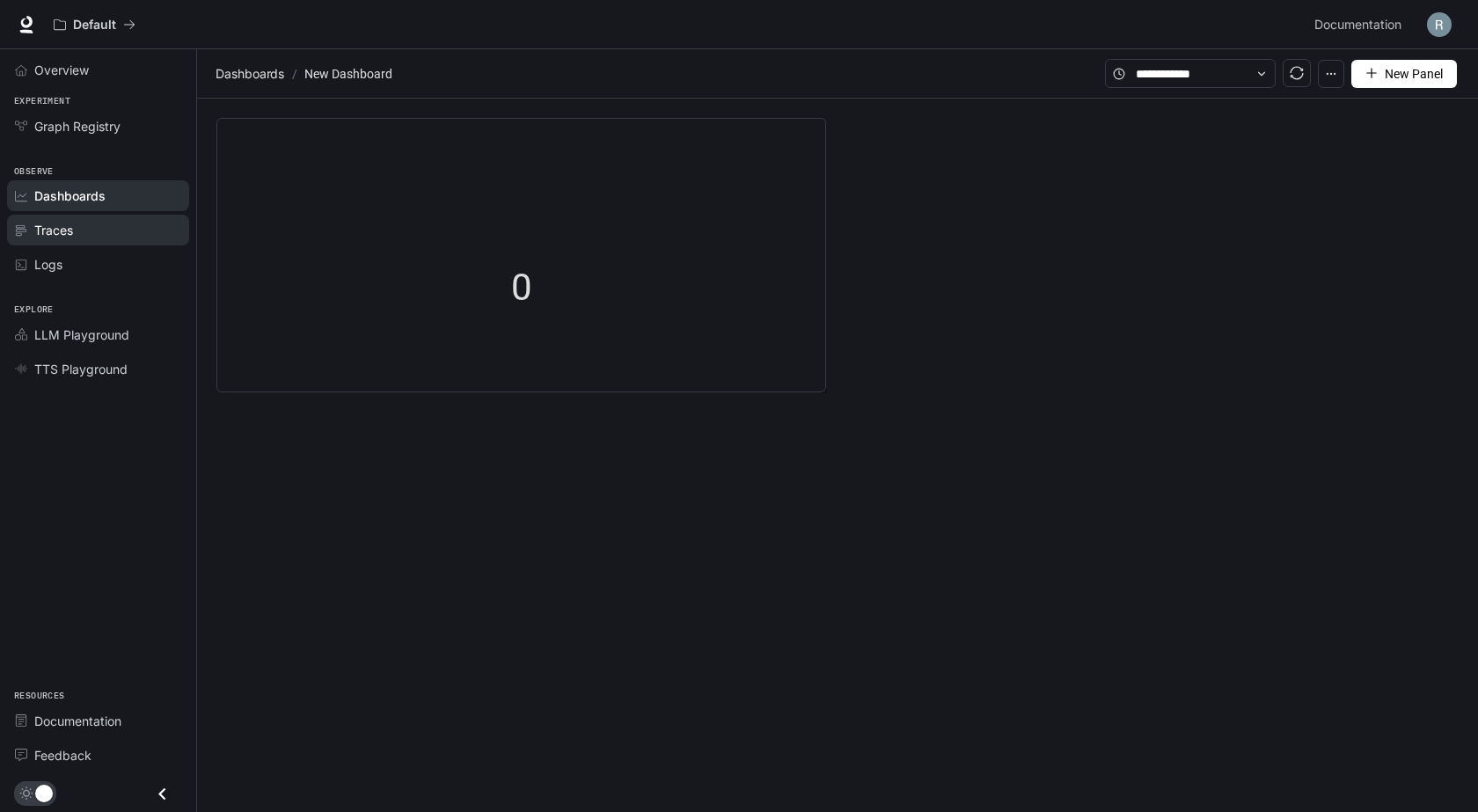
click at [93, 227] on div "Traces" at bounding box center [108, 230] width 147 height 19
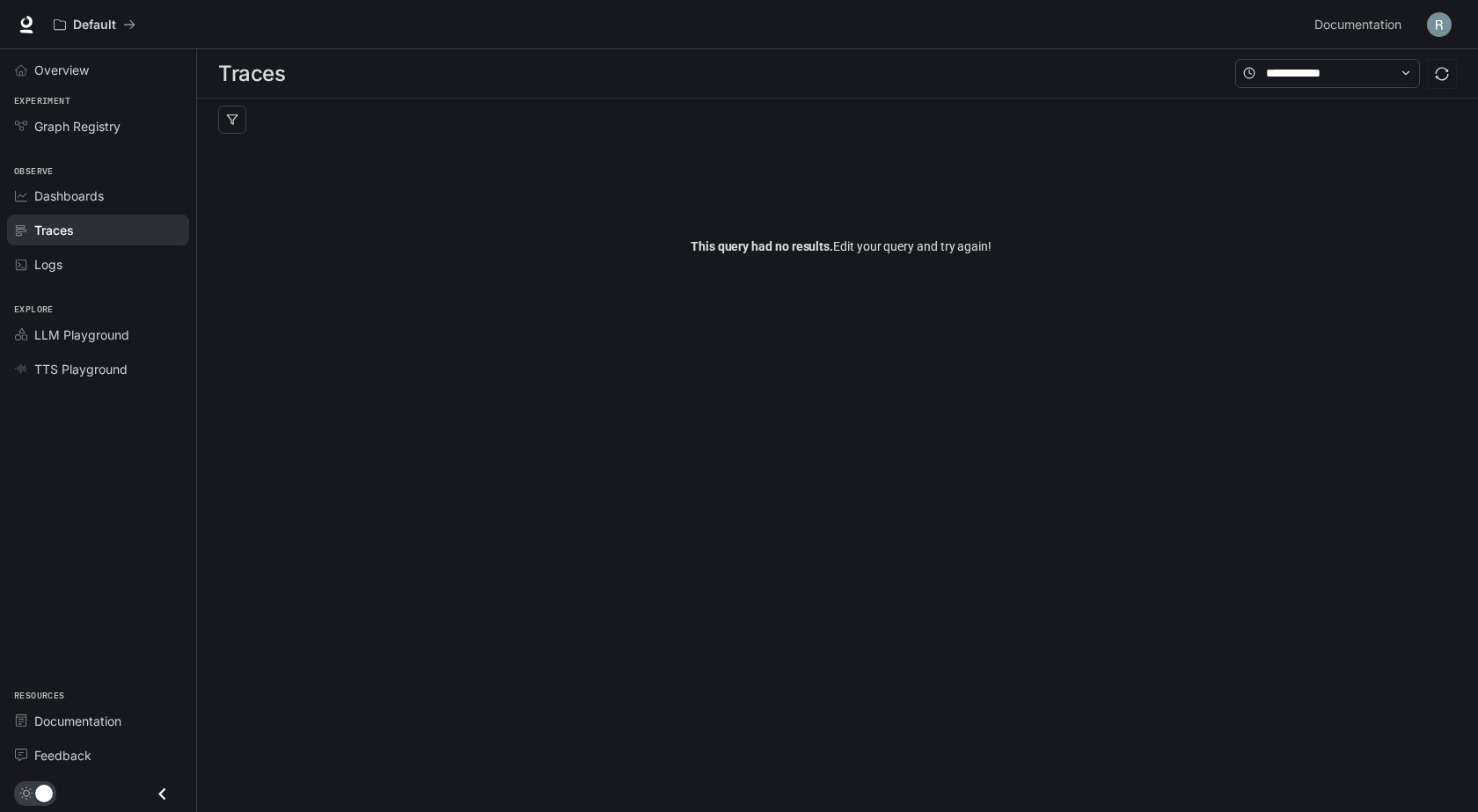
click at [895, 250] on span "This query had no results. Edit your query and try again!" at bounding box center [841, 246] width 301 height 19
click at [1402, 79] on span at bounding box center [1328, 72] width 185 height 29
click at [1438, 77] on icon "sync" at bounding box center [1442, 73] width 14 height 14
click at [240, 121] on button "button" at bounding box center [232, 120] width 28 height 28
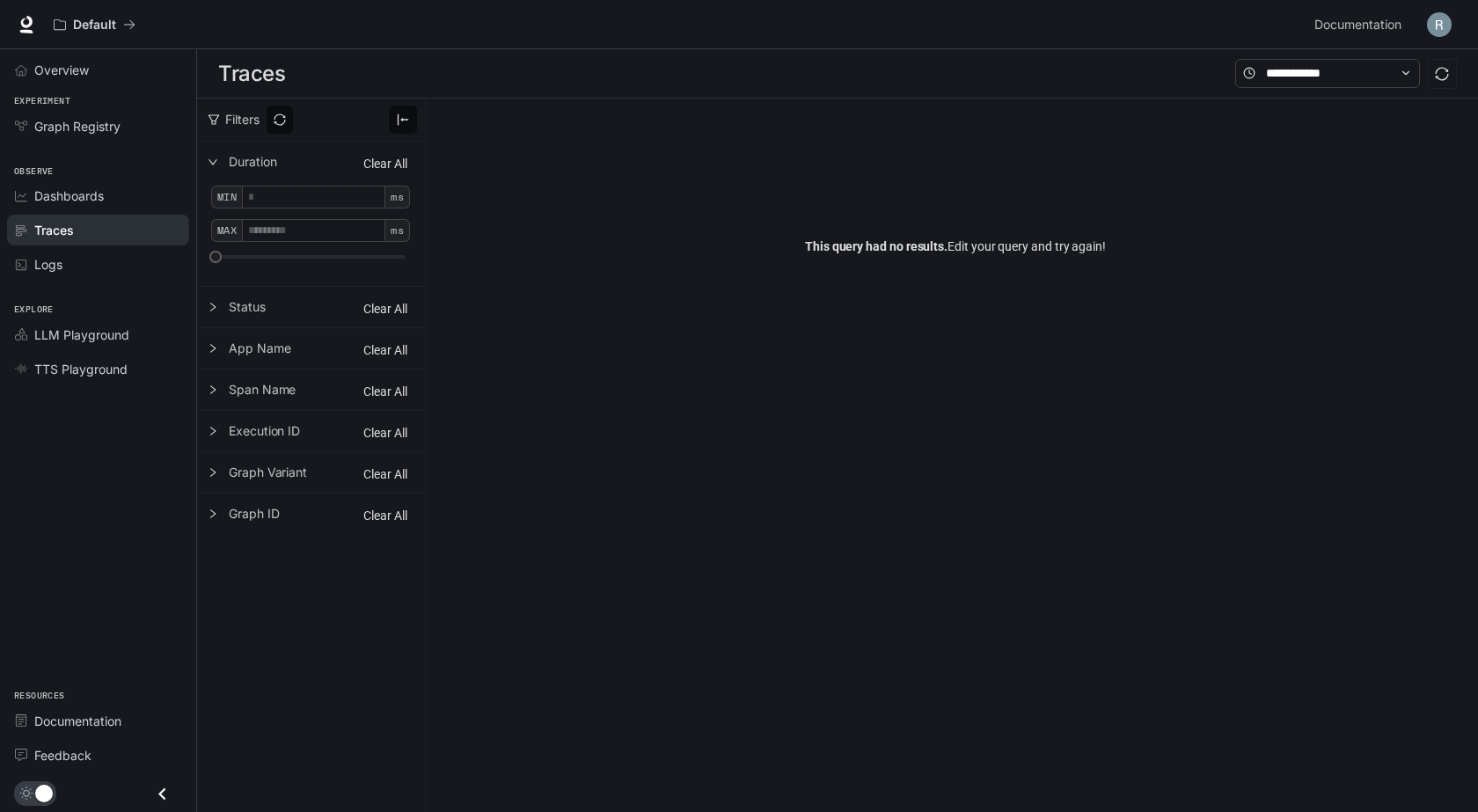
click at [283, 320] on div "Status" at bounding box center [310, 307] width 227 height 41
click at [268, 445] on span "App Name" at bounding box center [320, 437] width 185 height 16
drag, startPoint x: 295, startPoint y: 519, endPoint x: 87, endPoint y: 250, distance: 340.0
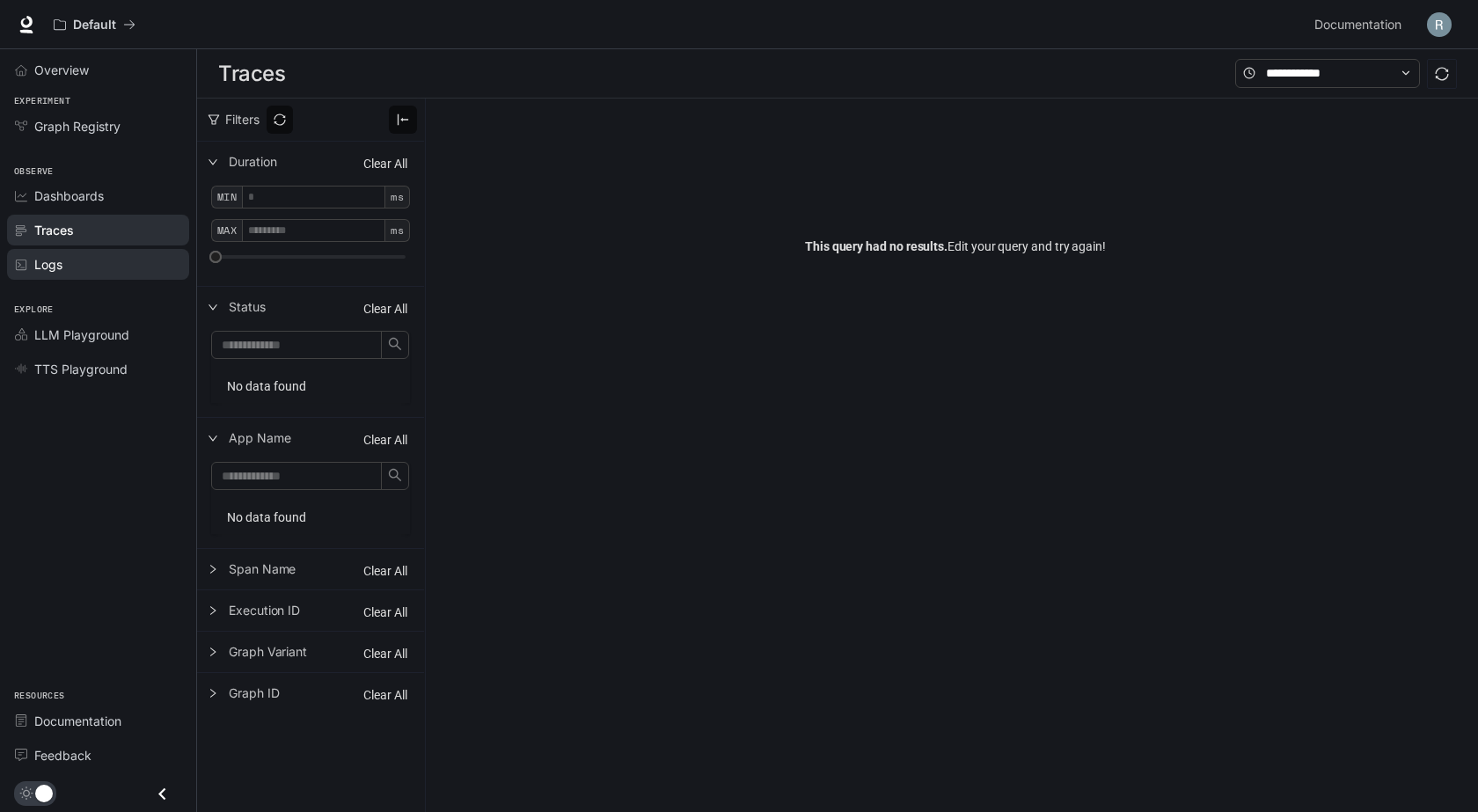
click at [293, 519] on div "No data found" at bounding box center [310, 517] width 199 height 33
click at [58, 123] on span "Graph Registry" at bounding box center [77, 126] width 86 height 19
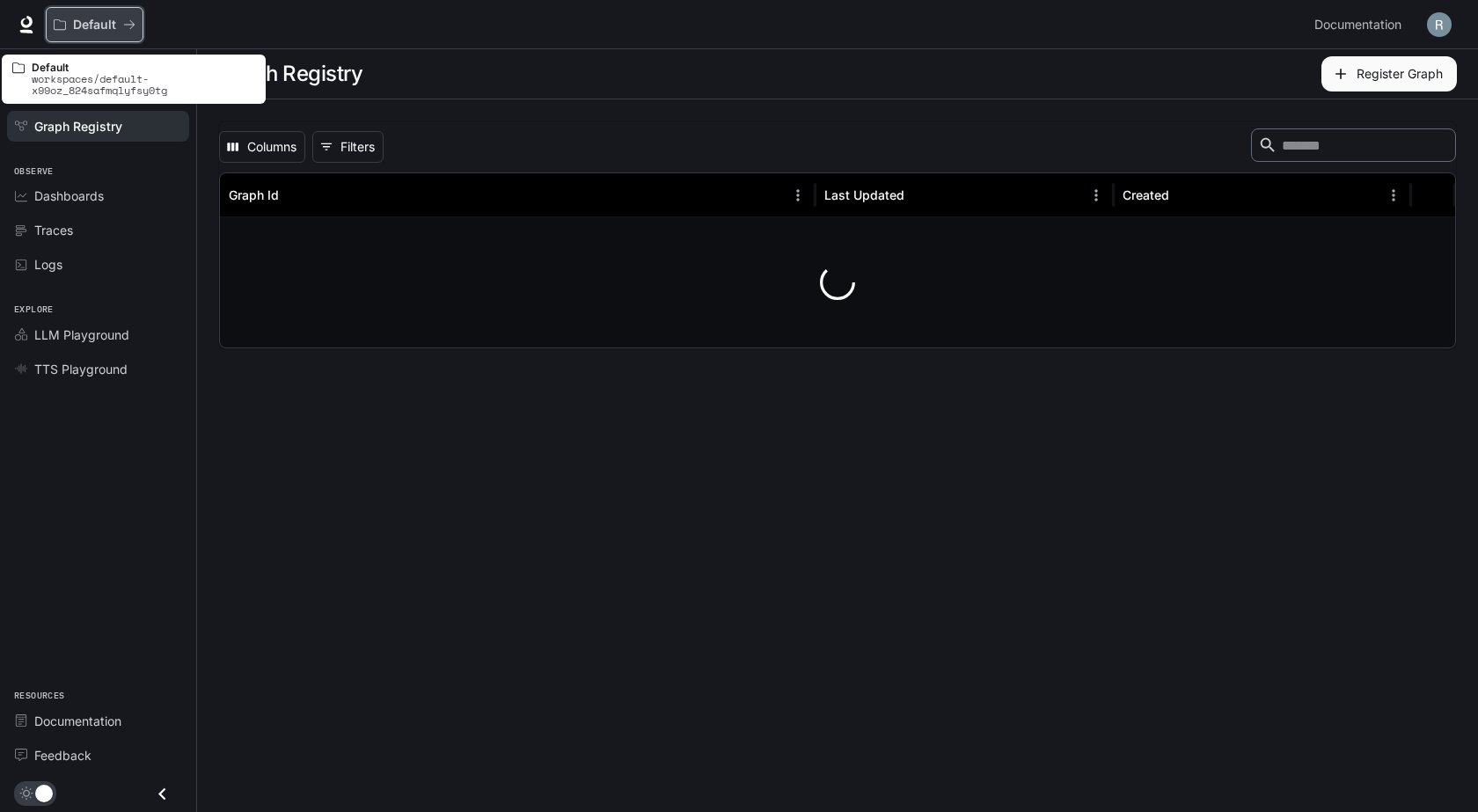
click at [115, 31] on p "Default" at bounding box center [95, 25] width 43 height 15
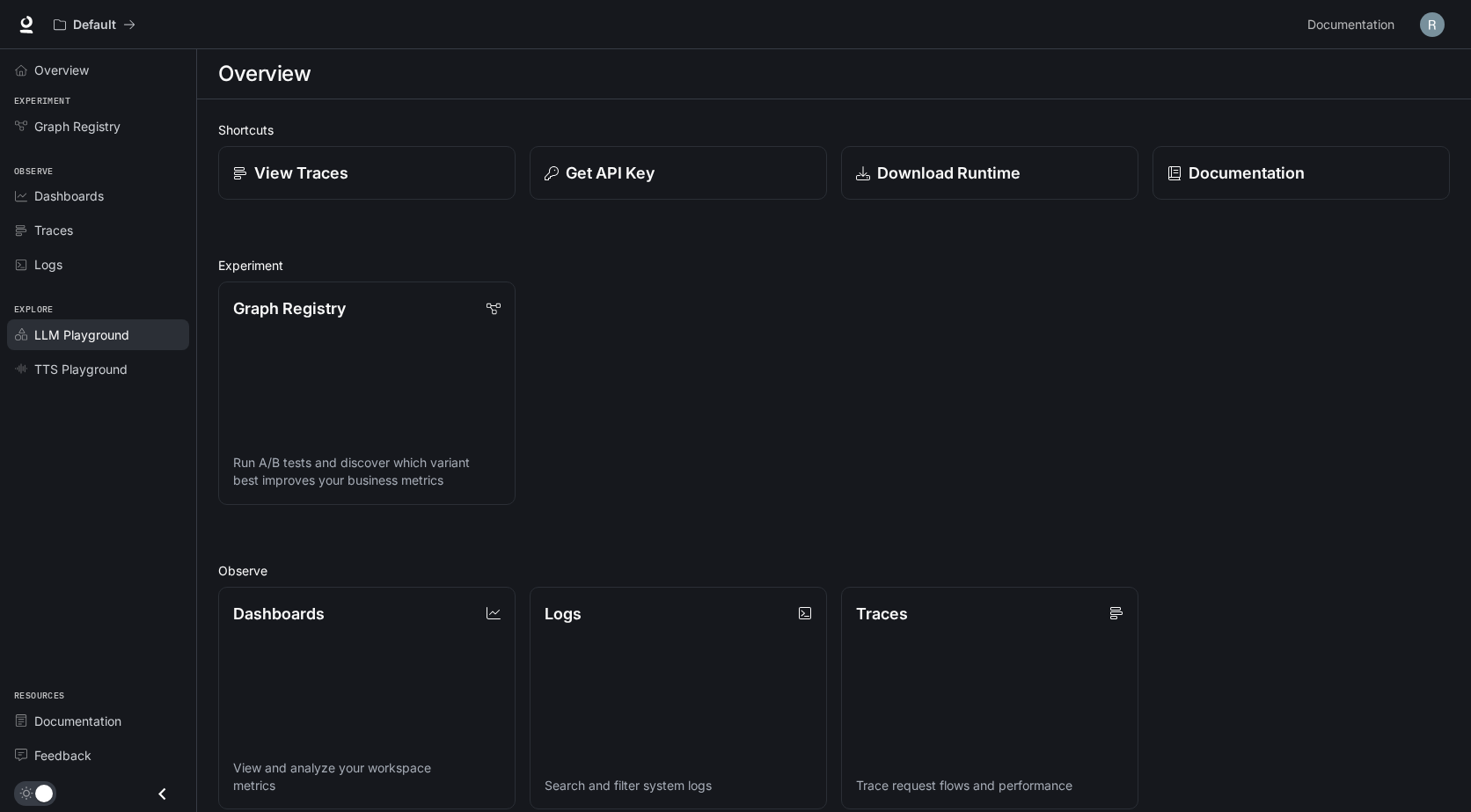
click at [73, 337] on span "LLM Playground" at bounding box center [82, 335] width 95 height 19
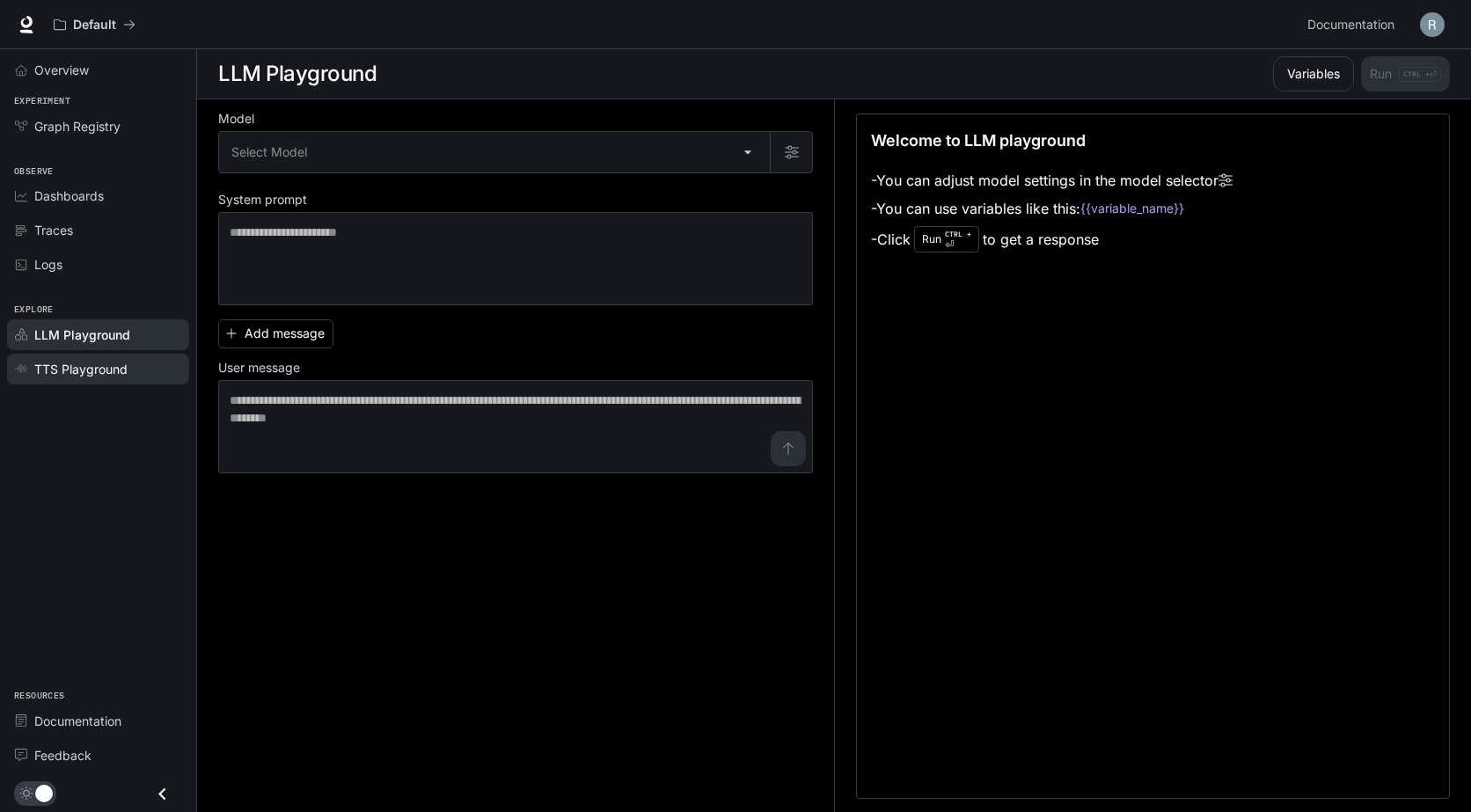
click at [80, 376] on span "TTS Playground" at bounding box center [81, 369] width 93 height 19
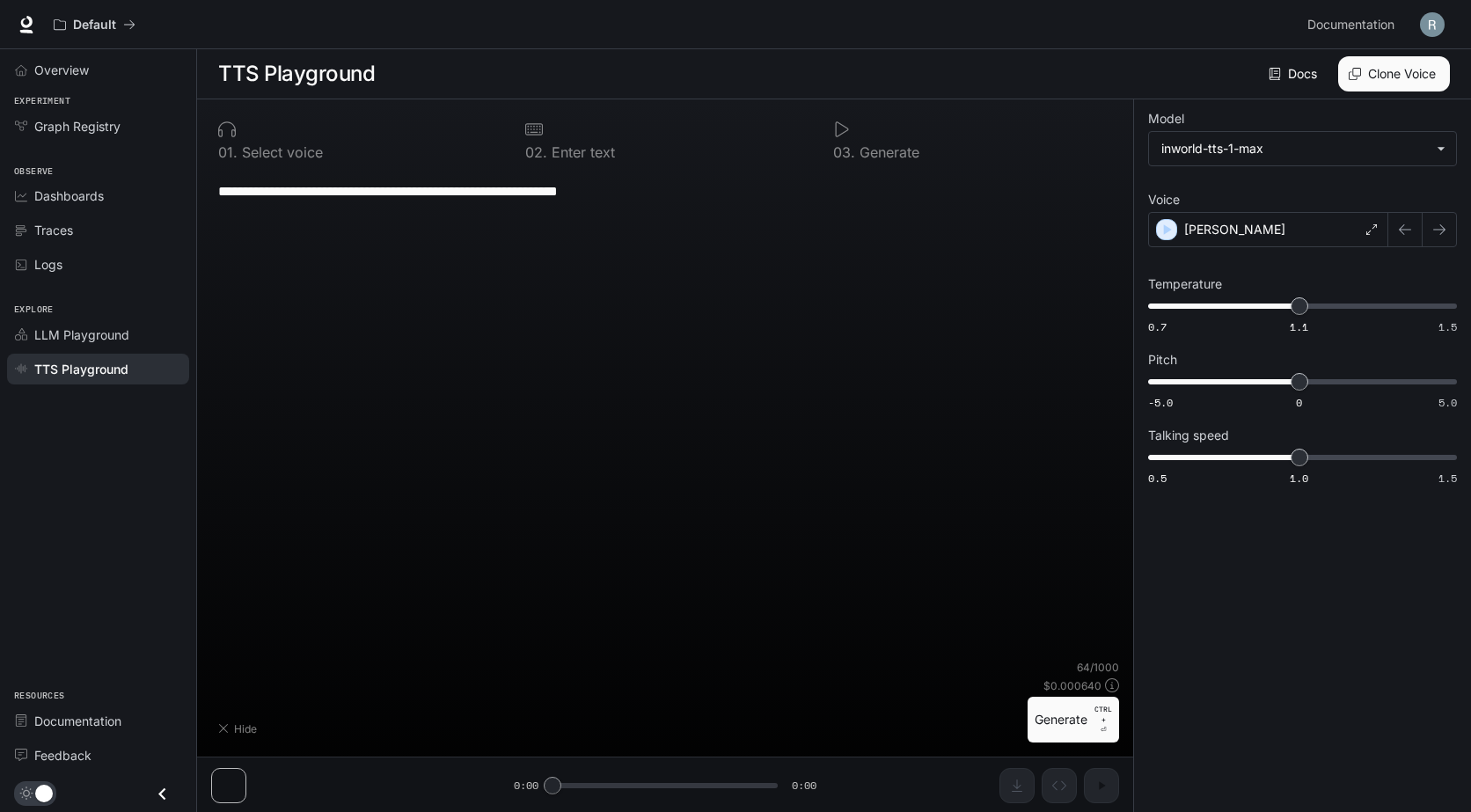
type textarea "**********"
type input "**********"
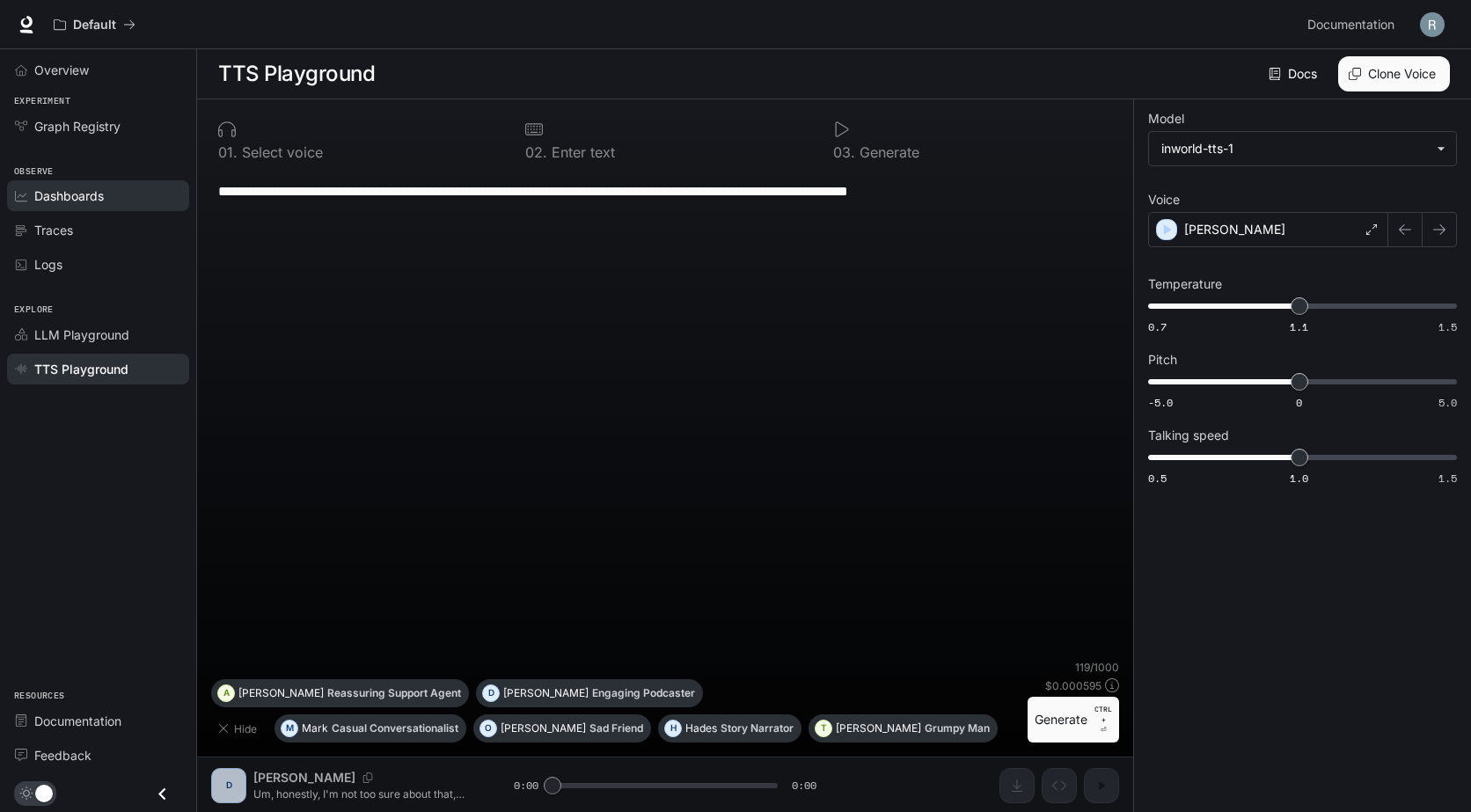
click at [60, 197] on span "Dashboards" at bounding box center [69, 196] width 70 height 19
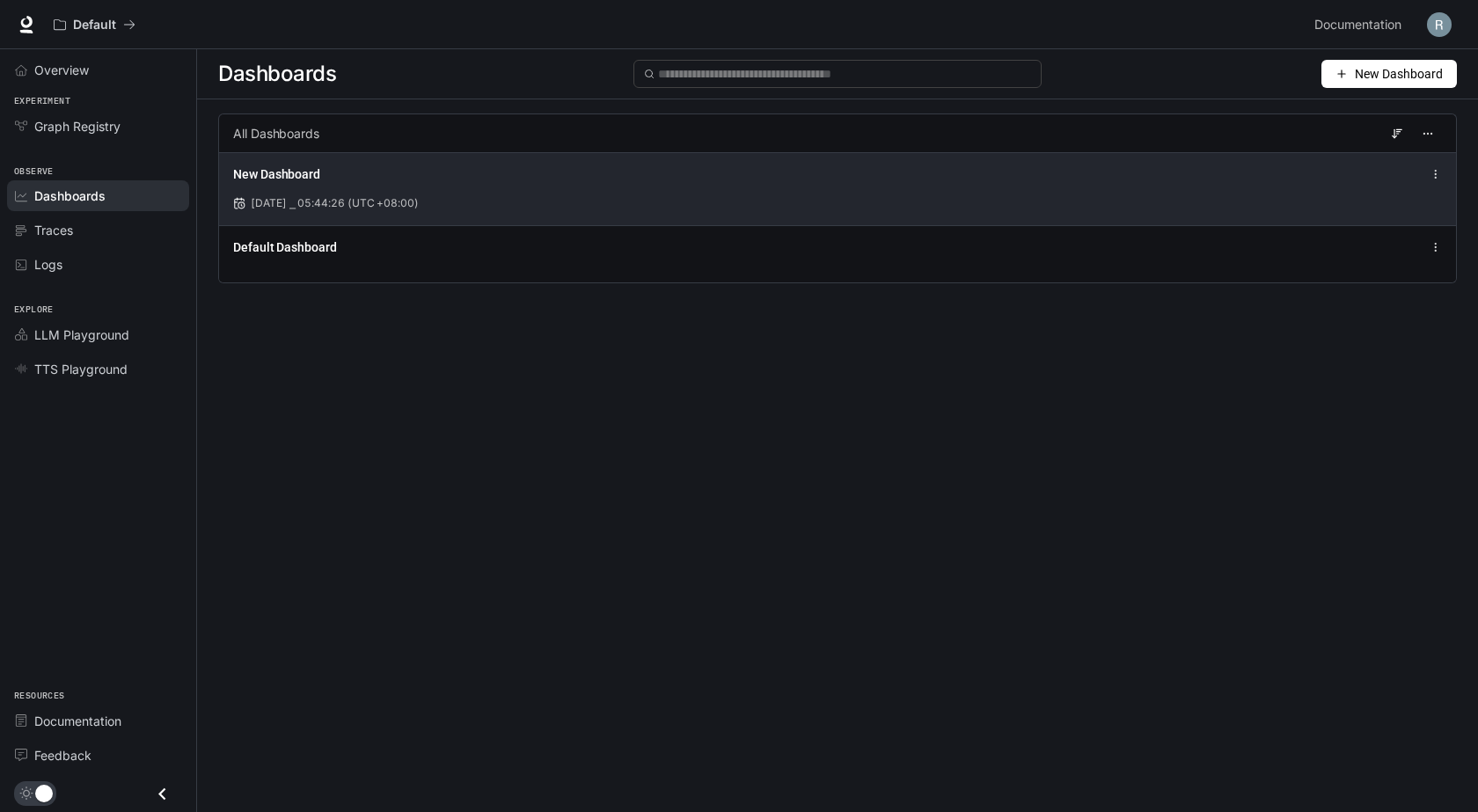
click at [405, 187] on div "New Dashboard Sep 2, 2025 ⎯ 05:44:26 (UTC +08:00)" at bounding box center [837, 188] width 1237 height 73
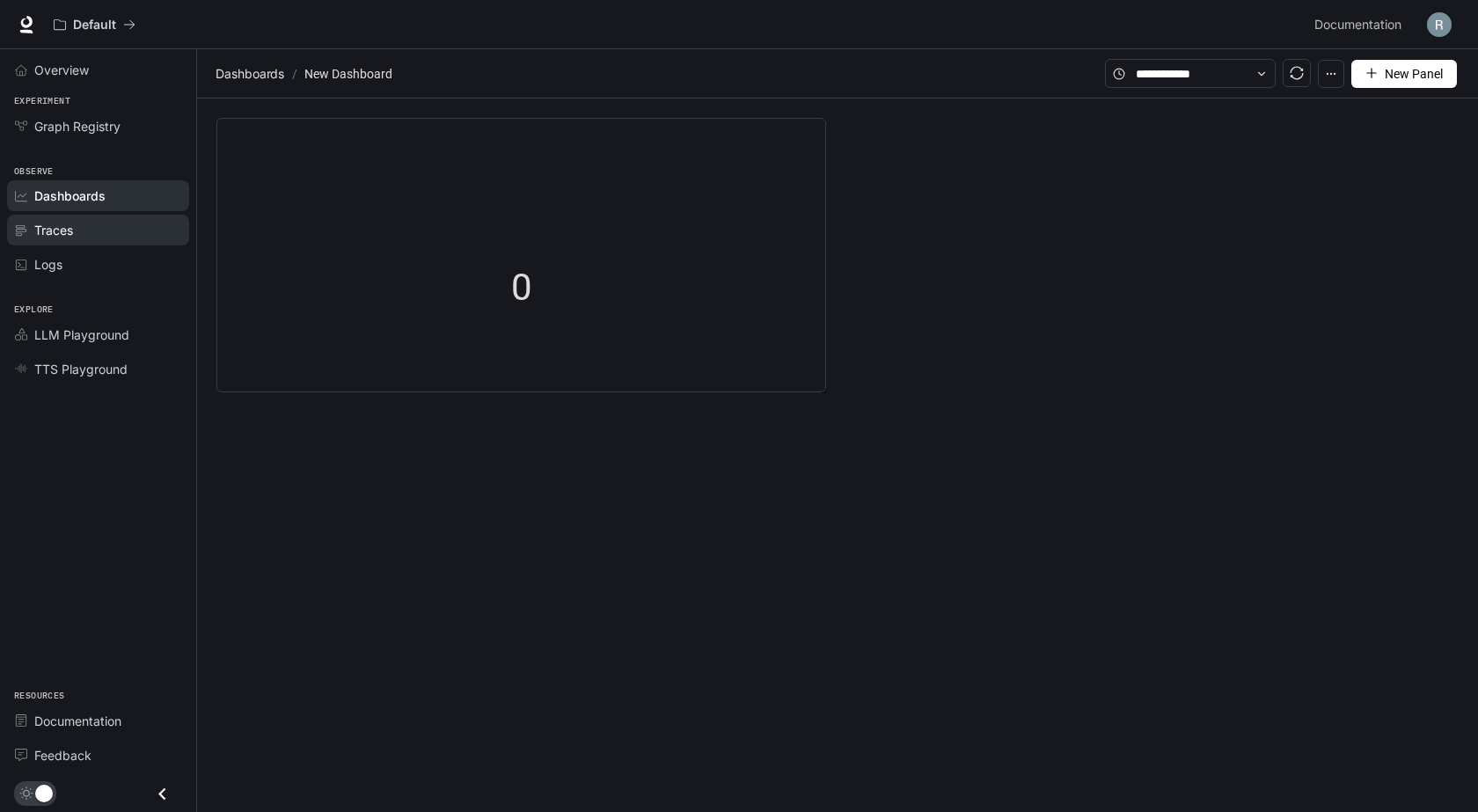
click at [123, 228] on div "Traces" at bounding box center [108, 230] width 147 height 19
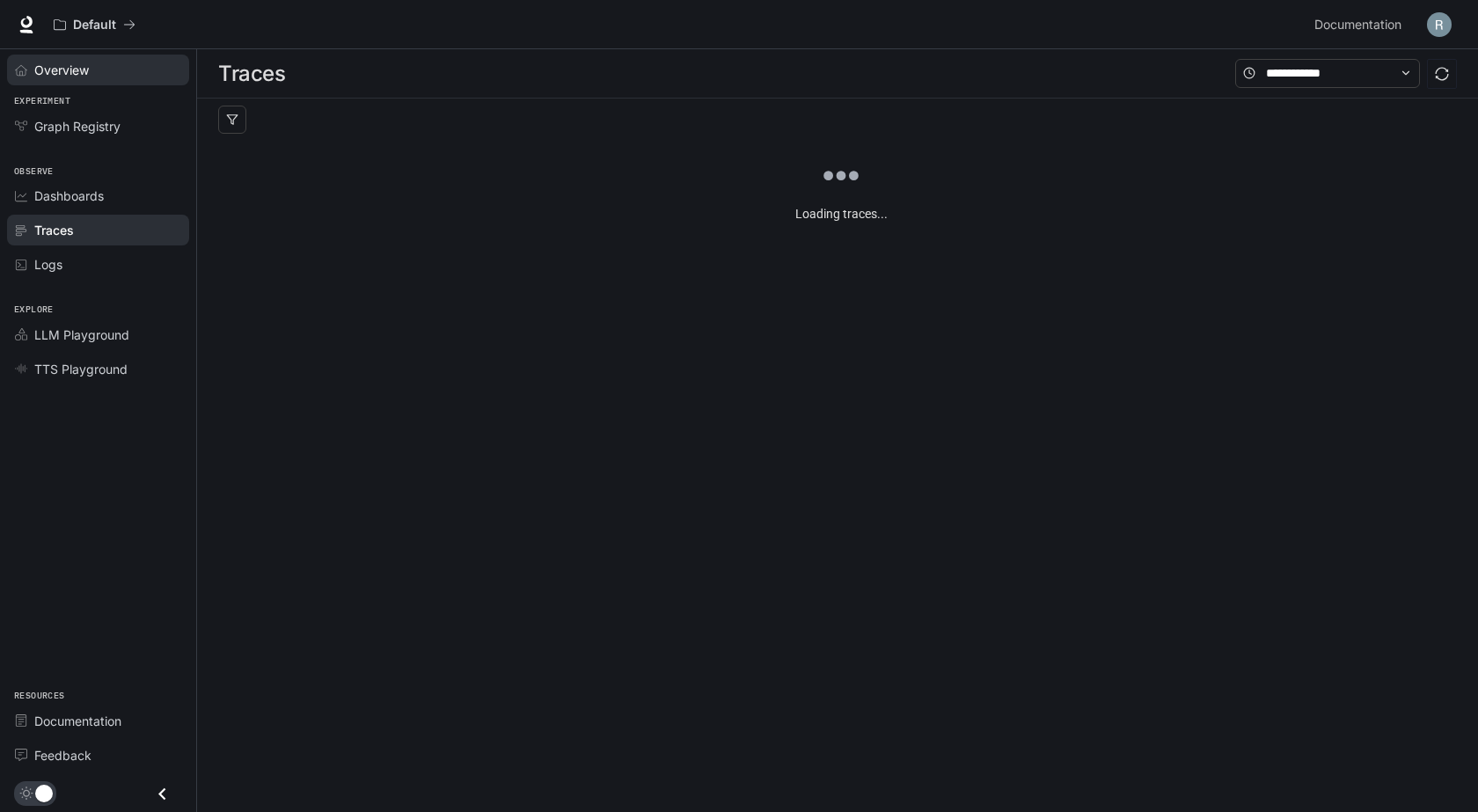
click at [108, 79] on link "Overview" at bounding box center [98, 70] width 182 height 31
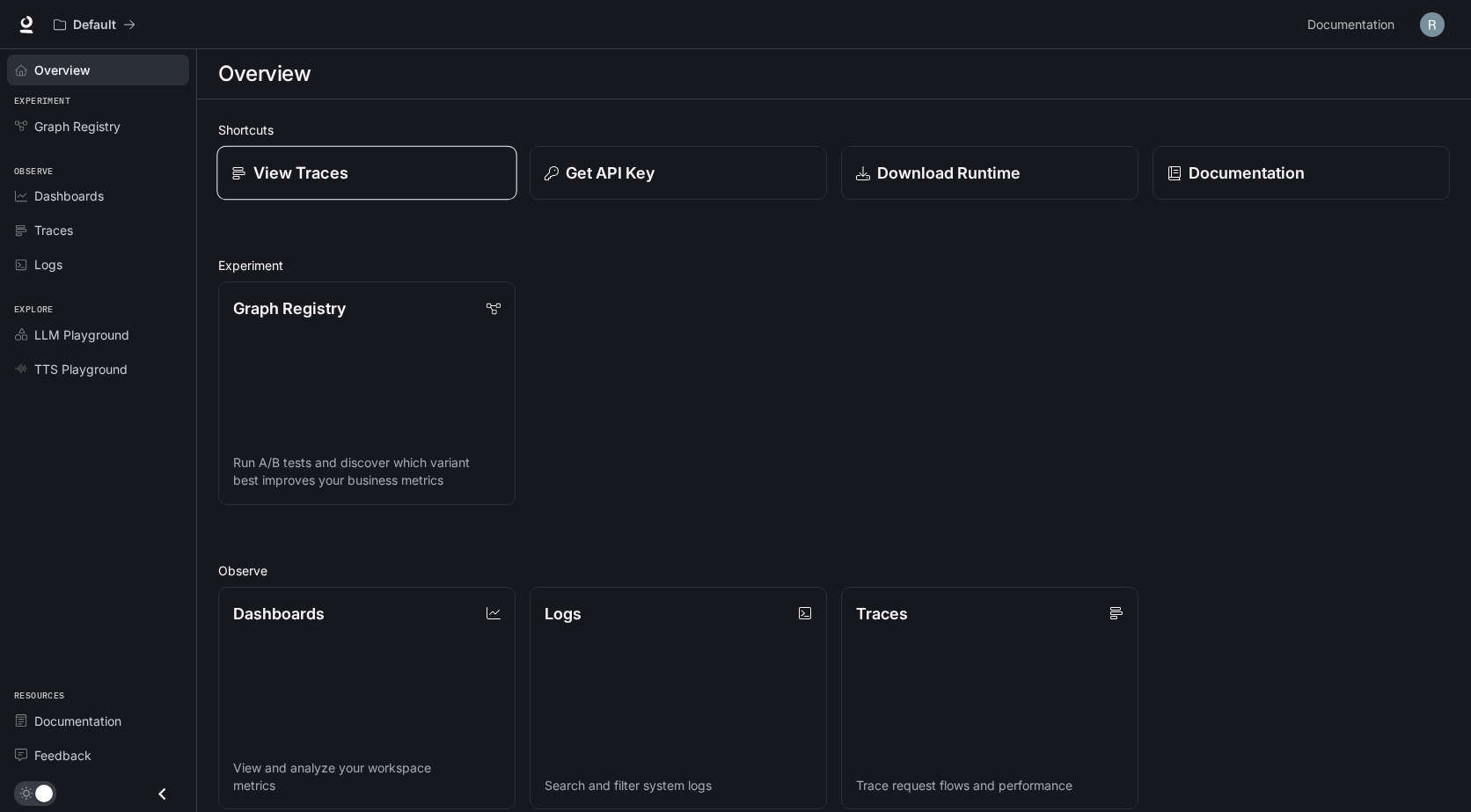
click at [366, 186] on link "View Traces" at bounding box center [366, 173] width 300 height 55
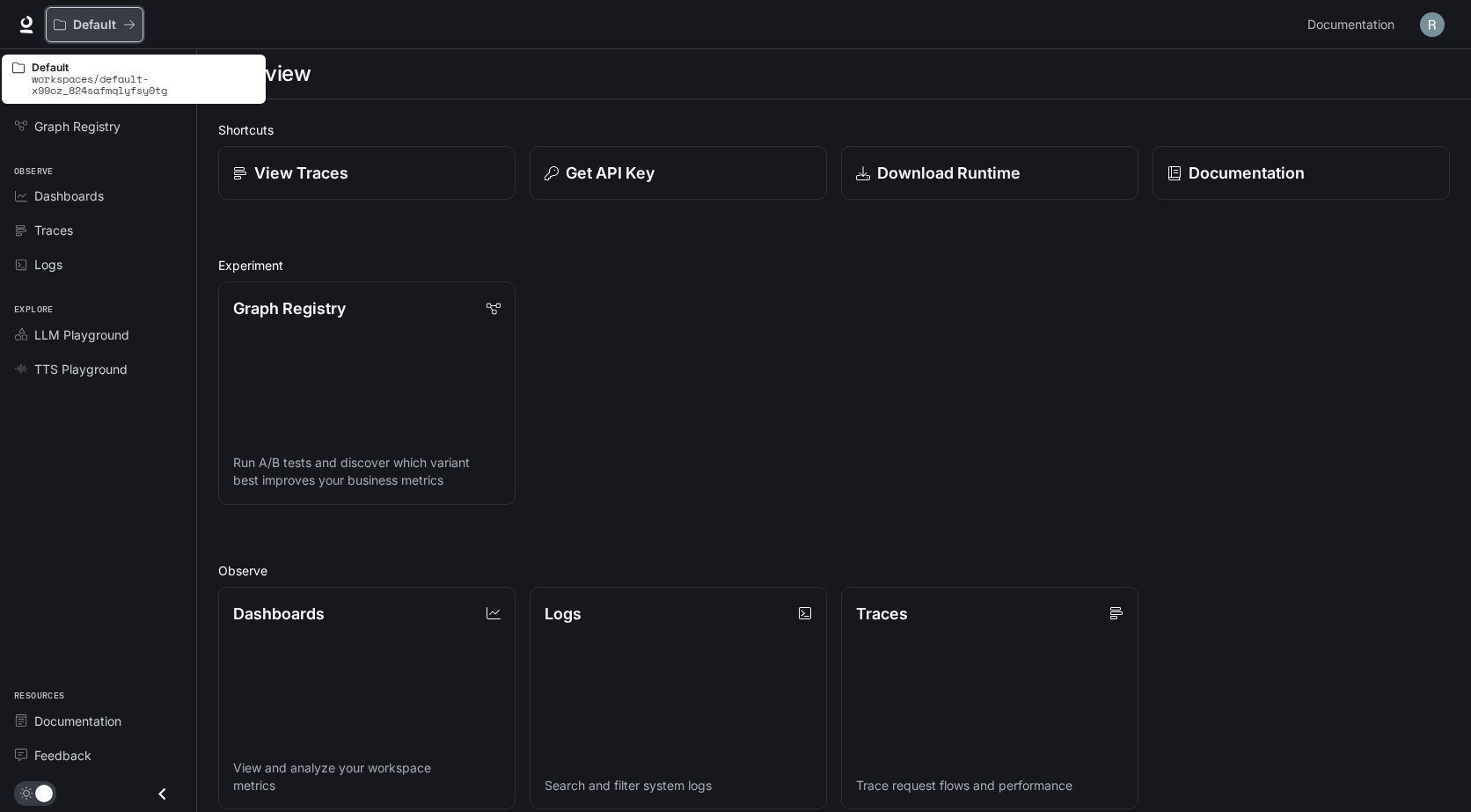
click at [96, 22] on p "Default" at bounding box center [95, 25] width 43 height 15
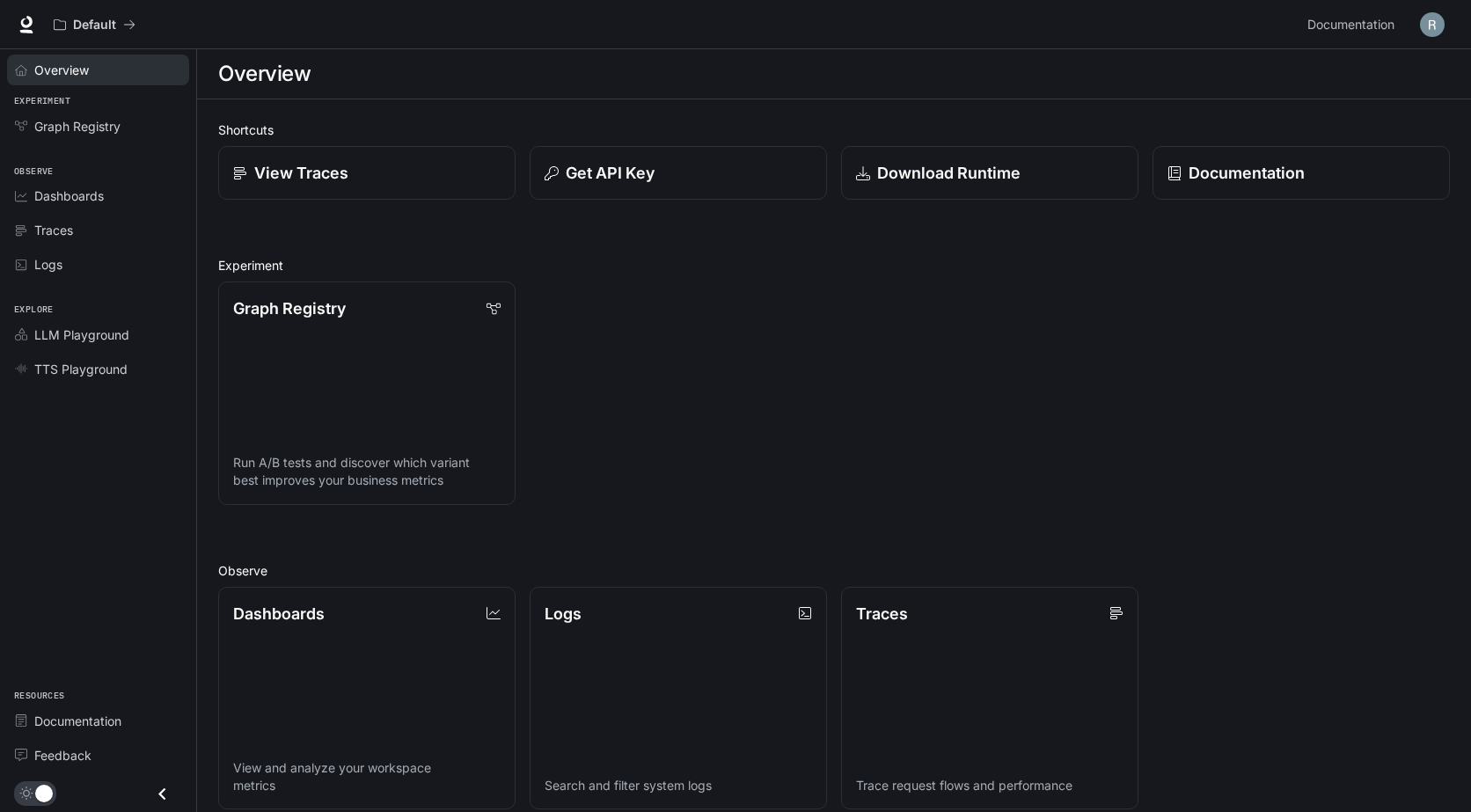
click at [78, 83] on link "Overview" at bounding box center [98, 70] width 182 height 31
drag, startPoint x: 84, startPoint y: 66, endPoint x: 1042, endPoint y: 6, distance: 959.9
click at [84, 67] on span "Overview" at bounding box center [62, 70] width 57 height 19
click at [1422, 23] on img "button" at bounding box center [1432, 24] width 25 height 25
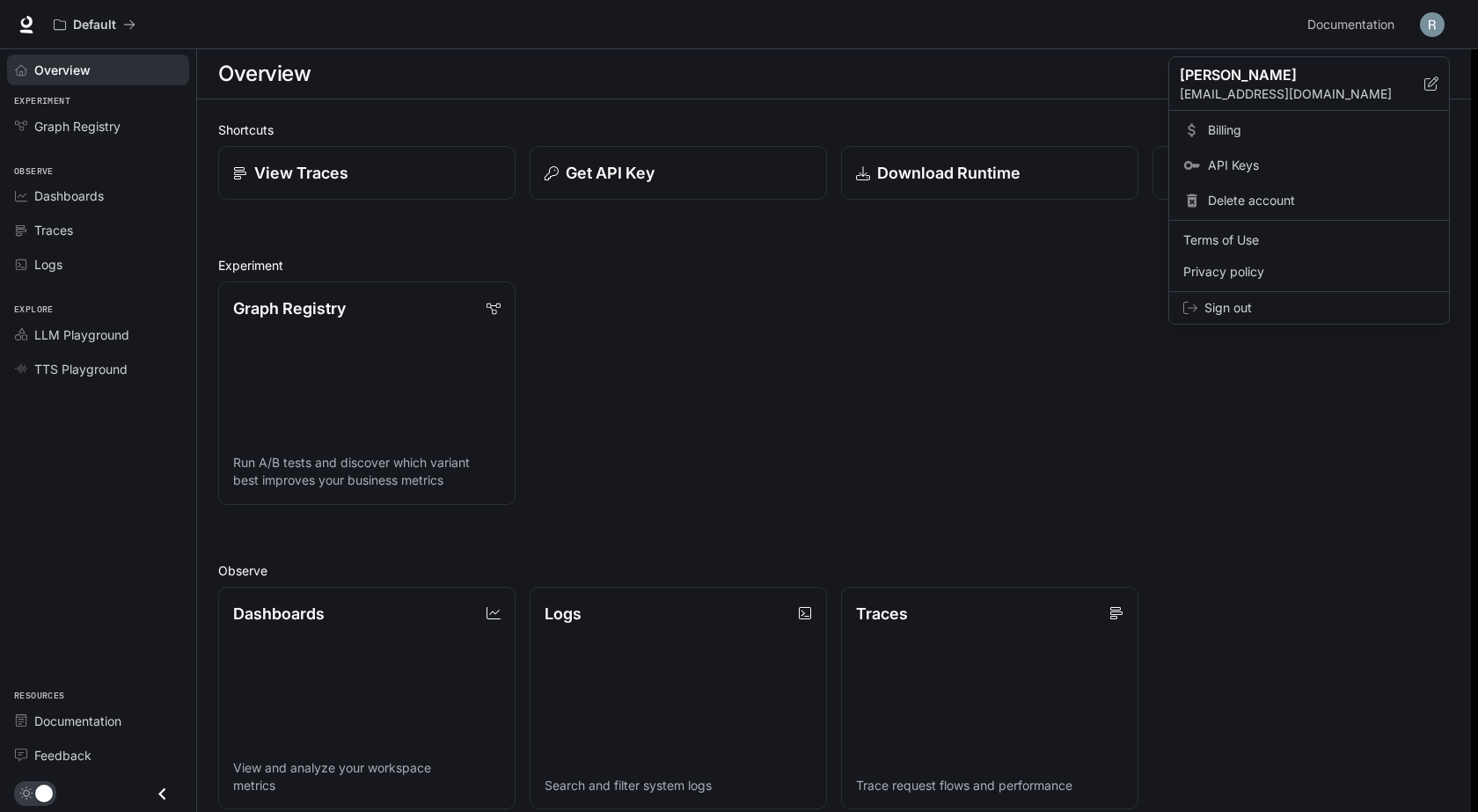
click at [1233, 160] on span "API Keys" at bounding box center [1321, 165] width 227 height 18
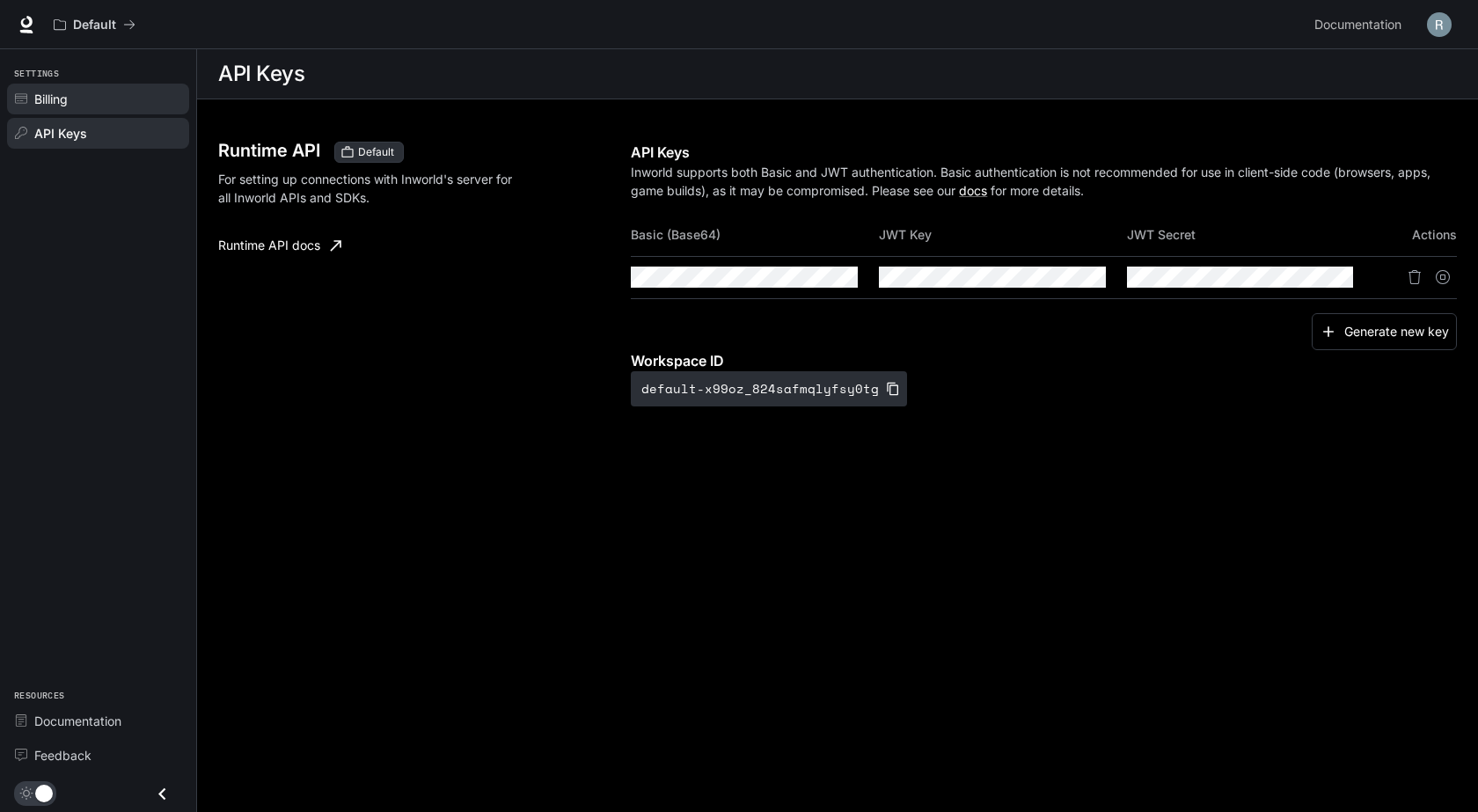
click at [75, 103] on div "Billing" at bounding box center [108, 99] width 147 height 19
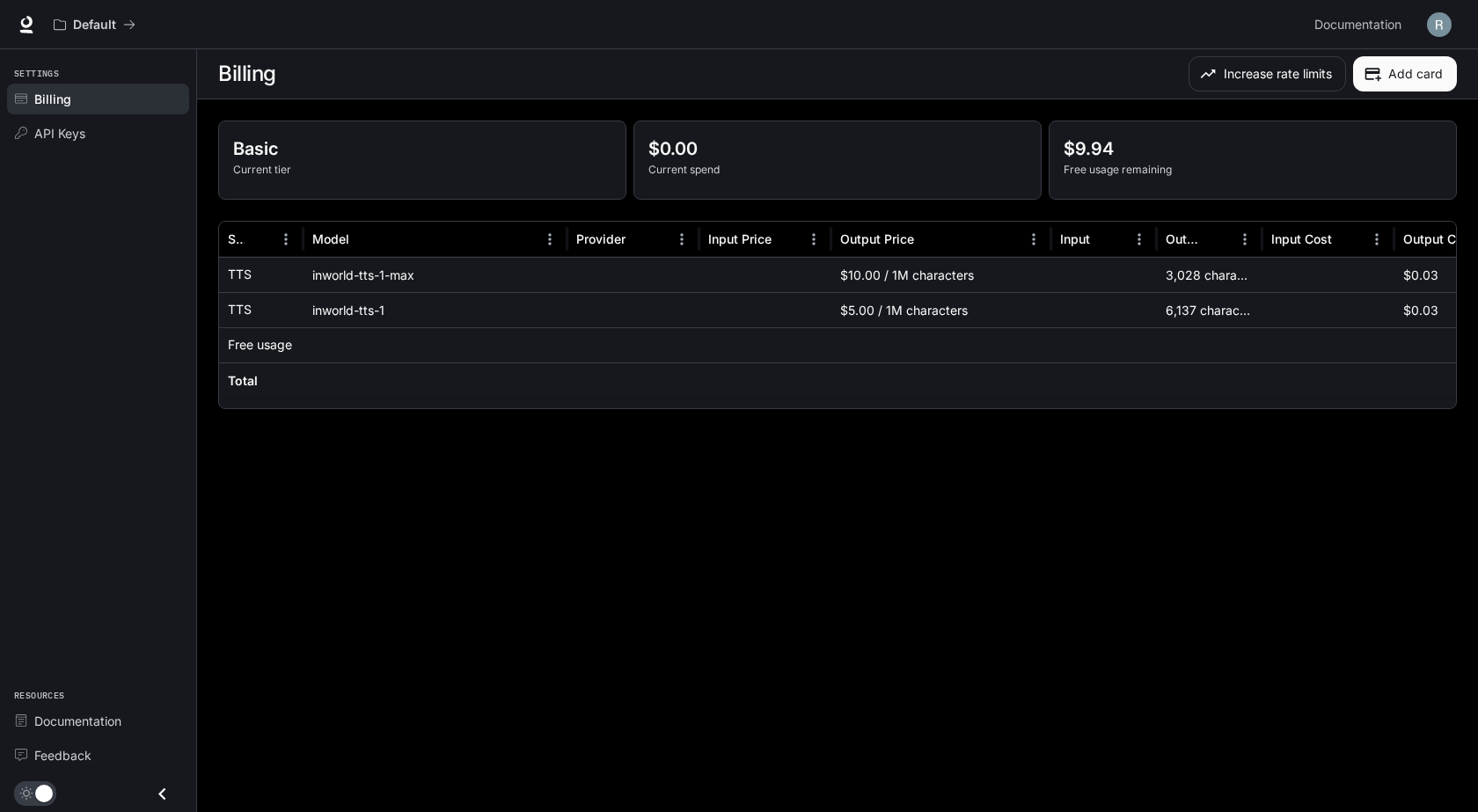
drag, startPoint x: 998, startPoint y: 411, endPoint x: 1014, endPoint y: 402, distance: 18.4
click at [1014, 402] on div "Basic Current tier $0.00 Current spend $9.94 Free usage remaining Service Model…" at bounding box center [837, 264] width 1281 height 330
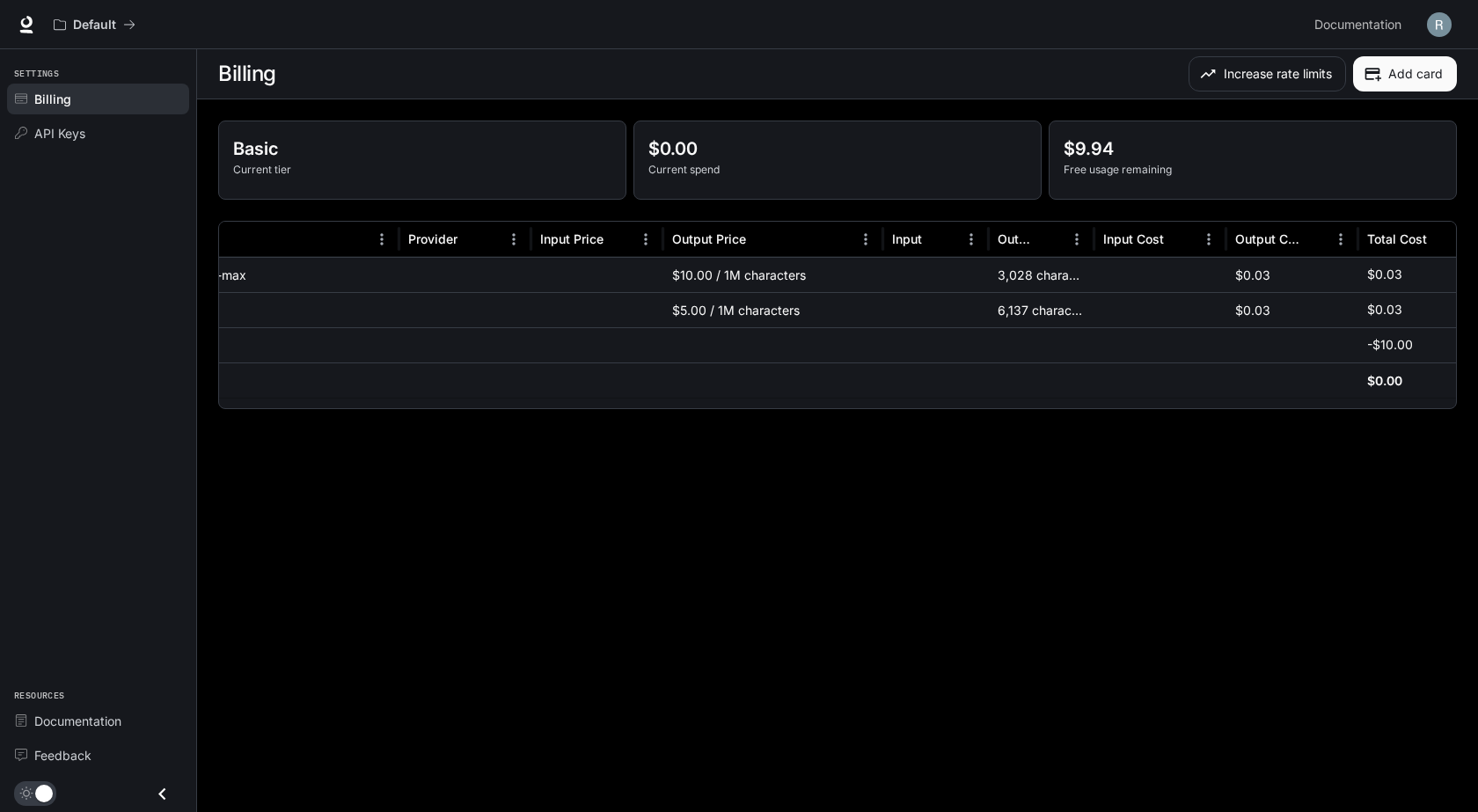
scroll to position [0, 202]
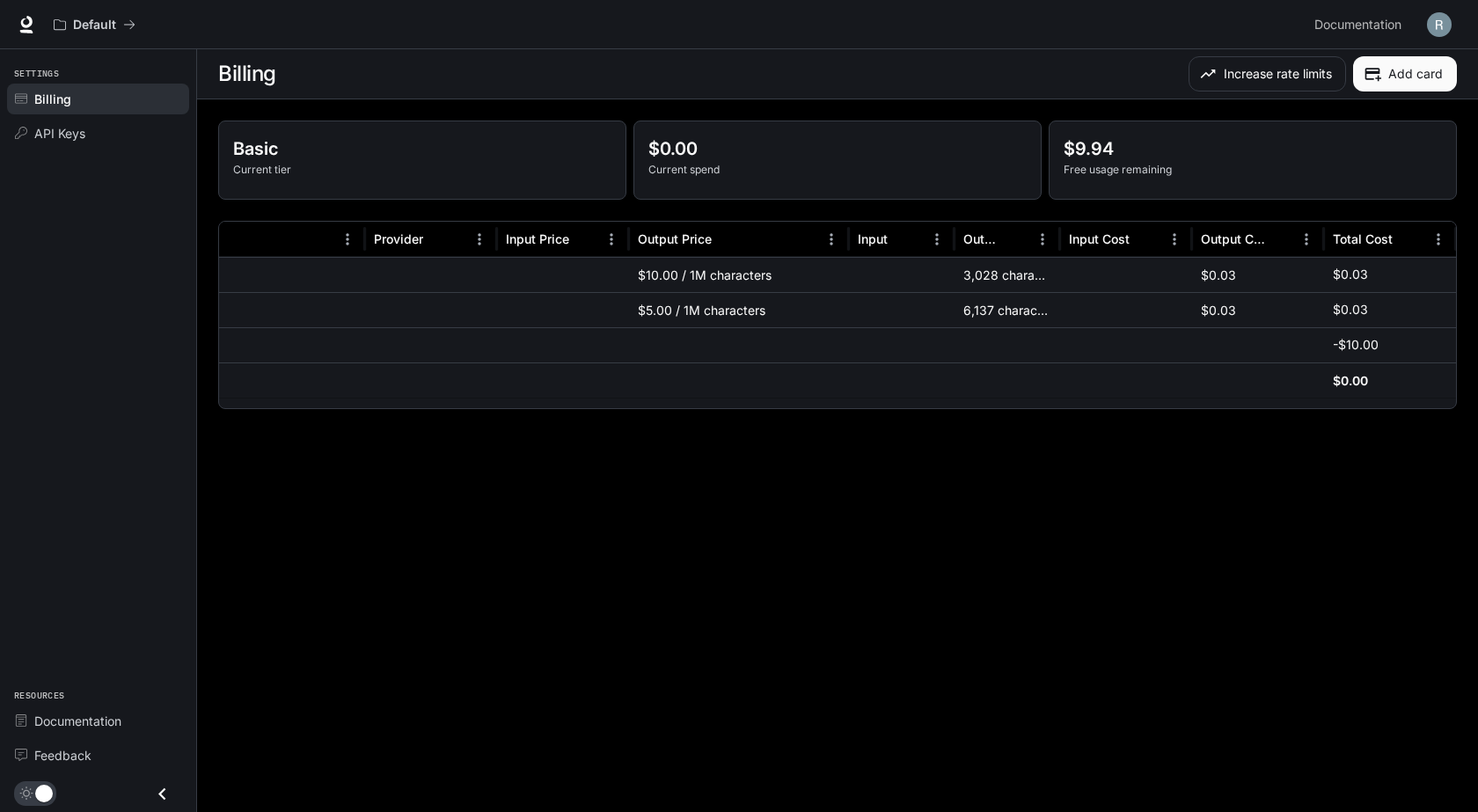
click at [755, 310] on div "$5.00 / 1M characters" at bounding box center [739, 310] width 220 height 35
click at [1190, 311] on div at bounding box center [1126, 310] width 132 height 35
